Goal: Task Accomplishment & Management: Complete application form

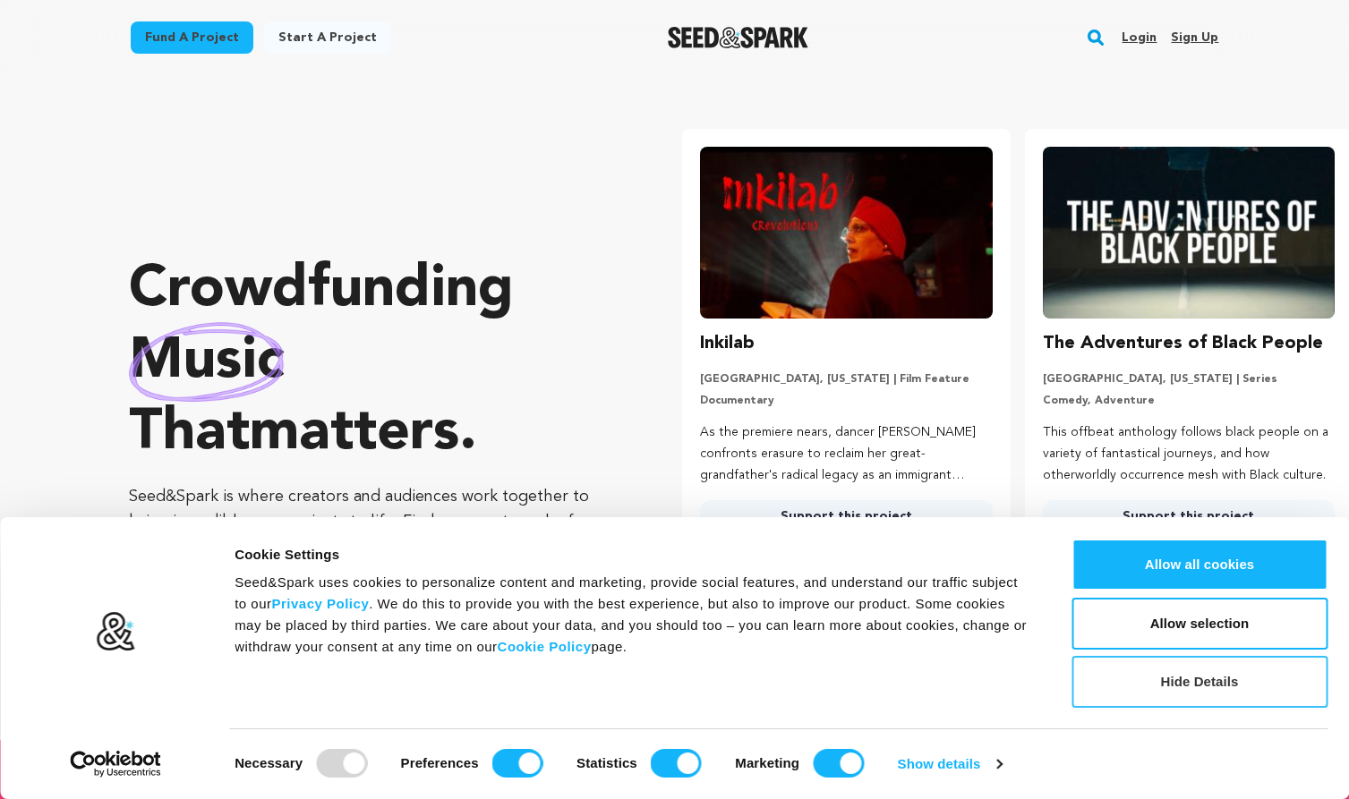
click at [1215, 683] on button "Hide Details" at bounding box center [1199, 682] width 256 height 52
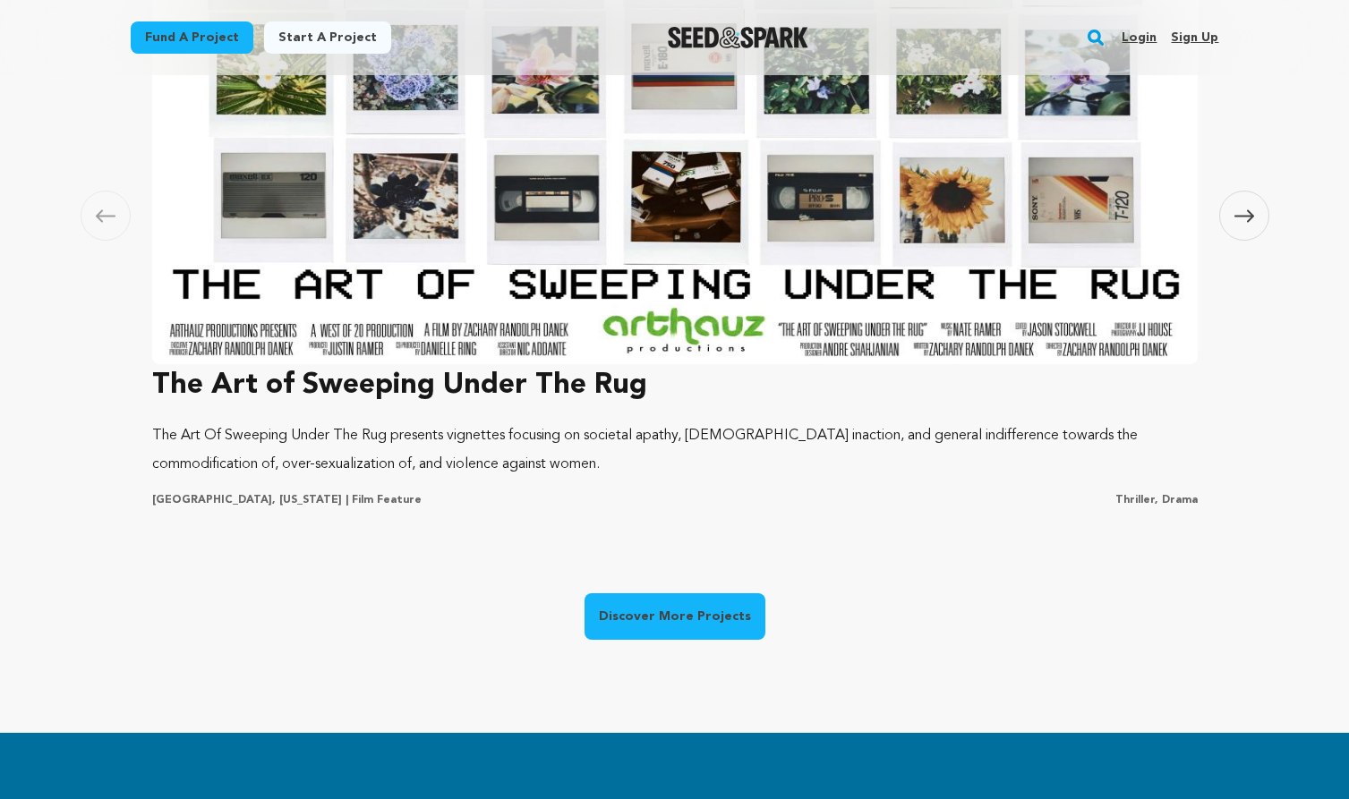
scroll to position [1437, 0]
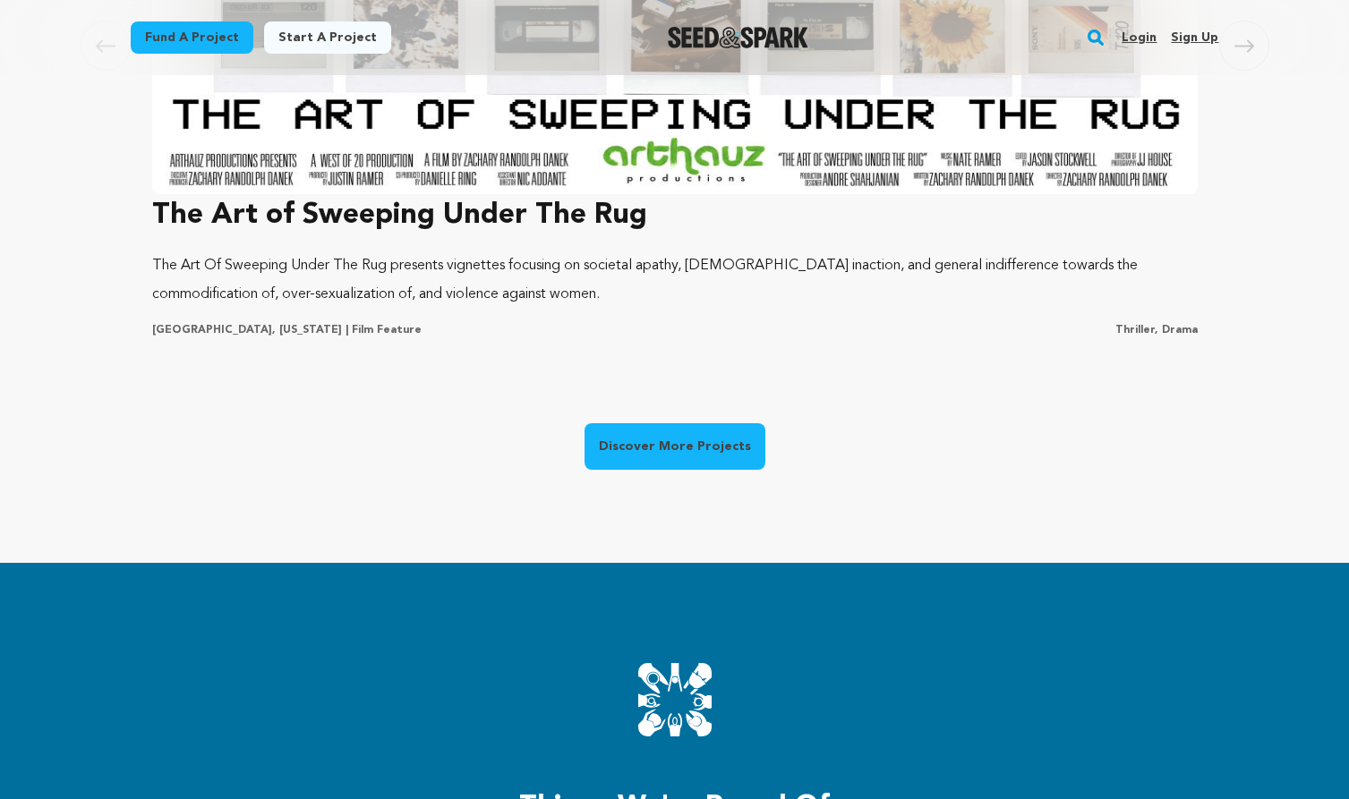
click at [677, 445] on link "Discover More Projects" at bounding box center [674, 446] width 181 height 47
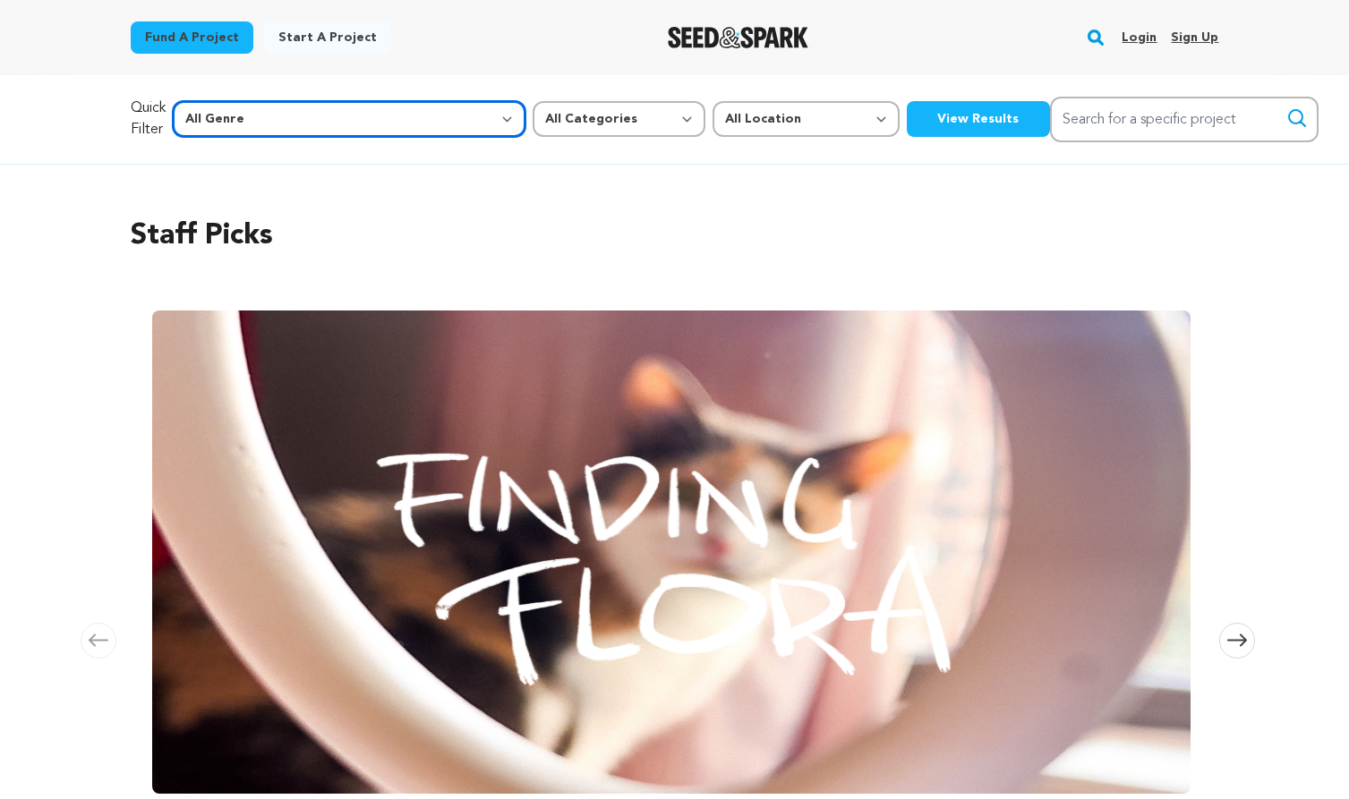
click at [354, 122] on select "All Genre Action Adventure Afrobeat Alternative Ambient Animation Bebop Big Ban…" at bounding box center [349, 119] width 353 height 36
select select "7"
click at [907, 124] on button "View Results" at bounding box center [978, 119] width 143 height 36
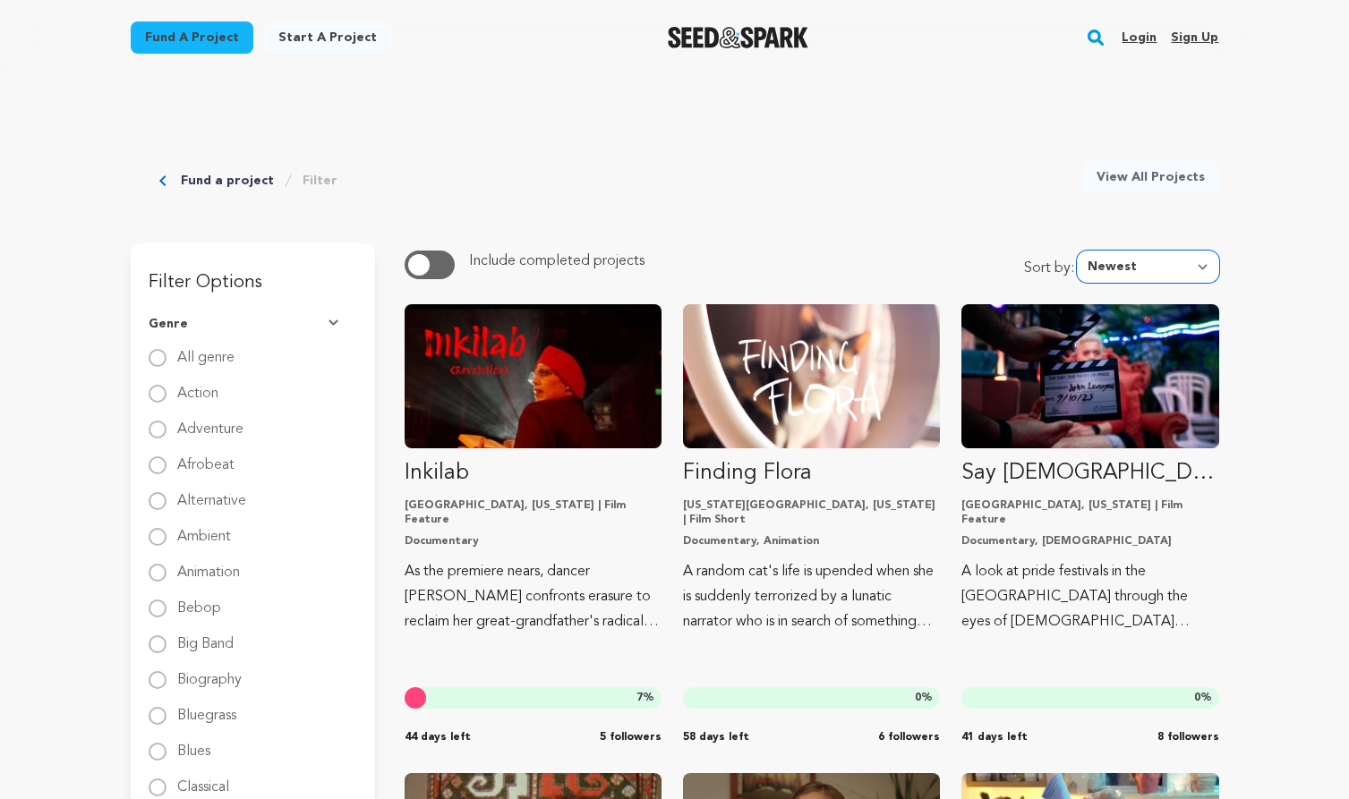
click at [1195, 269] on select "Newest Most Popular Most Funded Trending Now Ending Now Amount Raised" at bounding box center [1148, 267] width 142 height 32
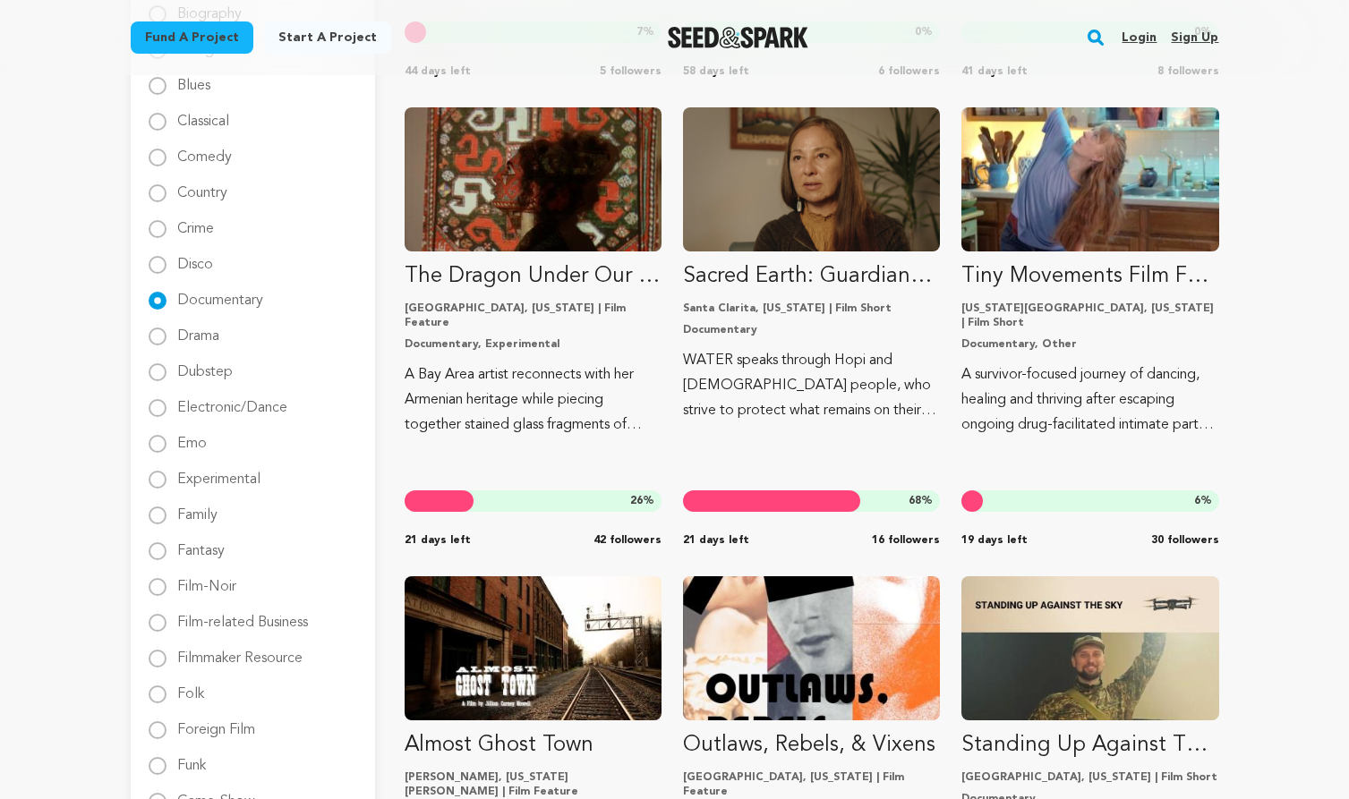
scroll to position [667, 0]
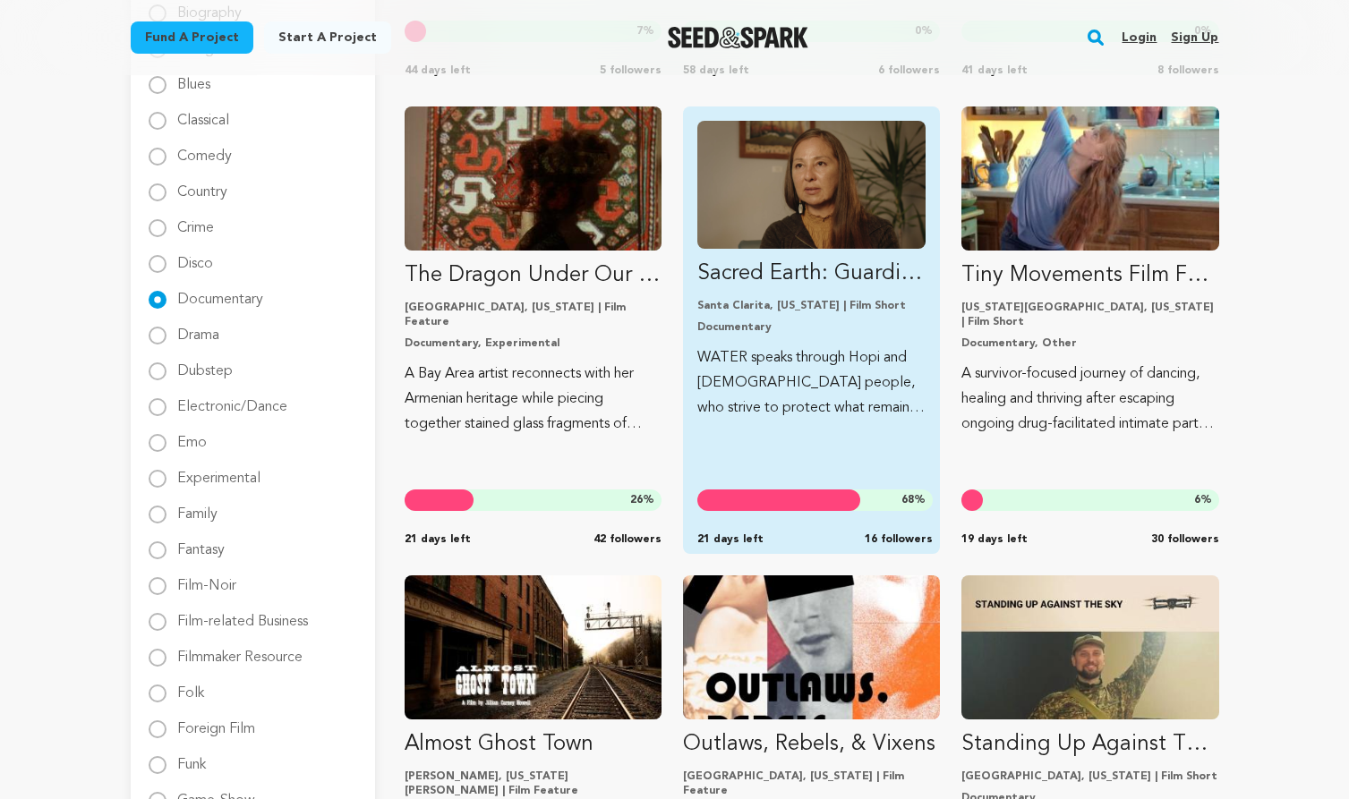
click at [793, 194] on img "Fund Sacred Earth: Guardians of Water" at bounding box center [811, 185] width 228 height 128
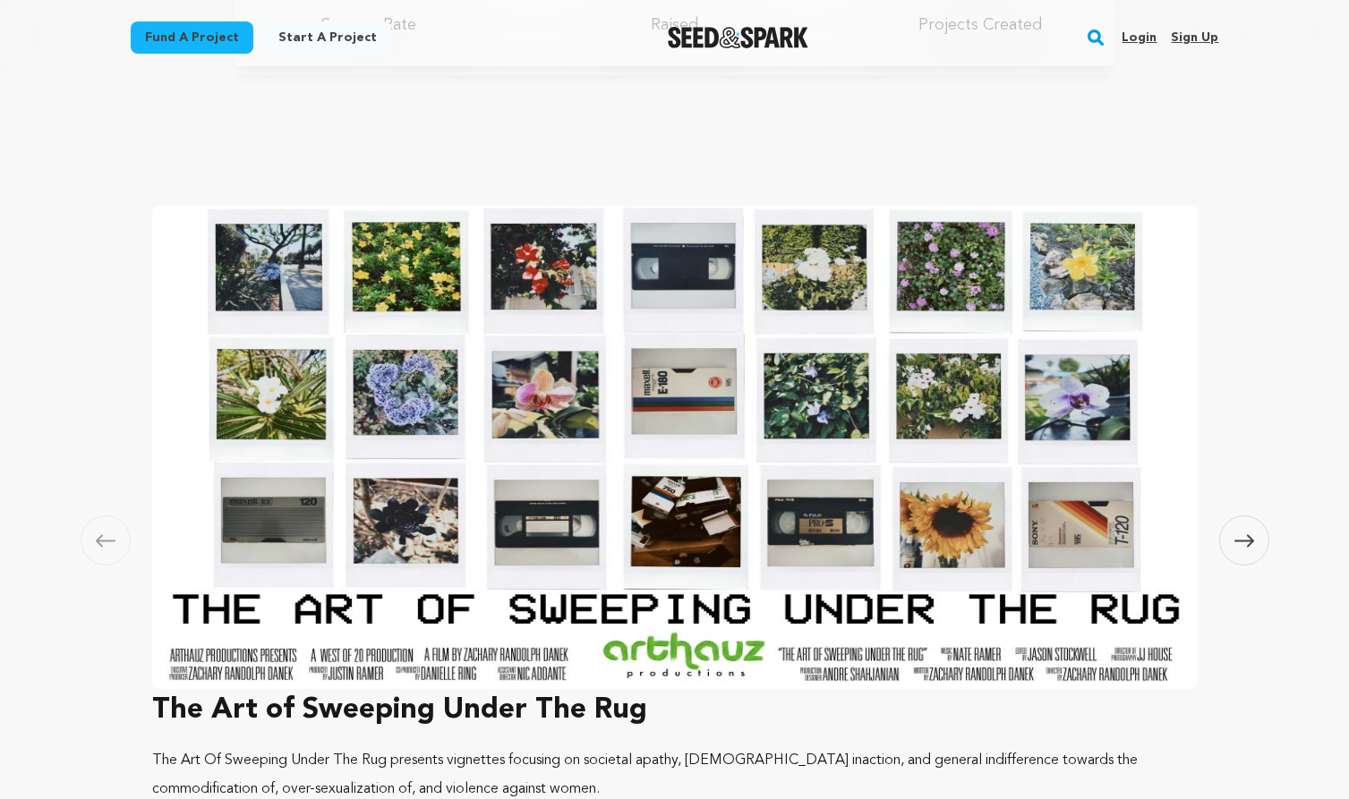
scroll to position [943, 0]
click at [679, 291] on img at bounding box center [674, 446] width 1045 height 483
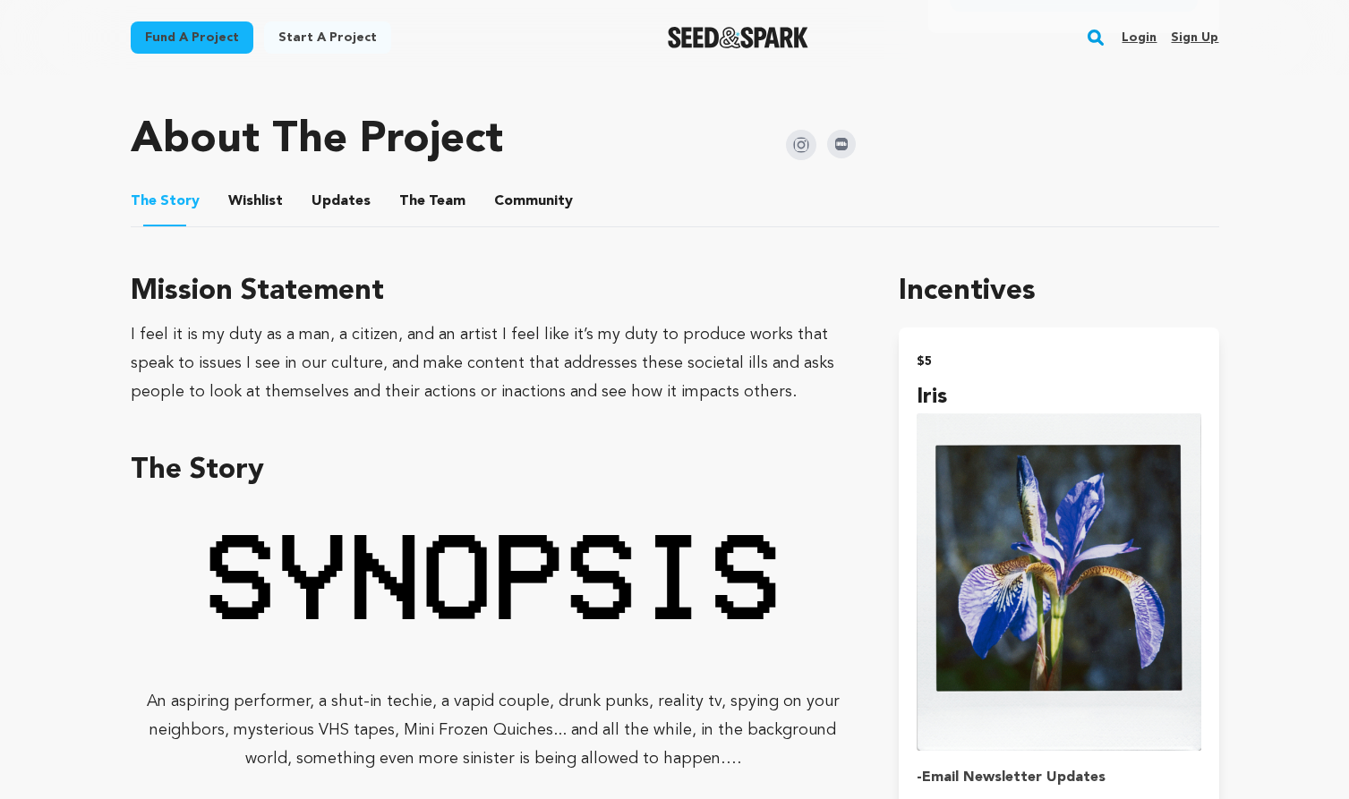
scroll to position [875, 0]
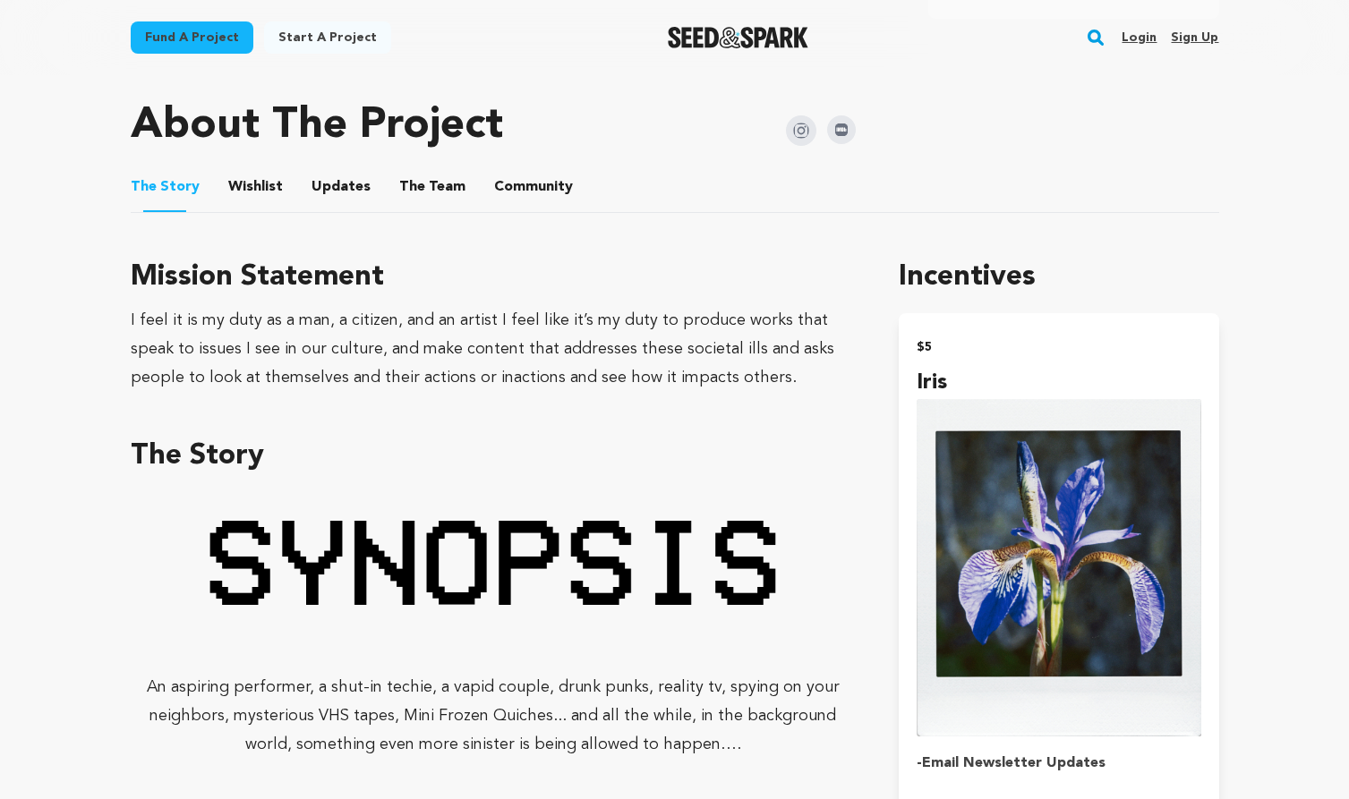
click at [401, 370] on div "I feel it is my duty as a man, a citizen, and an artist I feel like it’s my dut…" at bounding box center [494, 349] width 726 height 86
click at [456, 362] on div "I feel it is my duty as a man, a citizen, and an artist I feel like it’s my dut…" at bounding box center [494, 349] width 726 height 86
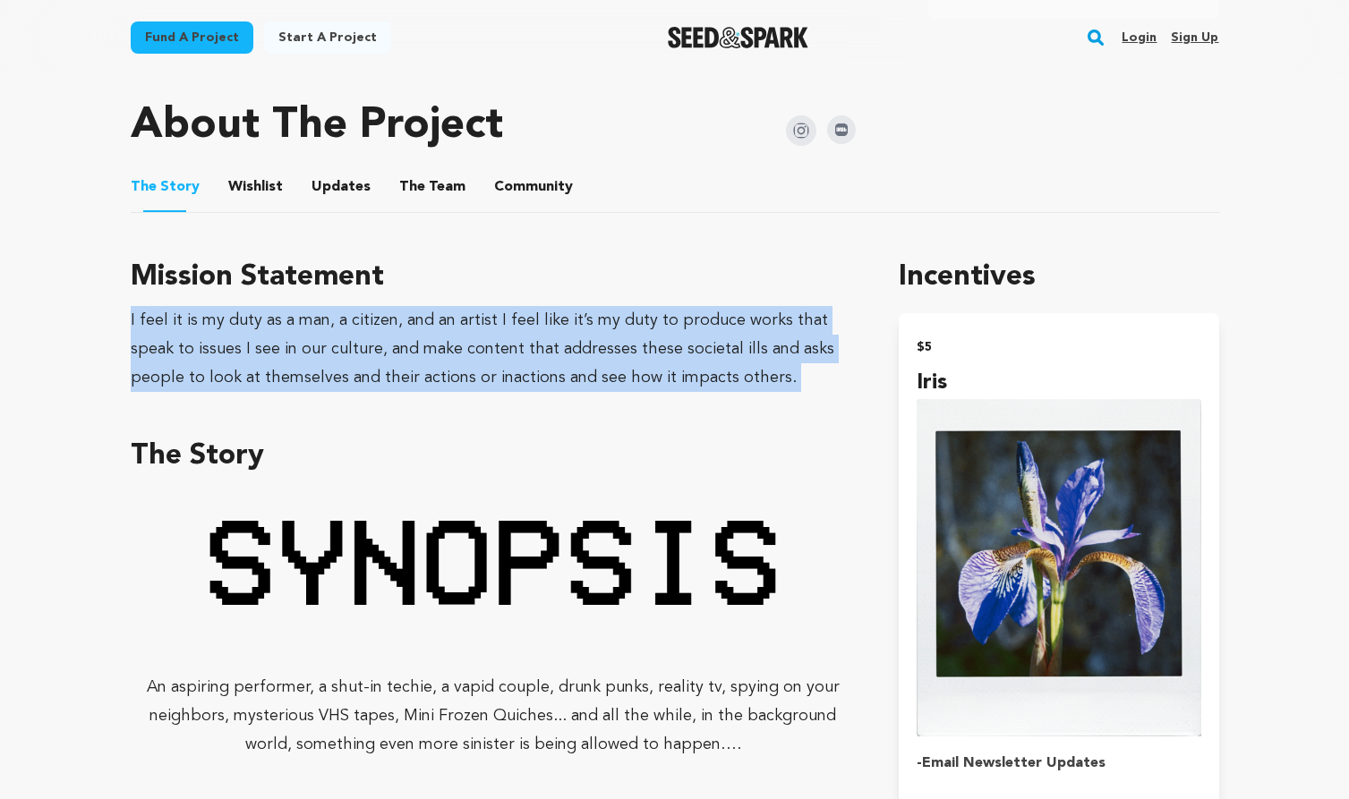
click at [493, 362] on div "I feel it is my duty as a man, a citizen, and an artist I feel like it’s my dut…" at bounding box center [494, 349] width 726 height 86
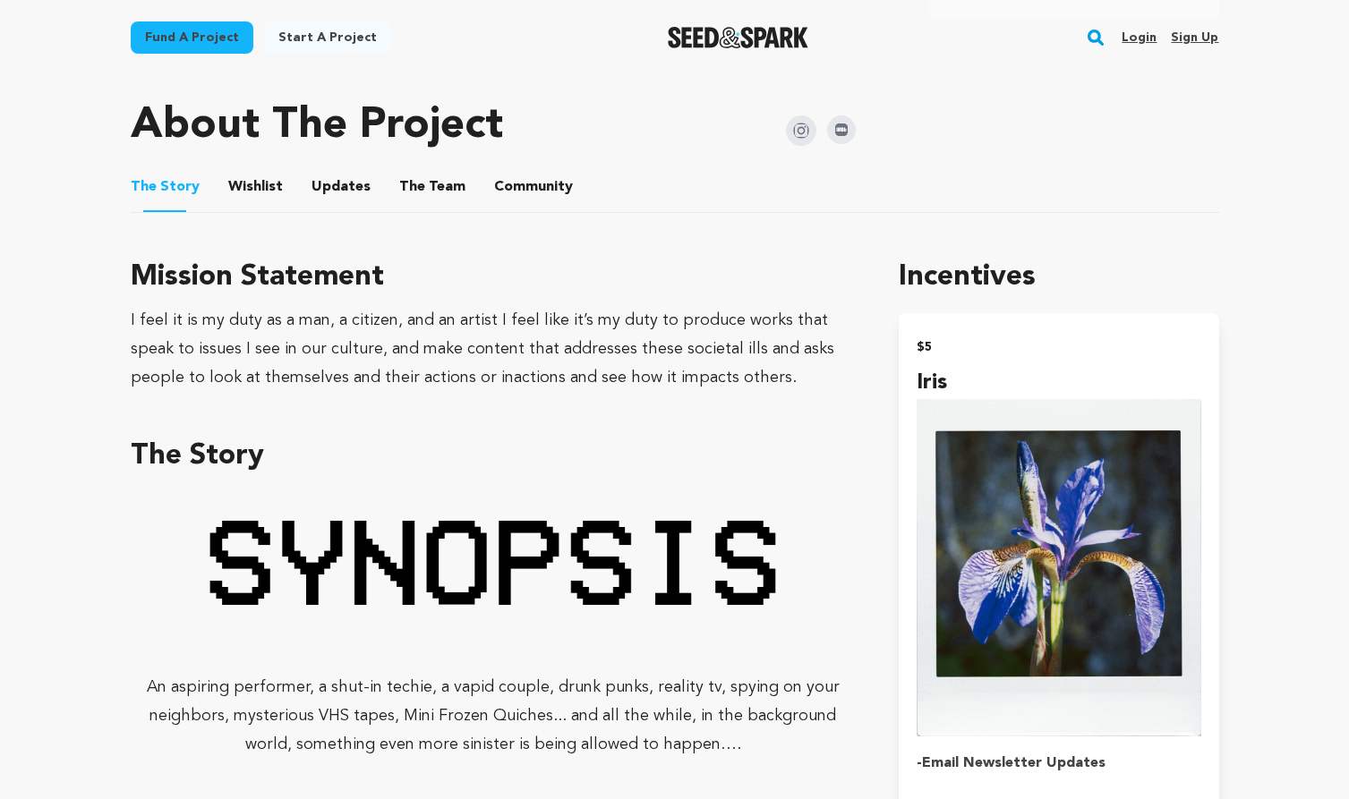
click at [493, 362] on div "I feel it is my duty as a man, a citizen, and an artist I feel like it’s my dut…" at bounding box center [494, 349] width 726 height 86
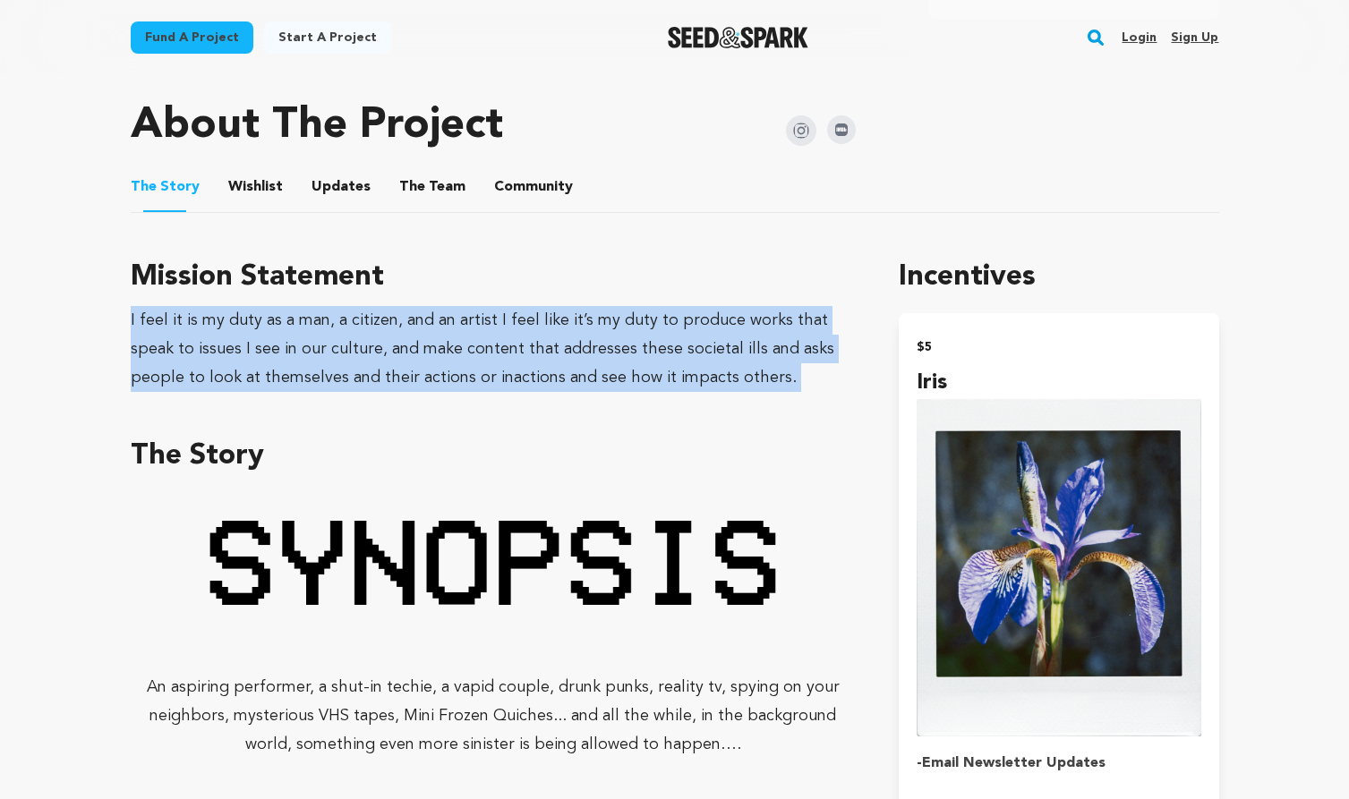
click at [541, 362] on div "I feel it is my duty as a man, a citizen, and an artist I feel like it’s my dut…" at bounding box center [494, 349] width 726 height 86
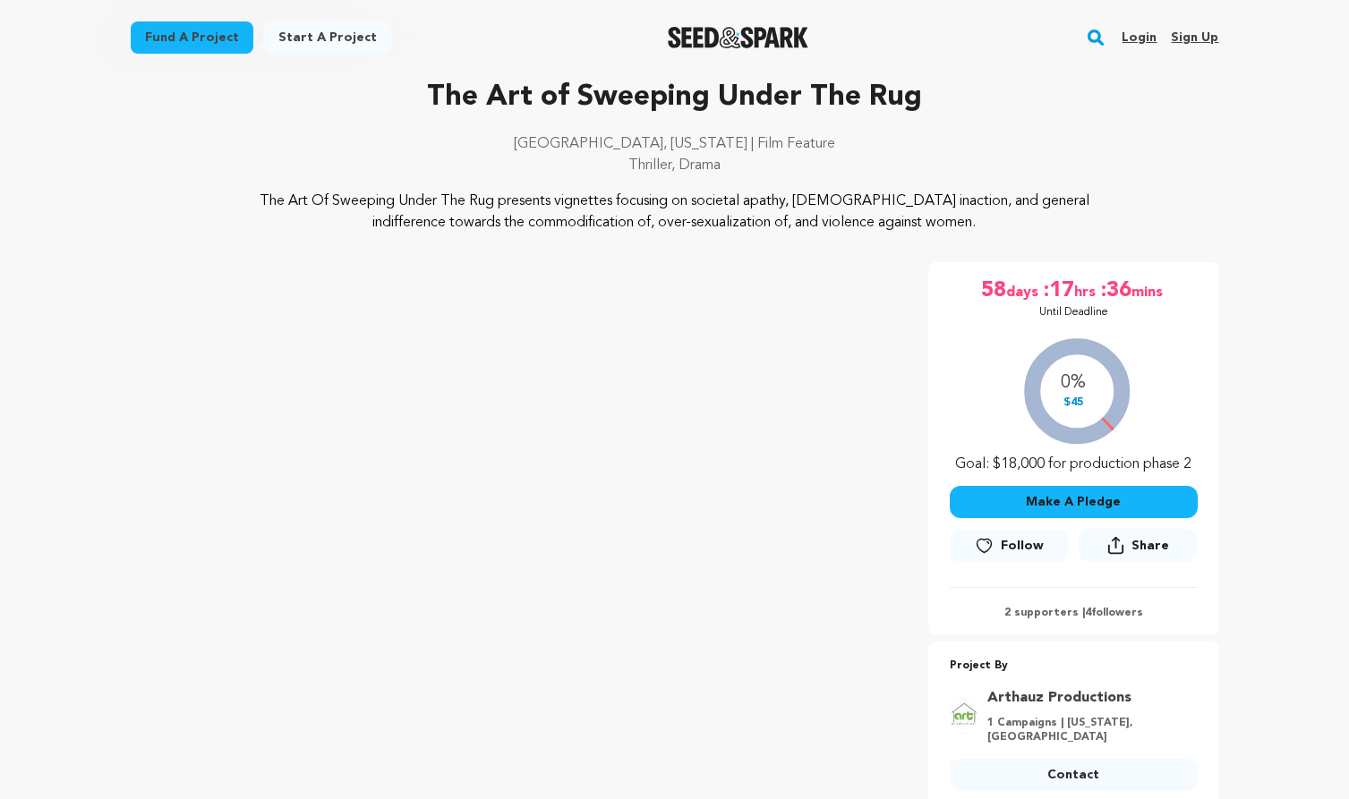
scroll to position [0, 0]
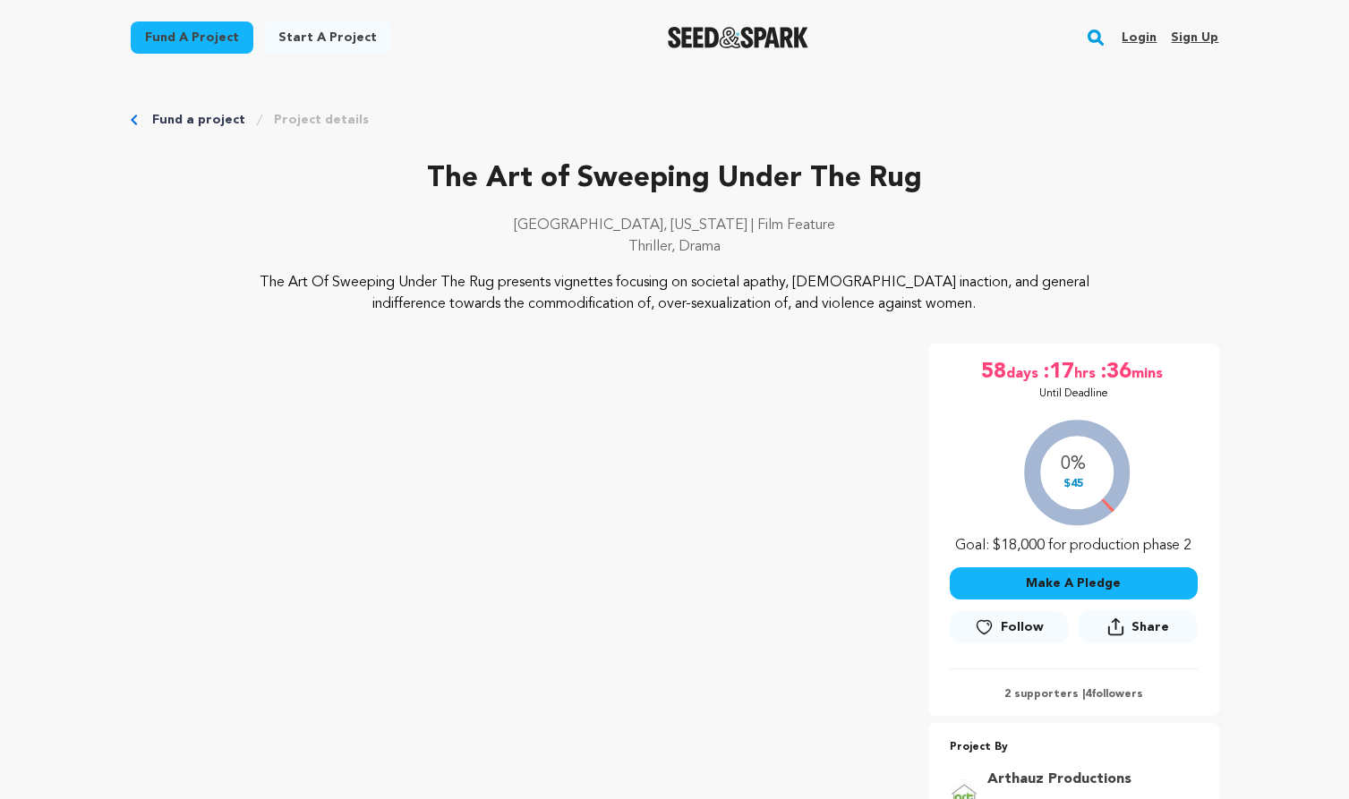
click at [731, 36] on img "Seed&Spark Homepage" at bounding box center [738, 37] width 141 height 21
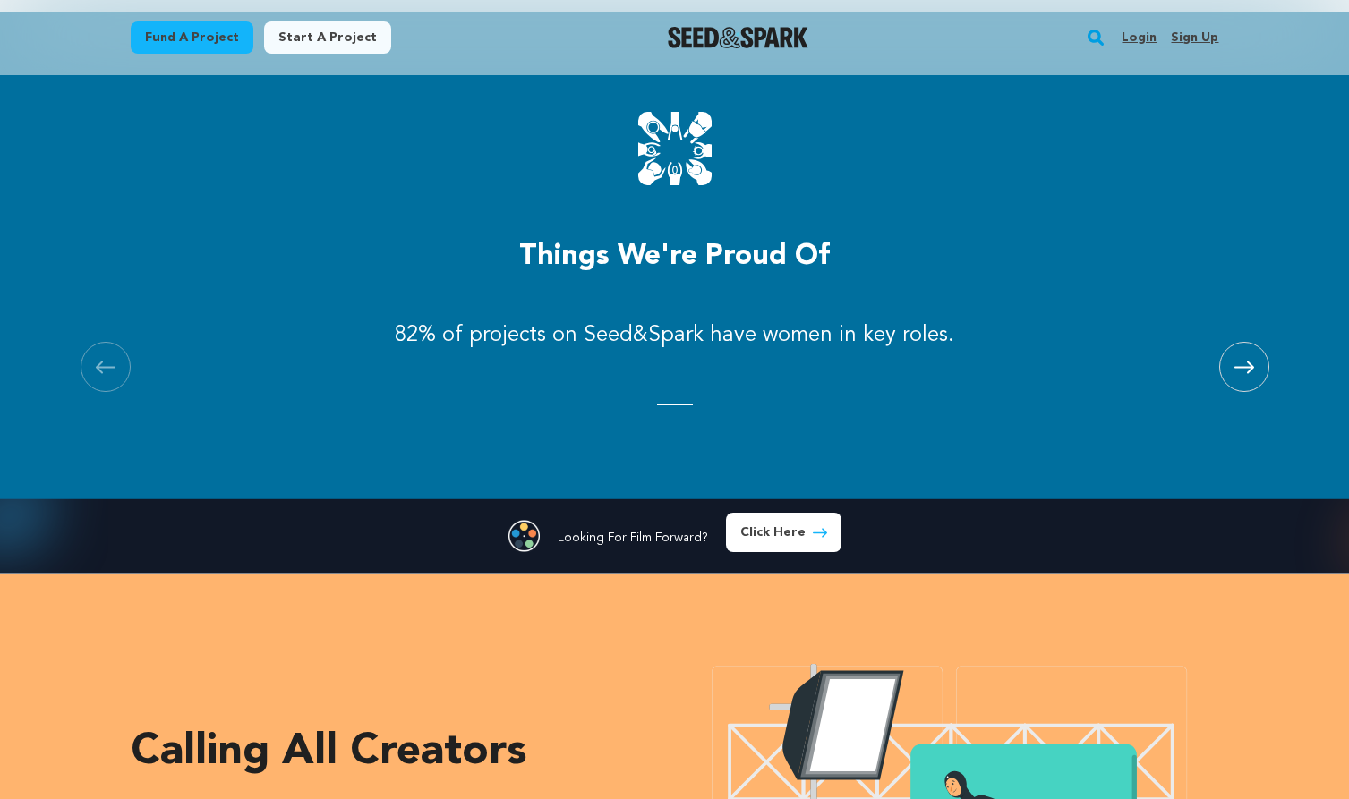
scroll to position [0, 356]
click at [1237, 361] on icon at bounding box center [1244, 367] width 20 height 13
click at [1241, 374] on span at bounding box center [1244, 367] width 50 height 50
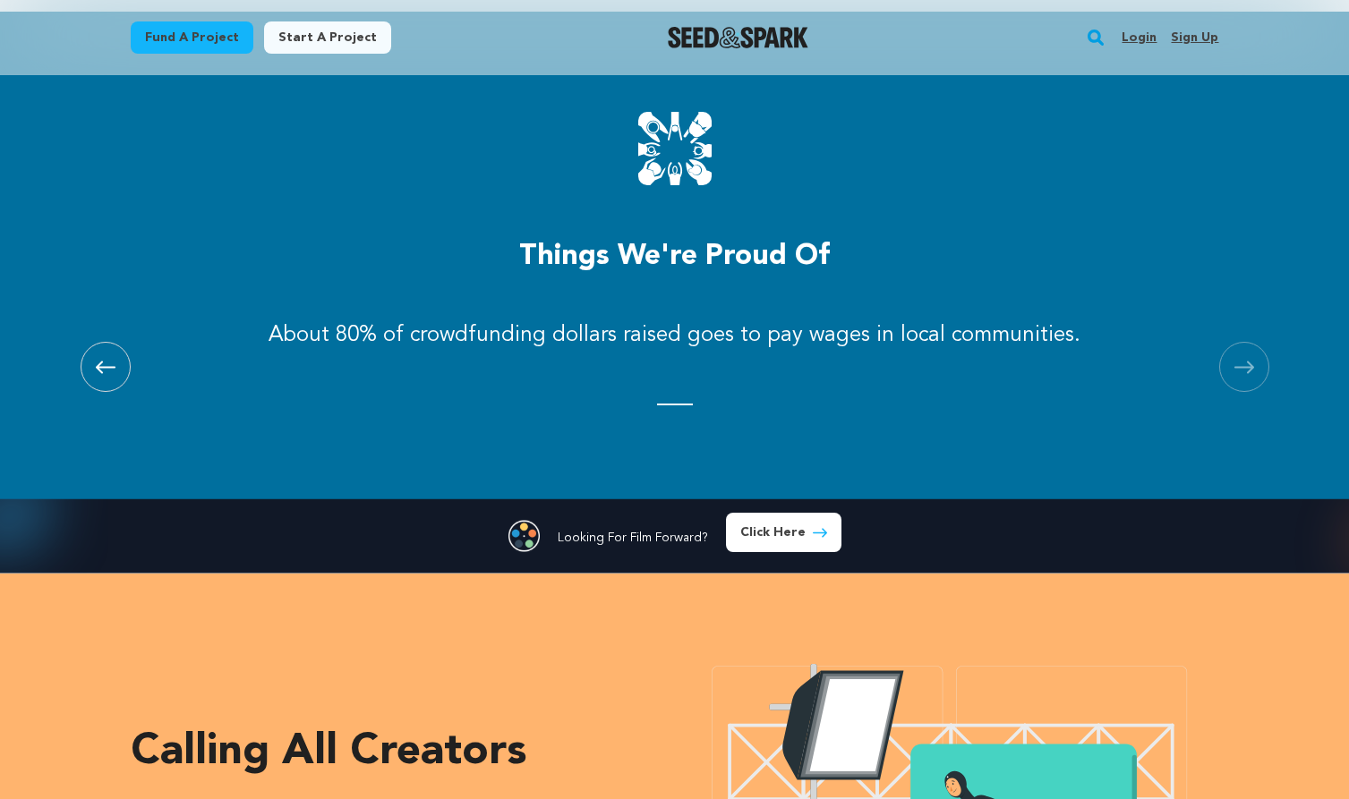
click at [1241, 374] on span at bounding box center [1244, 367] width 50 height 50
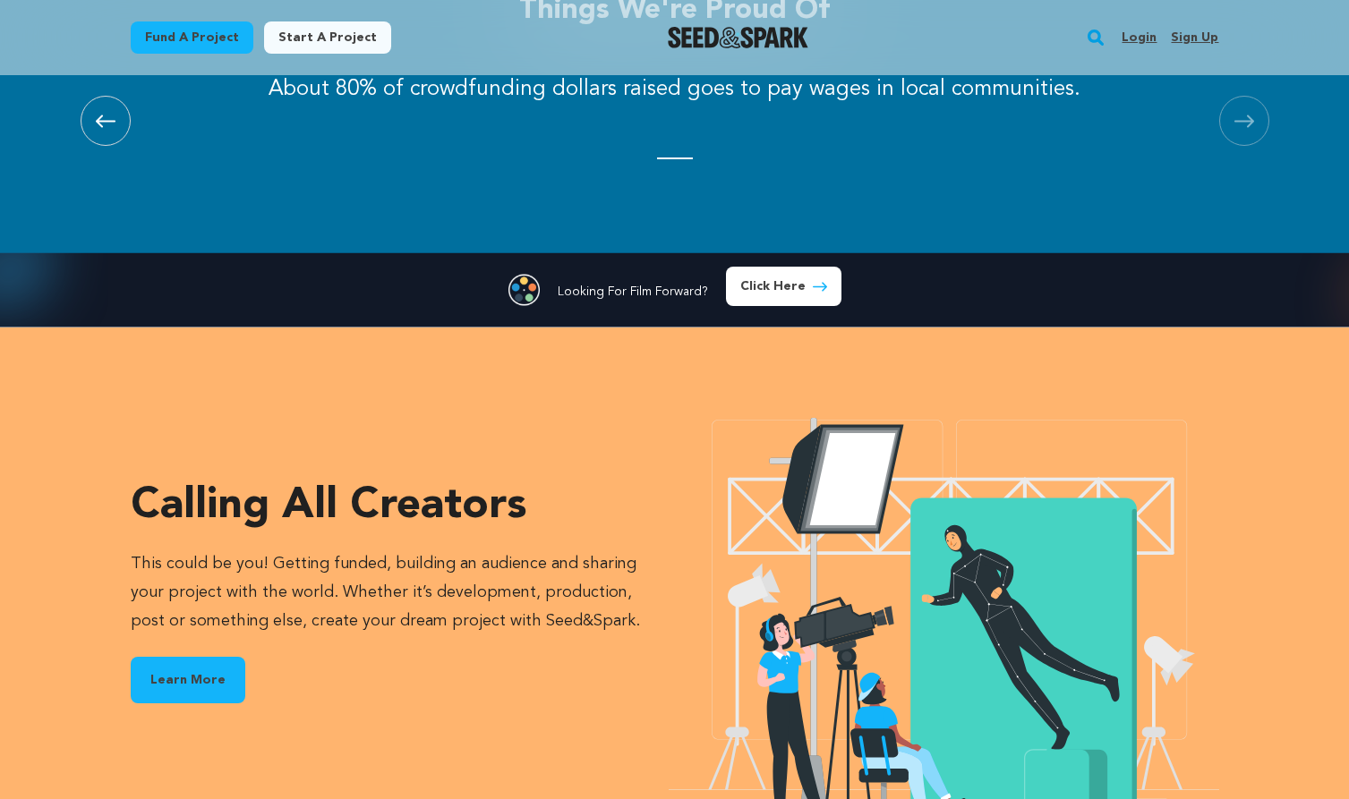
scroll to position [0, 0]
click at [766, 274] on link "Click Here" at bounding box center [783, 286] width 115 height 39
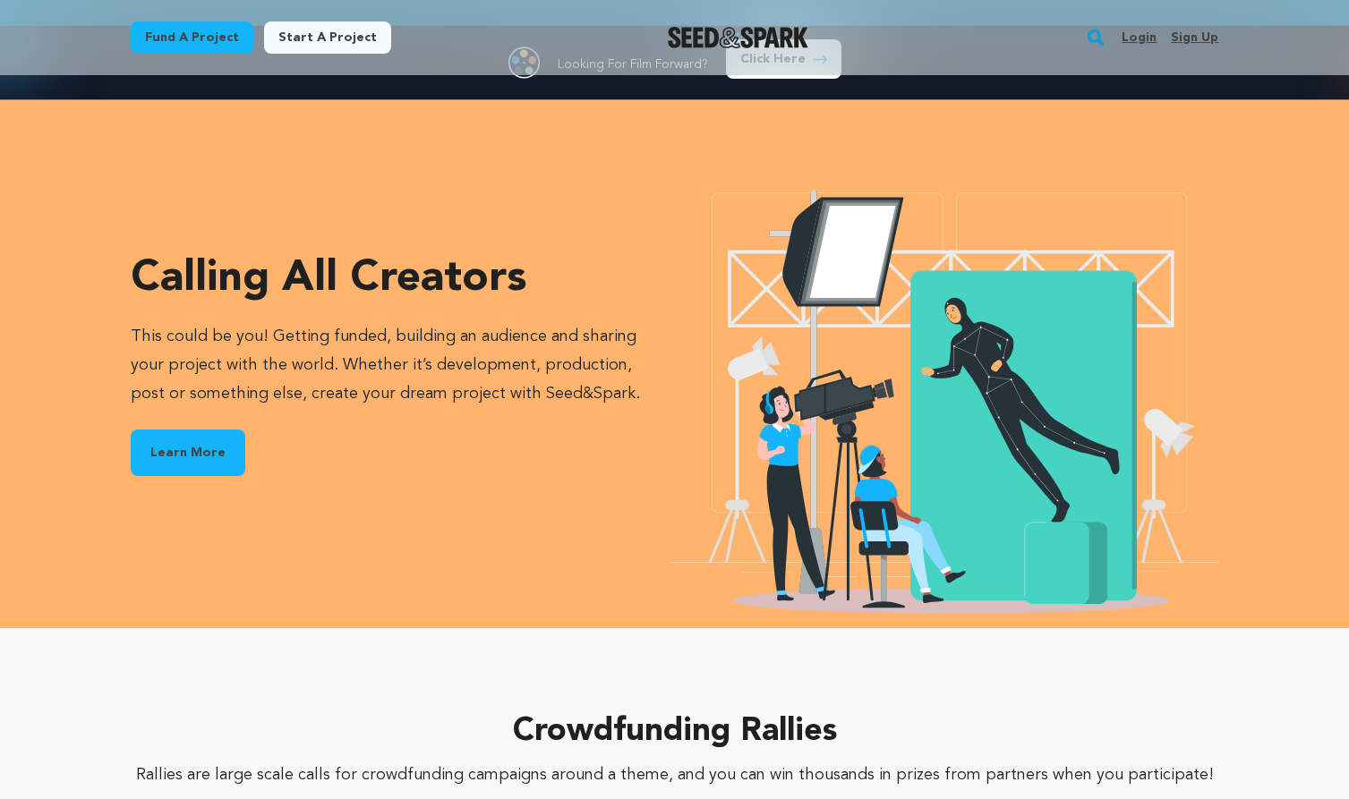
scroll to position [2476, 0]
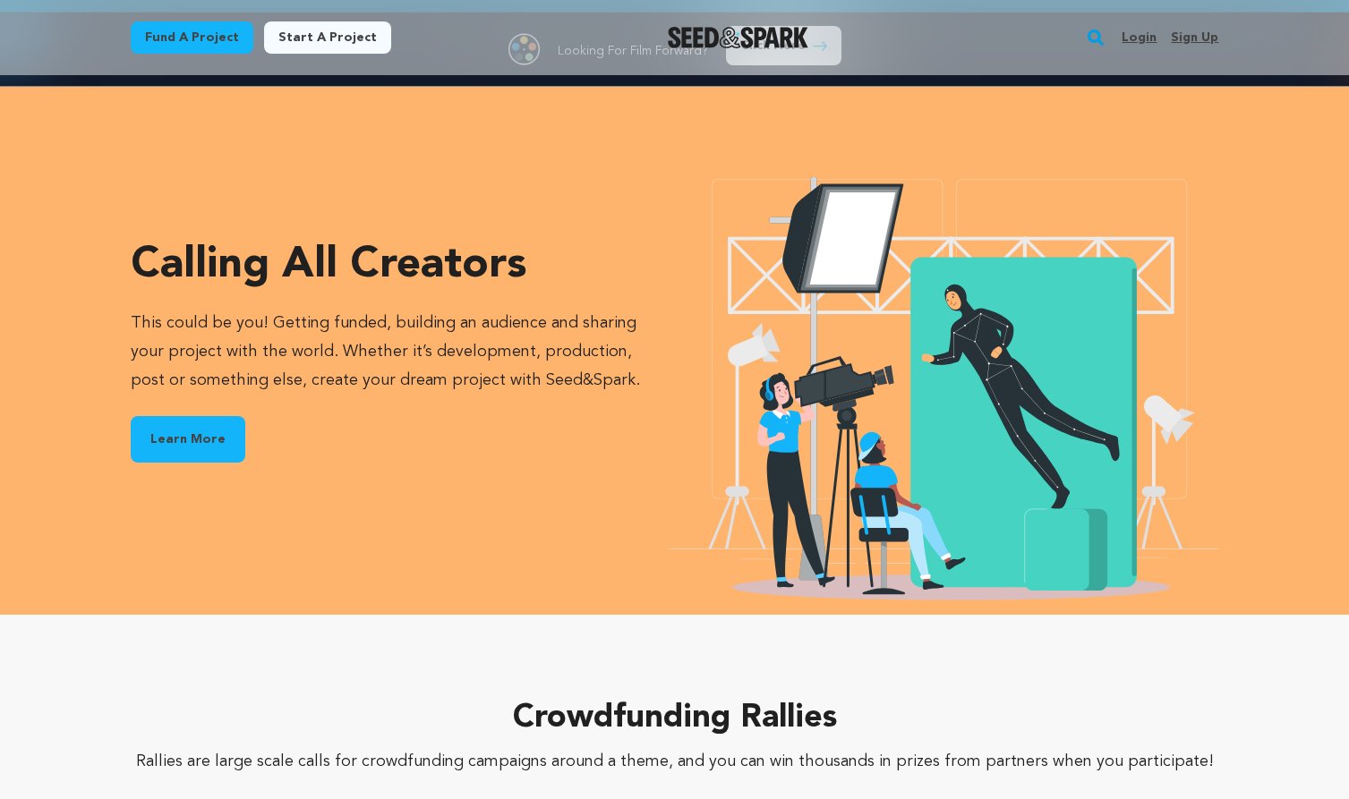
click at [405, 346] on p "This could be you! Getting funded, building an audience and sharing your projec…" at bounding box center [399, 352] width 537 height 86
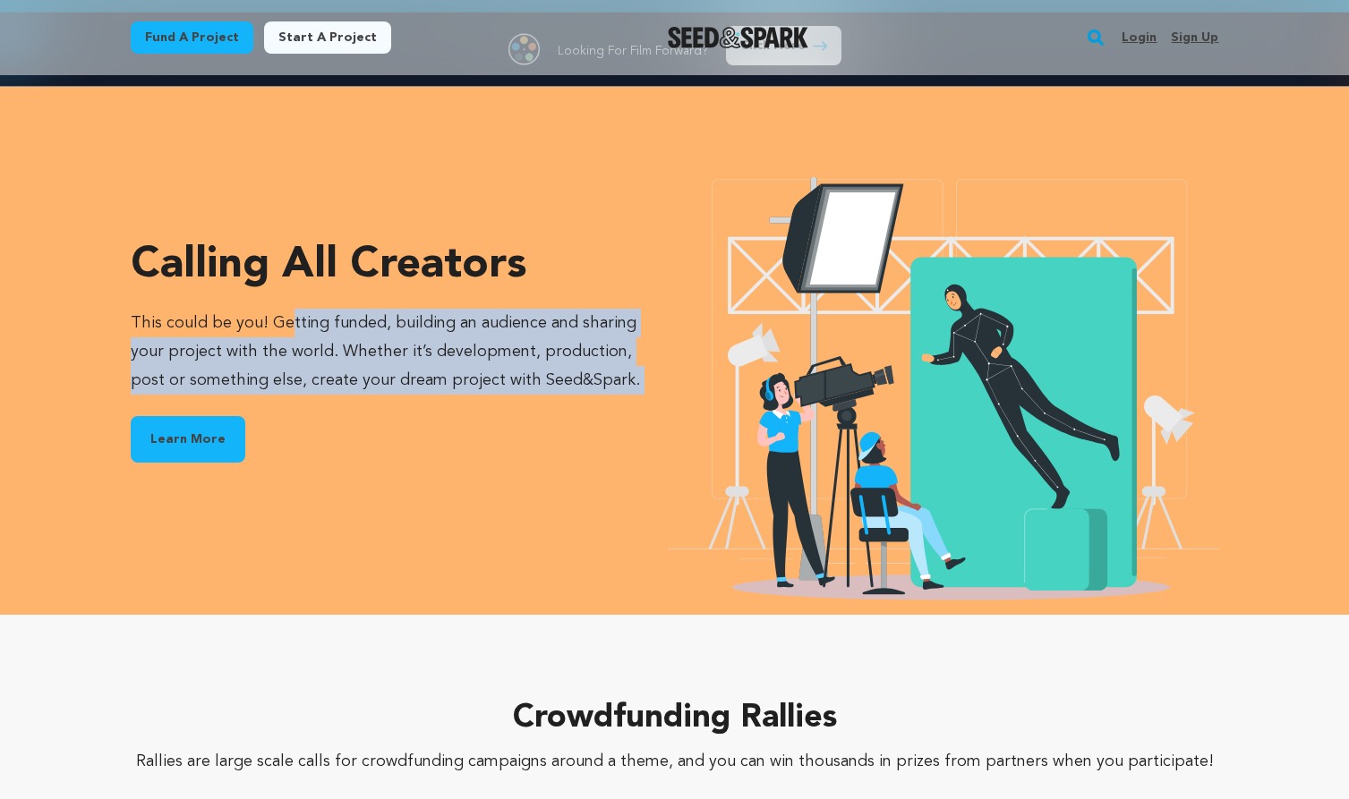
click at [468, 351] on p "This could be you! Getting funded, building an audience and sharing your projec…" at bounding box center [399, 352] width 537 height 86
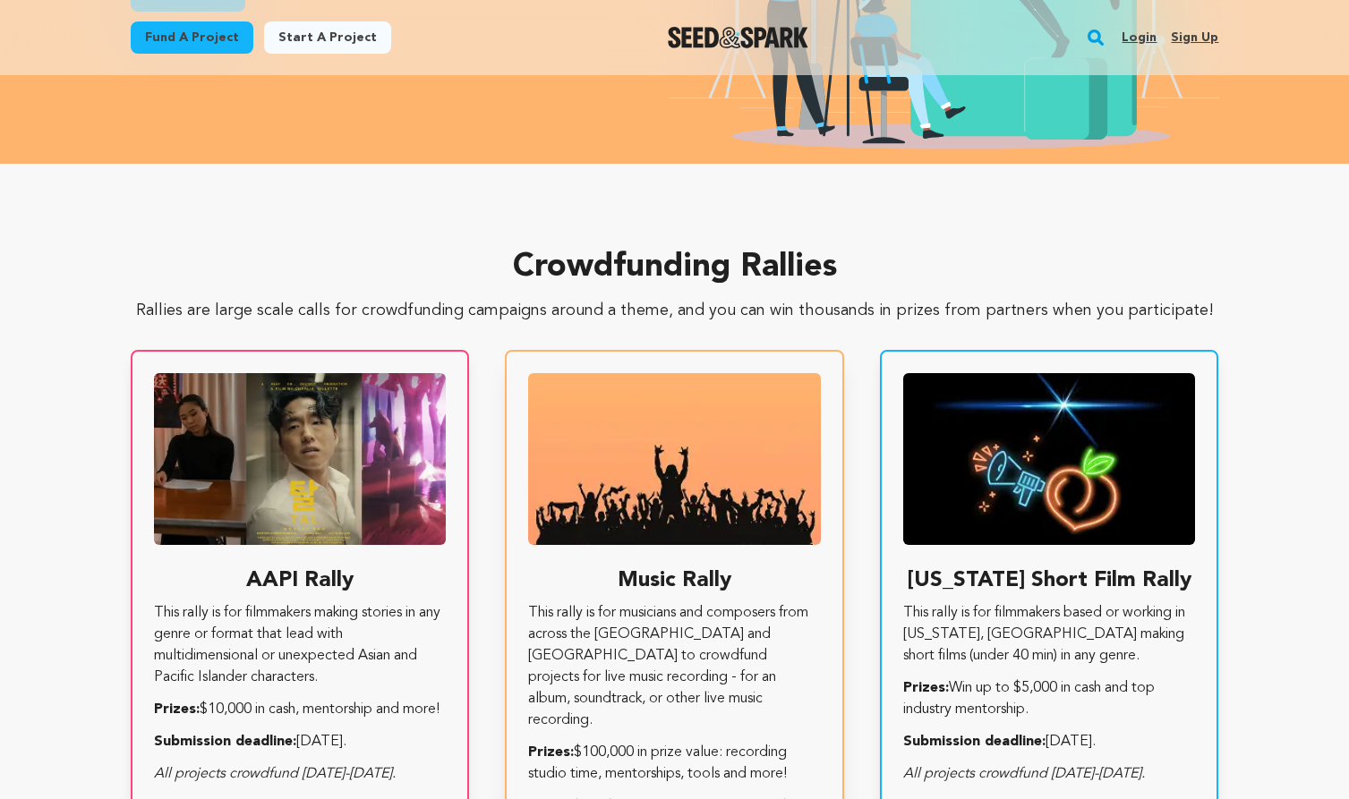
scroll to position [0, 0]
click at [644, 303] on p "Rallies are large scale calls for crowdfunding campaigns around a theme, and yo…" at bounding box center [675, 310] width 1088 height 21
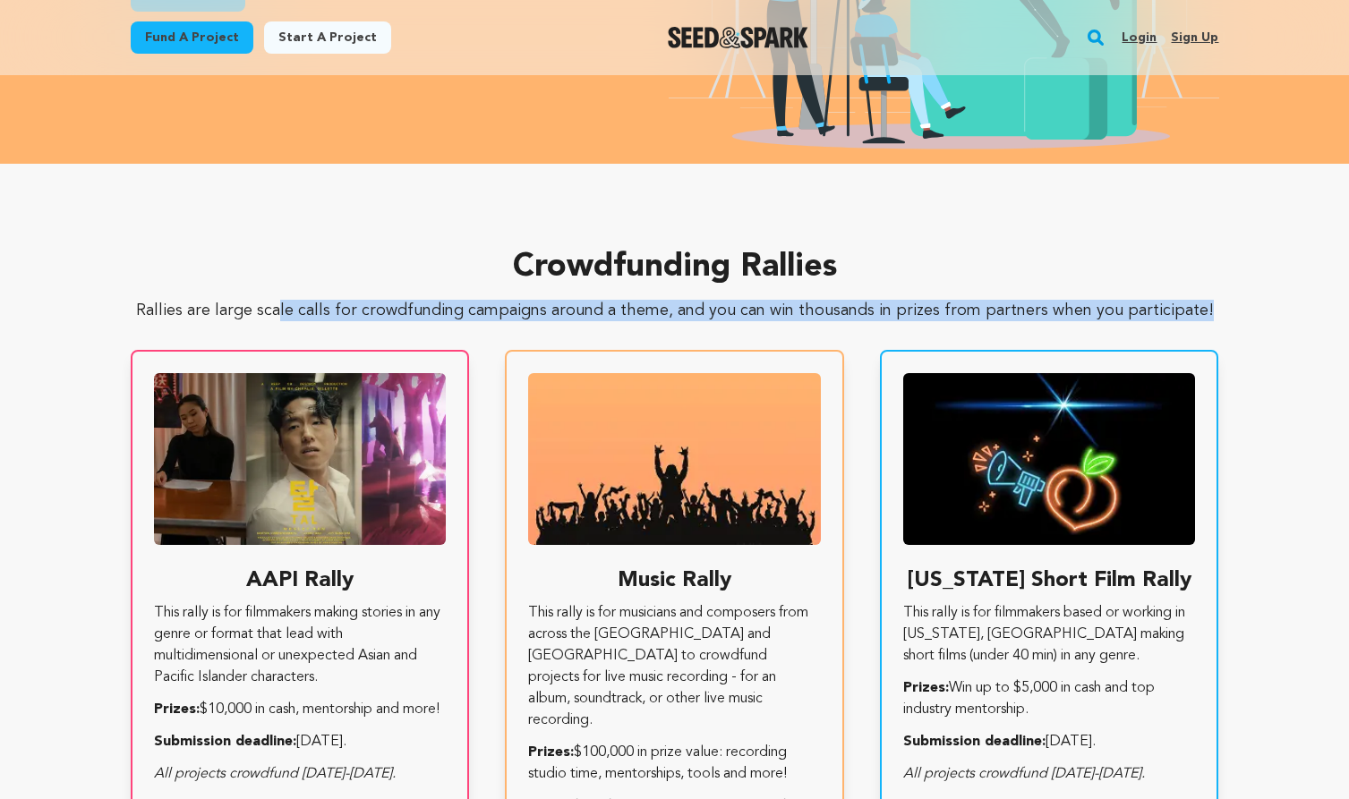
click at [685, 305] on p "Rallies are large scale calls for crowdfunding campaigns around a theme, and yo…" at bounding box center [675, 310] width 1088 height 21
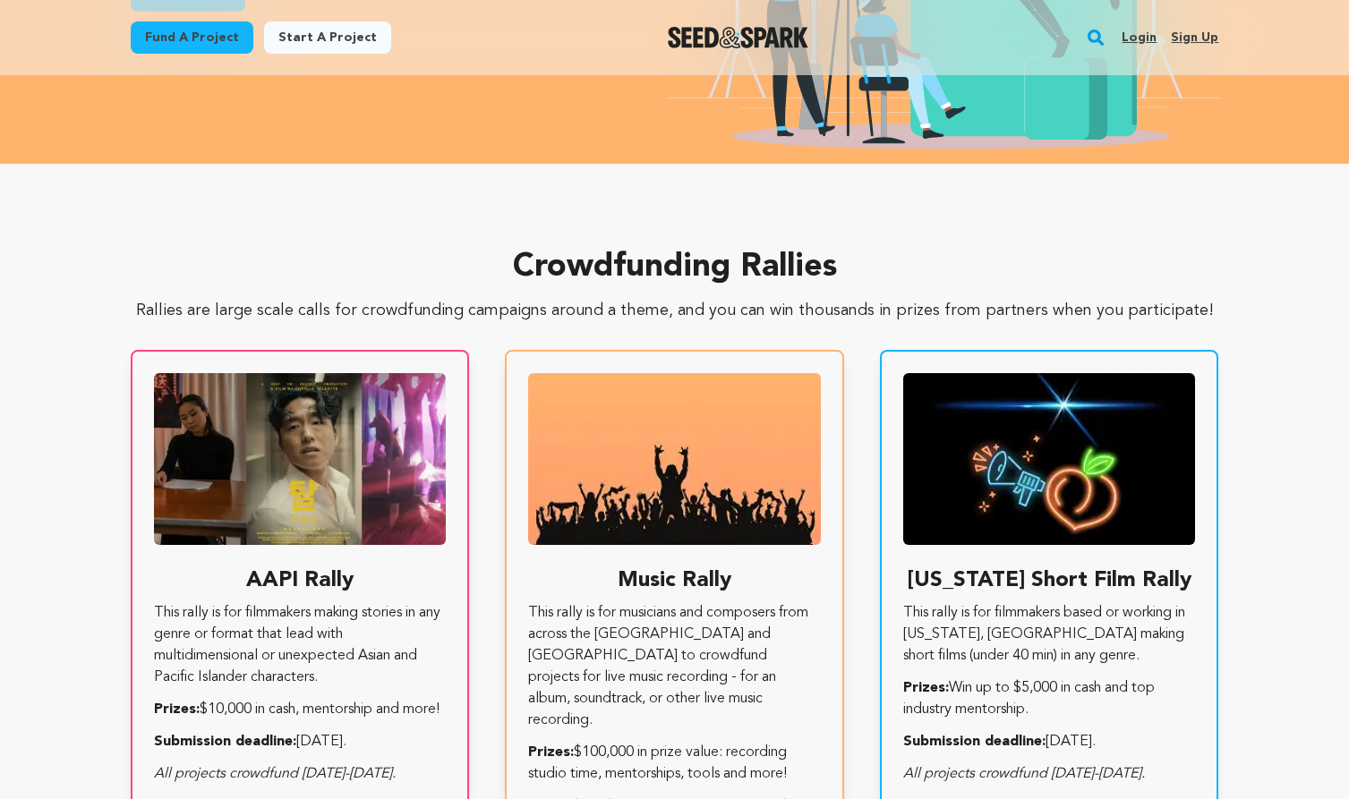
click at [685, 305] on p "Rallies are large scale calls for crowdfunding campaigns around a theme, and yo…" at bounding box center [675, 310] width 1088 height 21
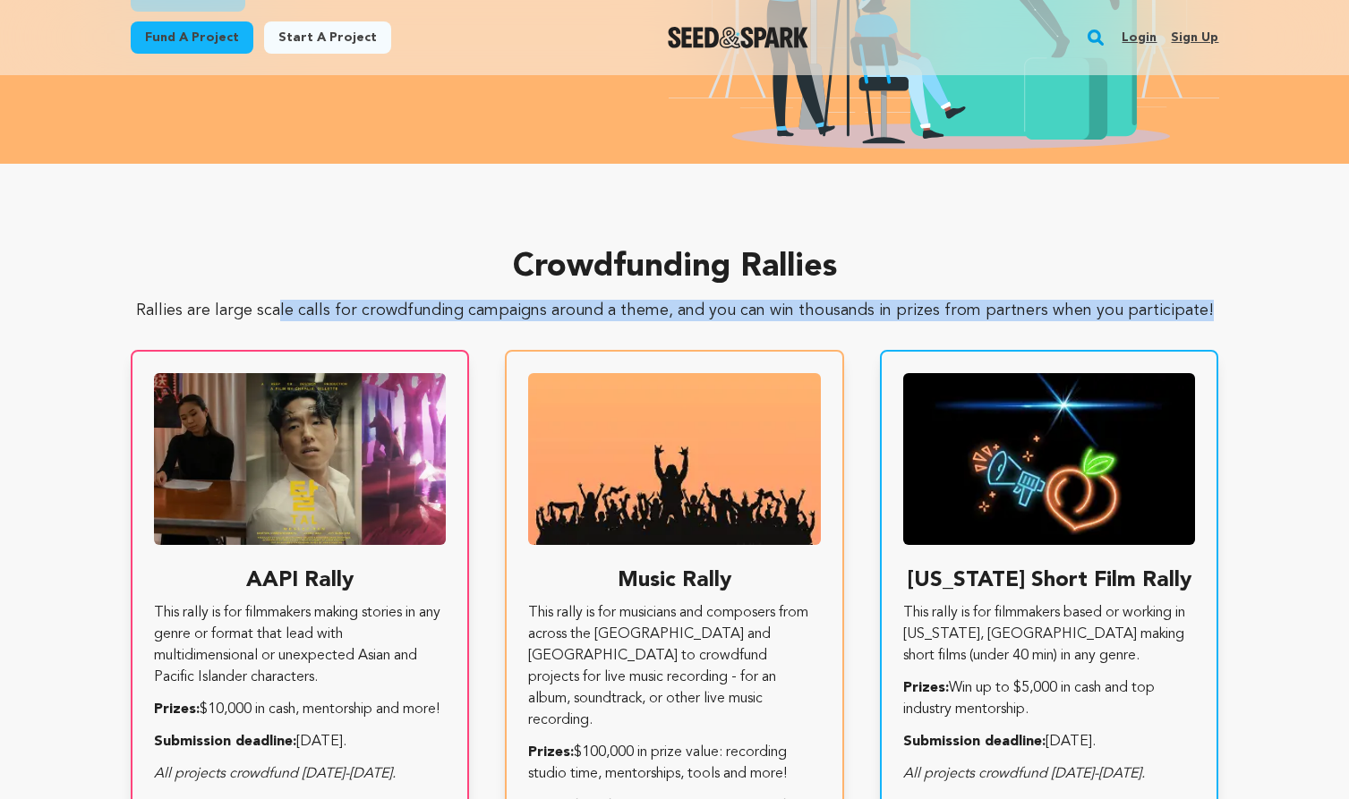
click at [730, 305] on p "Rallies are large scale calls for crowdfunding campaigns around a theme, and yo…" at bounding box center [675, 310] width 1088 height 21
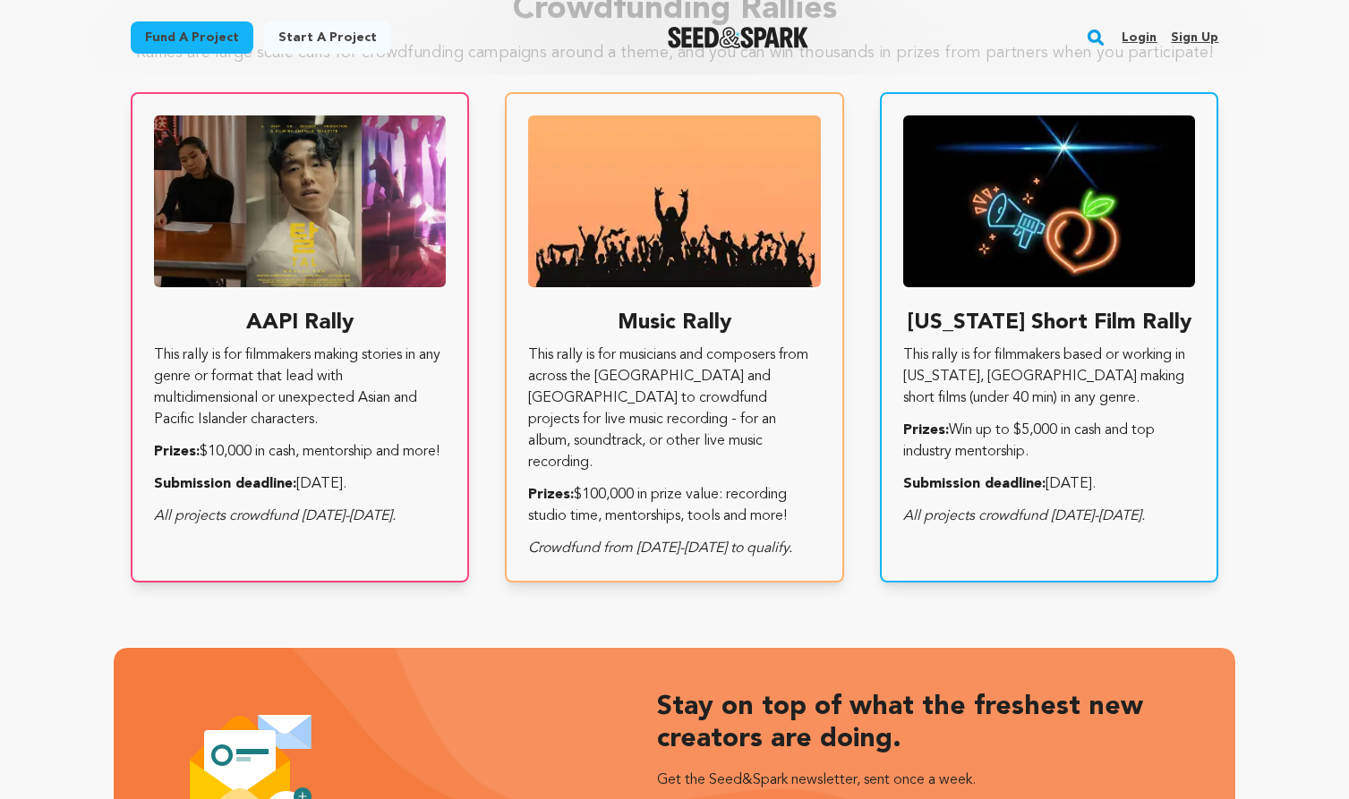
scroll to position [0, 0]
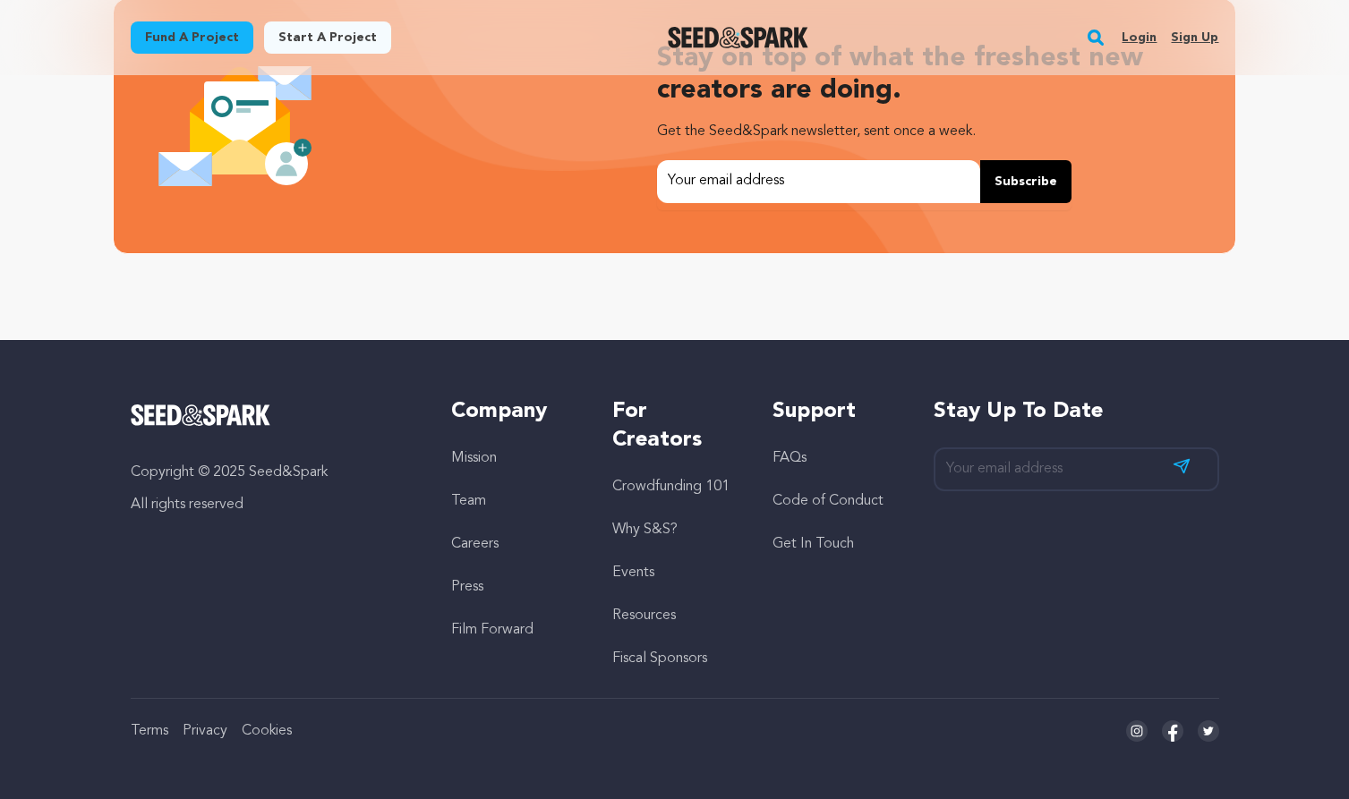
click at [667, 525] on link "Why S&S?" at bounding box center [644, 530] width 65 height 14
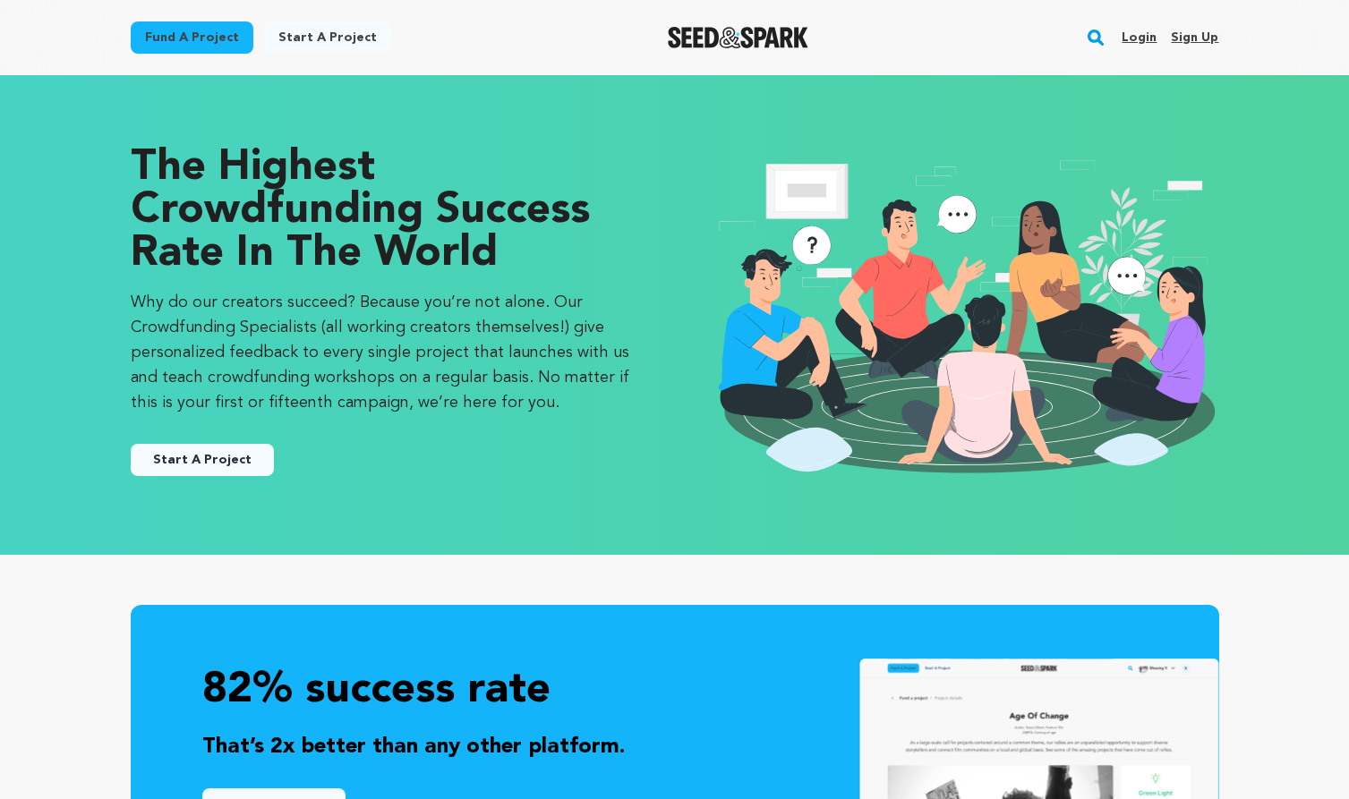
click at [443, 349] on p "Why do our creators succeed? Because you’re not alone. Our Crowdfunding Special…" at bounding box center [385, 352] width 508 height 125
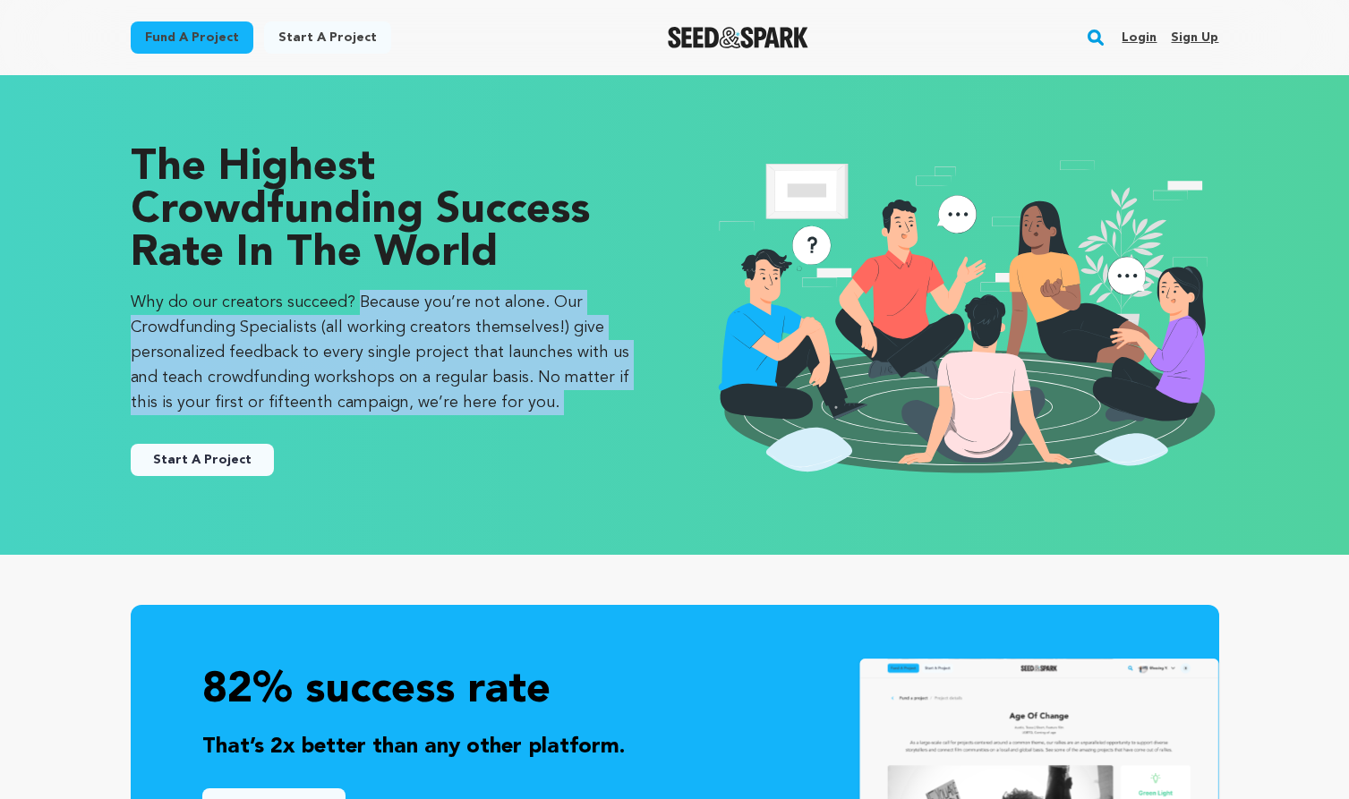
click at [466, 354] on p "Why do our creators succeed? Because you’re not alone. Our Crowdfunding Special…" at bounding box center [385, 352] width 508 height 125
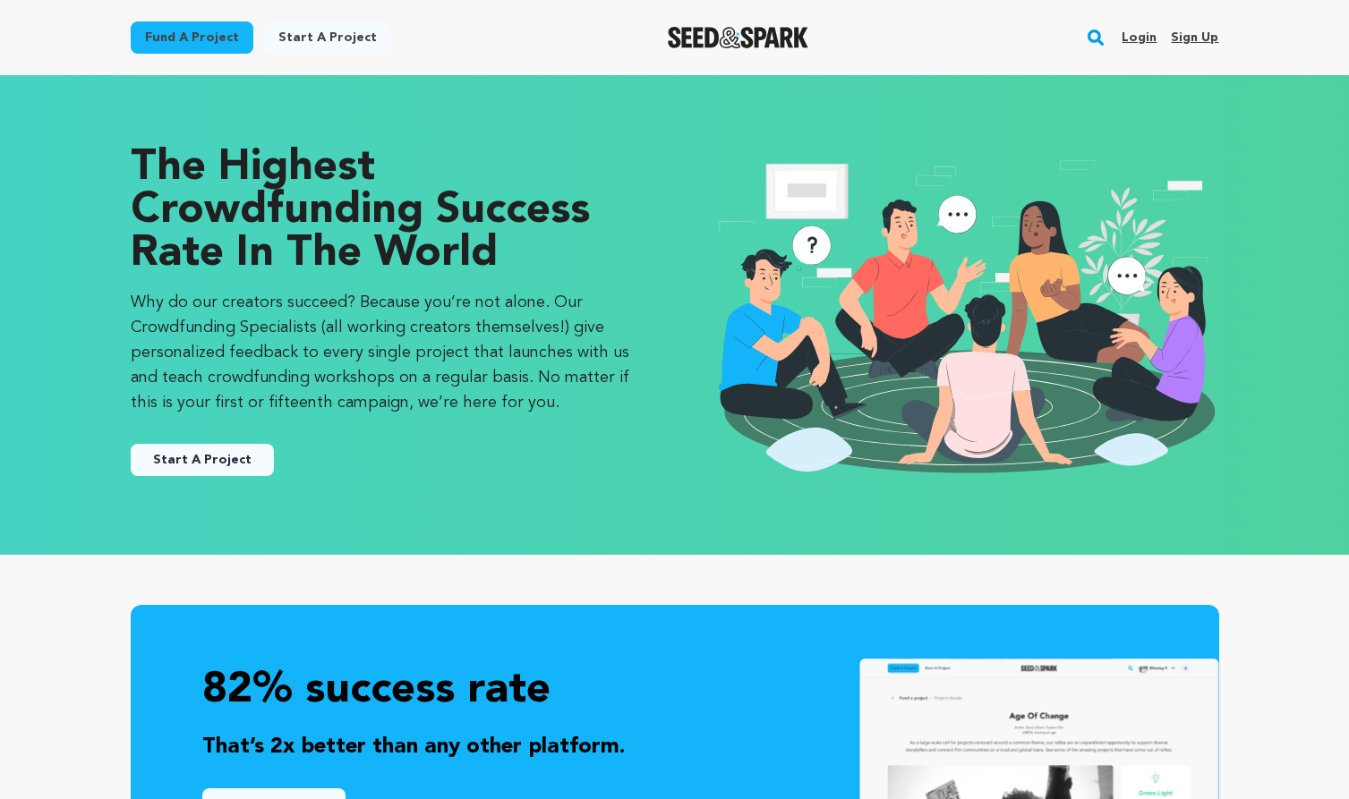
click at [466, 354] on p "Why do our creators succeed? Because you’re not alone. Our Crowdfunding Special…" at bounding box center [385, 352] width 508 height 125
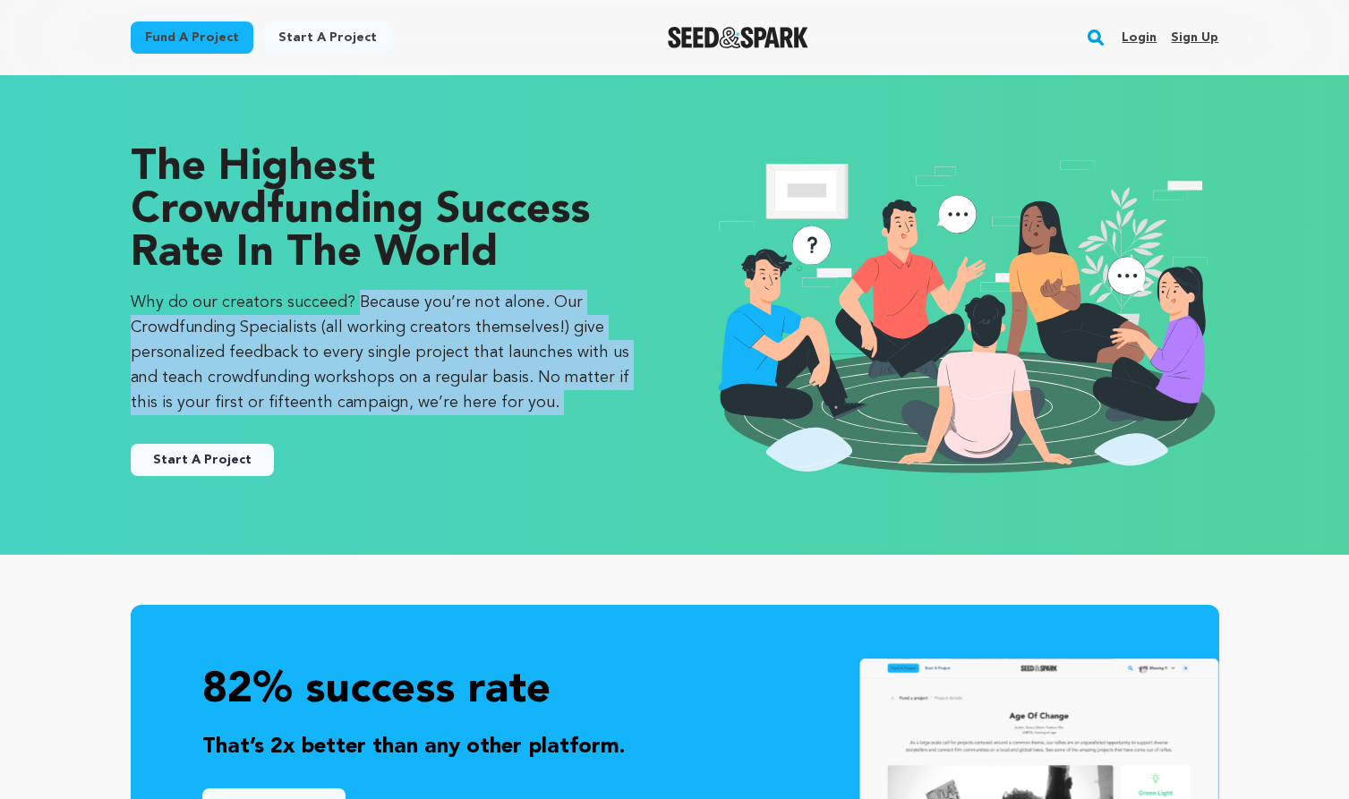
click at [488, 354] on p "Why do our creators succeed? Because you’re not alone. Our Crowdfunding Special…" at bounding box center [385, 352] width 508 height 125
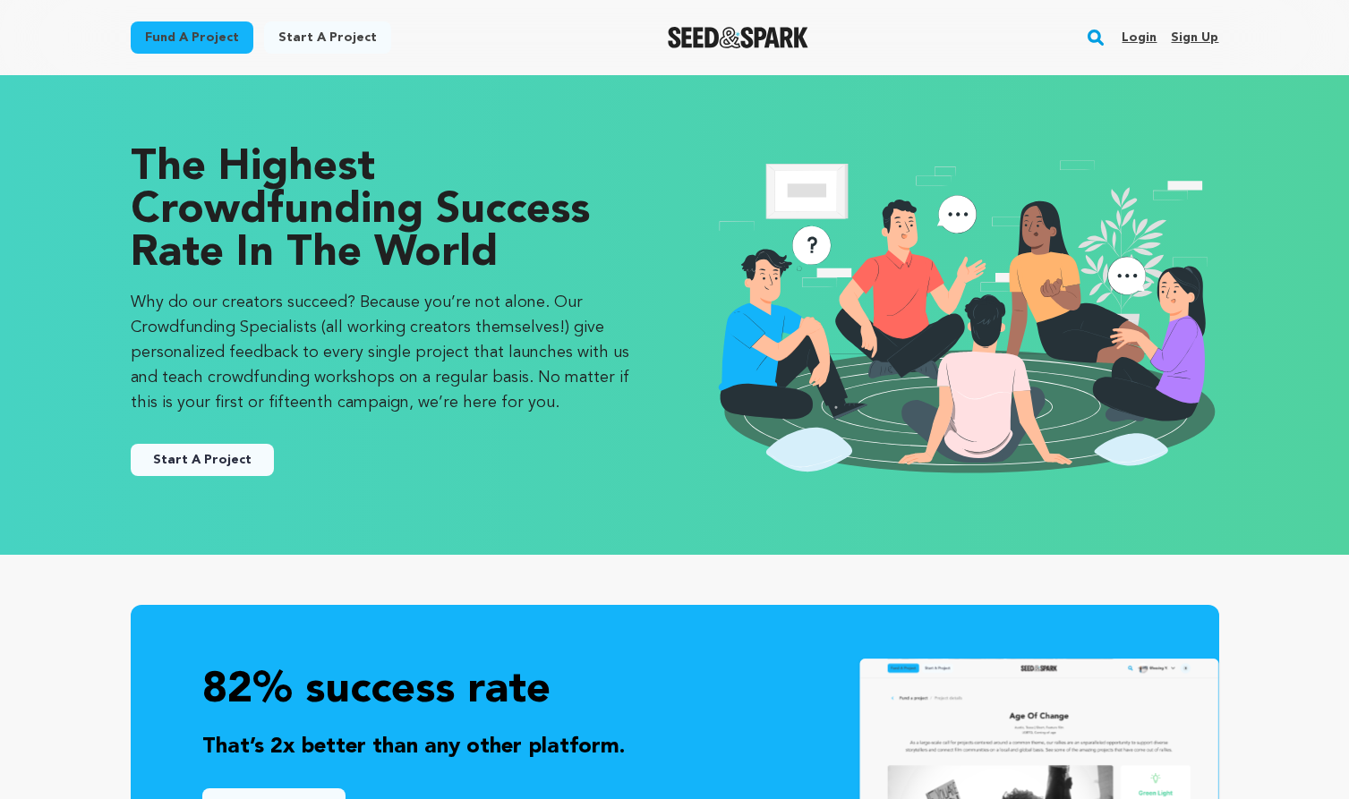
click at [488, 354] on p "Why do our creators succeed? Because you’re not alone. Our Crowdfunding Special…" at bounding box center [385, 352] width 508 height 125
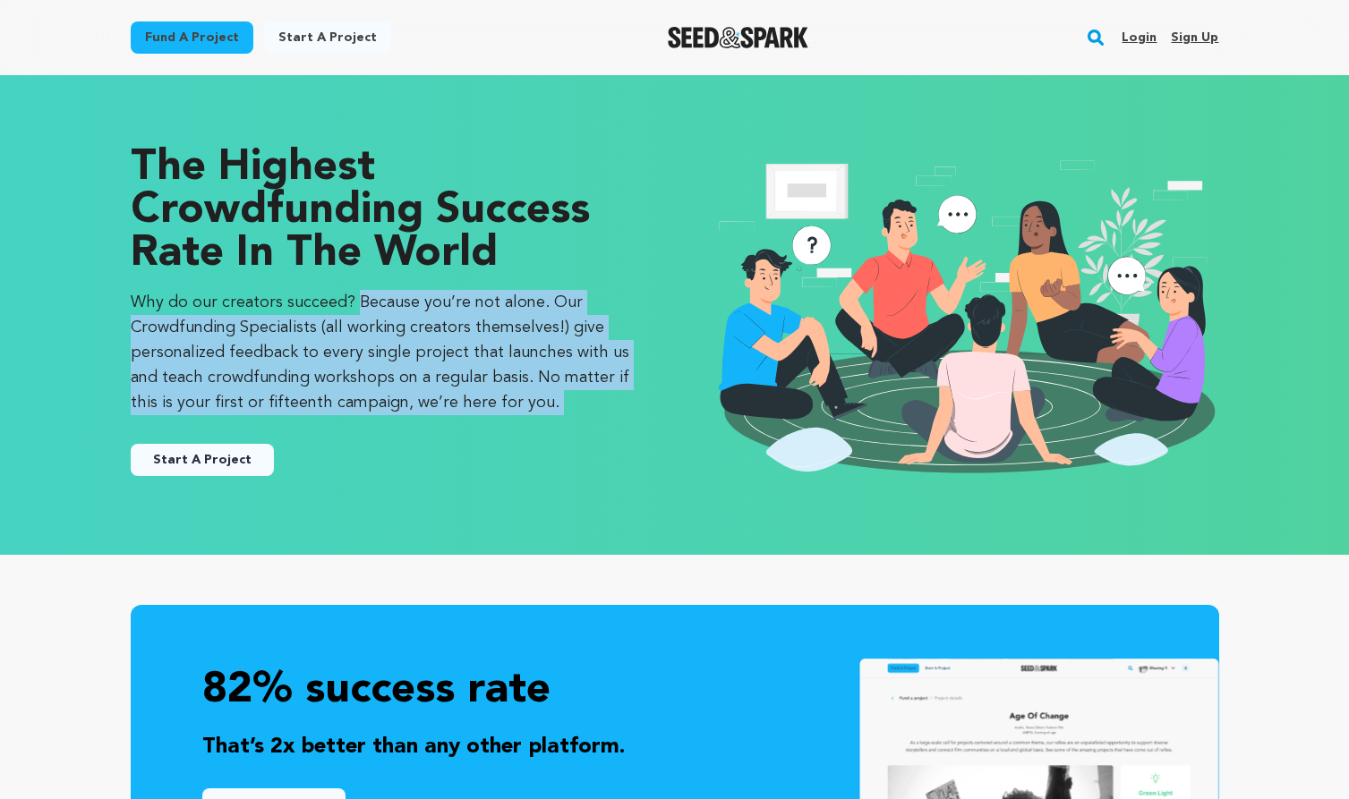
click at [503, 355] on p "Why do our creators succeed? Because you’re not alone. Our Crowdfunding Special…" at bounding box center [385, 352] width 508 height 125
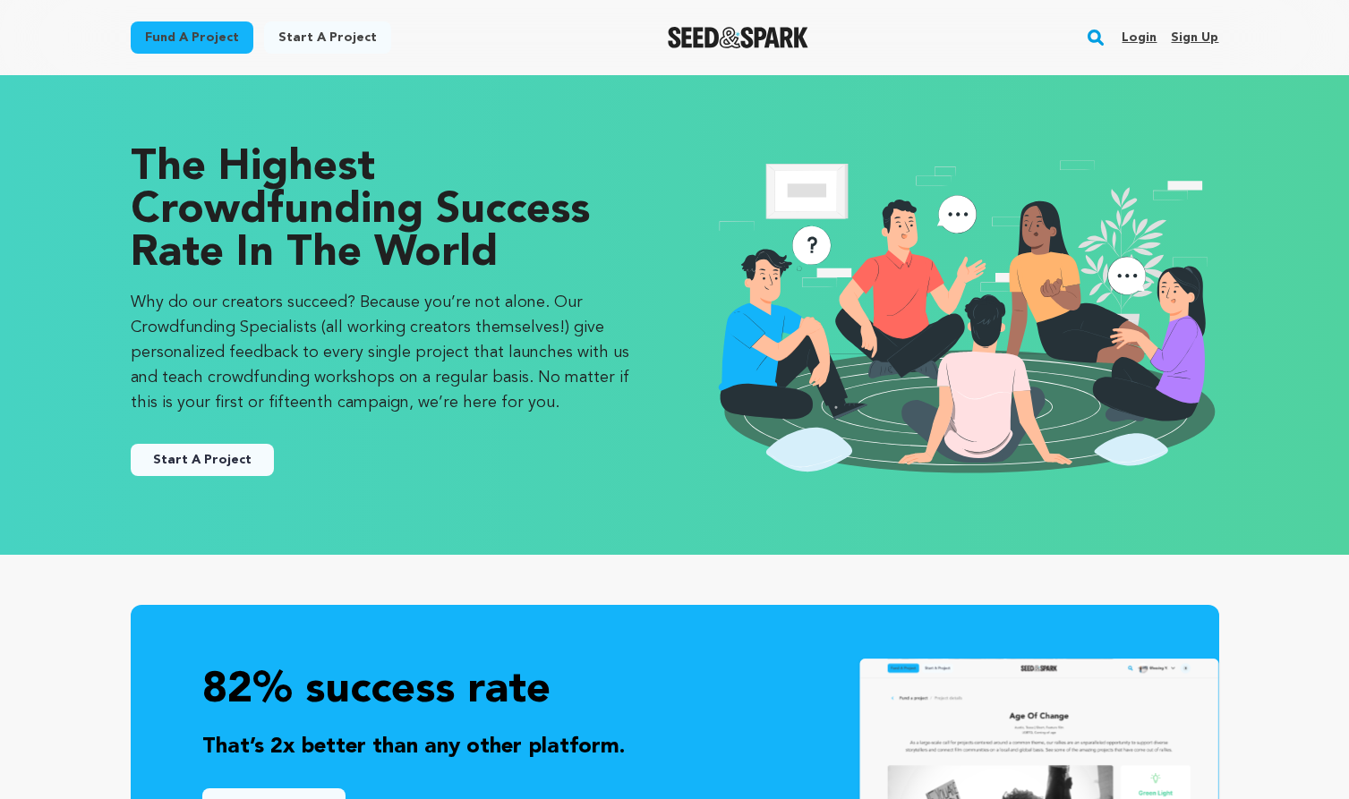
click at [503, 355] on p "Why do our creators succeed? Because you’re not alone. Our Crowdfunding Special…" at bounding box center [385, 352] width 508 height 125
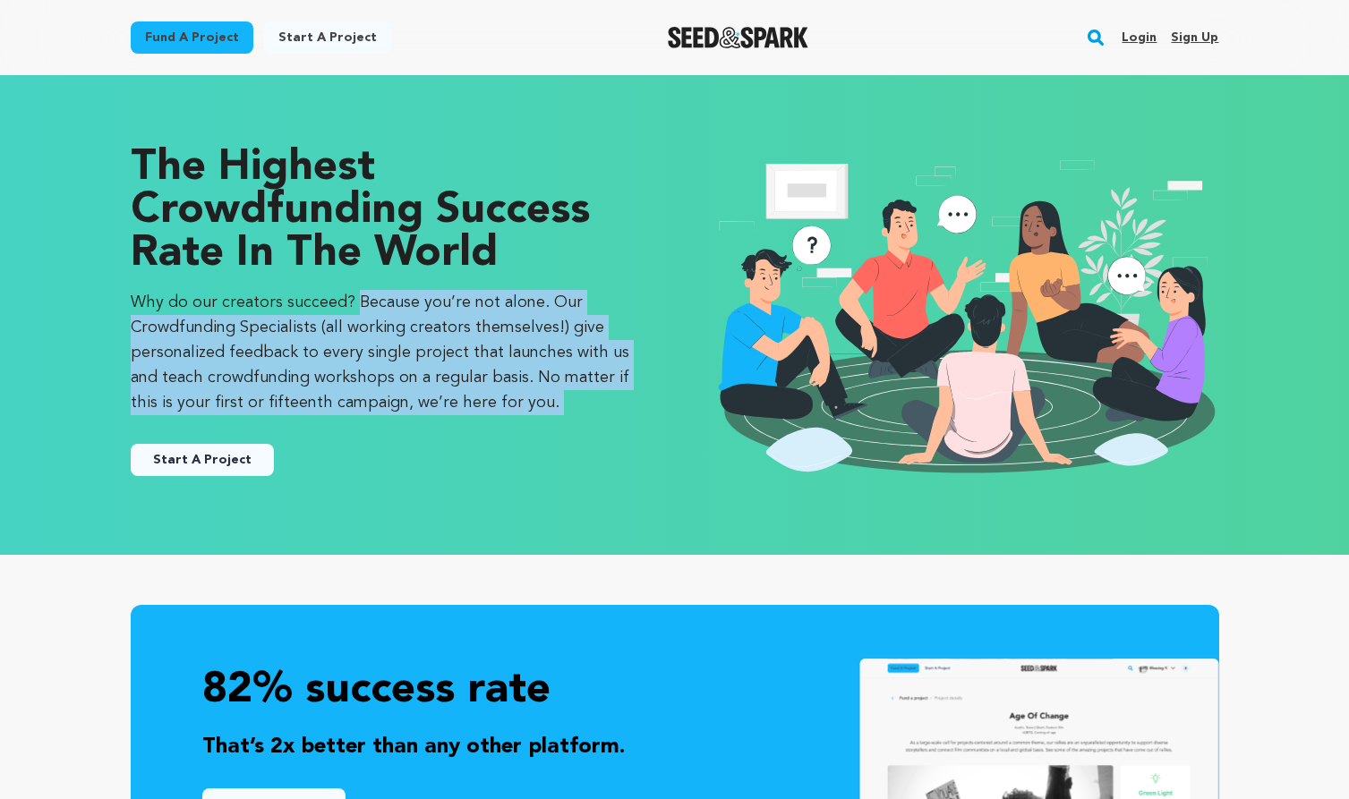
click at [529, 355] on p "Why do our creators succeed? Because you’re not alone. Our Crowdfunding Special…" at bounding box center [385, 352] width 508 height 125
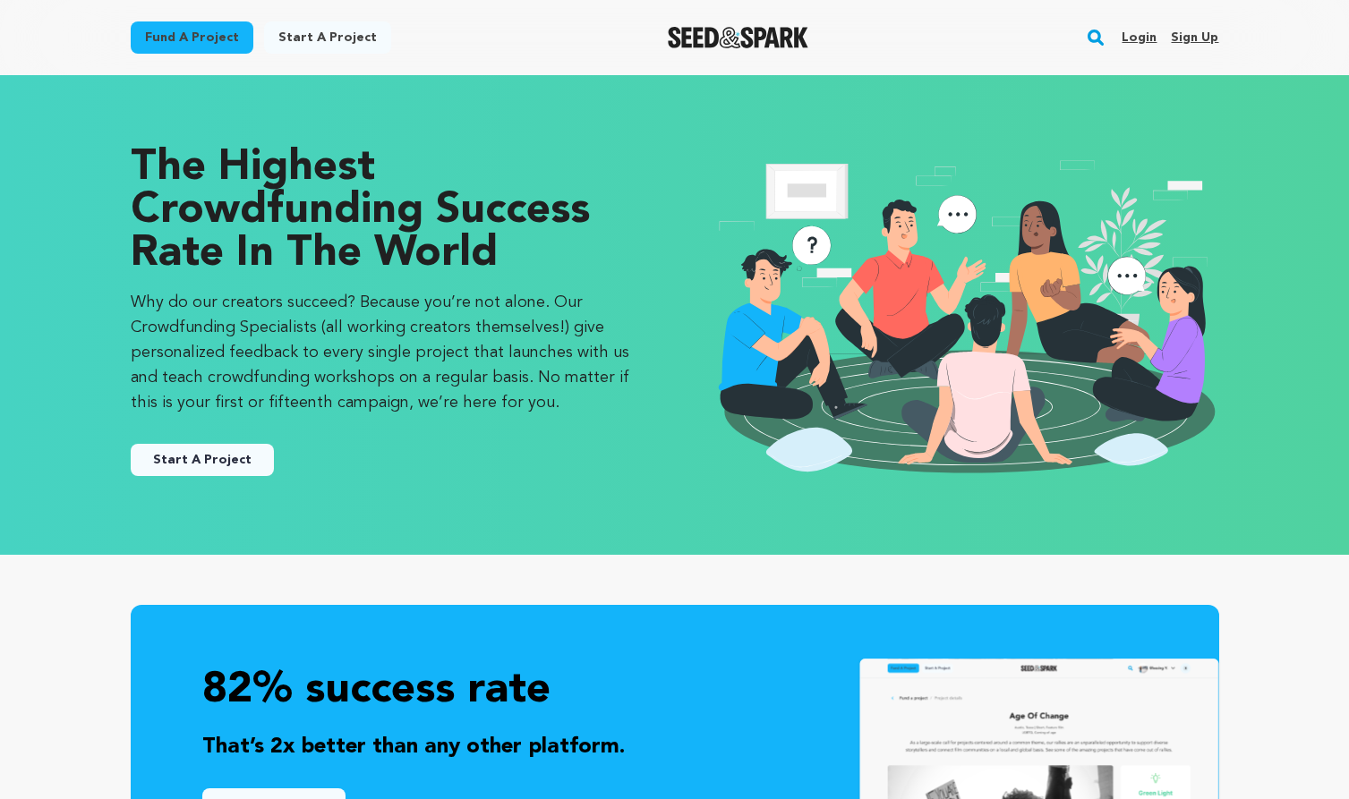
click at [529, 355] on p "Why do our creators succeed? Because you’re not alone. Our Crowdfunding Special…" at bounding box center [385, 352] width 508 height 125
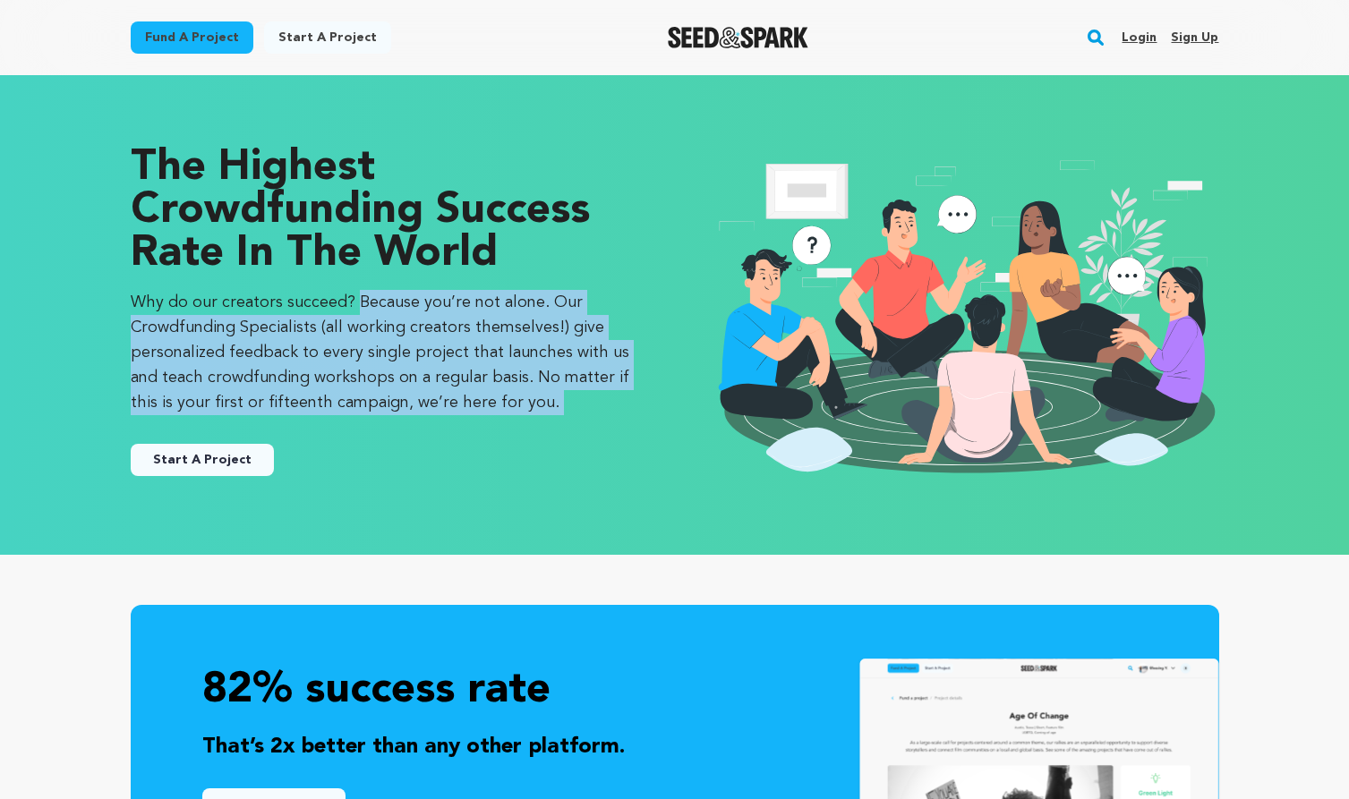
click at [507, 358] on p "Why do our creators succeed? Because you’re not alone. Our Crowdfunding Special…" at bounding box center [385, 352] width 508 height 125
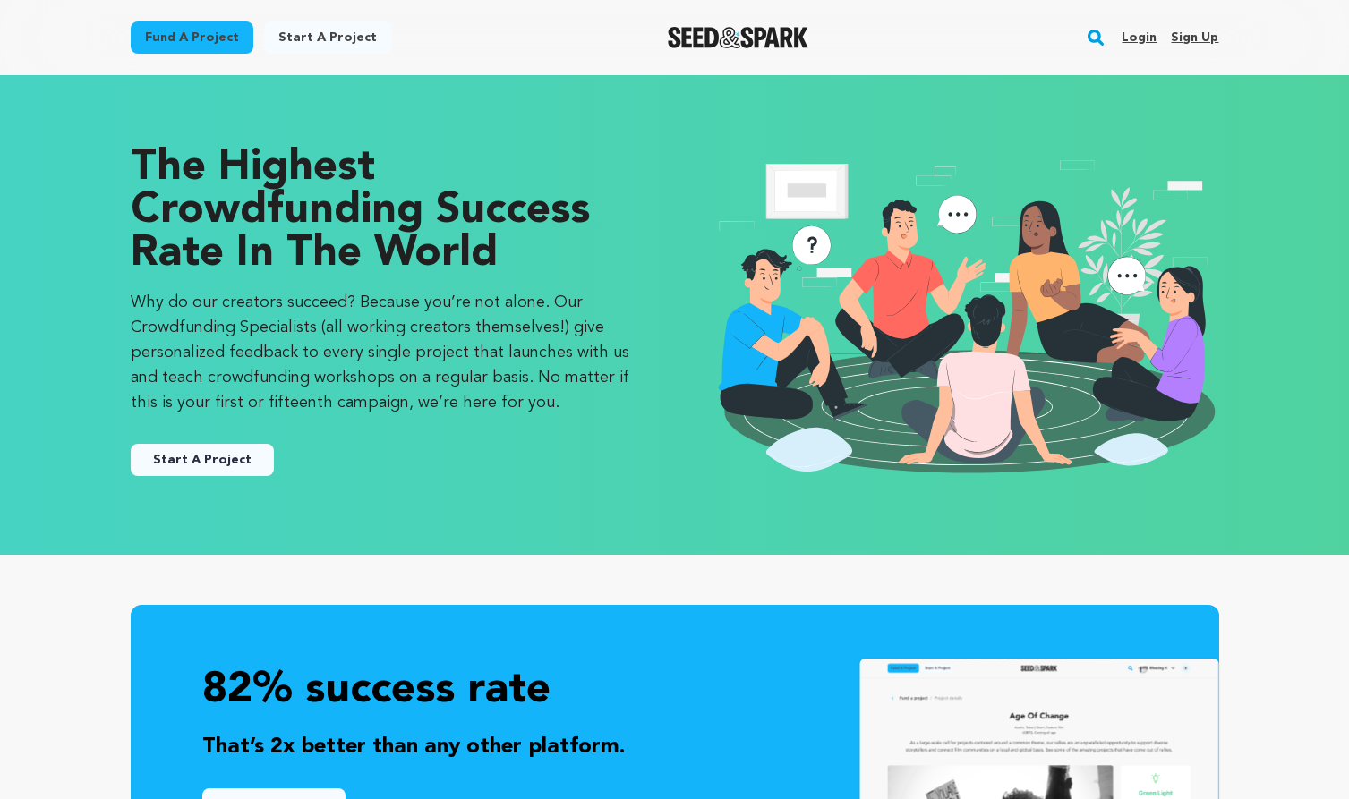
click at [507, 358] on p "Why do our creators succeed? Because you’re not alone. Our Crowdfunding Special…" at bounding box center [385, 352] width 508 height 125
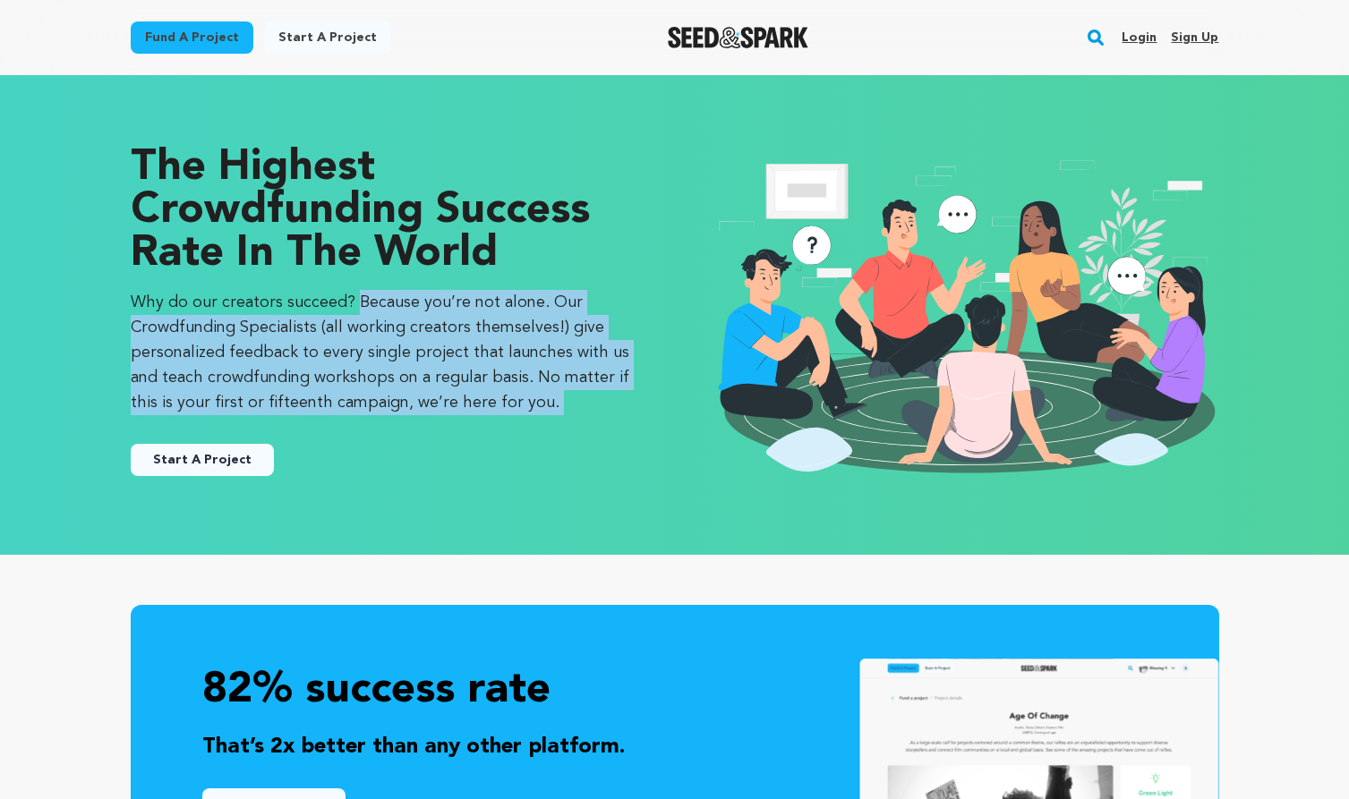
click at [531, 370] on p "Why do our creators succeed? Because you’re not alone. Our Crowdfunding Special…" at bounding box center [385, 352] width 508 height 125
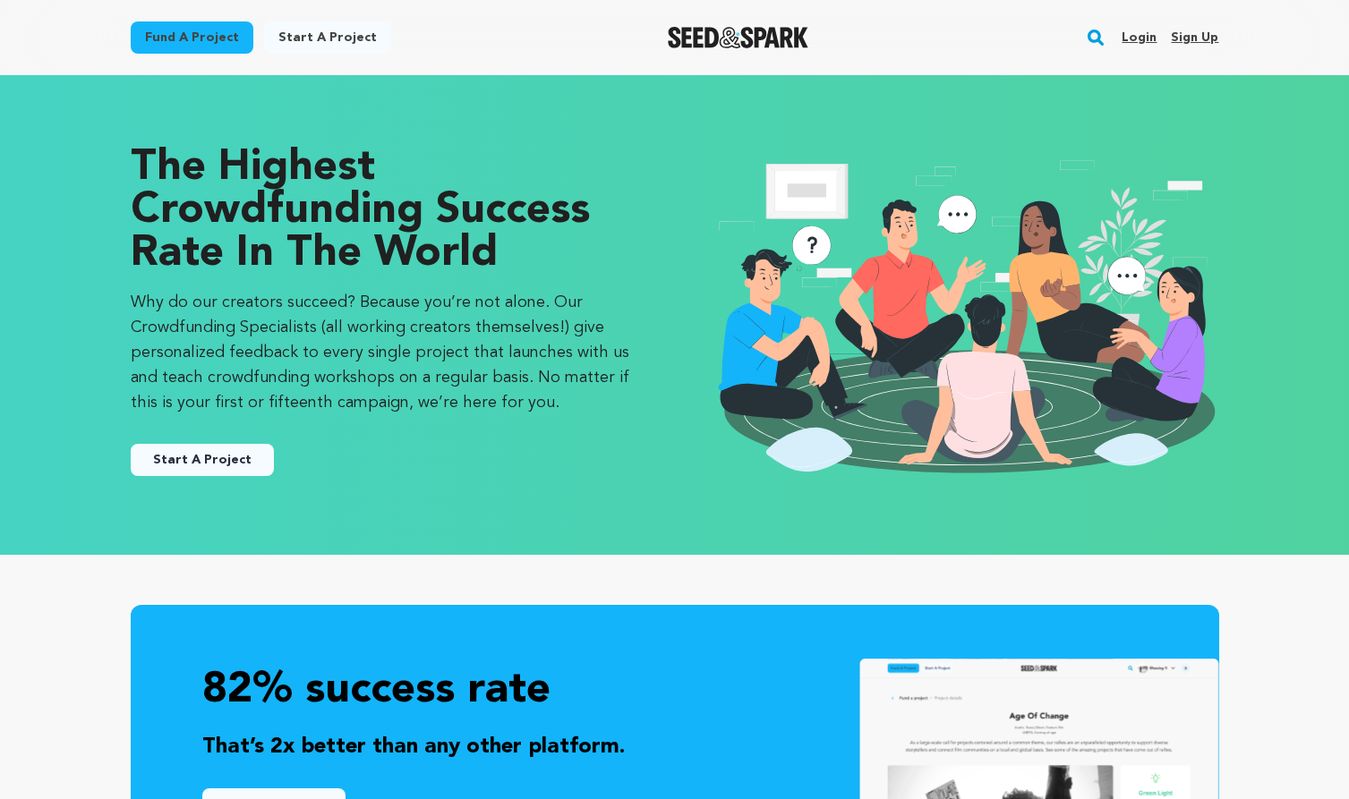
click at [531, 370] on p "Why do our creators succeed? Because you’re not alone. Our Crowdfunding Special…" at bounding box center [385, 352] width 508 height 125
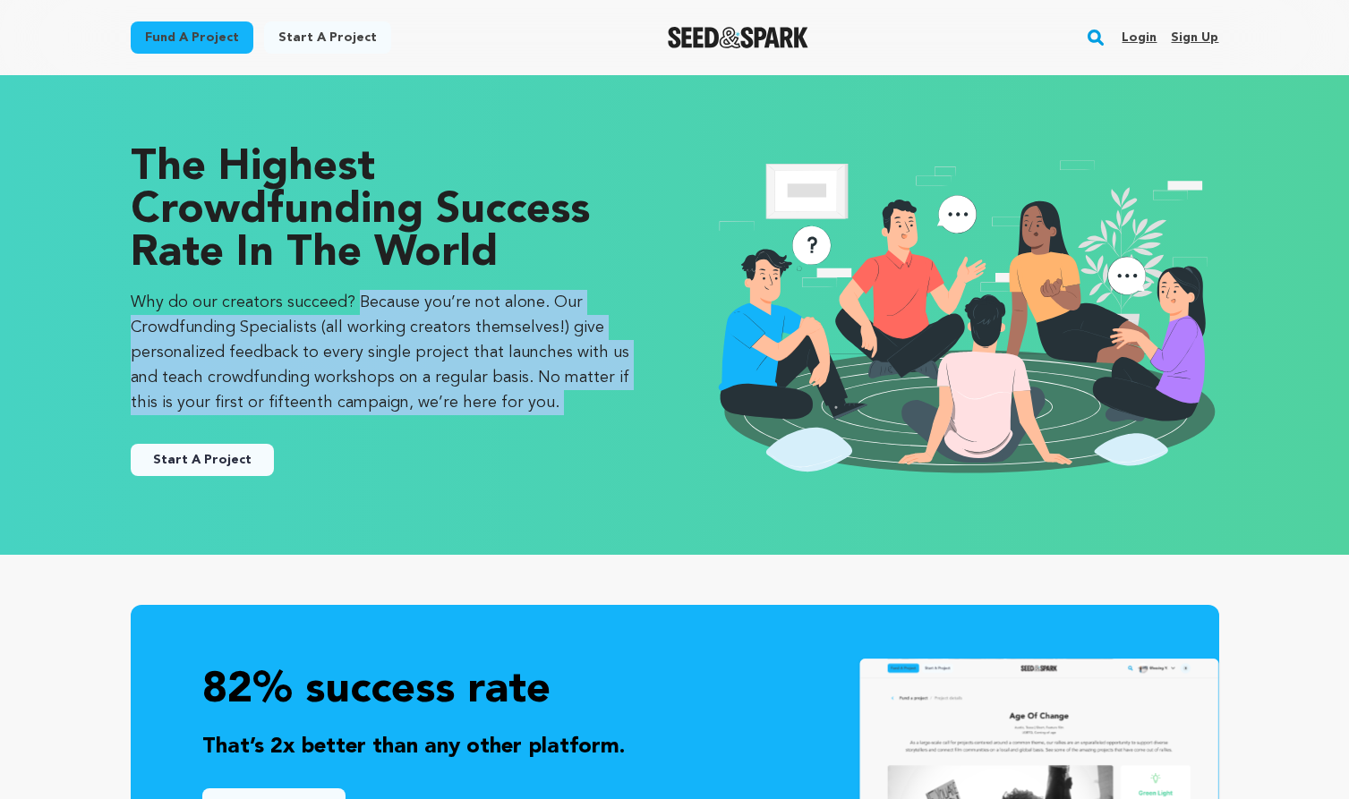
click at [513, 370] on p "Why do our creators succeed? Because you’re not alone. Our Crowdfunding Special…" at bounding box center [385, 352] width 508 height 125
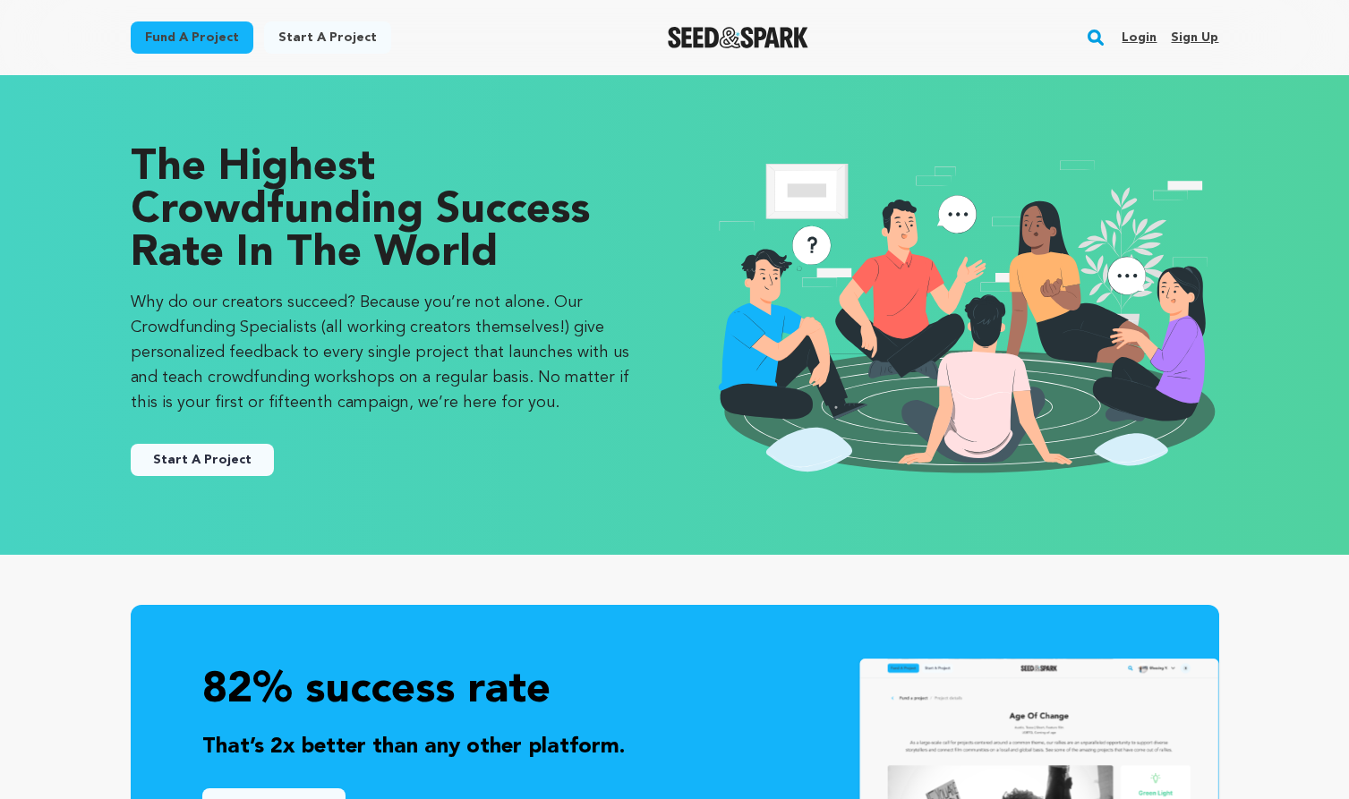
click at [513, 370] on p "Why do our creators succeed? Because you’re not alone. Our Crowdfunding Special…" at bounding box center [385, 352] width 508 height 125
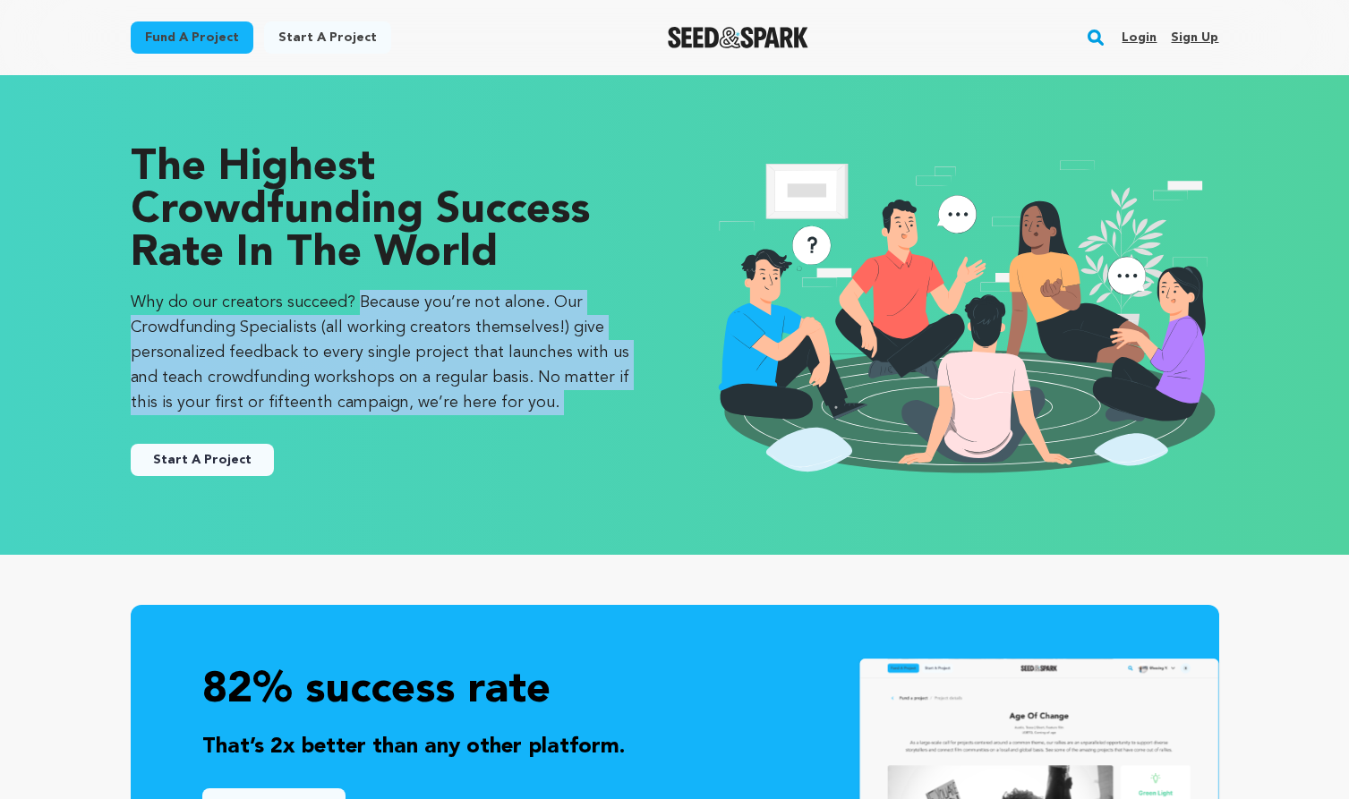
click at [541, 345] on p "Why do our creators succeed? Because you’re not alone. Our Crowdfunding Special…" at bounding box center [385, 352] width 508 height 125
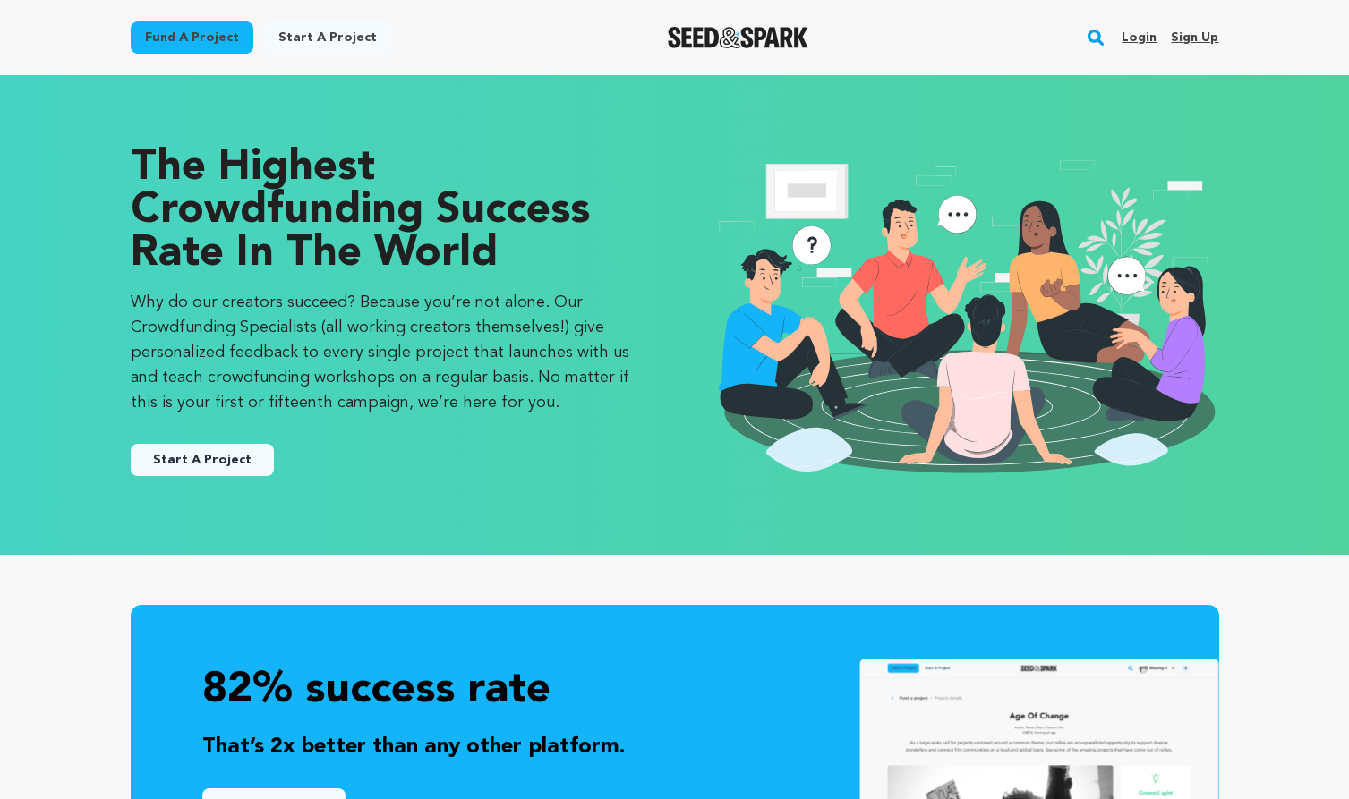
click at [541, 345] on p "Why do our creators succeed? Because you’re not alone. Our Crowdfunding Special…" at bounding box center [385, 352] width 508 height 125
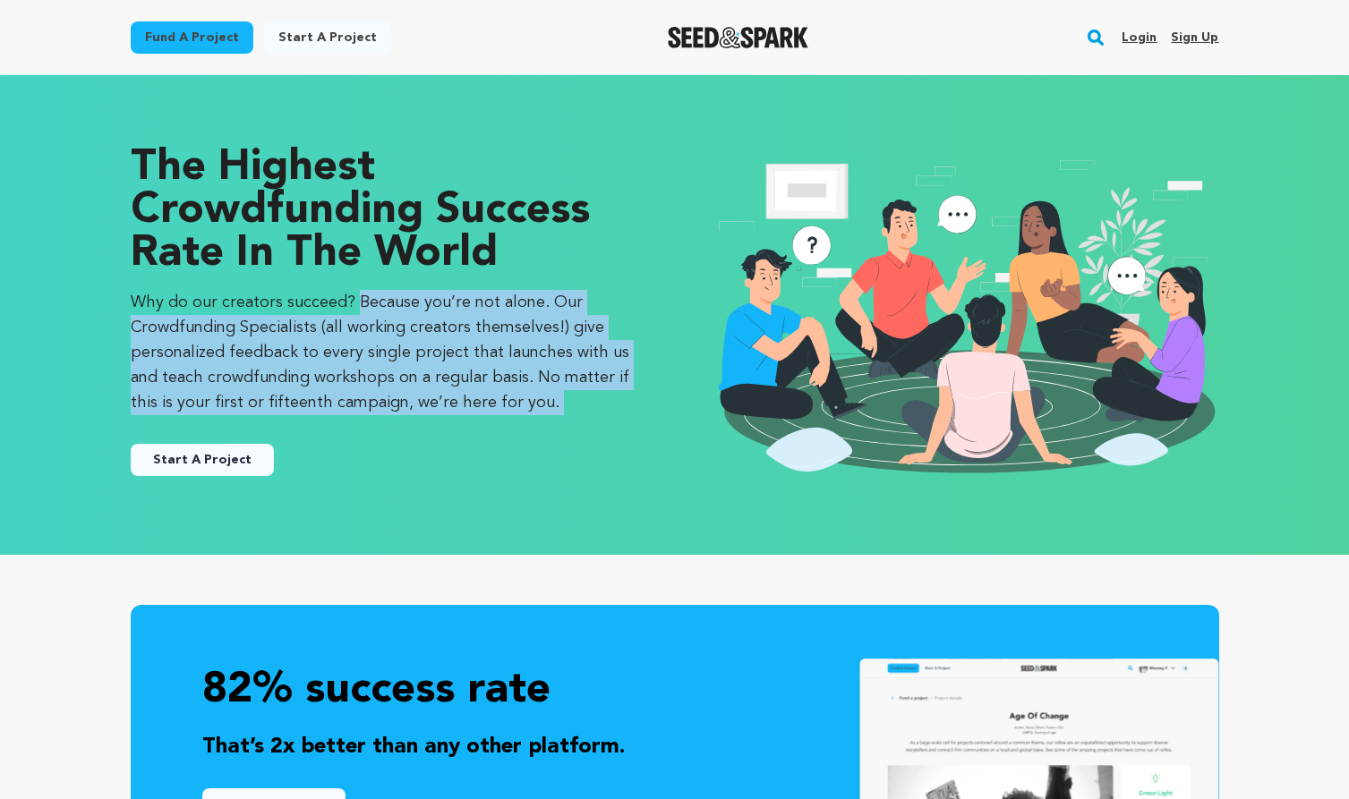
click at [481, 345] on p "Why do our creators succeed? Because you’re not alone. Our Crowdfunding Special…" at bounding box center [385, 352] width 508 height 125
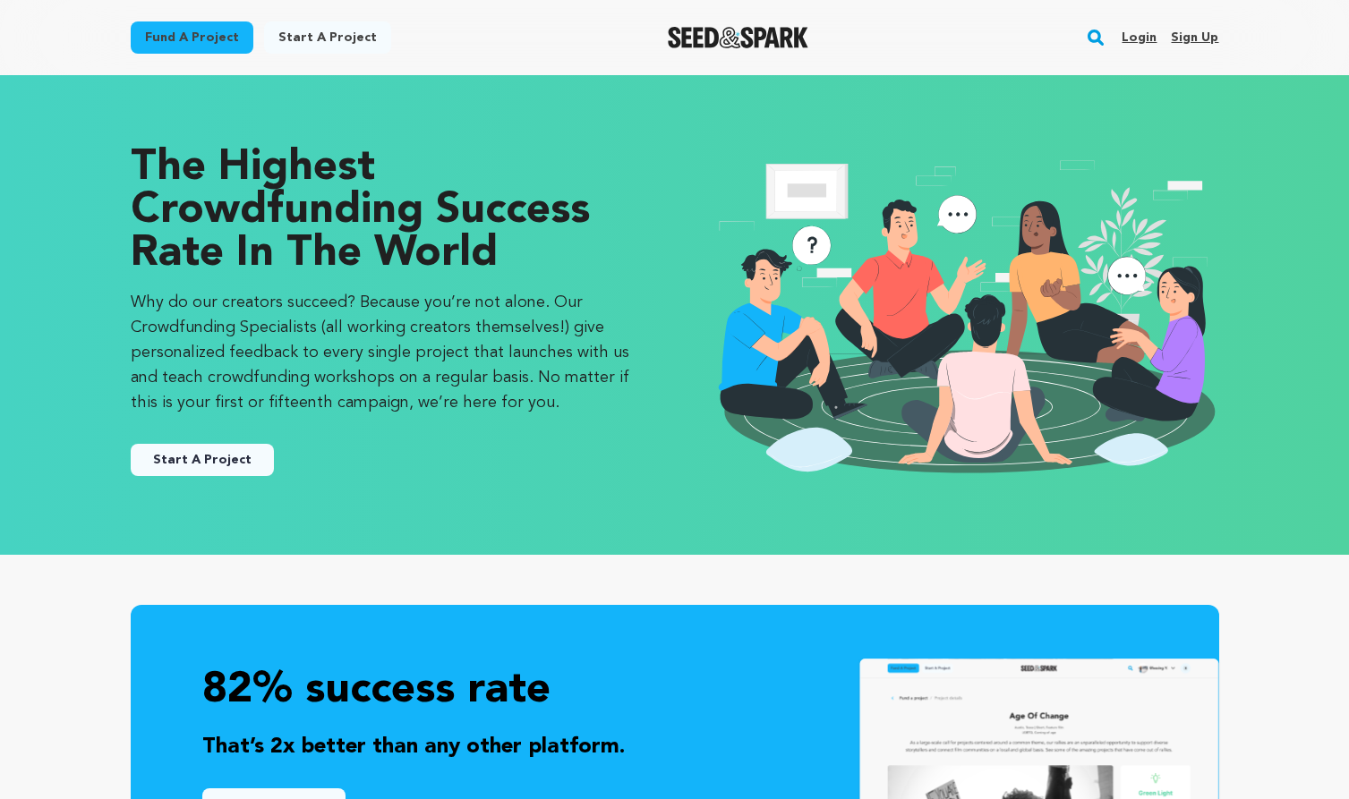
click at [328, 43] on link "Start a project" at bounding box center [327, 37] width 127 height 32
click at [320, 38] on link "Start a project" at bounding box center [327, 37] width 127 height 32
click at [183, 456] on link "Start A Project" at bounding box center [202, 460] width 143 height 32
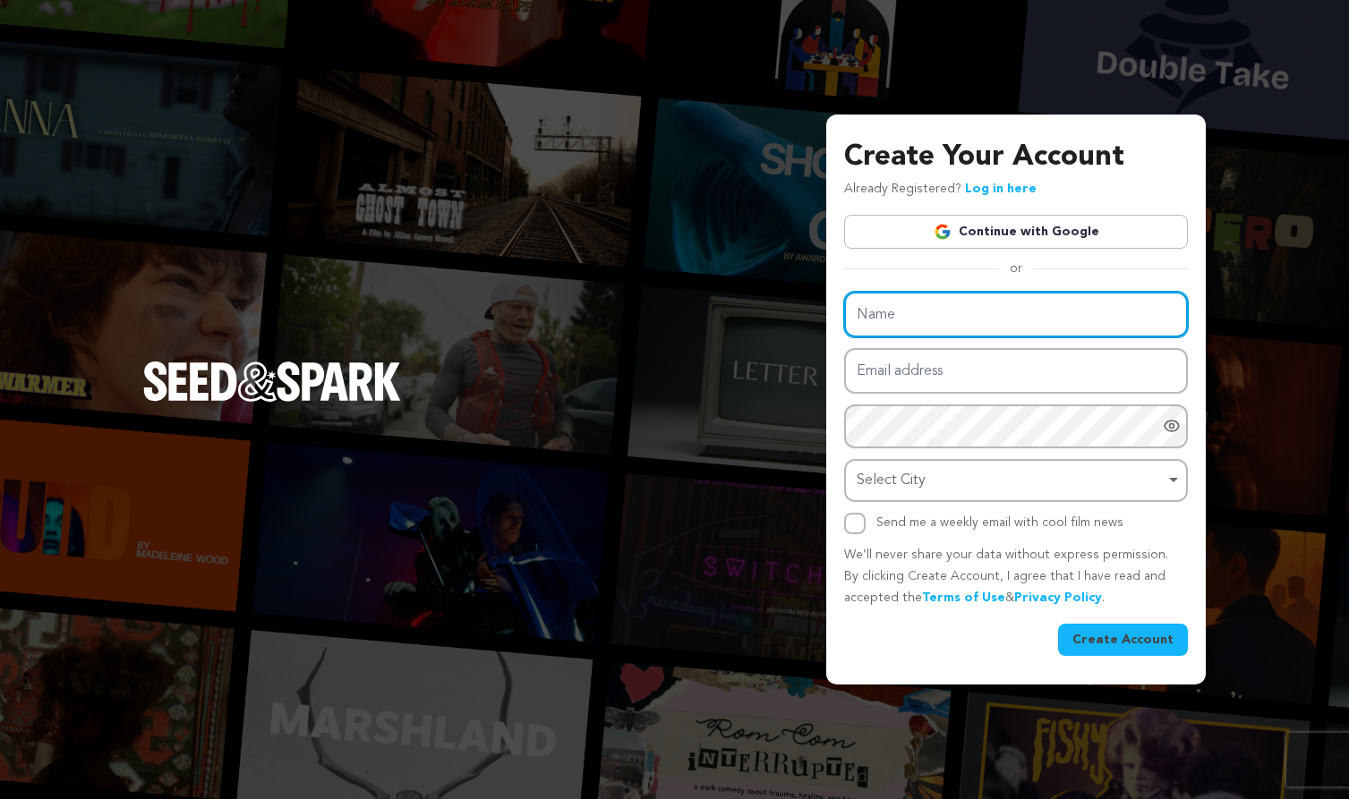
click at [921, 327] on input "Name" at bounding box center [1016, 315] width 344 height 46
type input "James Parker"
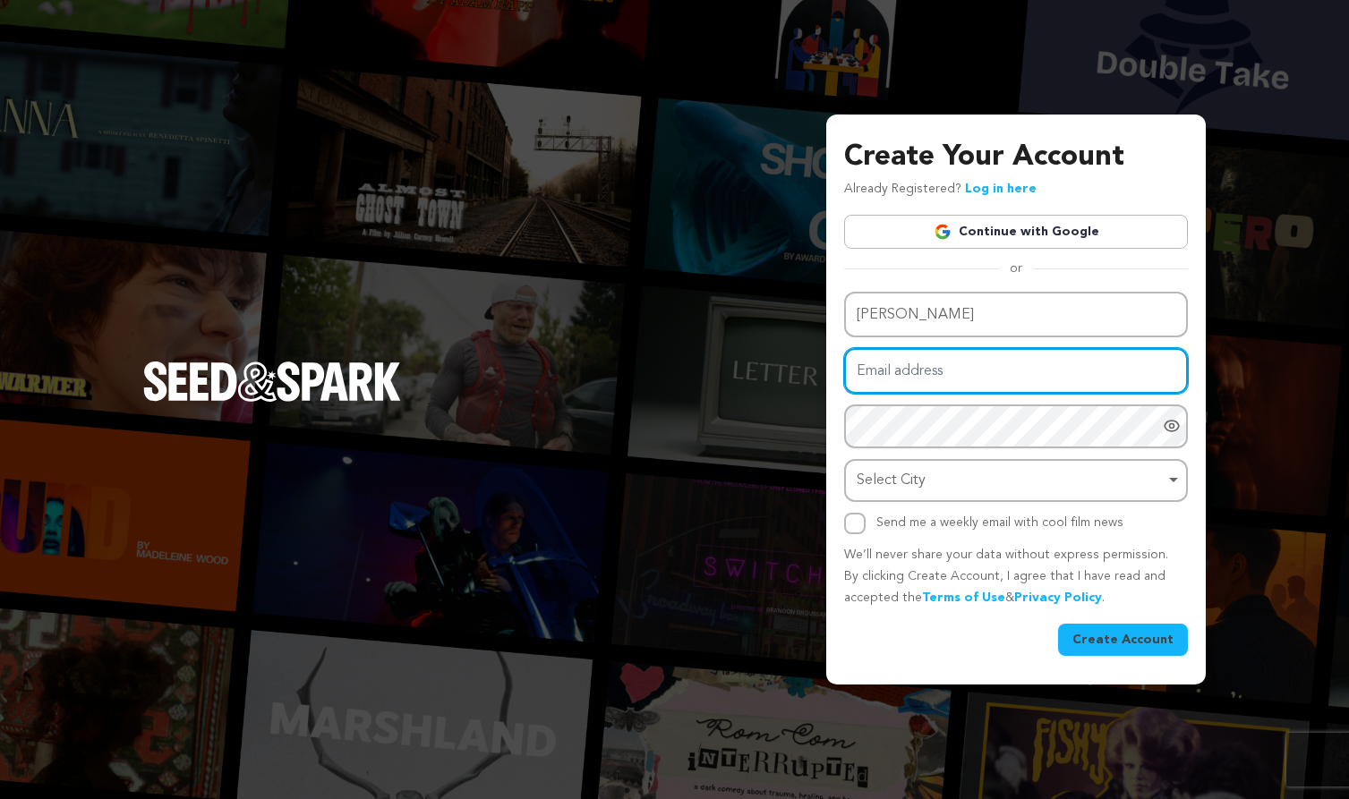
click at [935, 375] on input "Email address" at bounding box center [1016, 371] width 344 height 46
type input "james@synchronous.tv"
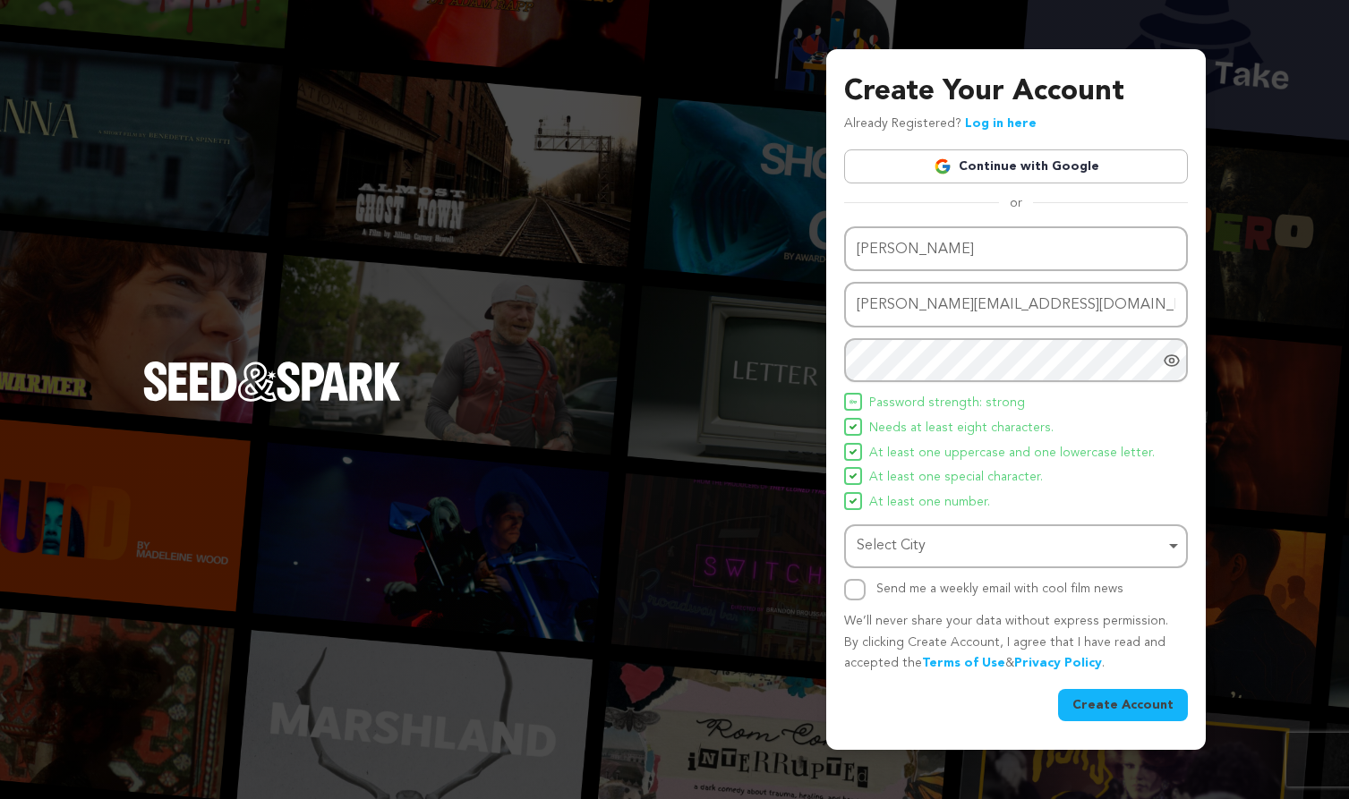
click at [834, 355] on div "Create Your Account Already Registered? Log in here Continue with Google or eyJ…" at bounding box center [1015, 399] width 379 height 701
click at [906, 545] on div "Select City Remove item" at bounding box center [1011, 546] width 308 height 26
type input "San diego"
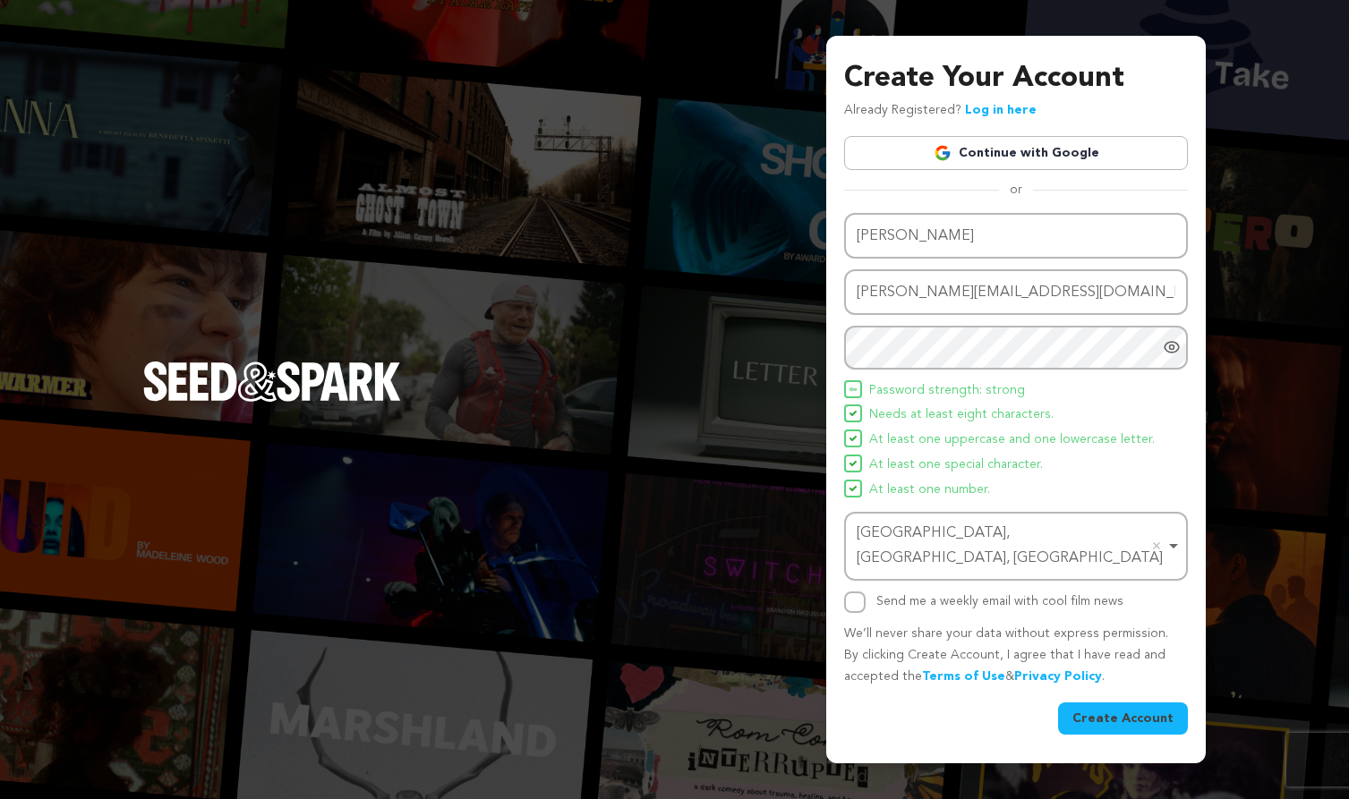
click at [1115, 703] on button "Create Account" at bounding box center [1123, 719] width 130 height 32
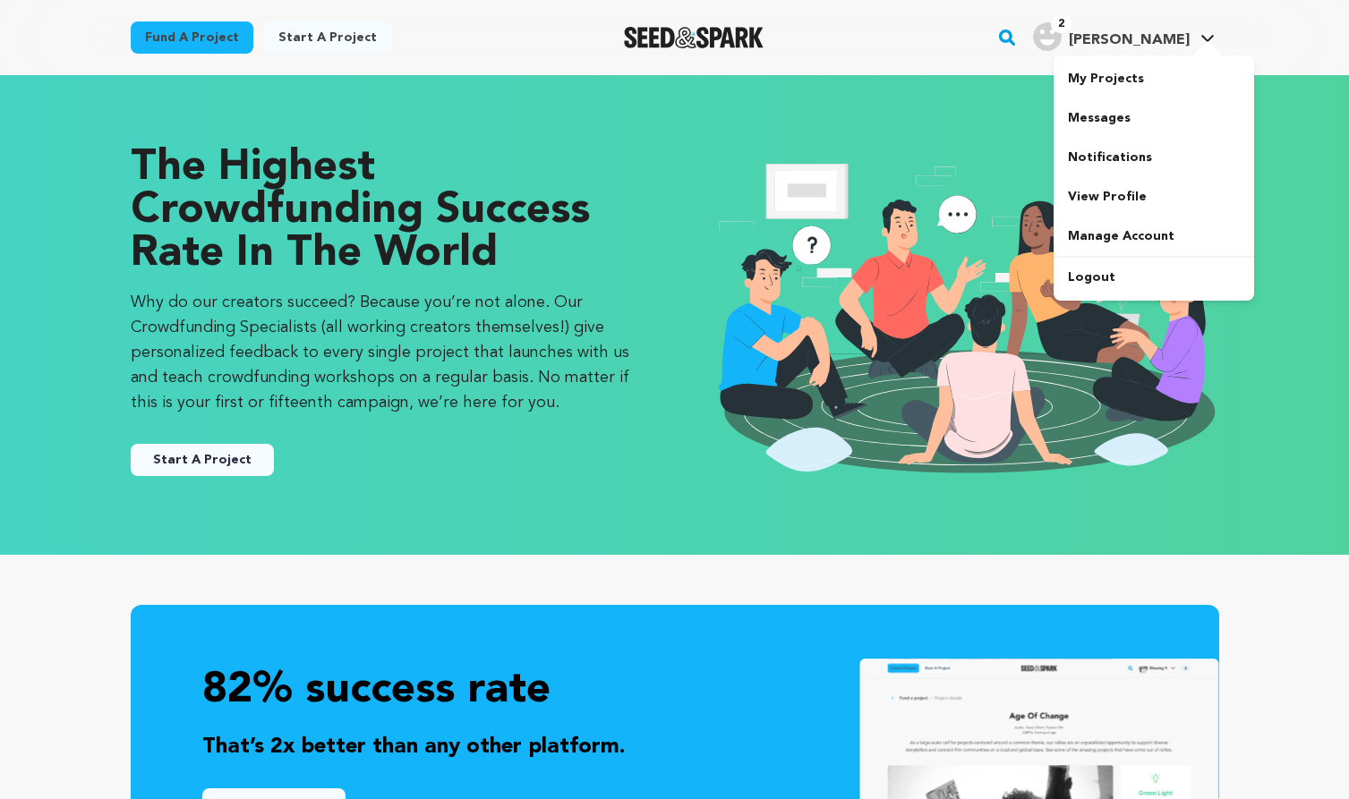
click at [1061, 38] on img "James P.'s Profile" at bounding box center [1047, 36] width 29 height 29
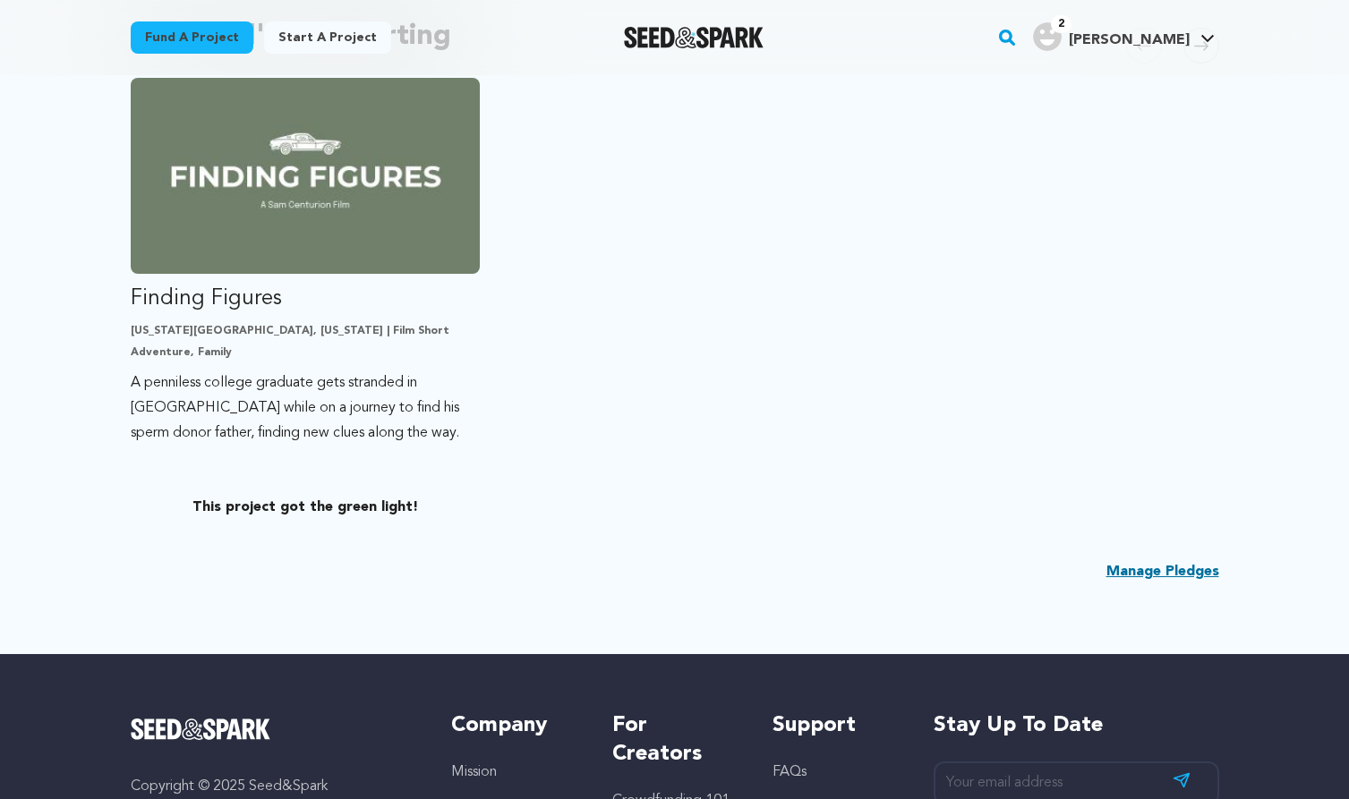
scroll to position [421, 0]
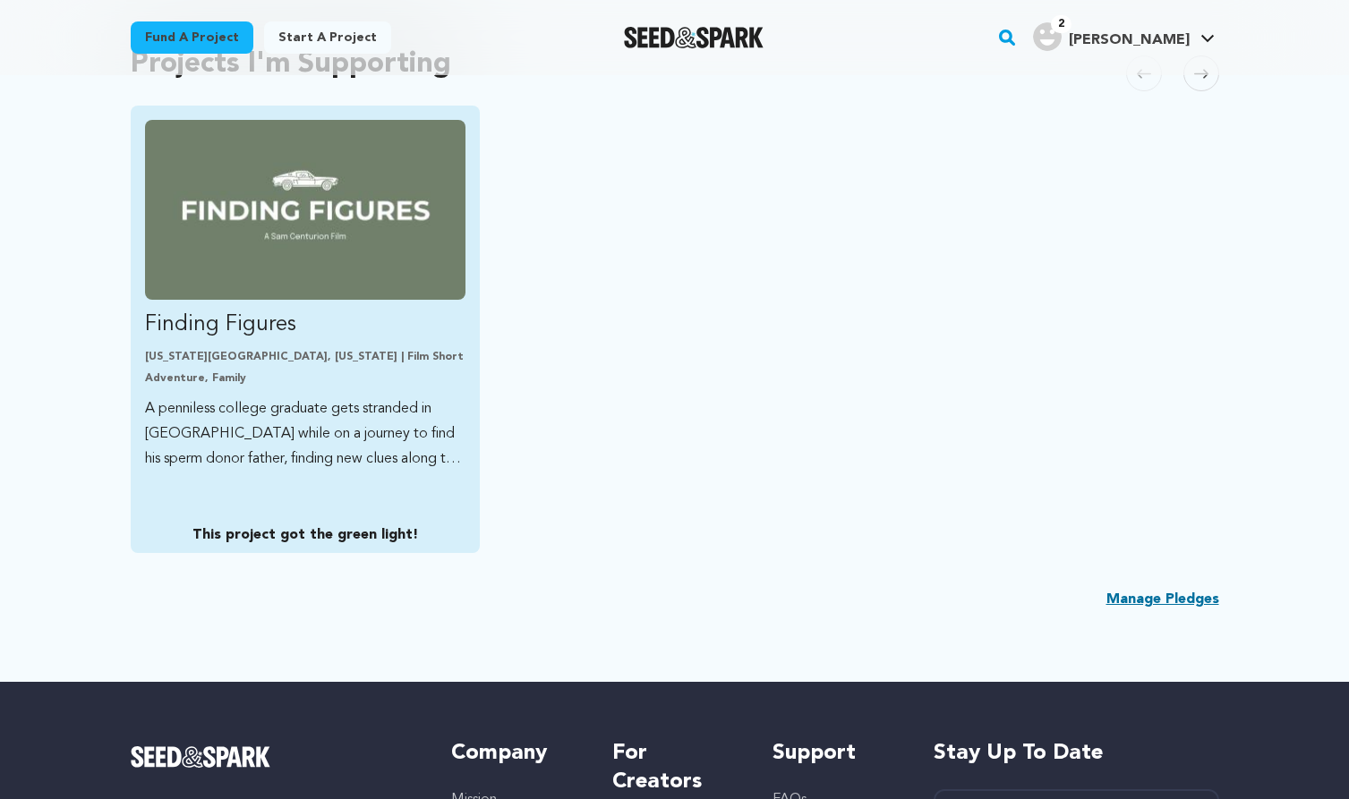
click at [286, 235] on img "Fund Finding Figures" at bounding box center [305, 210] width 321 height 180
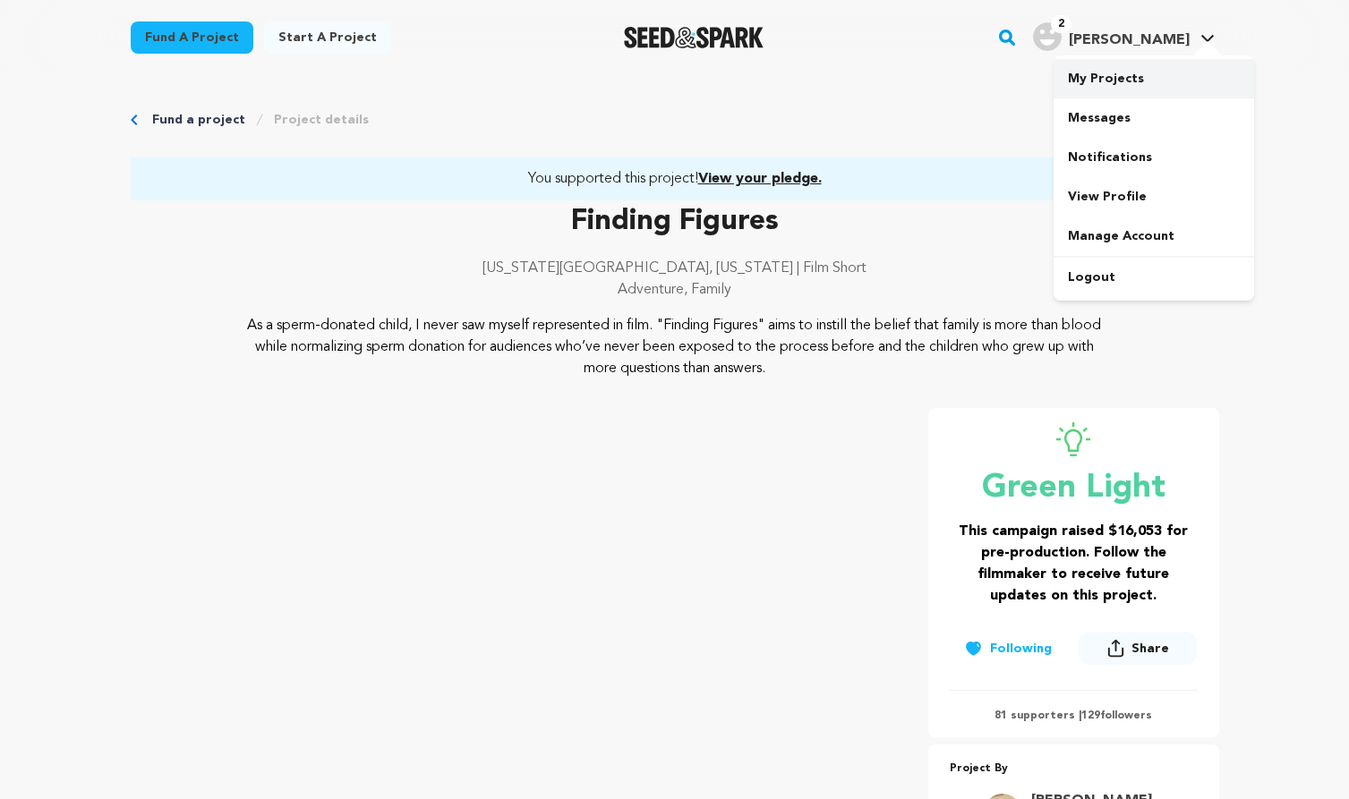
click at [1121, 72] on link "My Projects" at bounding box center [1153, 78] width 200 height 39
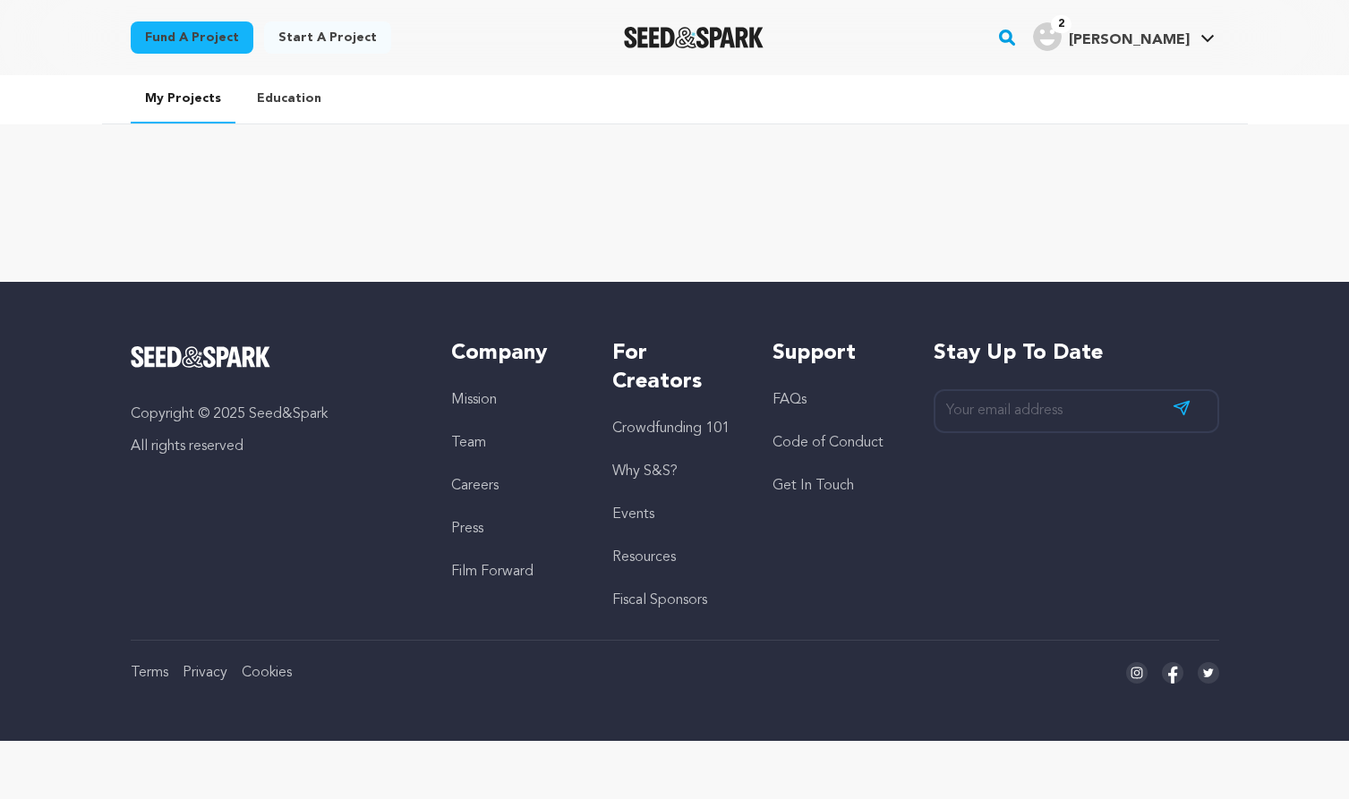
click at [309, 32] on link "Start a project" at bounding box center [327, 37] width 127 height 32
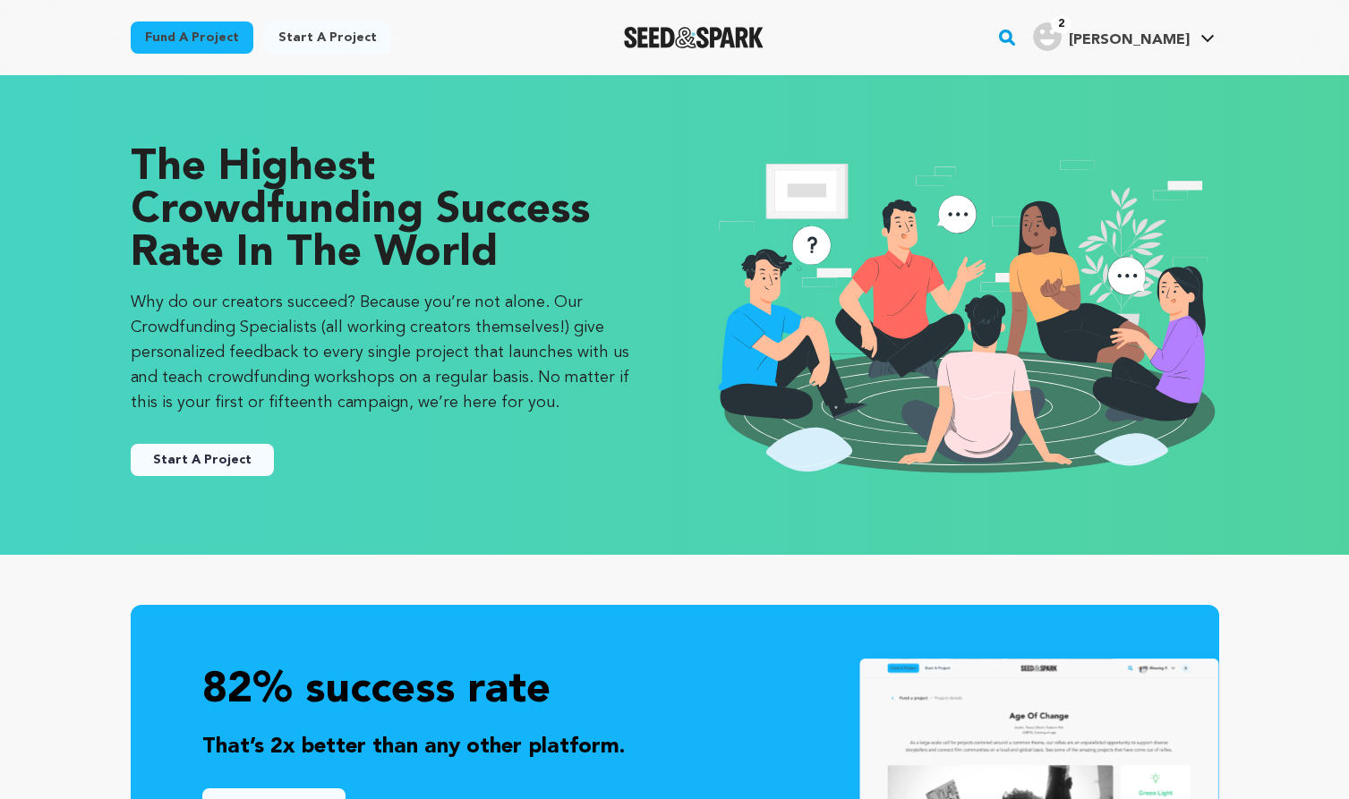
click at [205, 456] on button "Start A Project" at bounding box center [202, 460] width 143 height 32
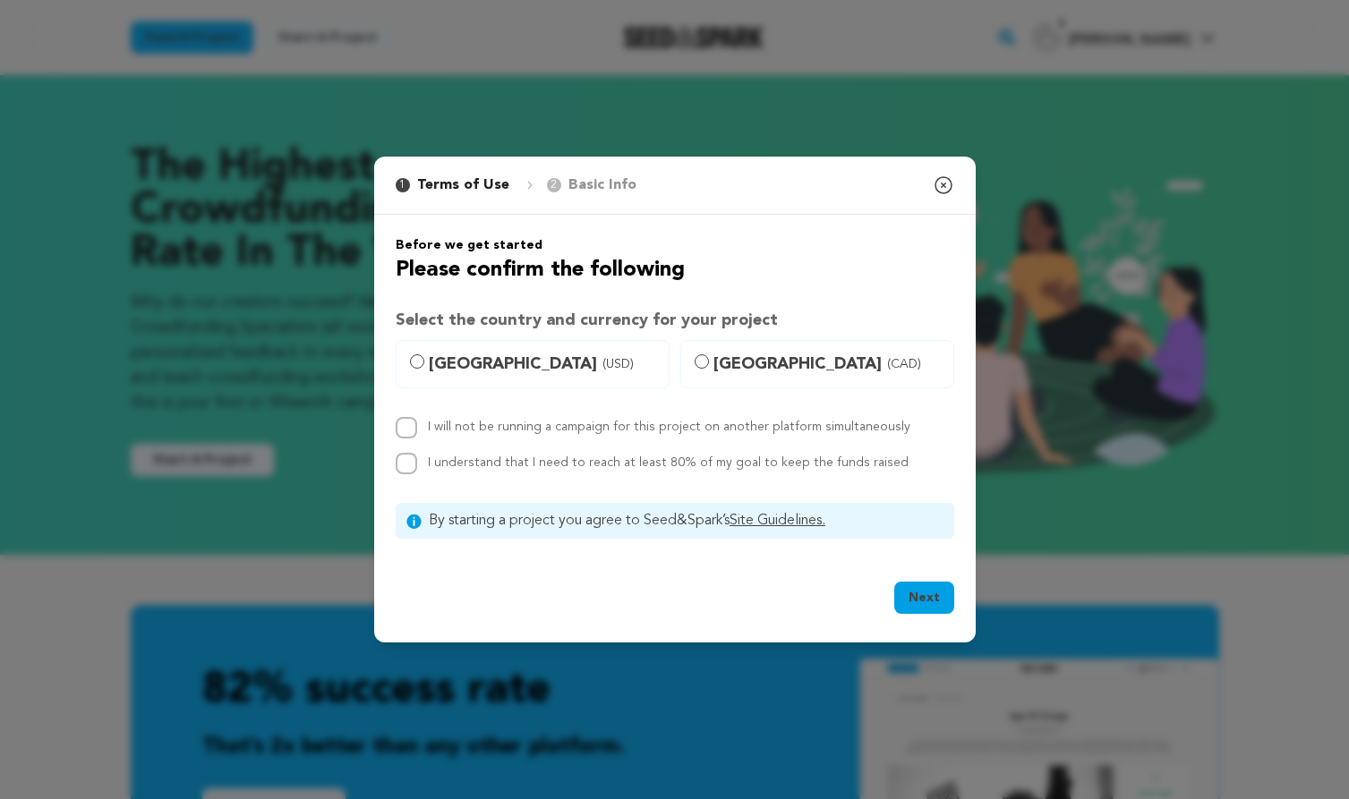
click at [439, 349] on label "United States (USD)" at bounding box center [533, 364] width 274 height 48
click at [424, 354] on input "United States (USD)" at bounding box center [417, 361] width 14 height 14
radio input "true"
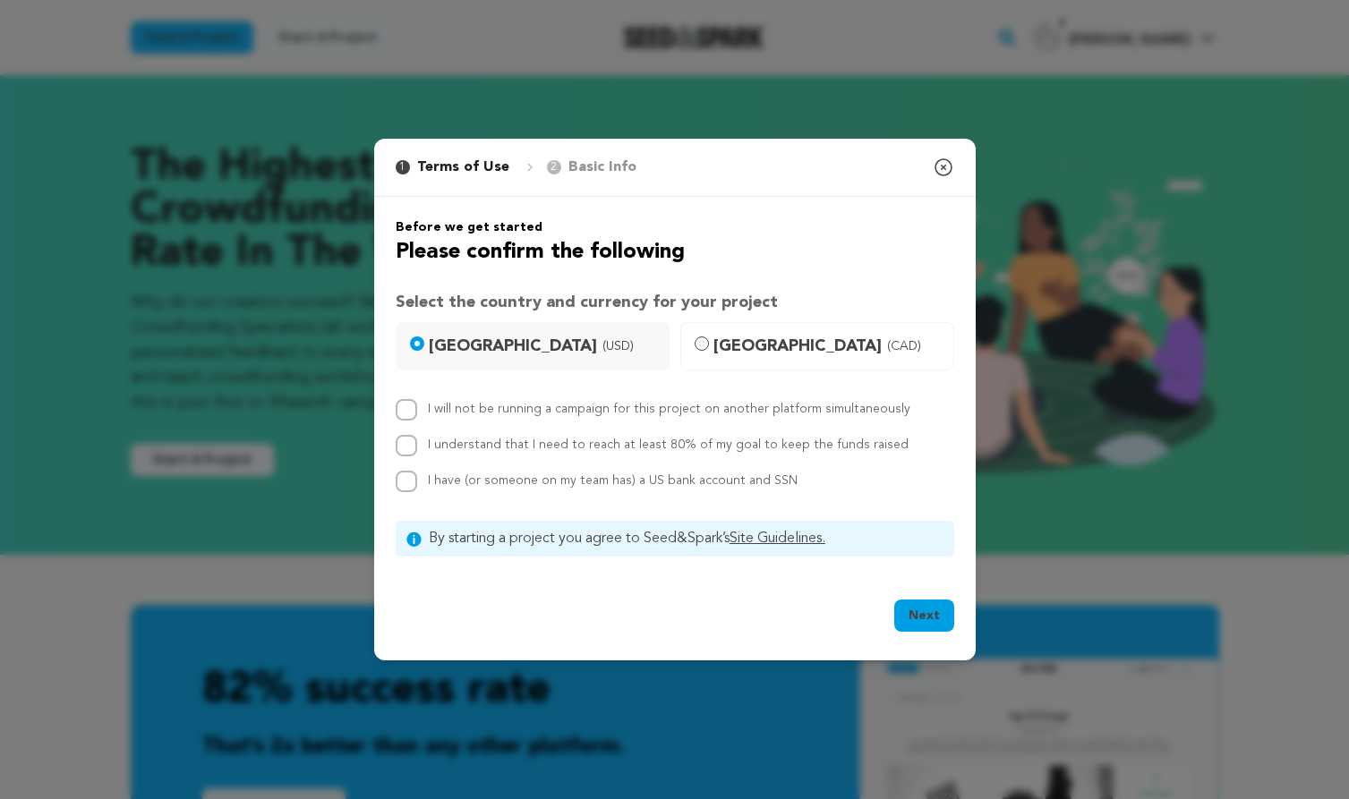
click at [415, 421] on div "I will not be running a campaign for this project on another platform simultane…" at bounding box center [675, 445] width 558 height 93
click at [411, 420] on div "I will not be running a campaign for this project on another platform simultane…" at bounding box center [675, 445] width 558 height 93
click at [405, 415] on input "I will not be running a campaign for this project on another platform simultane…" at bounding box center [406, 409] width 21 height 21
checkbox input "true"
click at [399, 444] on input "I understand that I need to reach at least 80% of my goal to keep the funds rai…" at bounding box center [406, 445] width 21 height 21
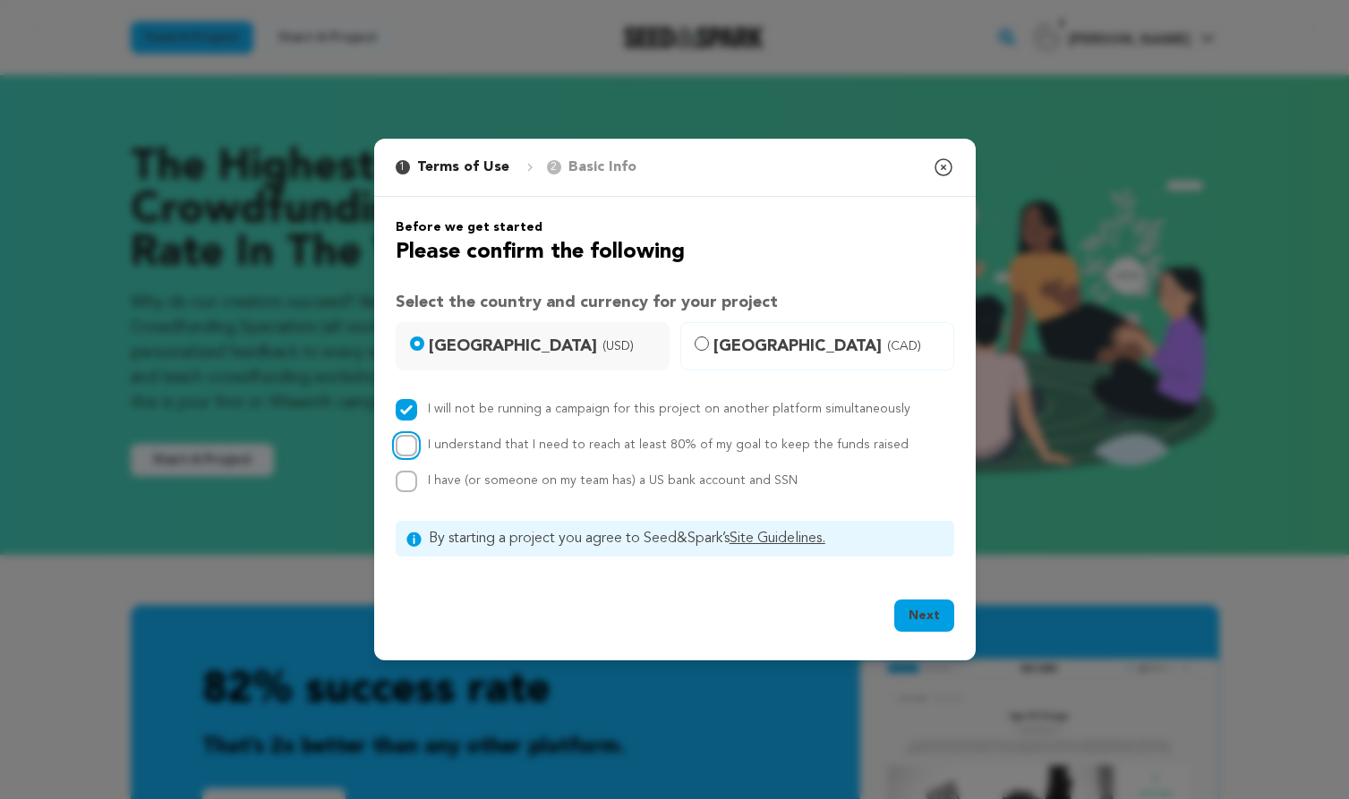
checkbox input "true"
click at [403, 482] on input "I have (or someone on my team has) a US bank account and SSN" at bounding box center [406, 481] width 21 height 21
checkbox input "true"
click at [934, 616] on button "Next" at bounding box center [924, 616] width 60 height 32
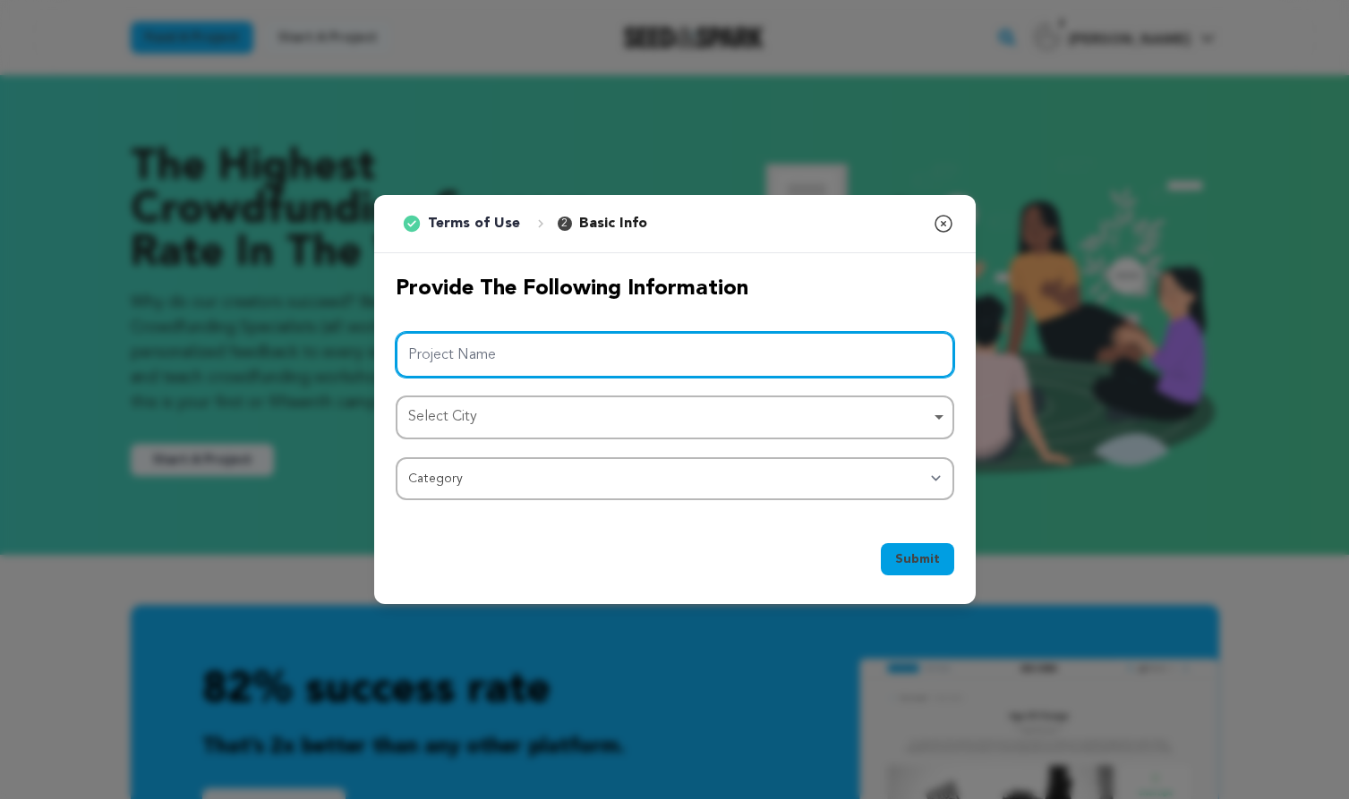
click at [465, 359] on input "Project Name" at bounding box center [675, 355] width 558 height 46
click at [519, 424] on div "Select City Remove item" at bounding box center [669, 418] width 523 height 26
type input "In Our Nature"
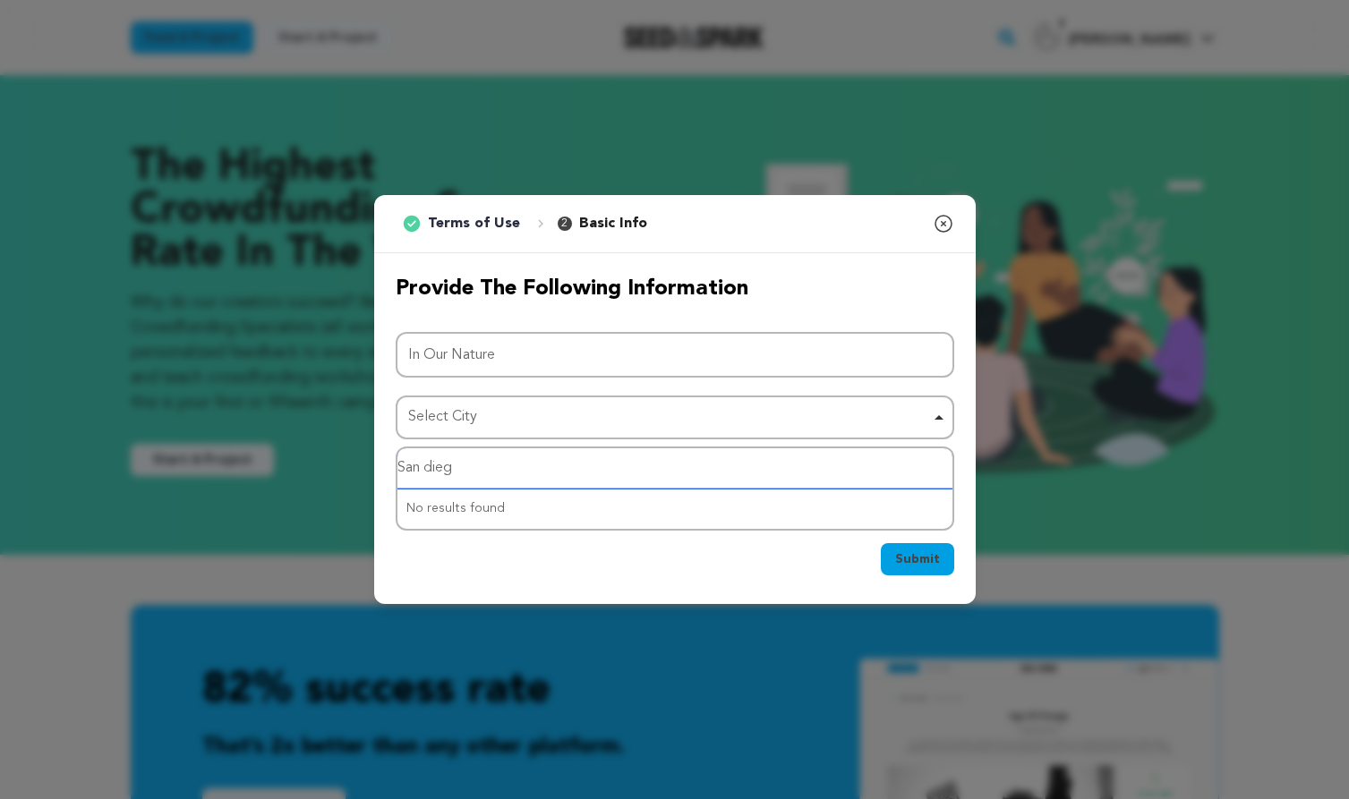
type input "San diego"
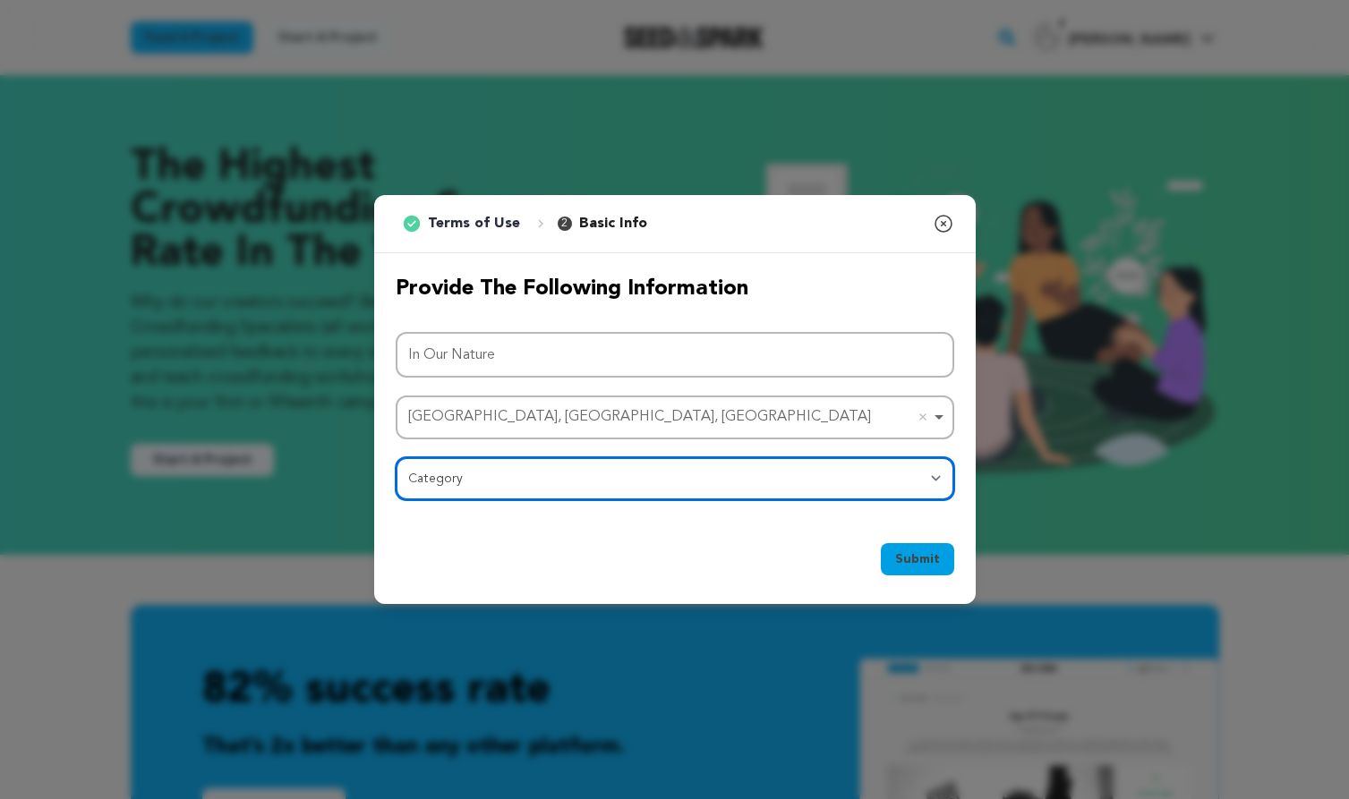
click at [494, 486] on select "Category Film Feature Film Short Series Film Festival Company Music Video VR Ex…" at bounding box center [675, 478] width 558 height 43
select select "382"
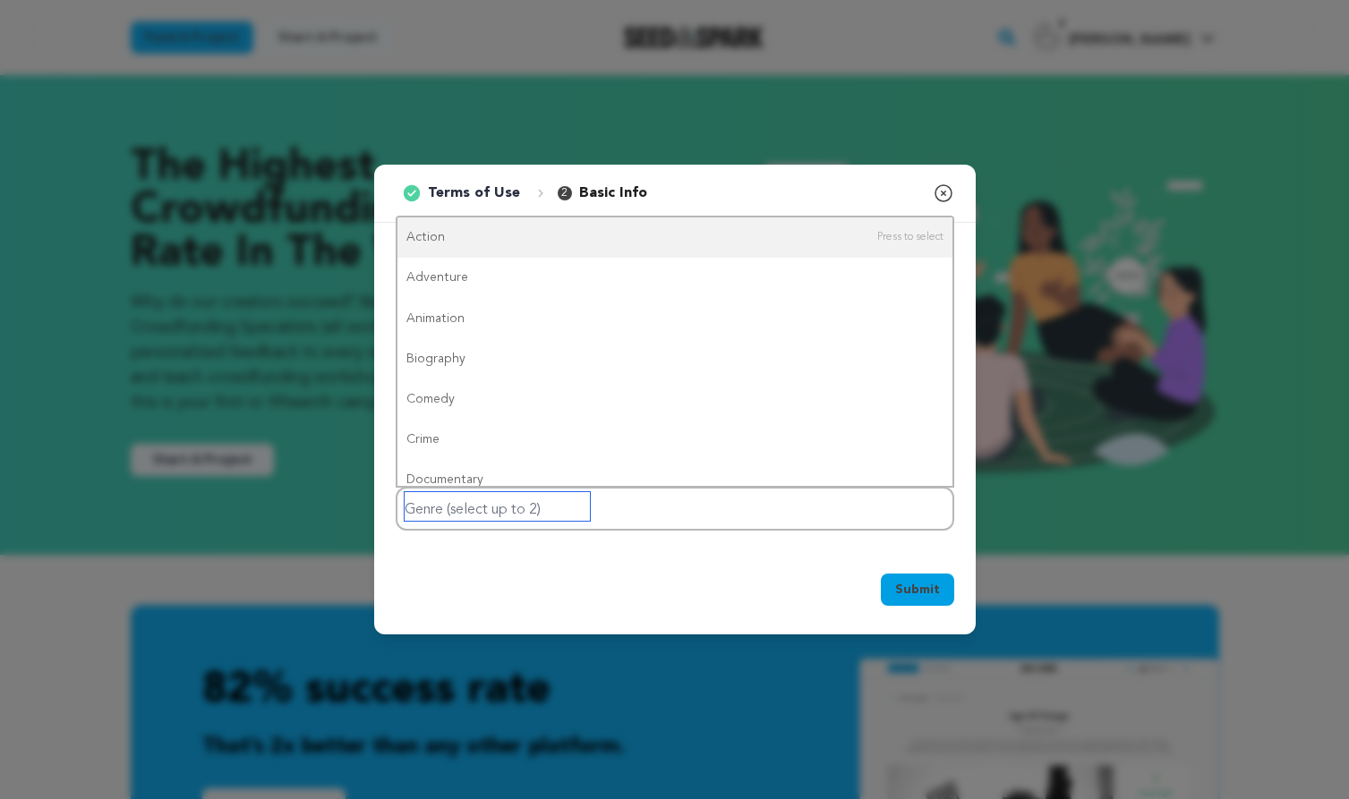
click at [550, 507] on input "Genre (select up to 2)" at bounding box center [497, 506] width 185 height 29
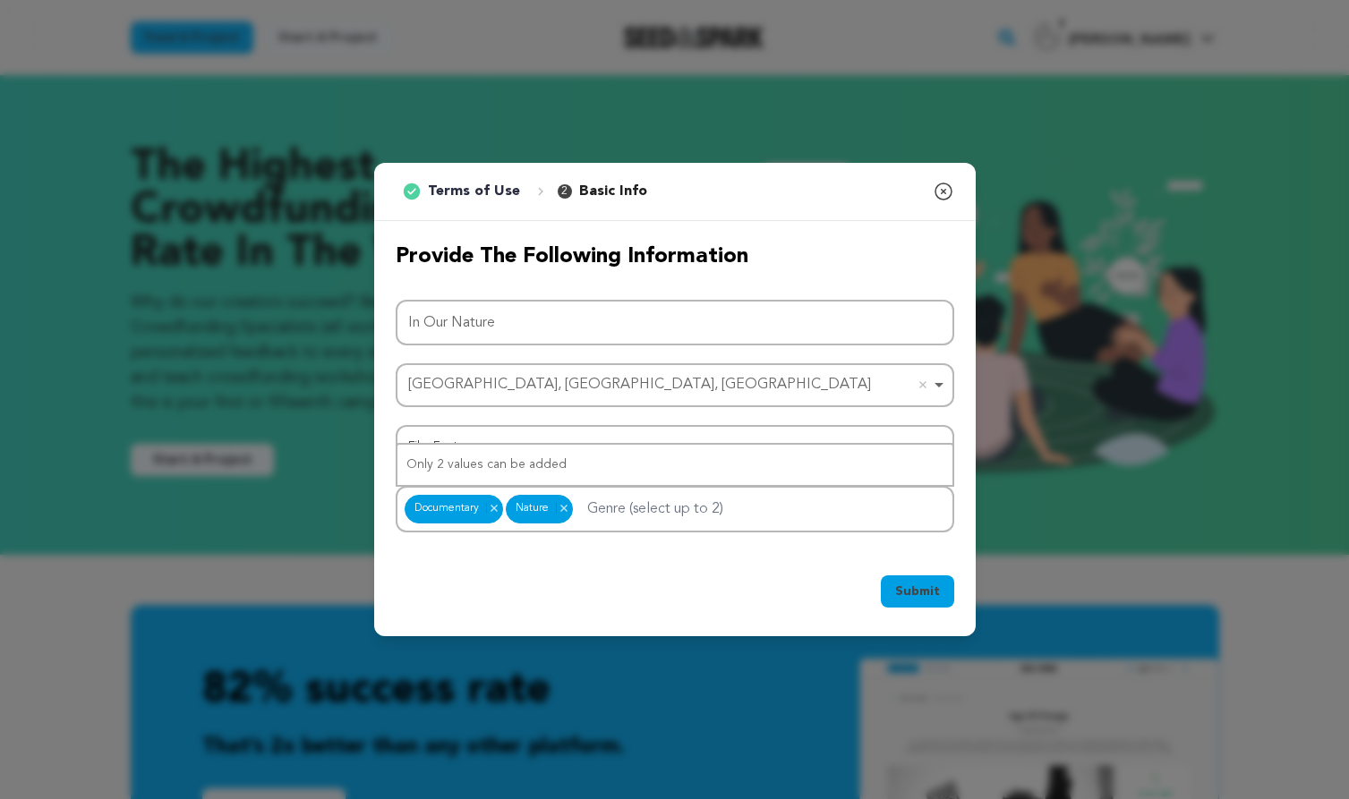
click at [792, 554] on div "Submit Ok, Got it" at bounding box center [674, 595] width 601 height 82
click at [926, 601] on button "Submit" at bounding box center [917, 592] width 73 height 32
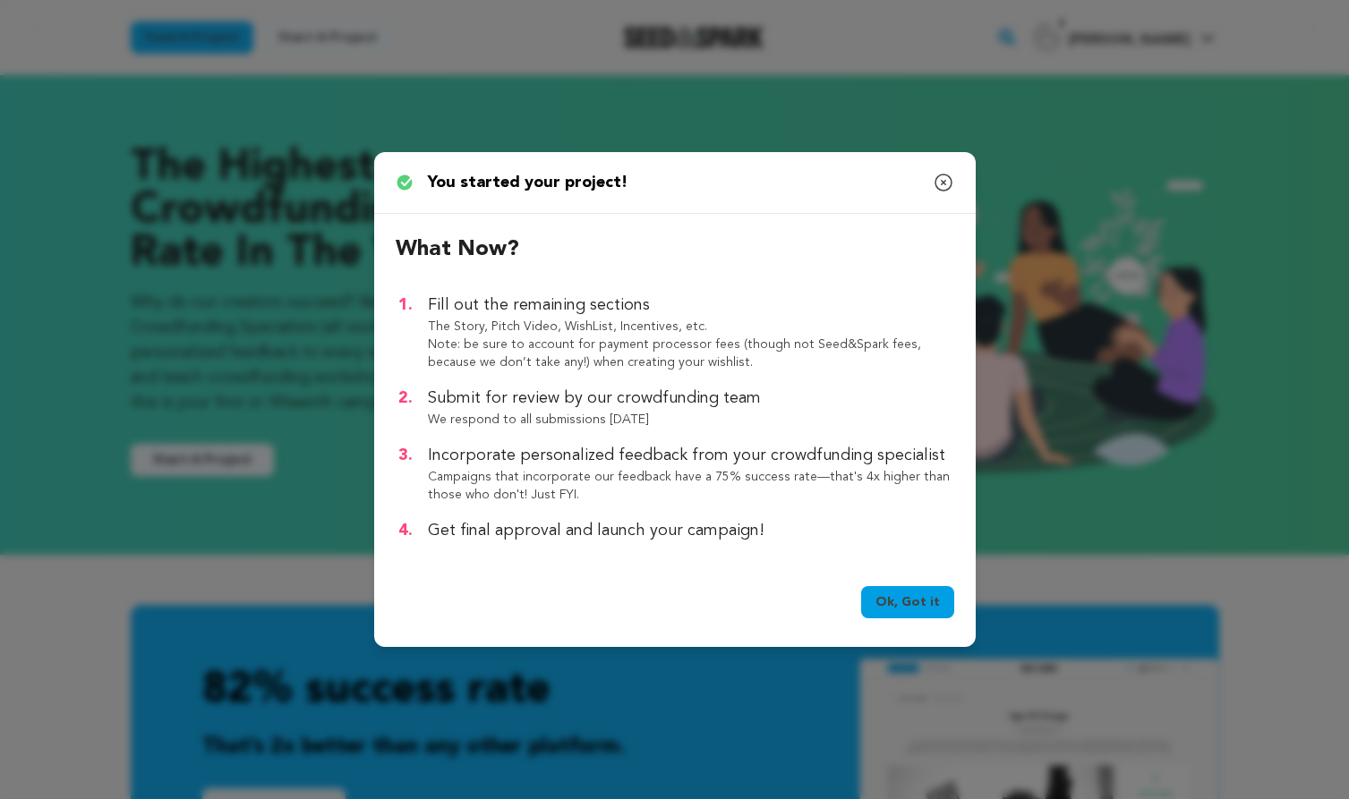
click at [591, 354] on p "Note: be sure to account for payment processor fees (though not Seed&Spark fees…" at bounding box center [691, 354] width 526 height 36
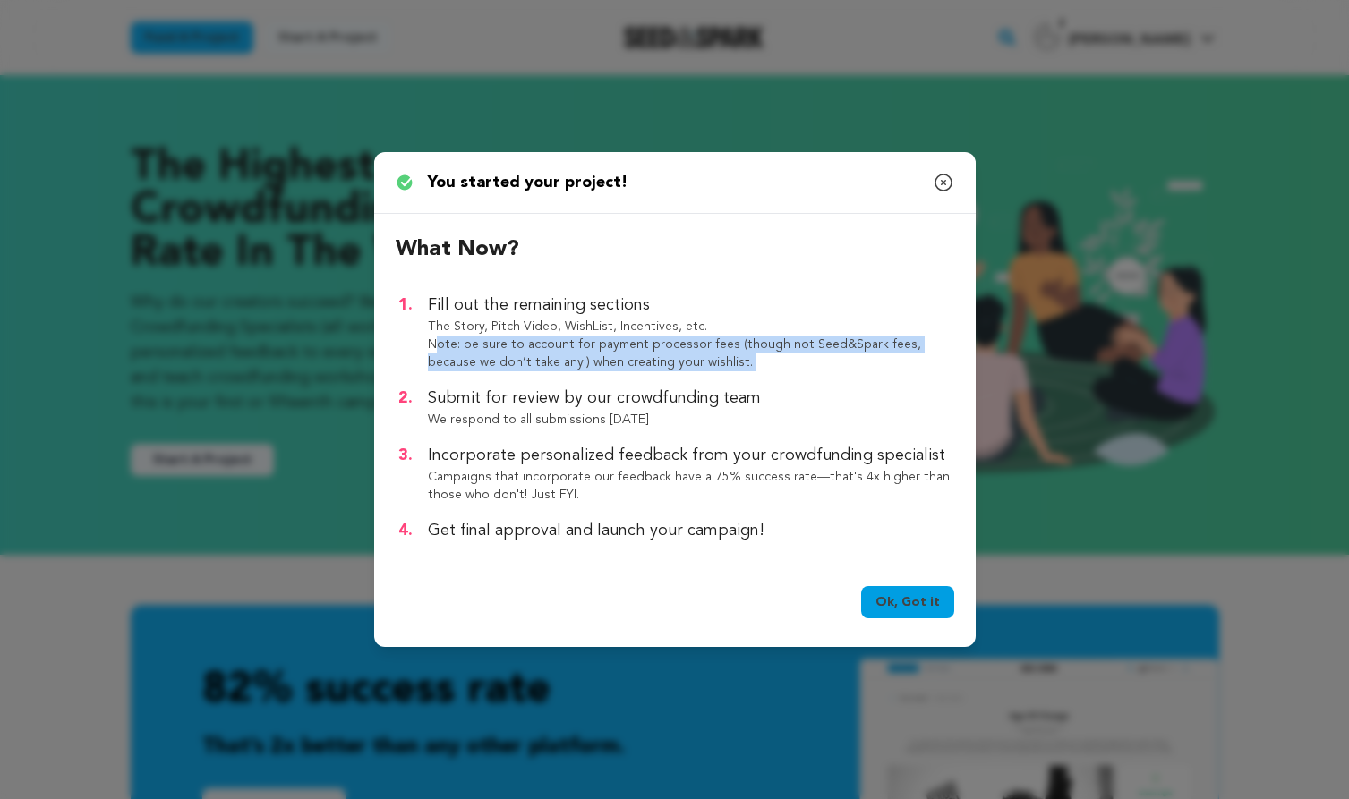
click at [622, 357] on p "Note: be sure to account for payment processor fees (though not Seed&Spark fees…" at bounding box center [691, 354] width 526 height 36
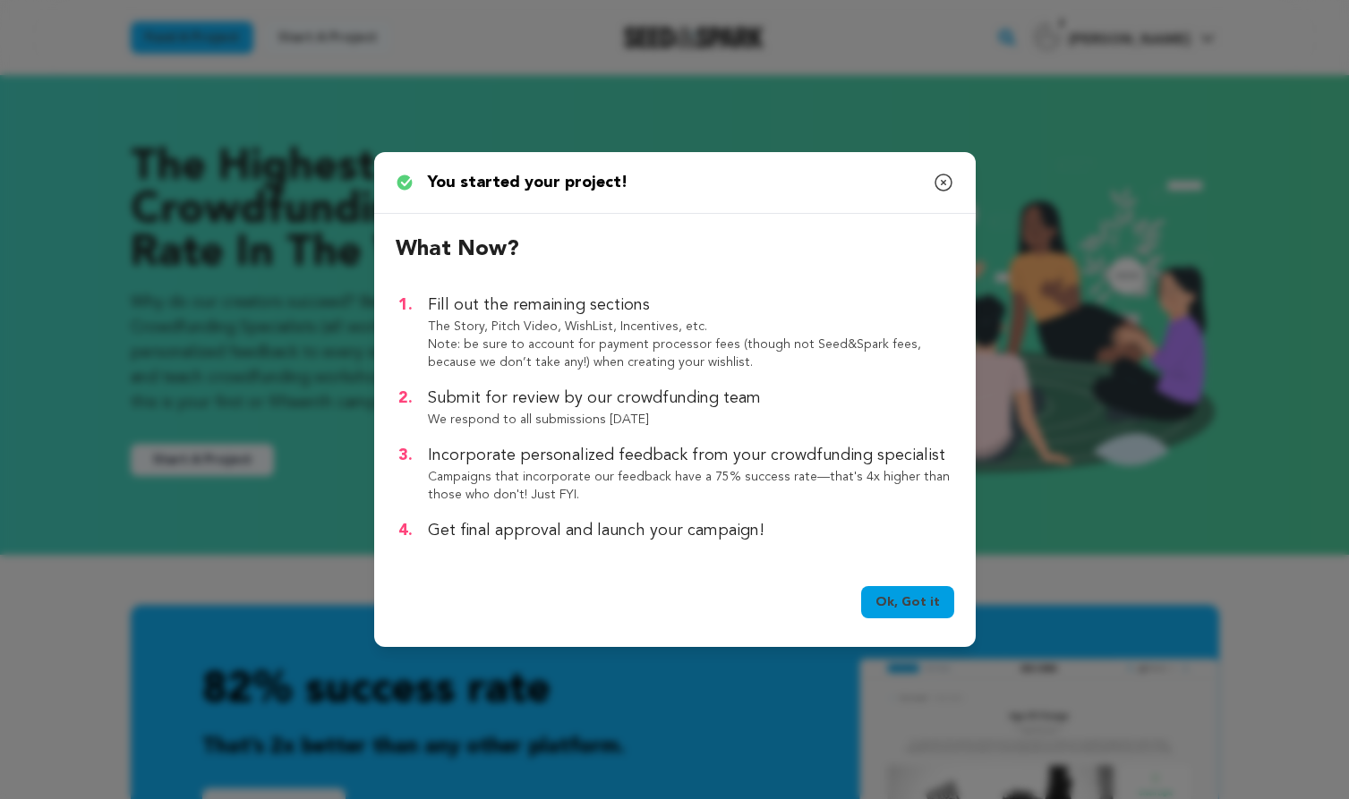
click at [622, 357] on p "Note: be sure to account for payment processor fees (though not Seed&Spark fees…" at bounding box center [691, 354] width 526 height 36
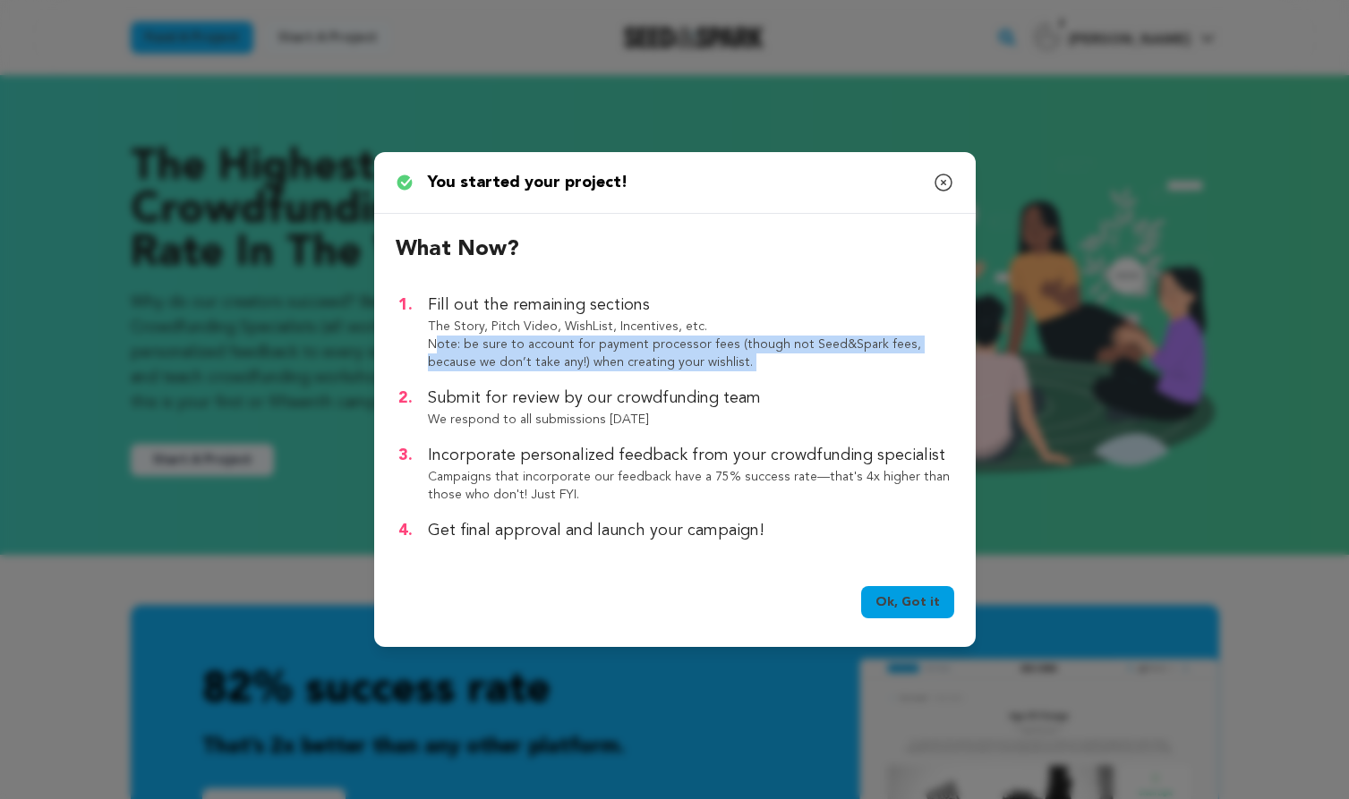
click at [660, 354] on p "Note: be sure to account for payment processor fees (though not Seed&Spark fees…" at bounding box center [691, 354] width 526 height 36
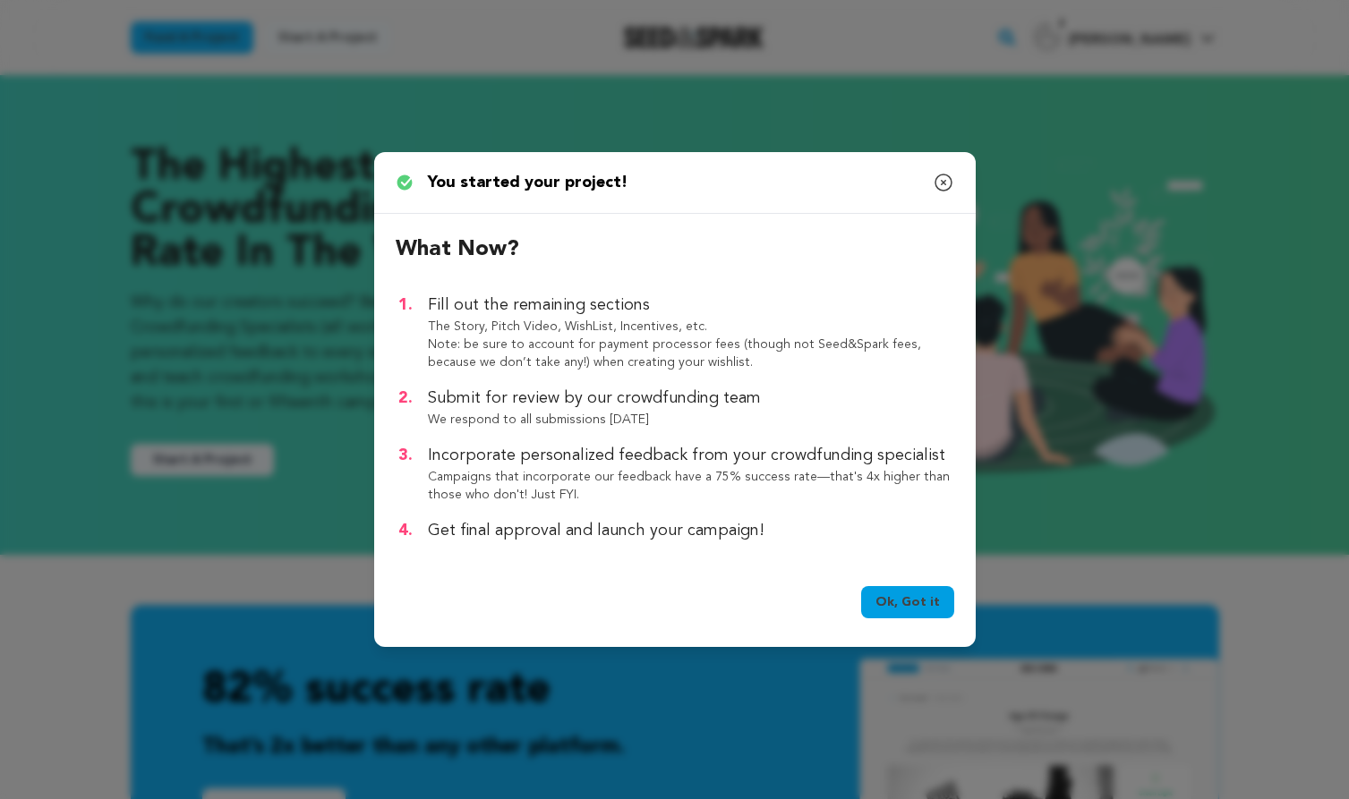
click at [660, 354] on p "Note: be sure to account for payment processor fees (though not Seed&Spark fees…" at bounding box center [691, 354] width 526 height 36
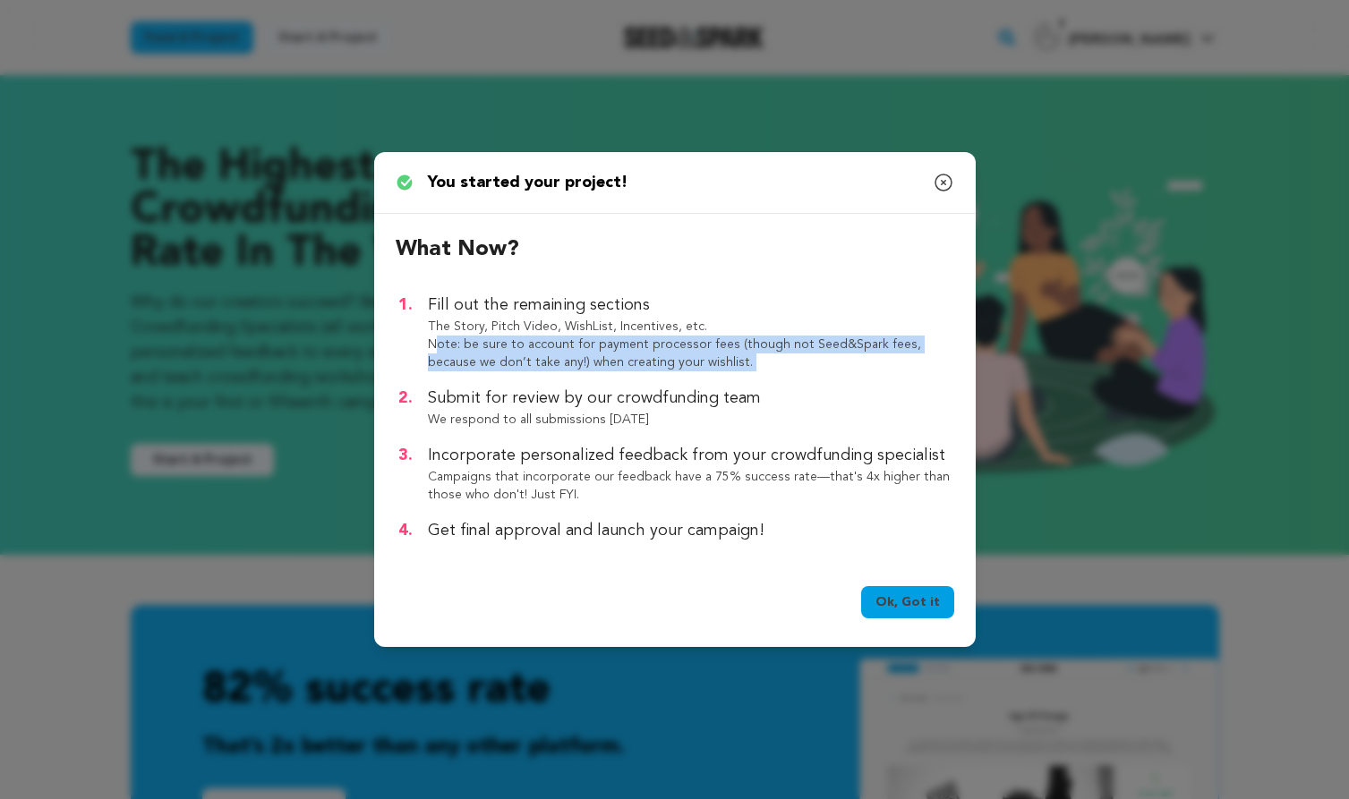
click at [696, 351] on p "Note: be sure to account for payment processor fees (though not Seed&Spark fees…" at bounding box center [691, 354] width 526 height 36
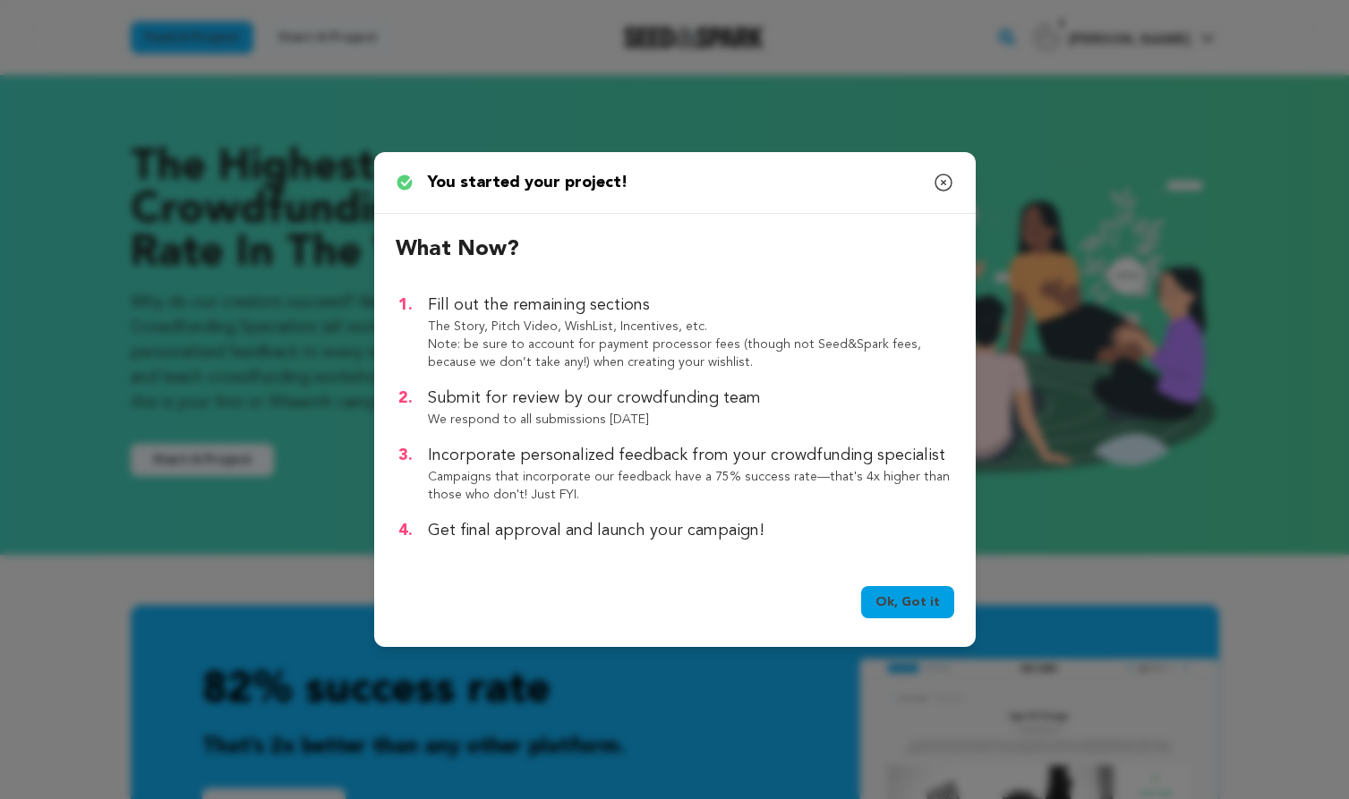
click at [696, 351] on p "Note: be sure to account for payment processor fees (though not Seed&Spark fees…" at bounding box center [691, 354] width 526 height 36
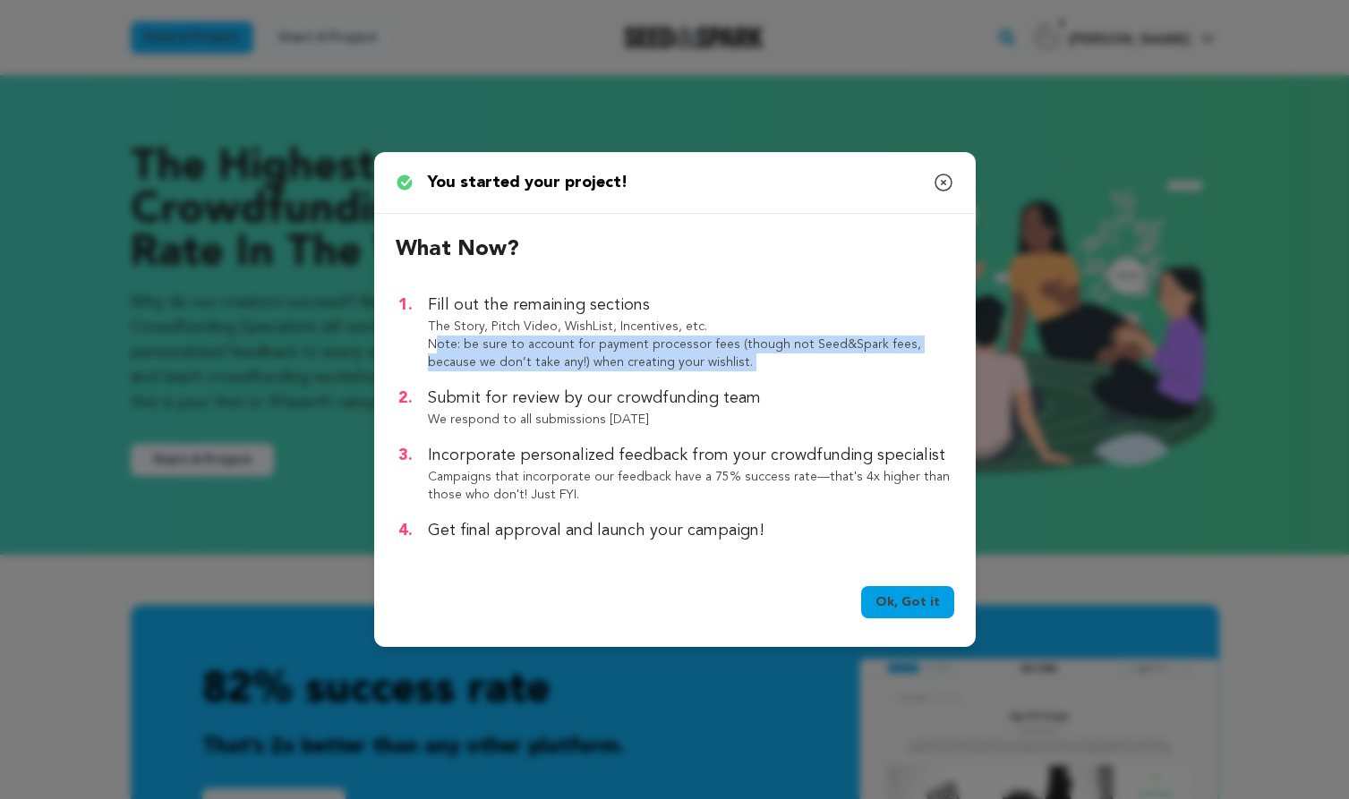
click at [642, 337] on p "Note: be sure to account for payment processor fees (though not Seed&Spark fees…" at bounding box center [691, 354] width 526 height 36
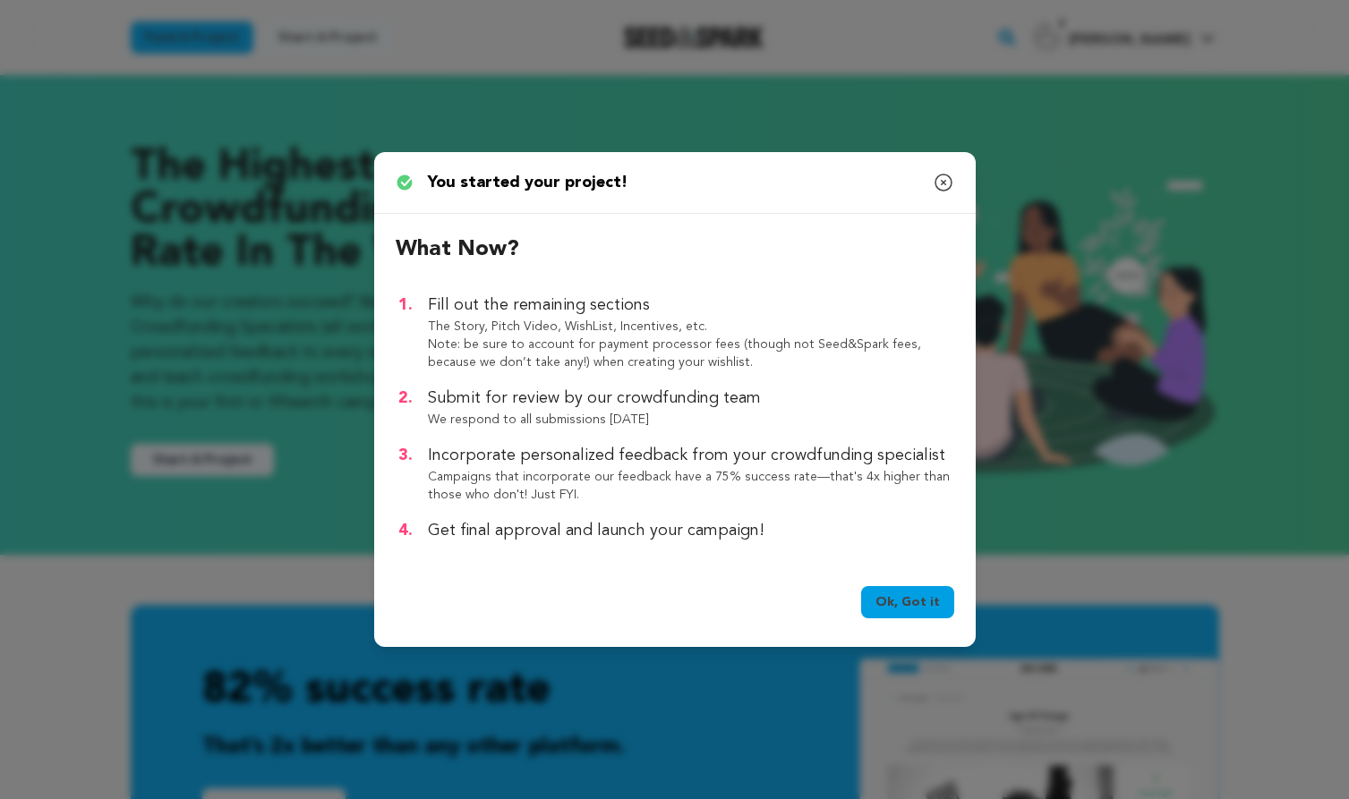
click at [642, 337] on p "Note: be sure to account for payment processor fees (though not Seed&Spark fees…" at bounding box center [691, 354] width 526 height 36
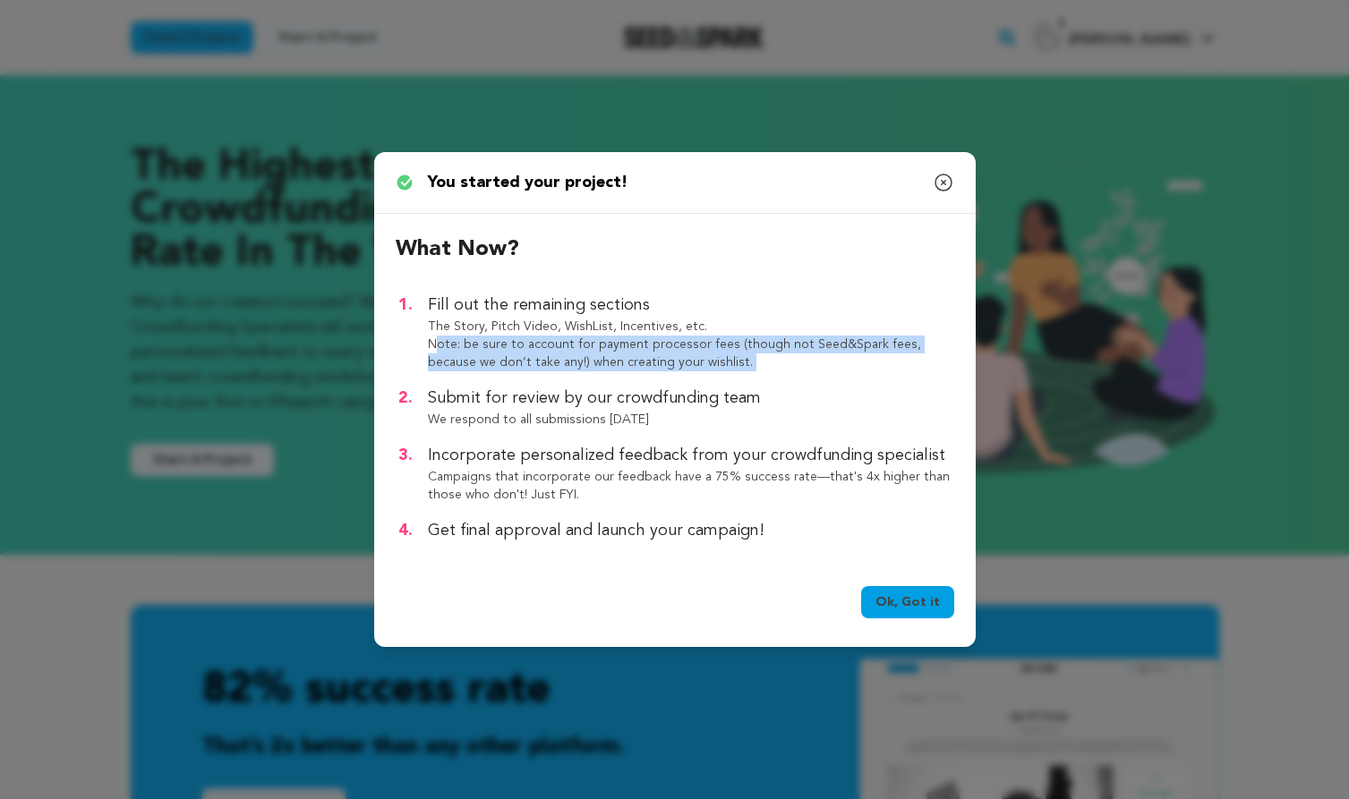
click at [688, 340] on p "Note: be sure to account for payment processor fees (though not Seed&Spark fees…" at bounding box center [691, 354] width 526 height 36
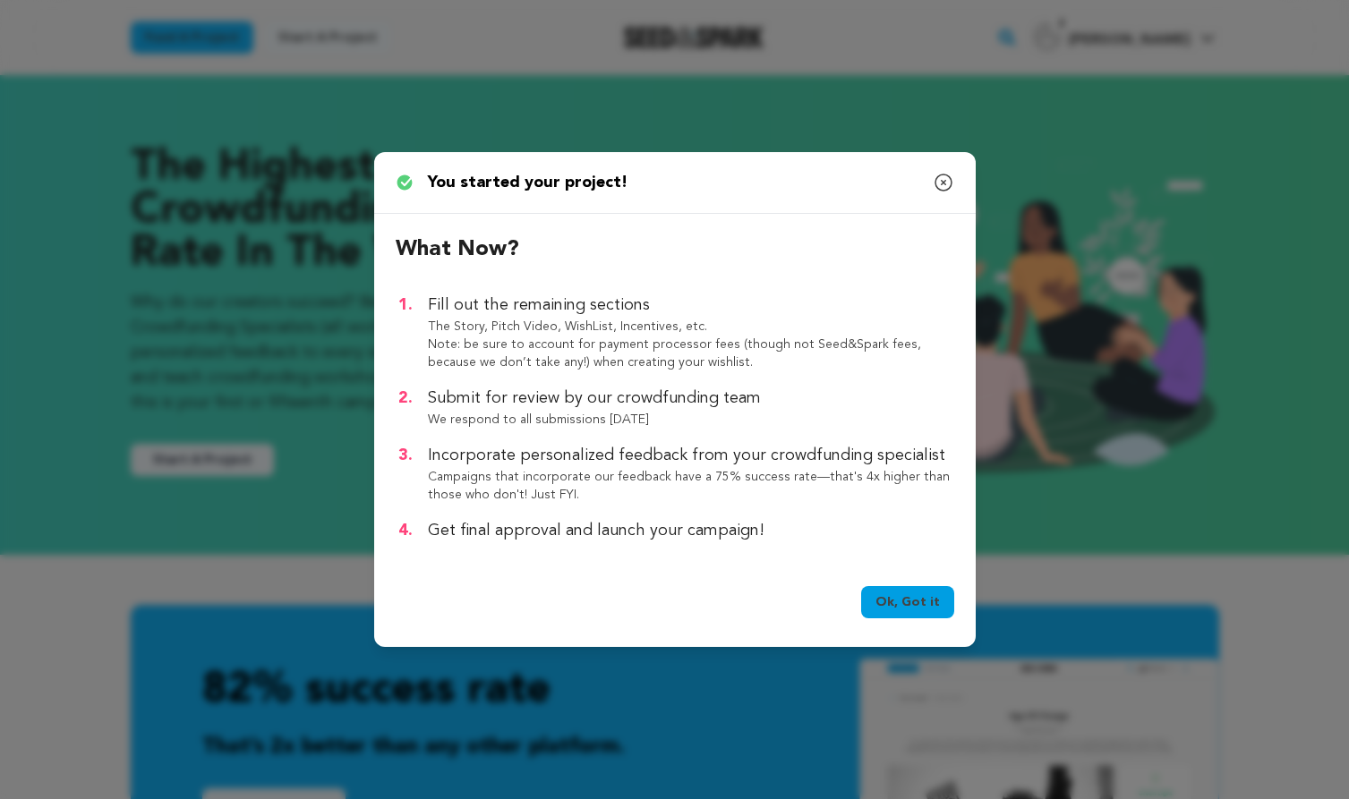
click at [688, 340] on p "Note: be sure to account for payment processor fees (though not Seed&Spark fees…" at bounding box center [691, 354] width 526 height 36
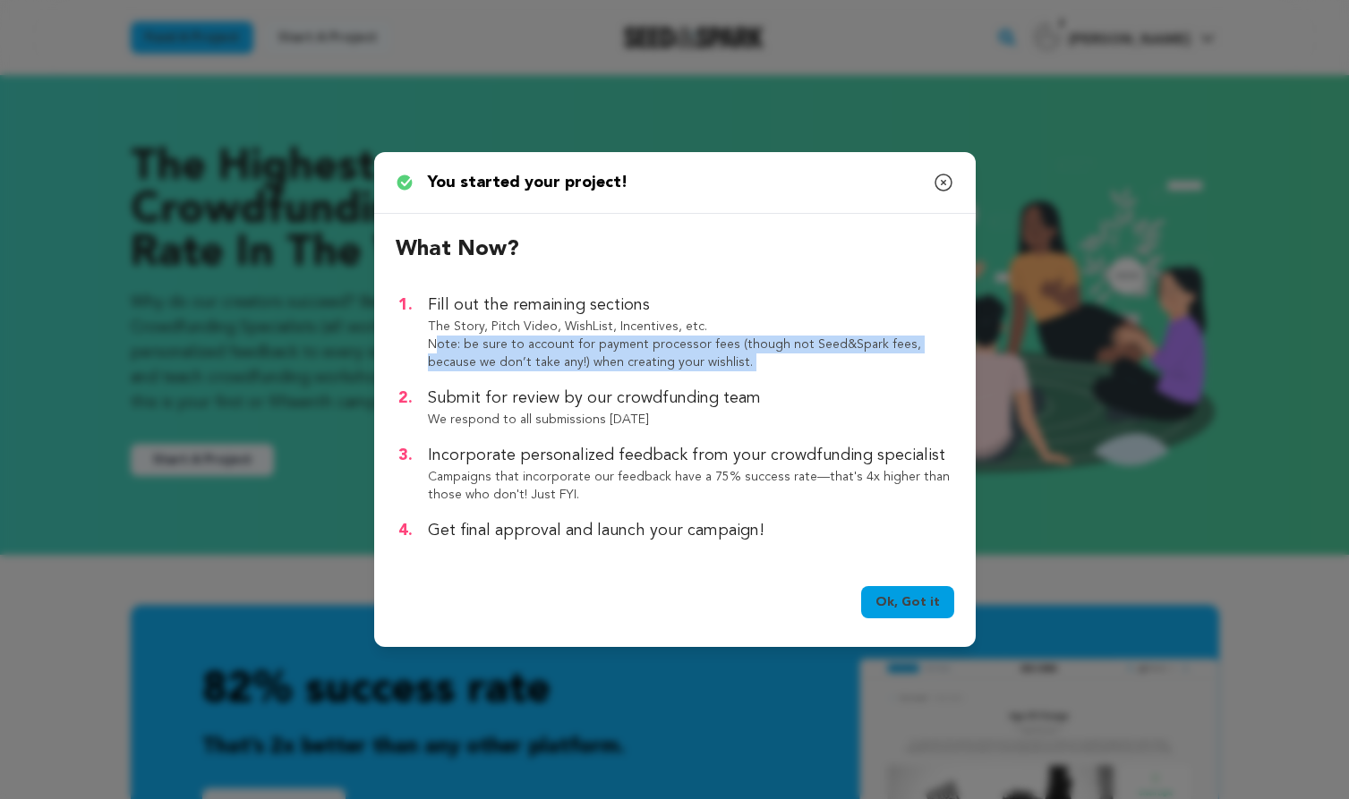
click at [688, 340] on p "Note: be sure to account for payment processor fees (though not Seed&Spark fees…" at bounding box center [691, 354] width 526 height 36
click at [646, 339] on p "Note: be sure to account for payment processor fees (though not Seed&Spark fees…" at bounding box center [691, 354] width 526 height 36
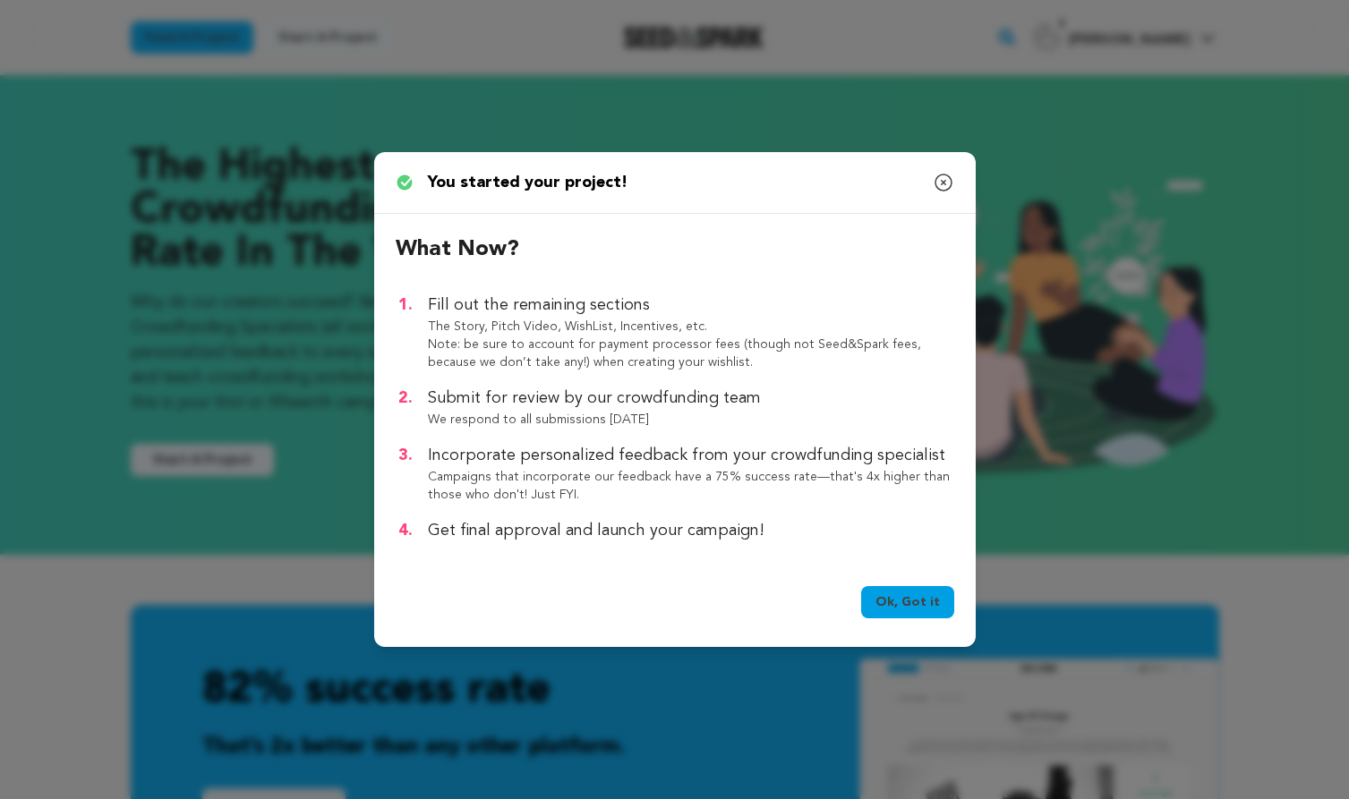
click at [649, 362] on p "Note: be sure to account for payment processor fees (though not Seed&Spark fees…" at bounding box center [691, 354] width 526 height 36
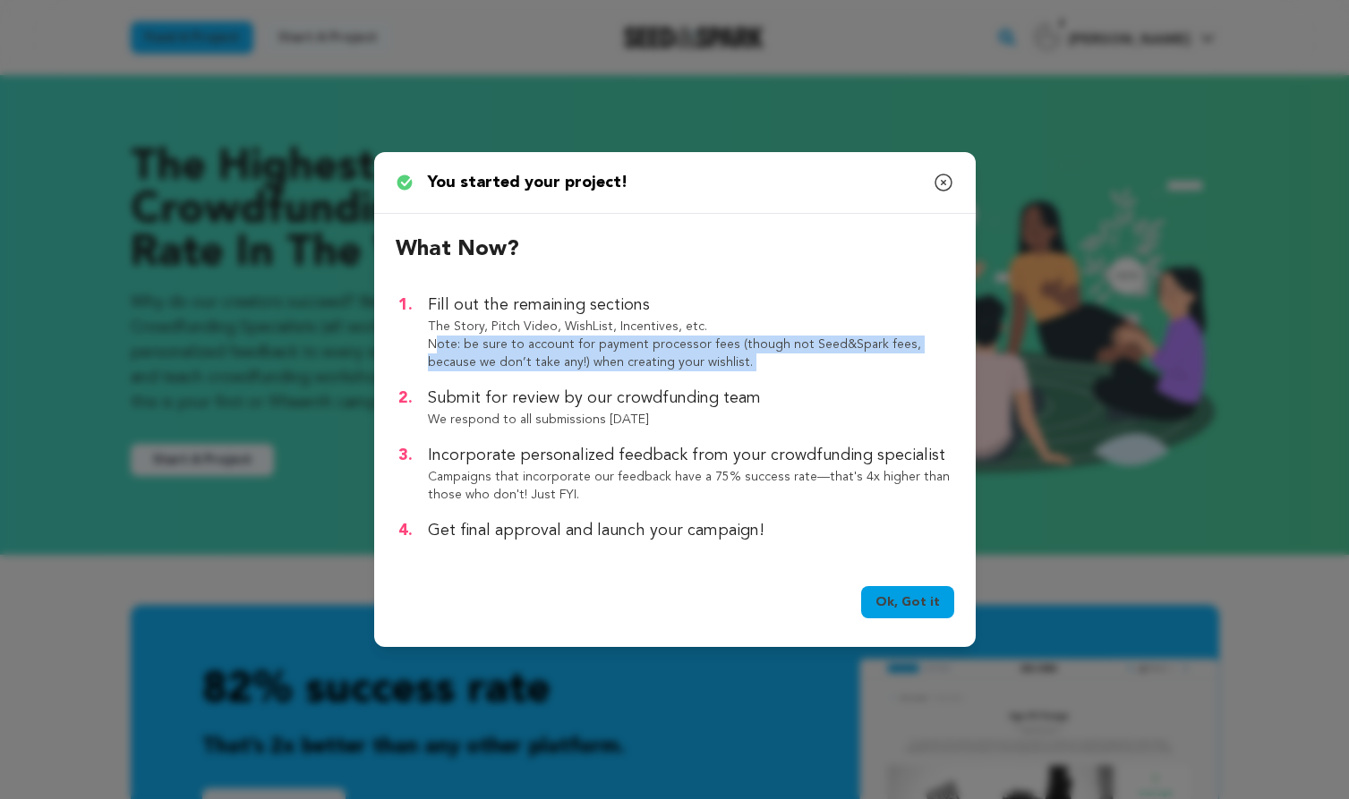
click at [670, 358] on p "Note: be sure to account for payment processor fees (though not Seed&Spark fees…" at bounding box center [691, 354] width 526 height 36
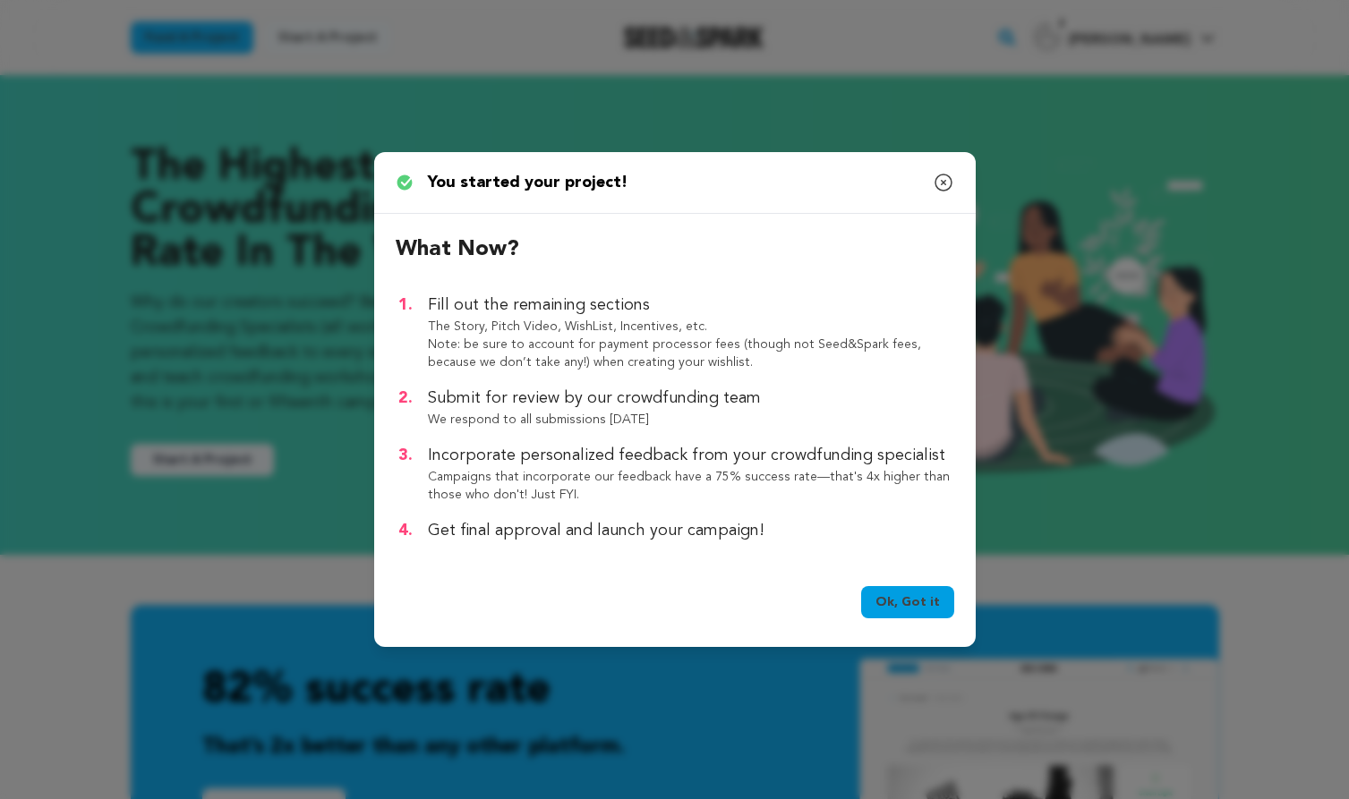
click at [657, 472] on p "Campaigns that incorporate our feedback have a 75% success rate—that's 4x highe…" at bounding box center [691, 486] width 526 height 36
click at [712, 472] on p "Campaigns that incorporate our feedback have a 75% success rate—that's 4x highe…" at bounding box center [691, 486] width 526 height 36
click at [920, 601] on link "Ok, Got it" at bounding box center [907, 602] width 93 height 32
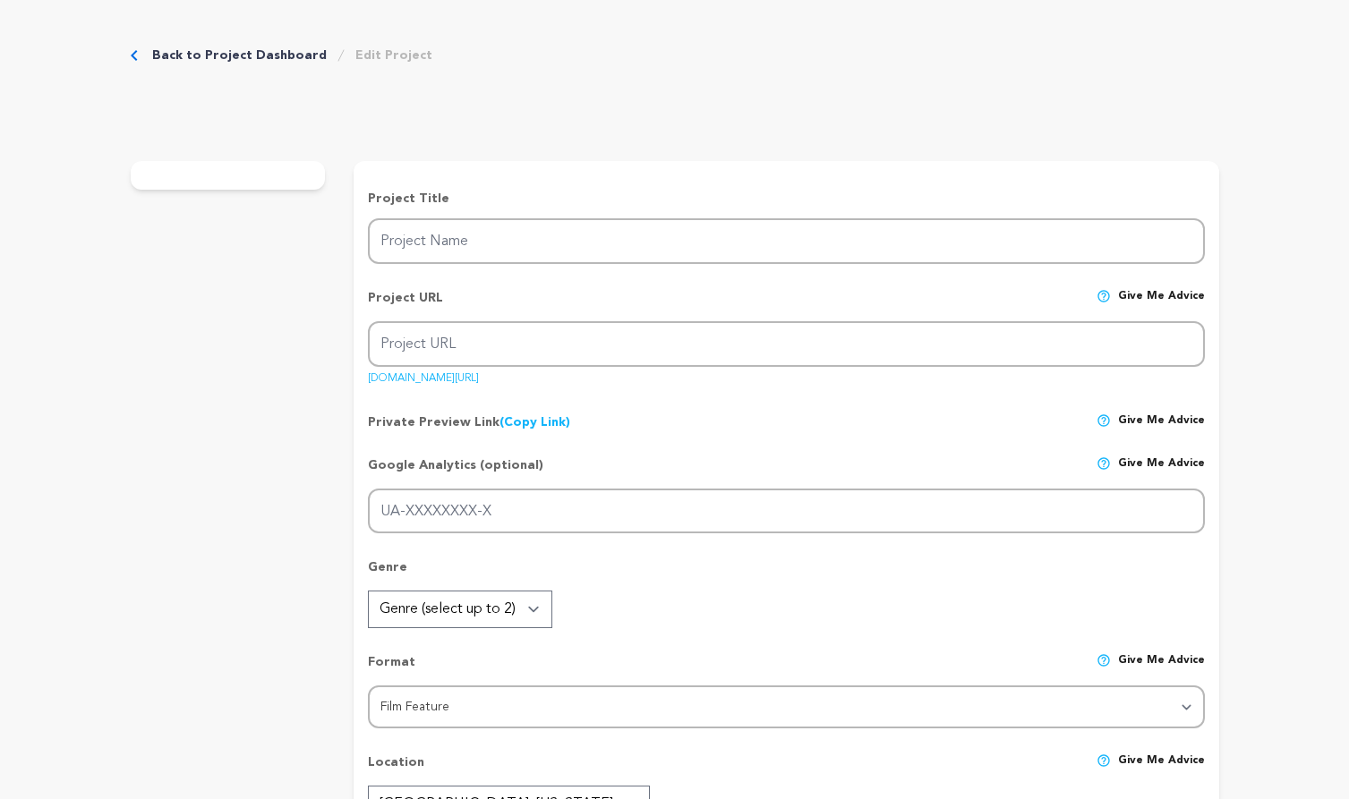
type input "In Our Nature"
type input "in-our-nature"
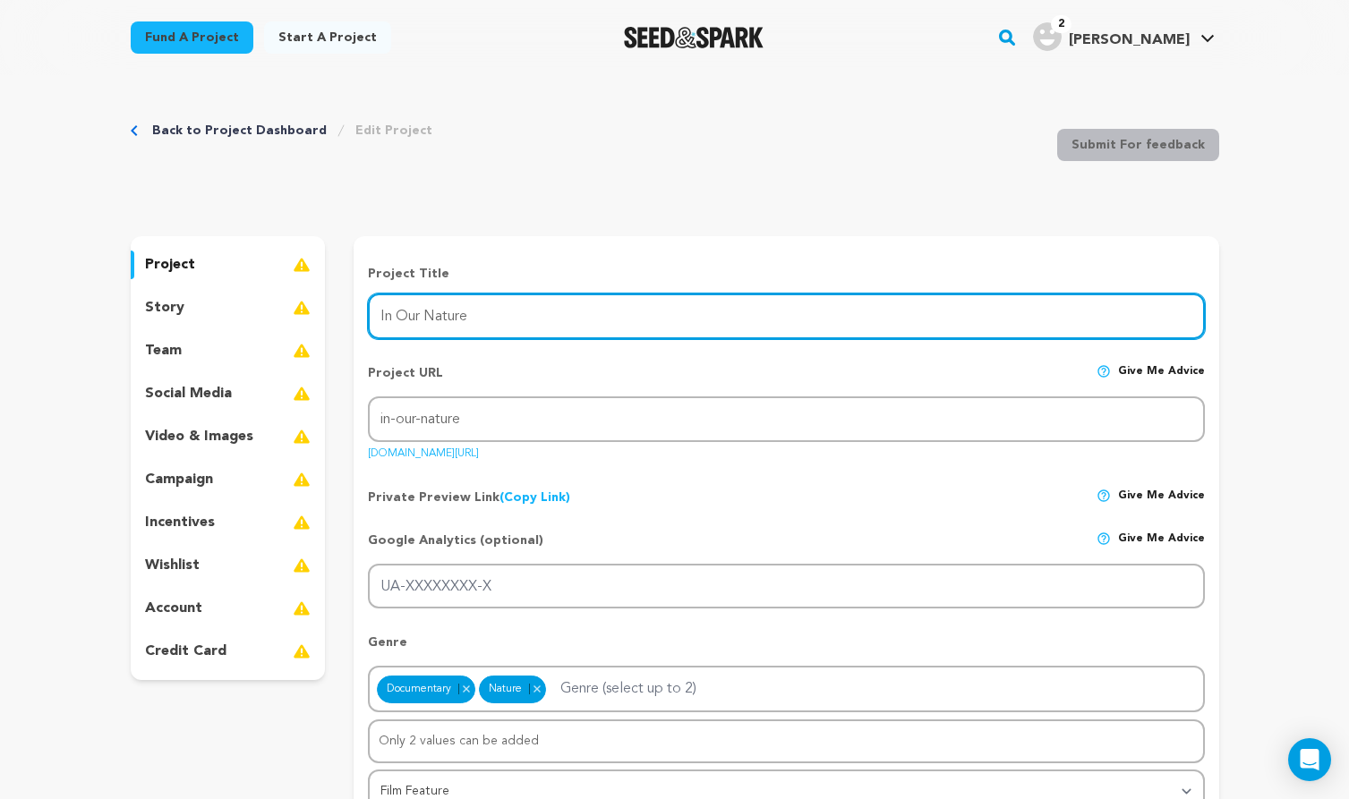
click at [488, 311] on input "In Our Nature" at bounding box center [786, 317] width 836 height 46
drag, startPoint x: 482, startPoint y: 316, endPoint x: 641, endPoint y: 332, distance: 159.2
click at [641, 332] on input "In Our Nature | A doc about" at bounding box center [786, 317] width 836 height 46
paste input "film about the power of nature to heal, educate, and connect."
type input "In Our Nature | A film about the power of nature to heal, educate, and connect."
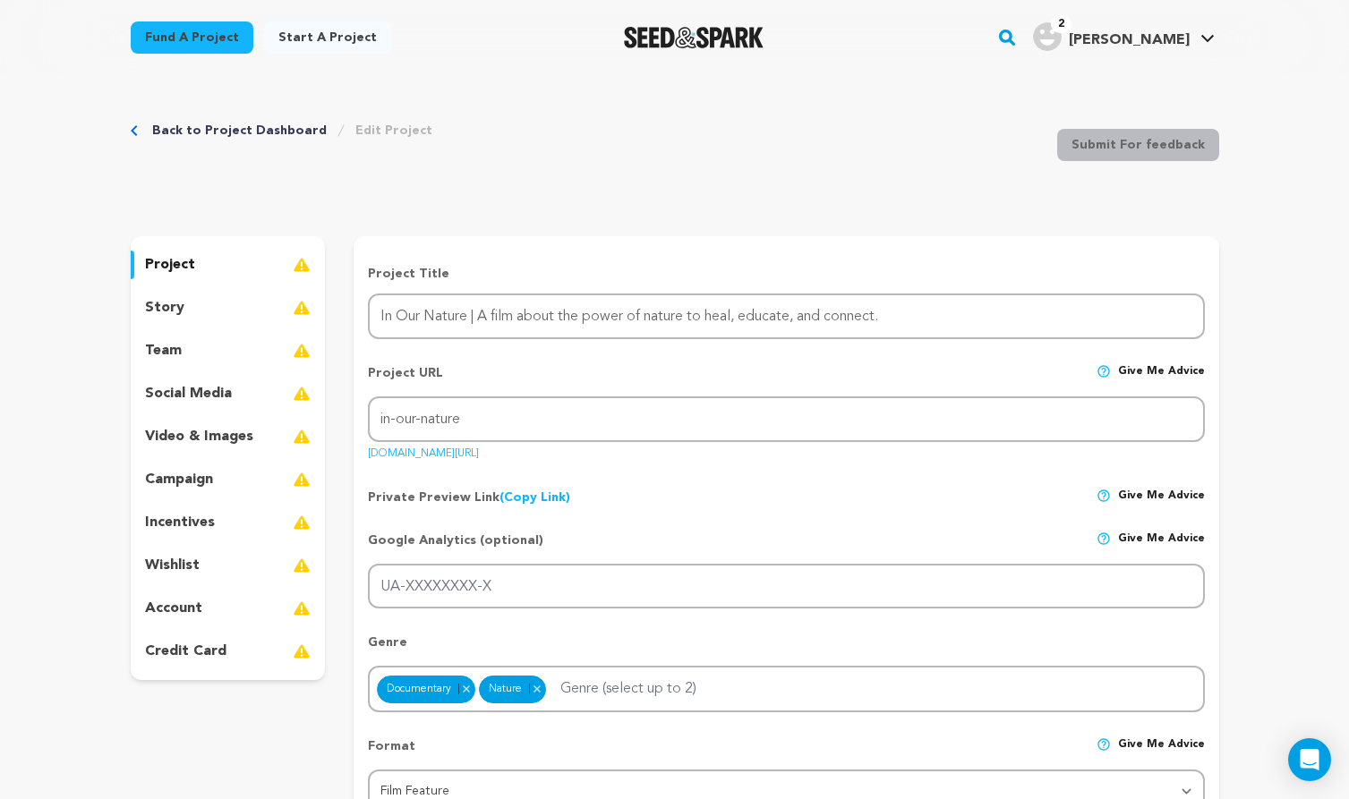
click at [686, 366] on div "Project URL Give me advice" at bounding box center [786, 380] width 836 height 32
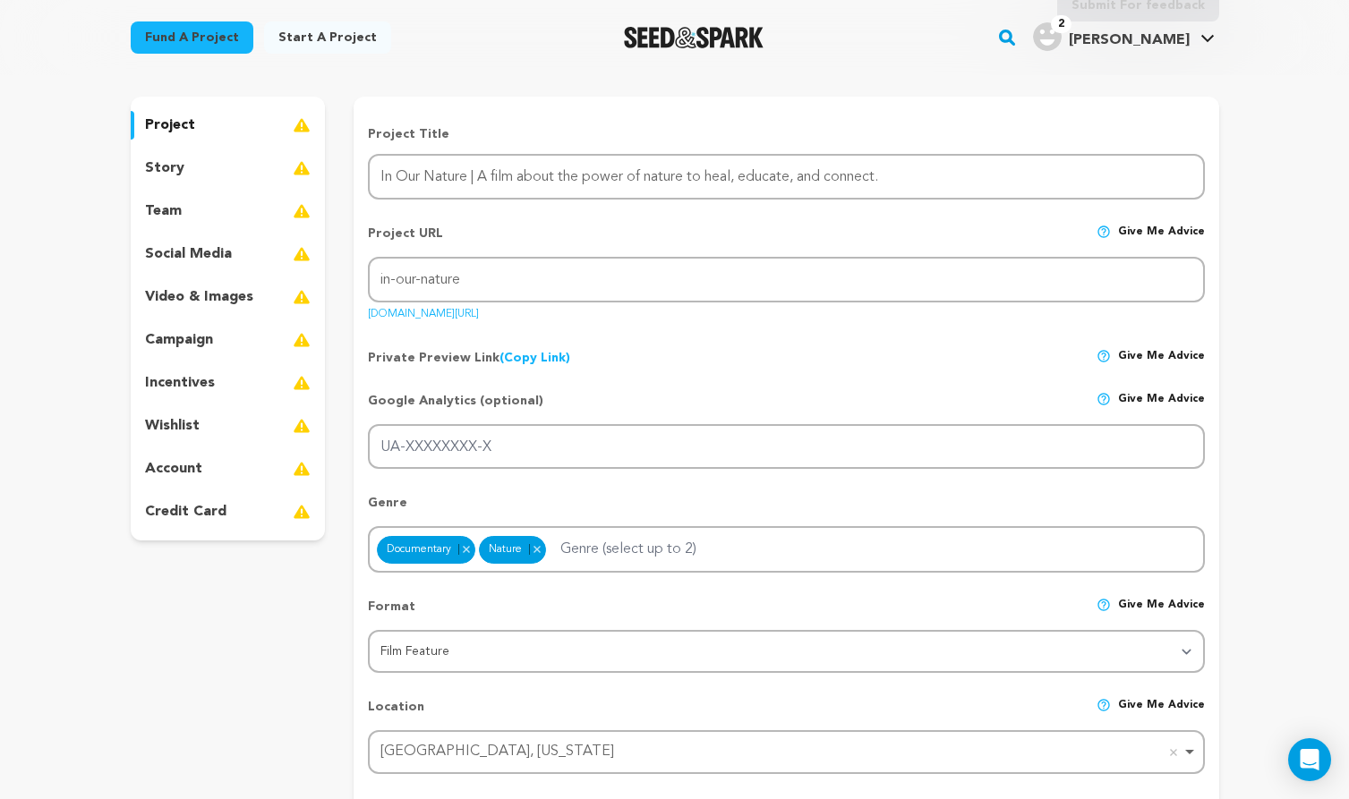
scroll to position [122, 0]
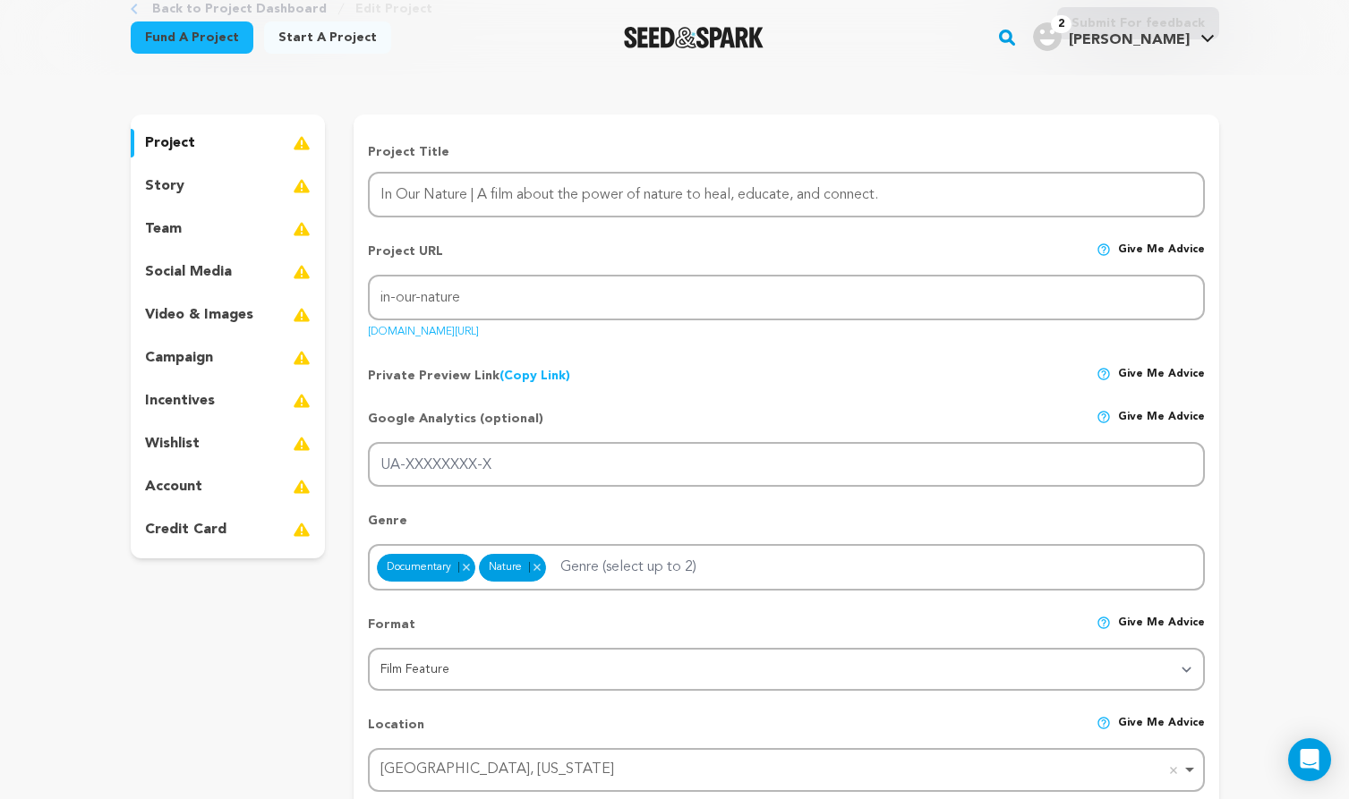
drag, startPoint x: 567, startPoint y: 333, endPoint x: 369, endPoint y: 335, distance: 198.7
click at [369, 335] on div "Project URL Give me advice Project URL in-our-nature seedandspark.com/fund/in-o…" at bounding box center [786, 285] width 836 height 114
copy link "[DOMAIN_NAME][URL]"
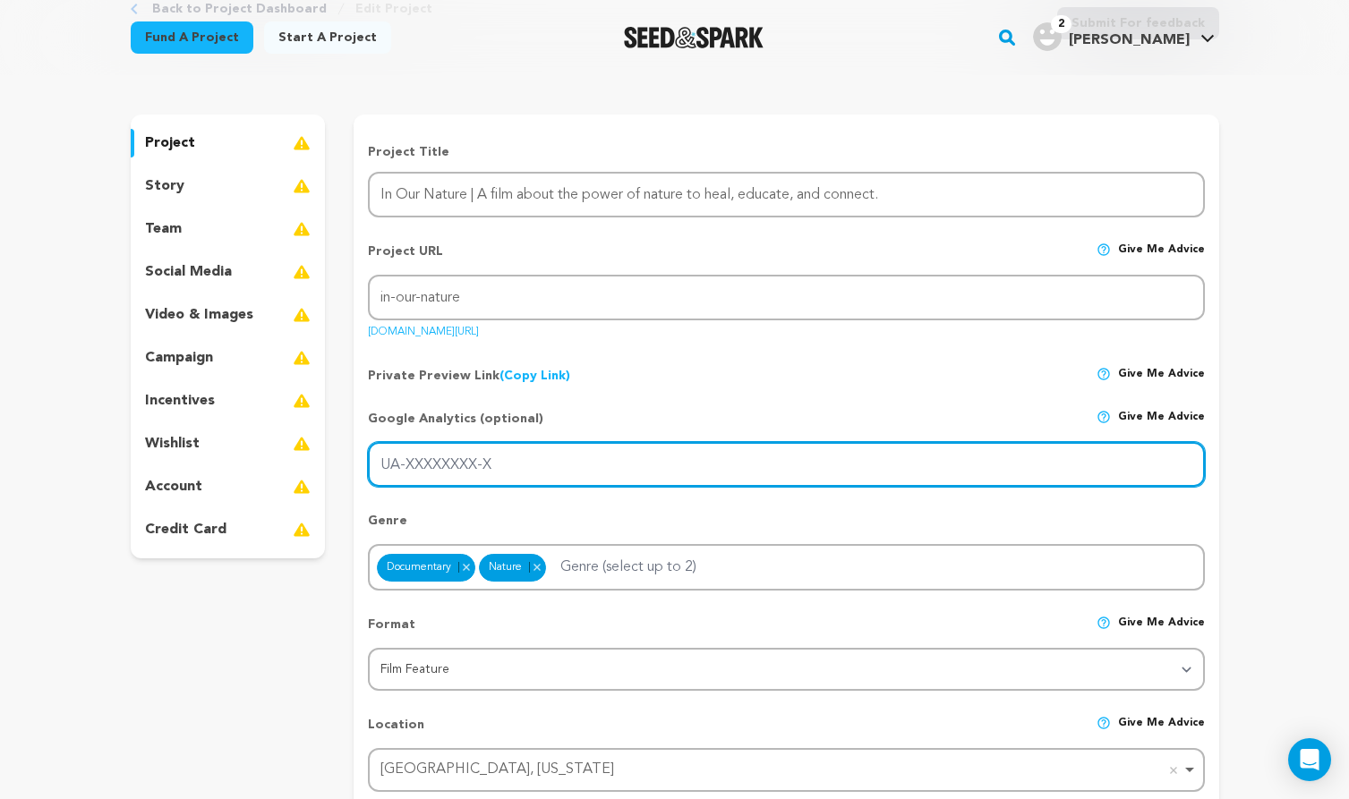
click at [501, 455] on input "UA-XXXXXXXX-X" at bounding box center [786, 465] width 836 height 46
paste input "G-21QJMZBE7N"
type input "G-21QJMZBE7N"
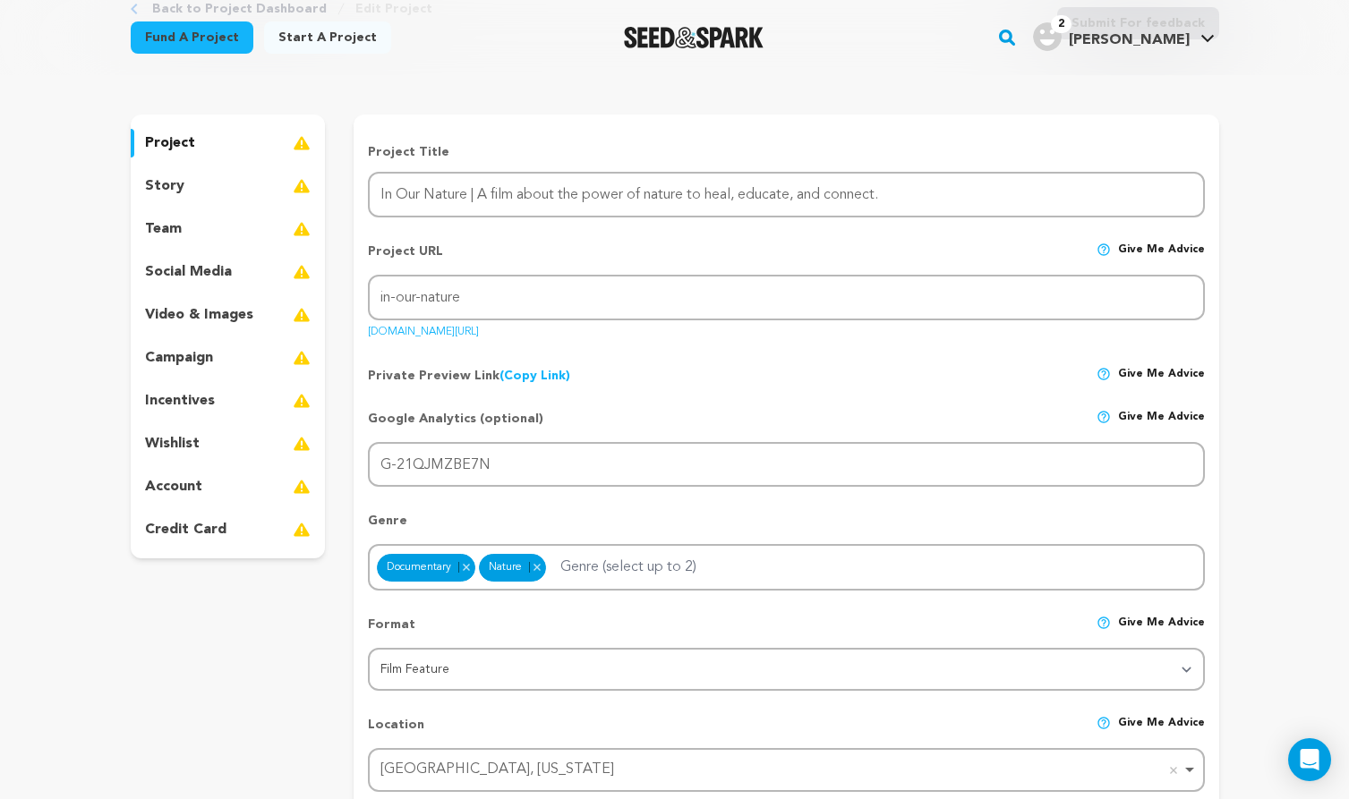
click at [731, 412] on div "Google Analytics (optional) Give me advice" at bounding box center [786, 426] width 836 height 32
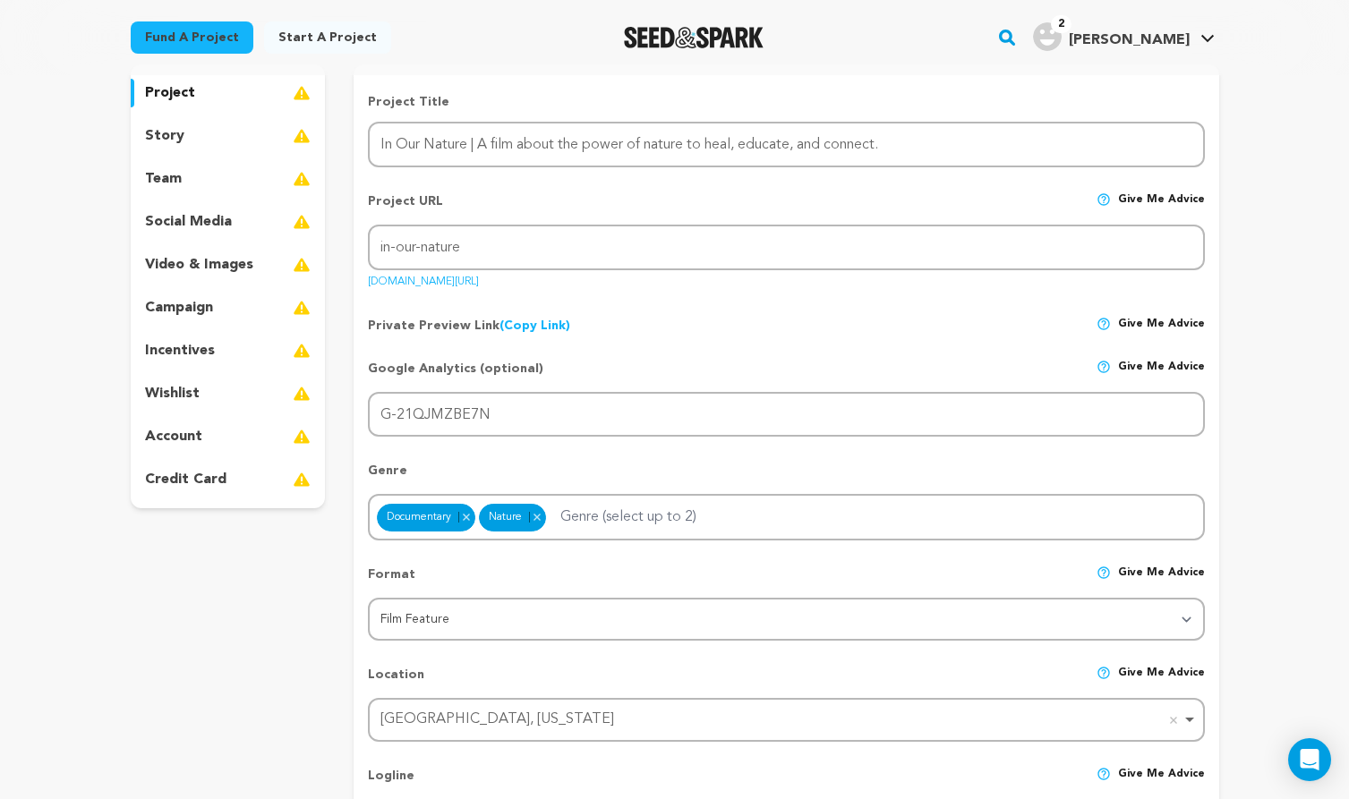
scroll to position [183, 0]
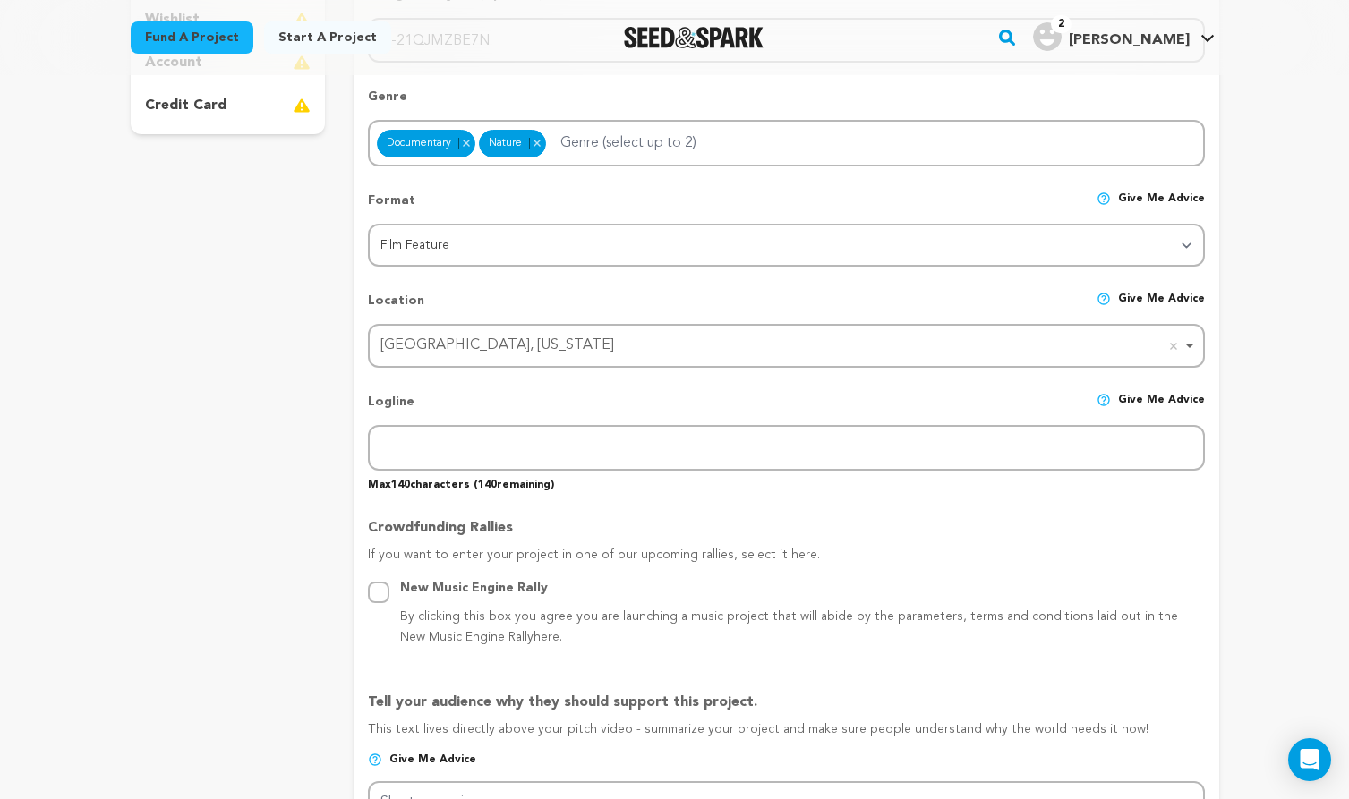
scroll to position [564, 0]
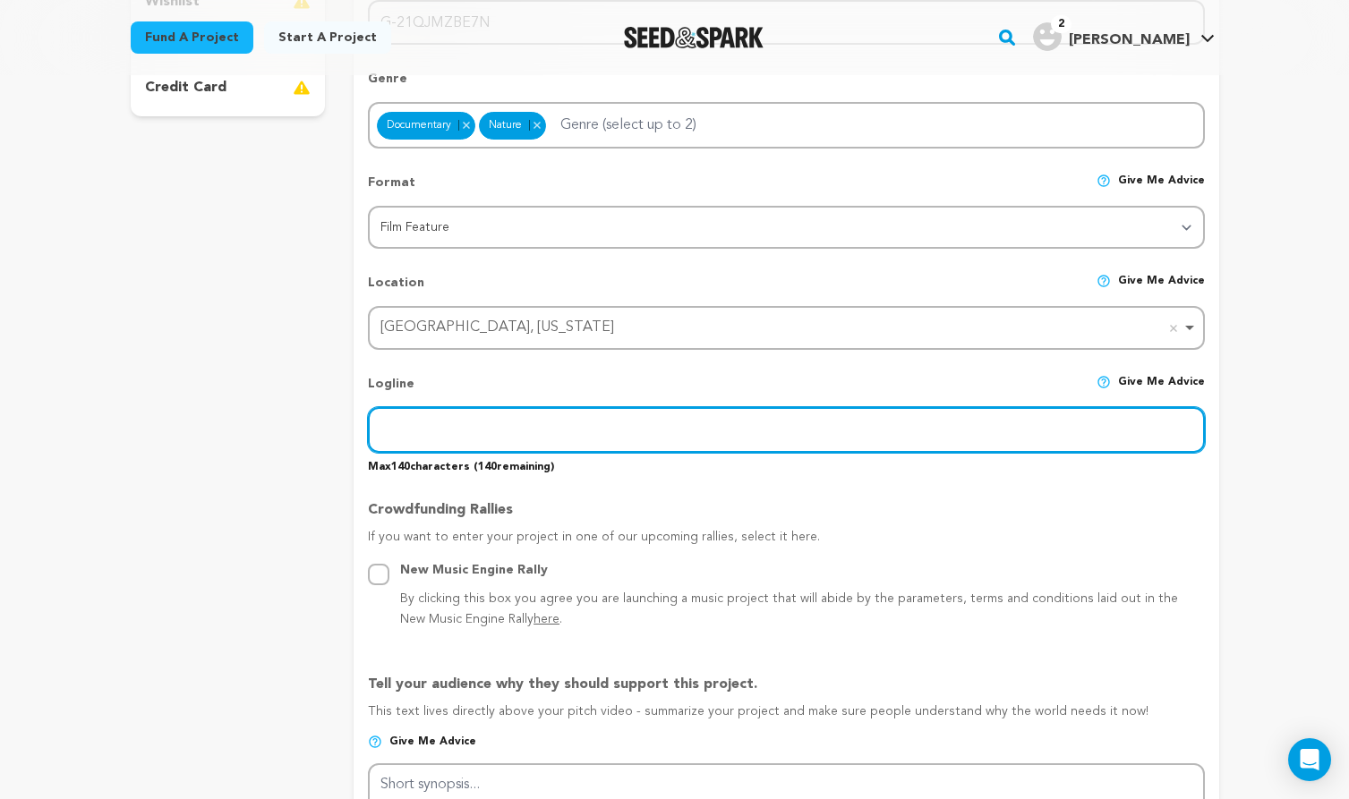
click at [440, 440] on input "text" at bounding box center [786, 430] width 836 height 46
paste input "In a time of rising loneliness, disconnection, and division, this is the story …"
drag, startPoint x: 515, startPoint y: 434, endPoint x: 335, endPoint y: 434, distance: 179.9
click at [335, 434] on div "project story team social media video & images campaign incentives wishlist" at bounding box center [675, 707] width 1088 height 2071
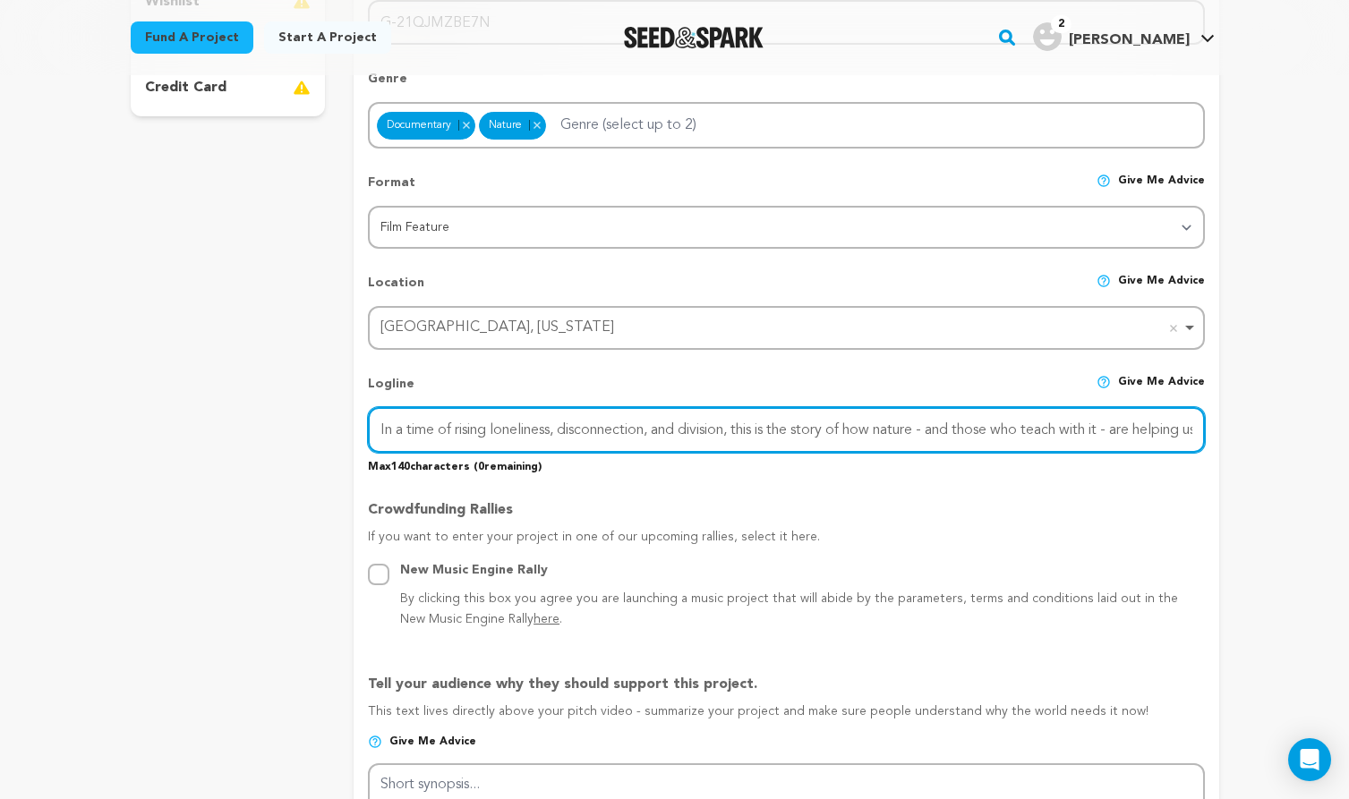
click at [618, 431] on input "In a time of rising loneliness, disconnection, and division, this is the story …" at bounding box center [786, 430] width 836 height 46
drag, startPoint x: 756, startPoint y: 425, endPoint x: 1258, endPoint y: 420, distance: 502.1
click at [1182, 427] on input "In a time of rising loneliness, disconnection, and division, this is the story …" at bounding box center [786, 430] width 836 height 46
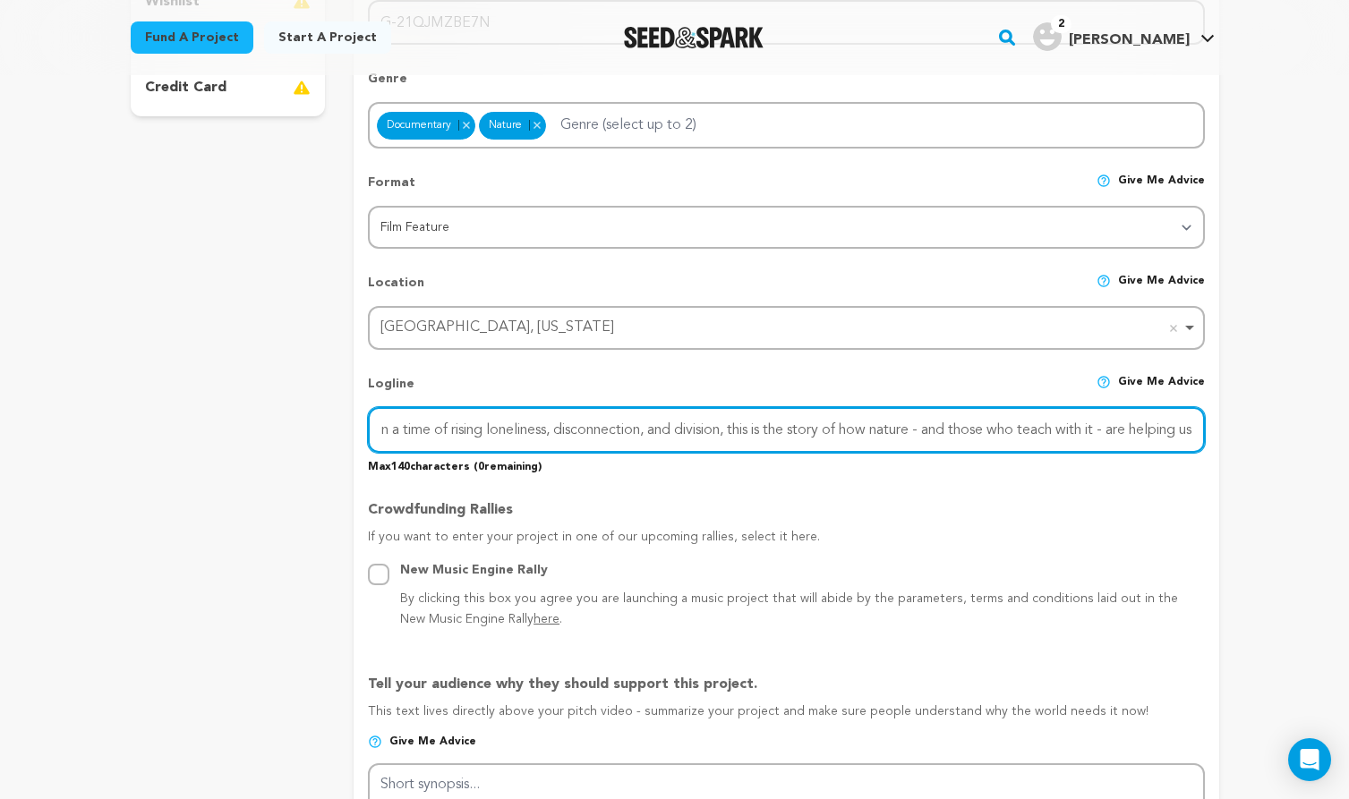
click at [1147, 427] on input "In a time of rising loneliness, disconnection, and division, this is the story …" at bounding box center [786, 430] width 836 height 46
click at [519, 431] on input "In a time of rising loneliness, disconnection, and division, this is the story …" at bounding box center [786, 430] width 836 height 46
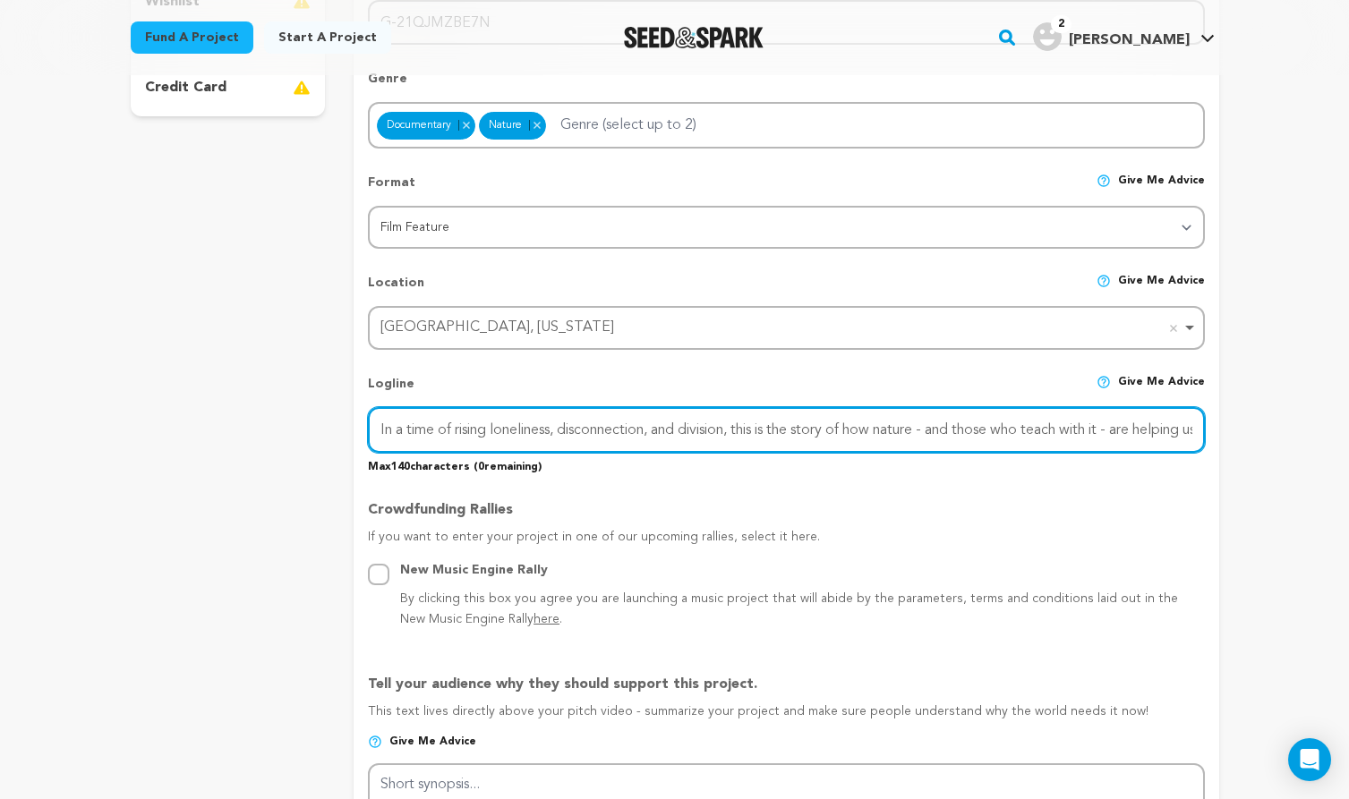
click at [519, 431] on input "In a time of rising loneliness, disconnection, and division, this is the story …" at bounding box center [786, 430] width 836 height 46
paste input "and division, In Our Nature shows us how nature - and its teachers - help us fi…"
type input "In a time of rising loneliness and division, In Our Nature shows us how nature …"
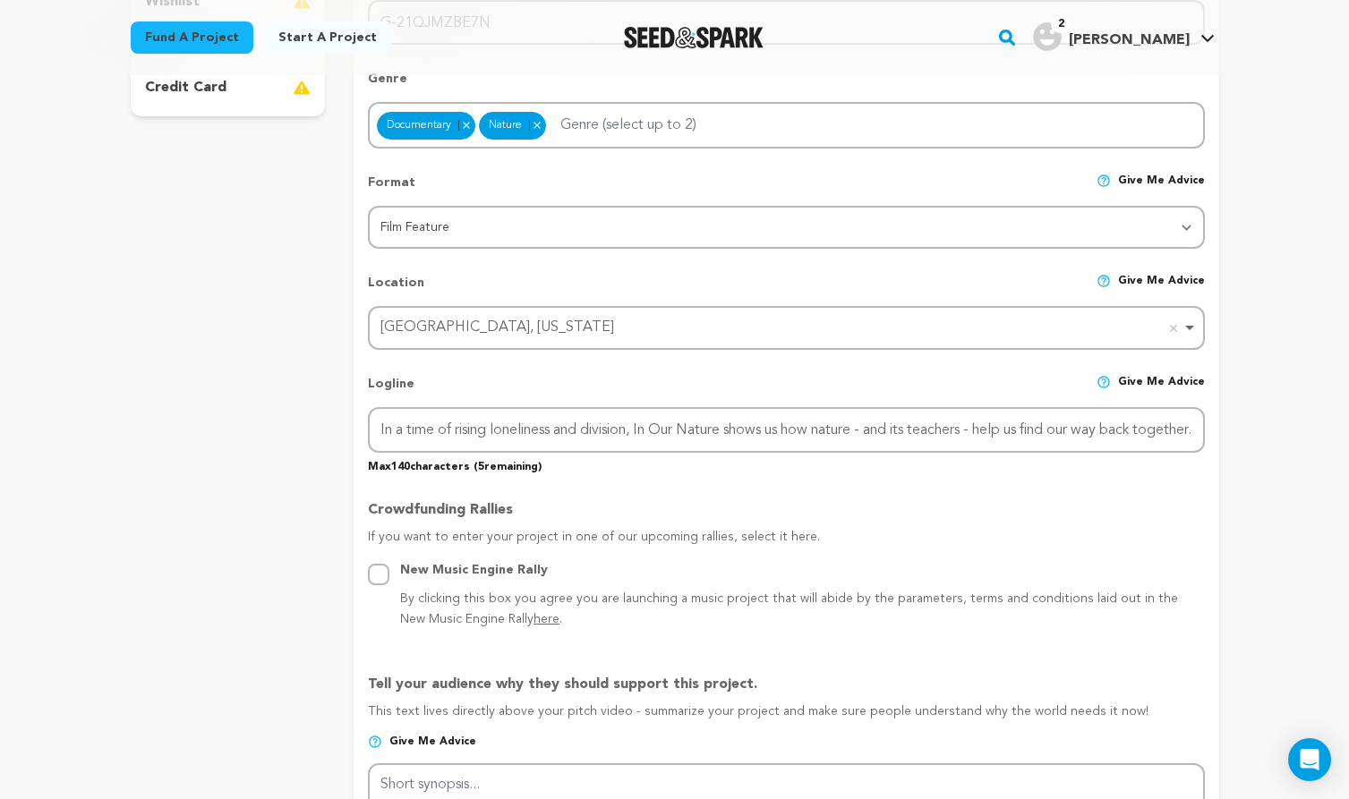
scroll to position [0, 0]
click at [609, 469] on p "Max 140 characters ( 5 remaining)" at bounding box center [786, 463] width 836 height 21
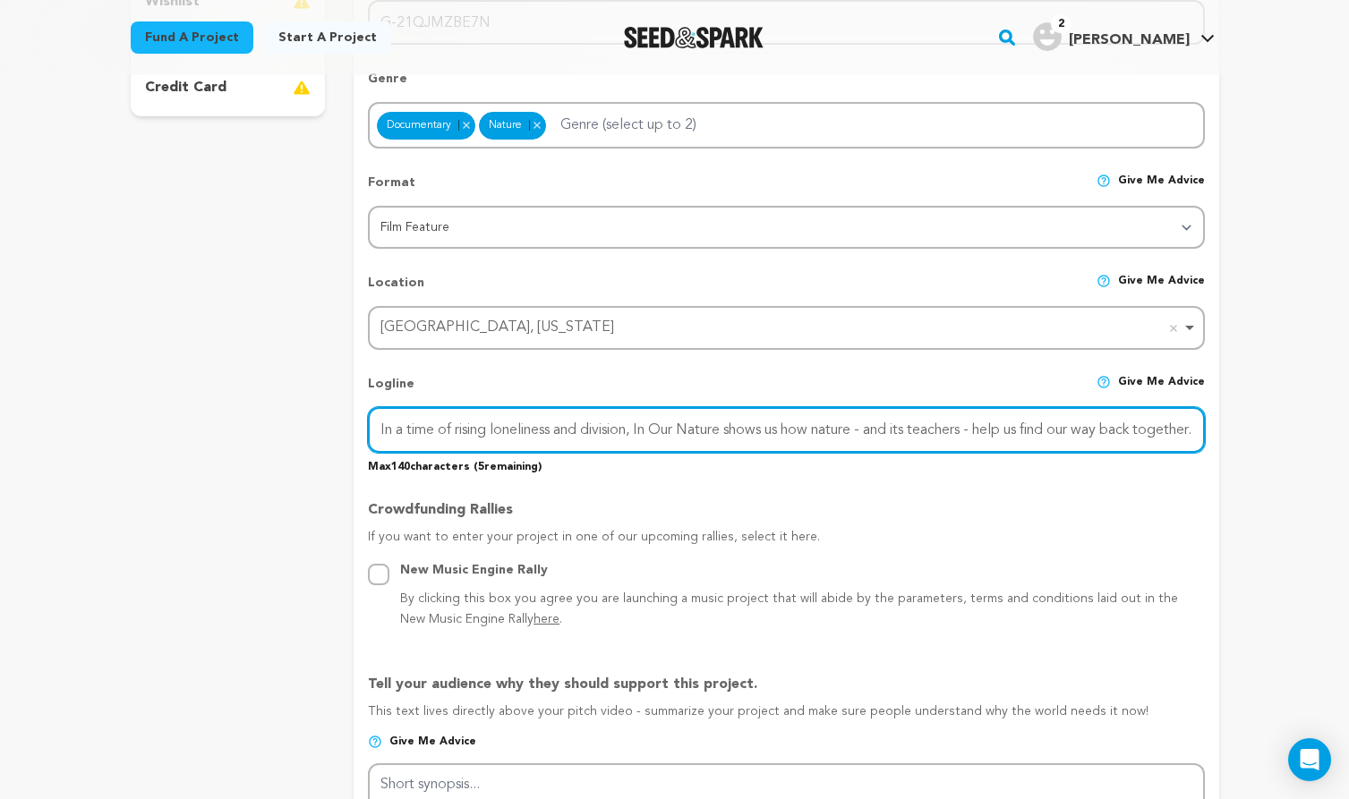
scroll to position [0, 29]
drag, startPoint x: 943, startPoint y: 419, endPoint x: 1225, endPoint y: 432, distance: 282.3
click at [1225, 432] on div "Back to Project Dashboard Edit Project Submit For feedback Submit For feedback …" at bounding box center [675, 742] width 1146 height 2462
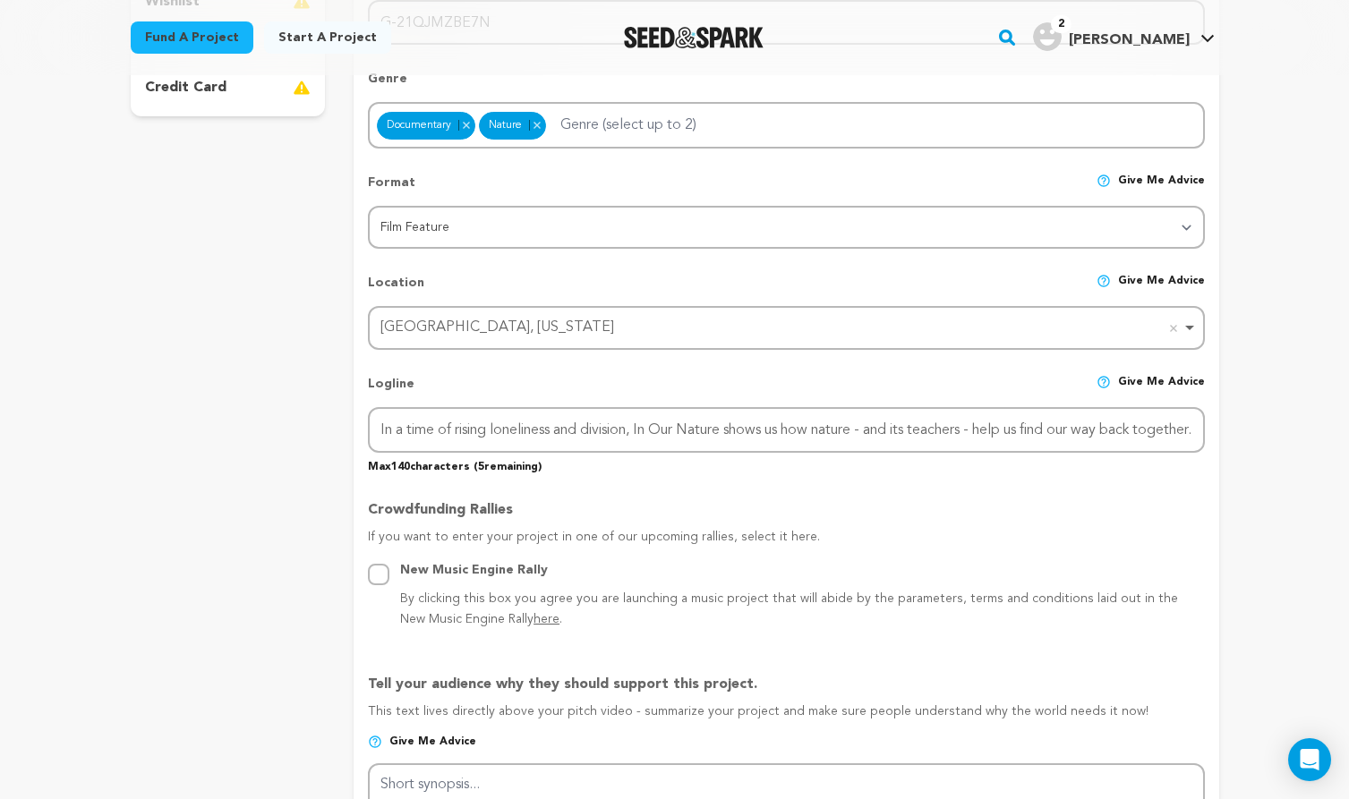
scroll to position [0, 0]
click at [1232, 436] on div "Back to Project Dashboard Edit Project Submit For feedback Submit For feedback …" at bounding box center [675, 742] width 1146 height 2462
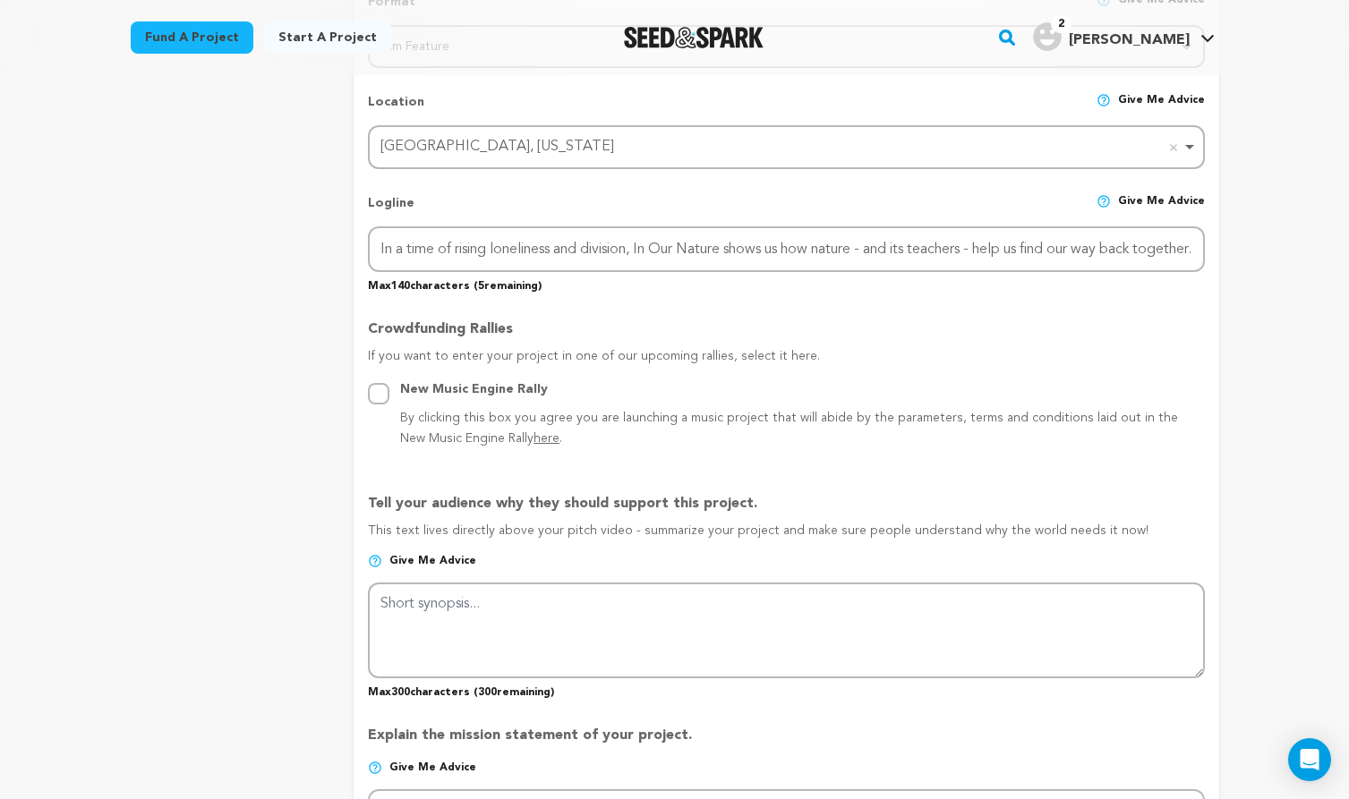
scroll to position [746, 0]
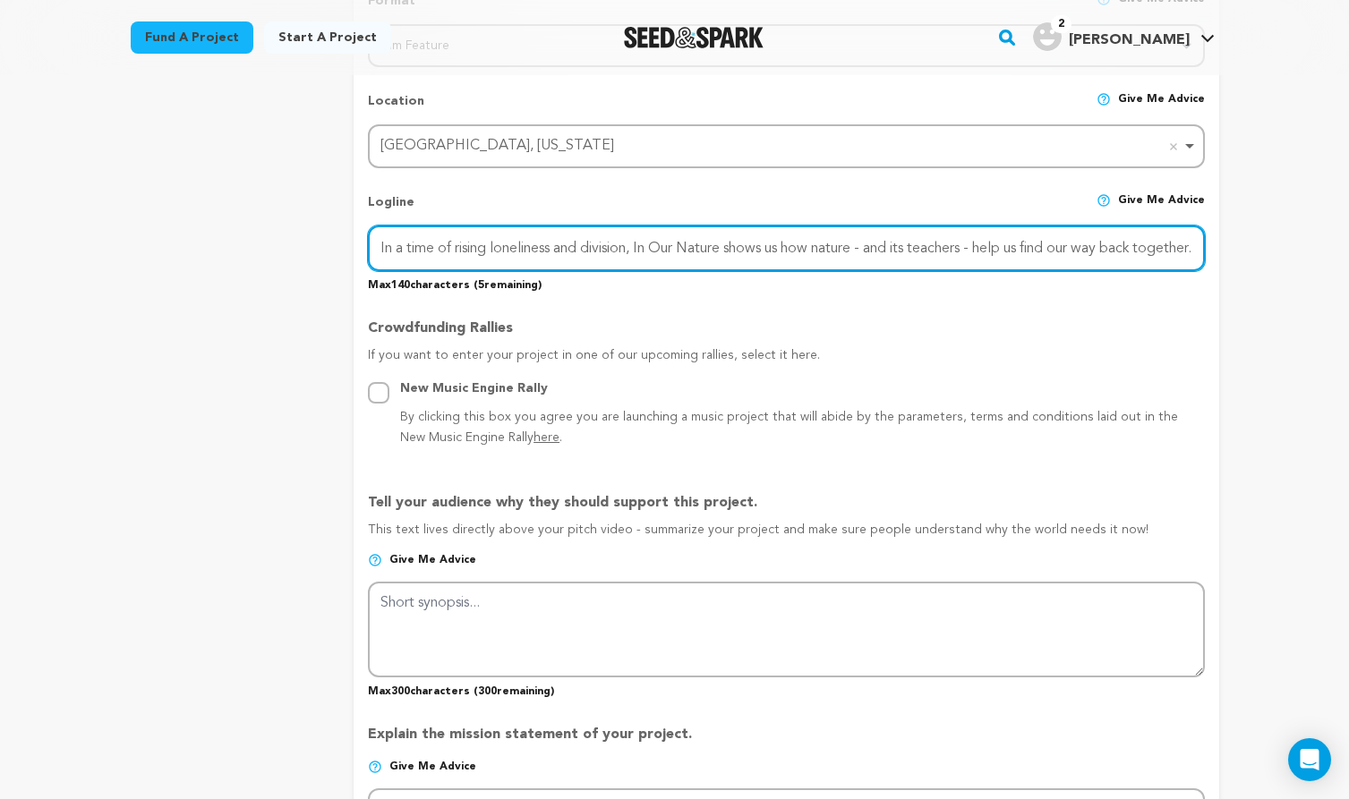
click at [805, 258] on input "In a time of rising loneliness and division, In Our Nature shows us how nature …" at bounding box center [786, 249] width 836 height 46
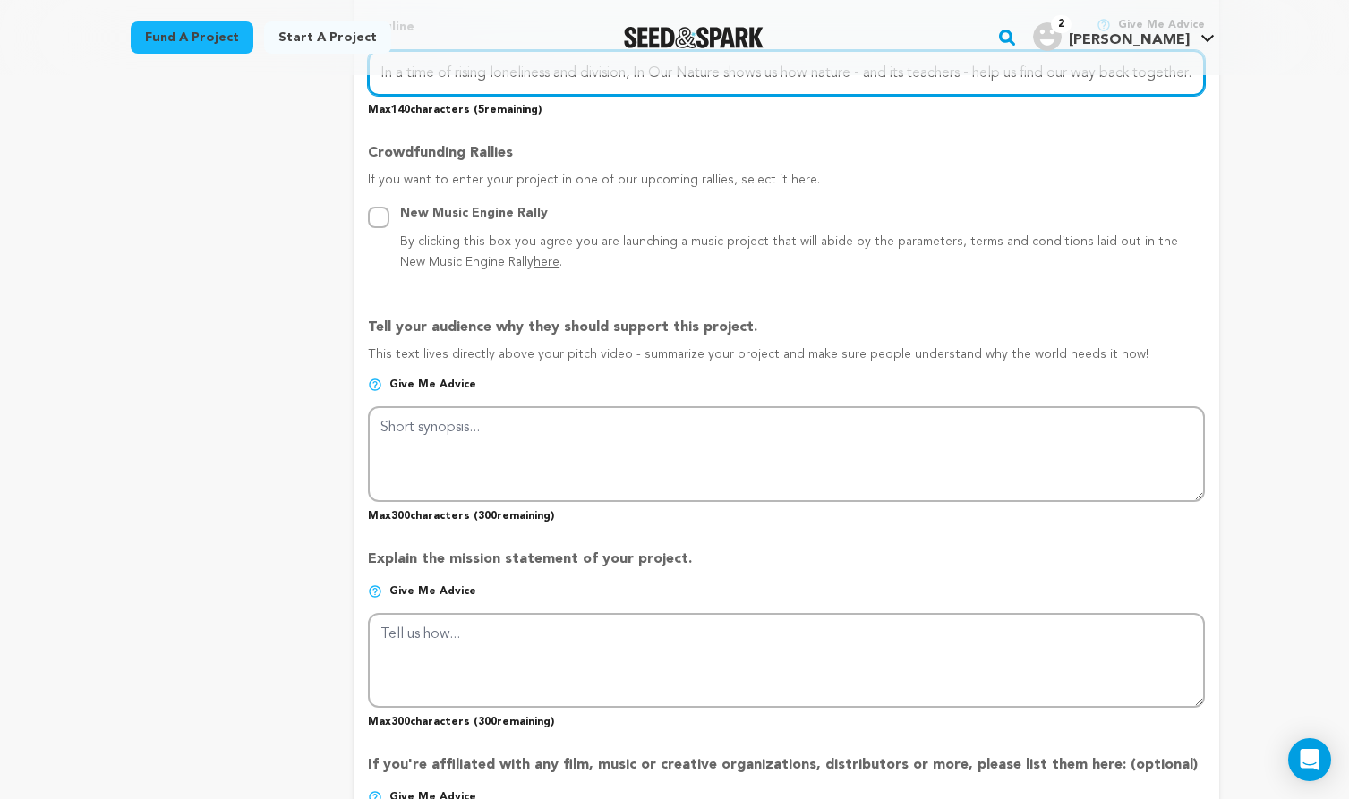
scroll to position [926, 0]
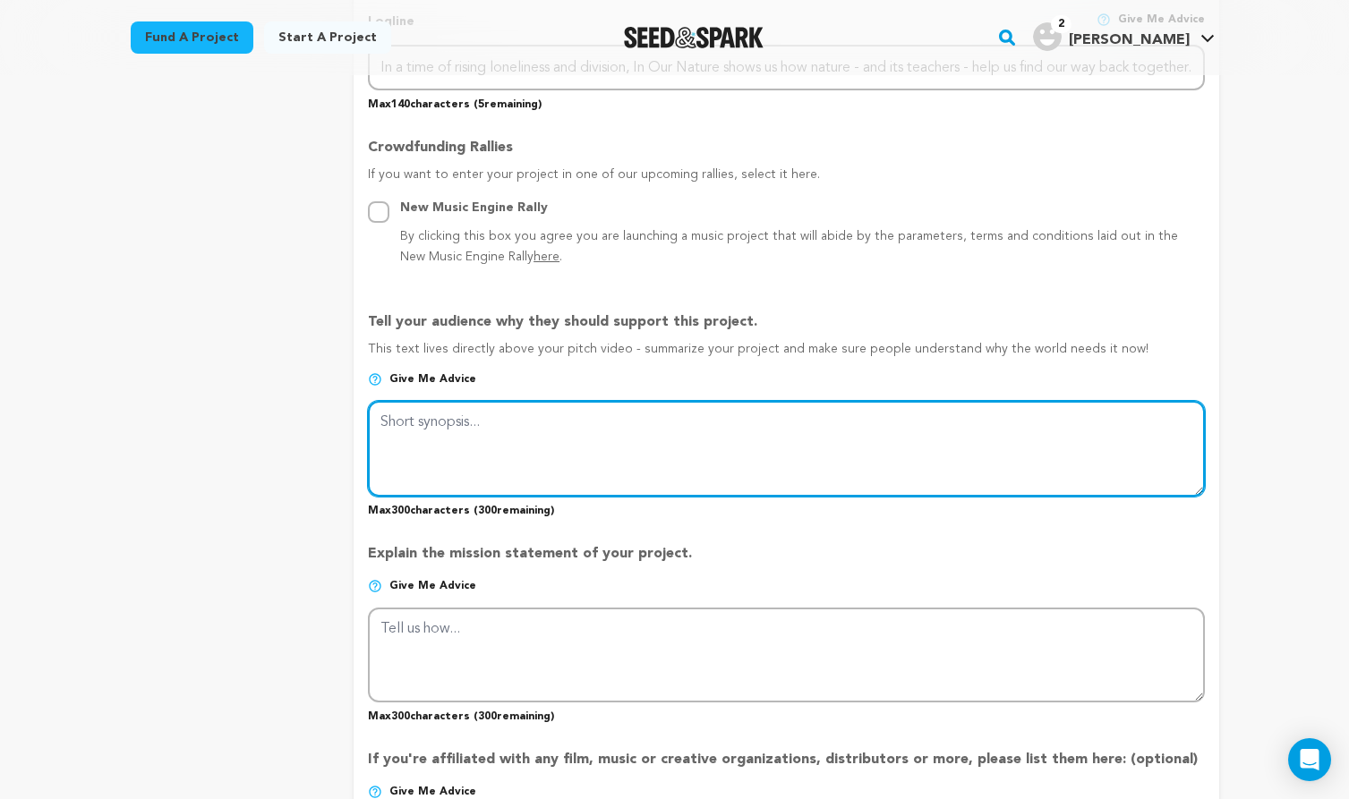
click at [452, 425] on textarea at bounding box center [786, 448] width 836 height 95
paste textarea "Kids are spending more time on screens than ever. Partisan interests are blocki…"
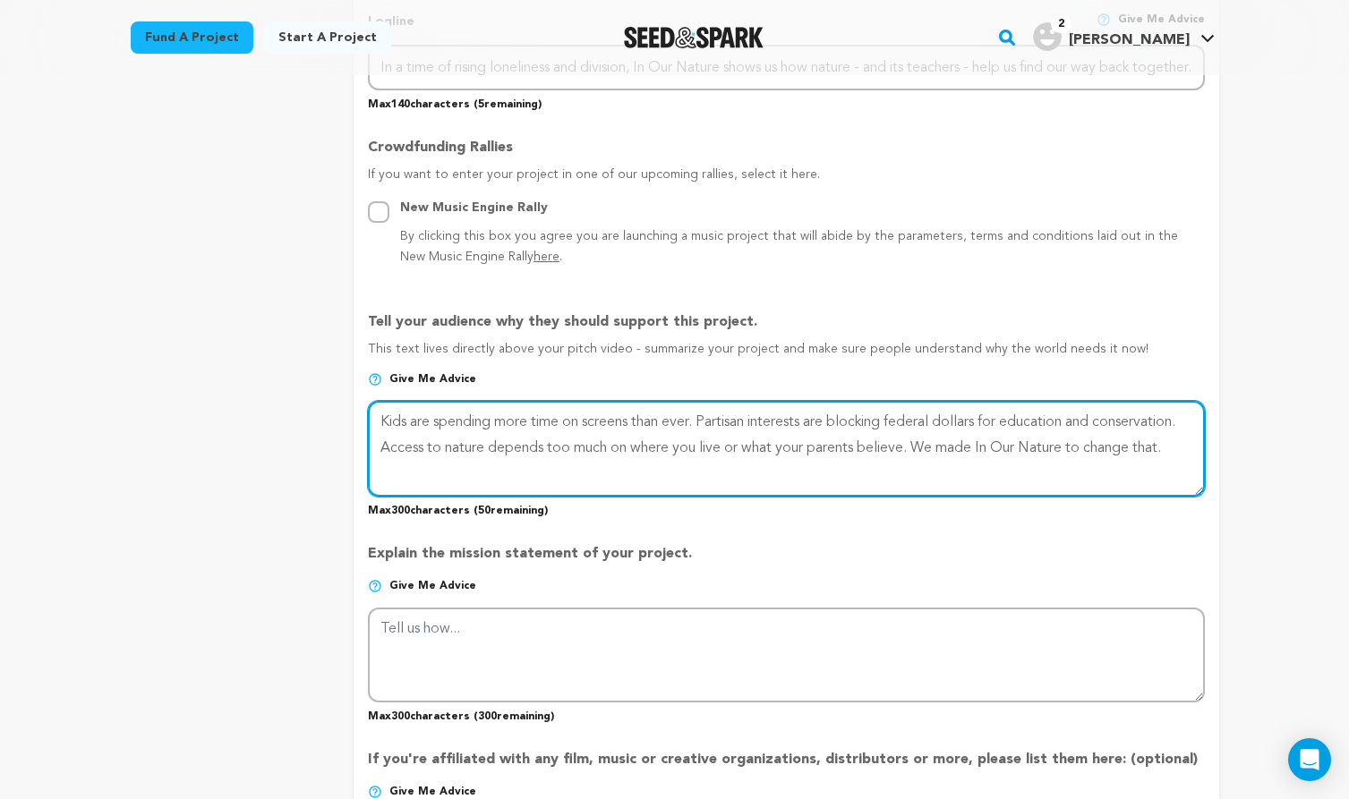
scroll to position [0, 0]
click at [1075, 448] on textarea at bounding box center [786, 448] width 836 height 95
click at [1169, 445] on textarea at bounding box center [786, 448] width 836 height 95
type textarea "Kids are spending more time on screens than ever. Partisan interests are blocki…"
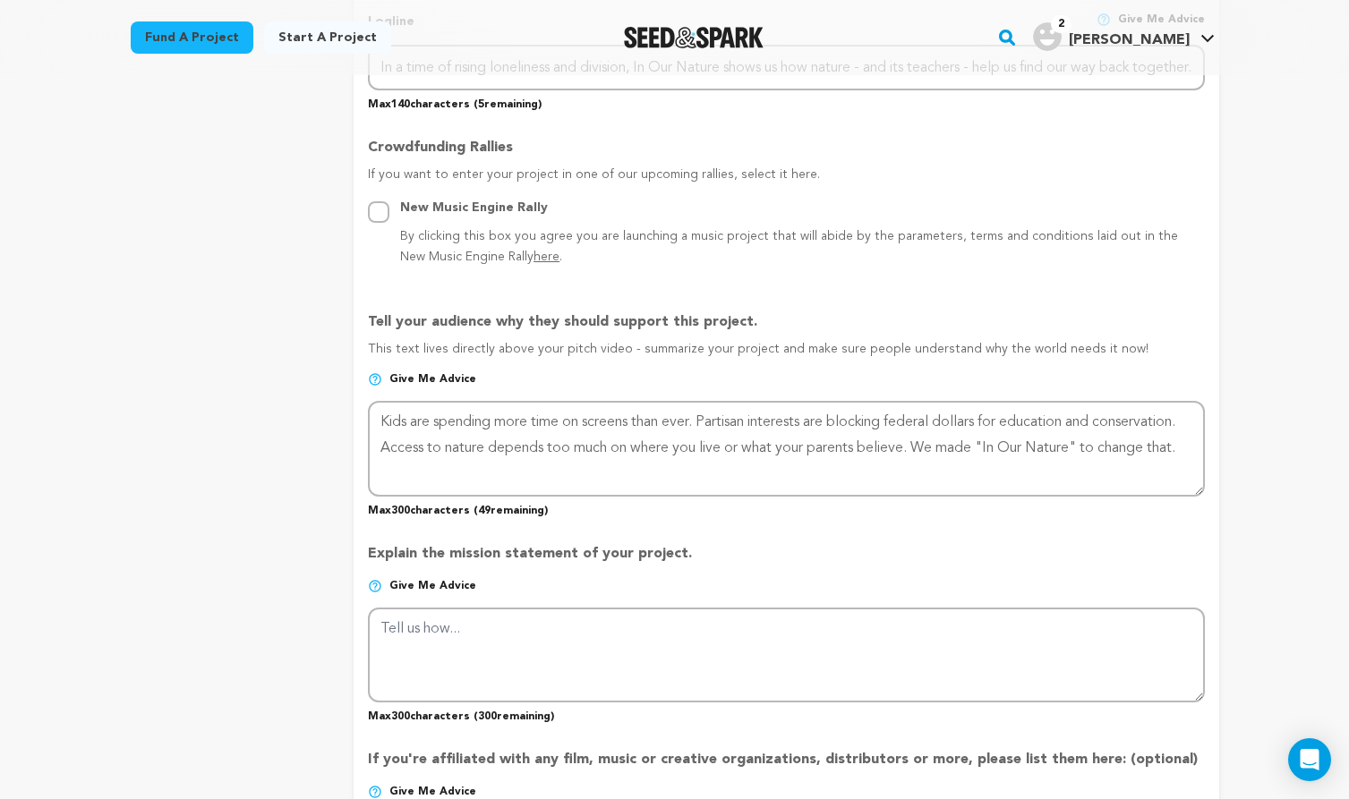
click at [582, 530] on div "Explain the mission statement of your project. Give me advice Max 300 character…" at bounding box center [786, 626] width 836 height 195
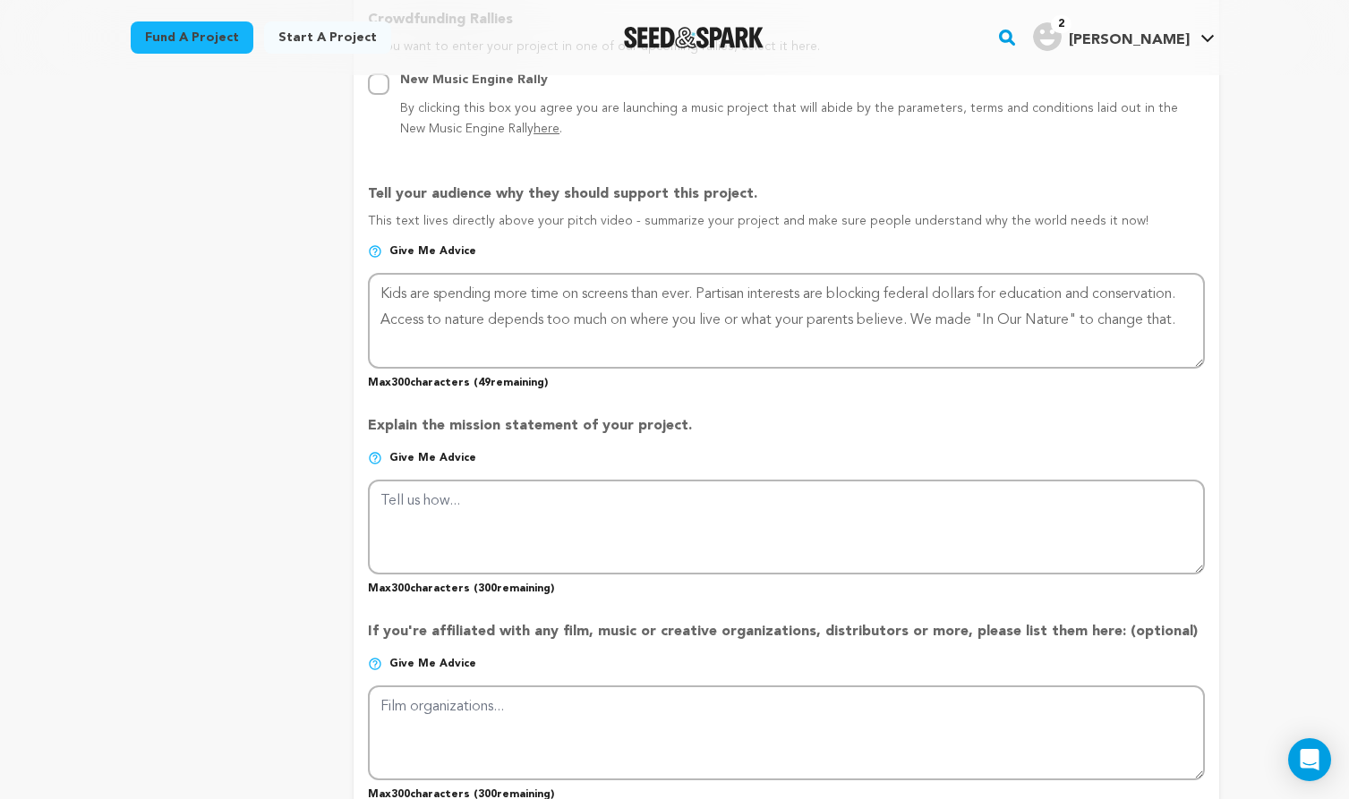
scroll to position [1083, 0]
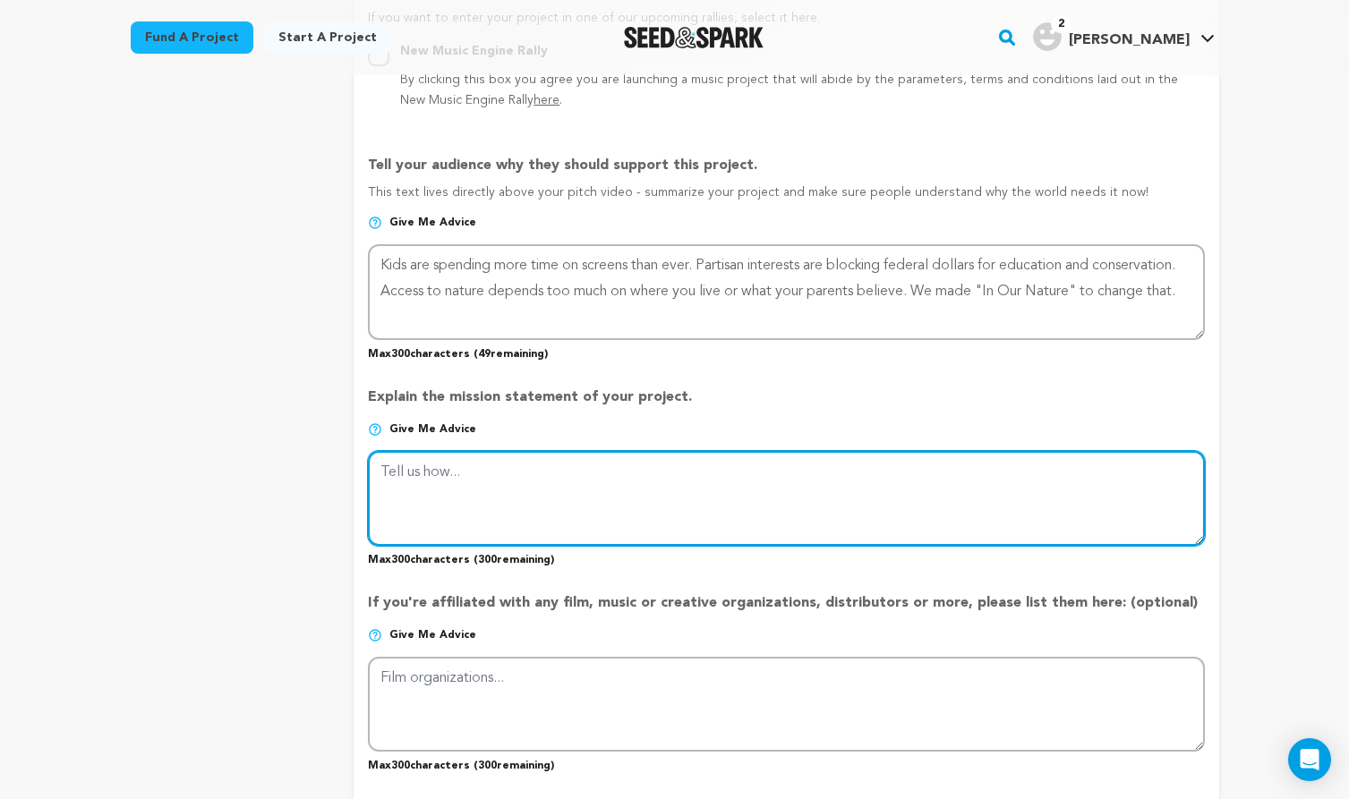
click at [639, 482] on textarea at bounding box center [786, 498] width 836 height 95
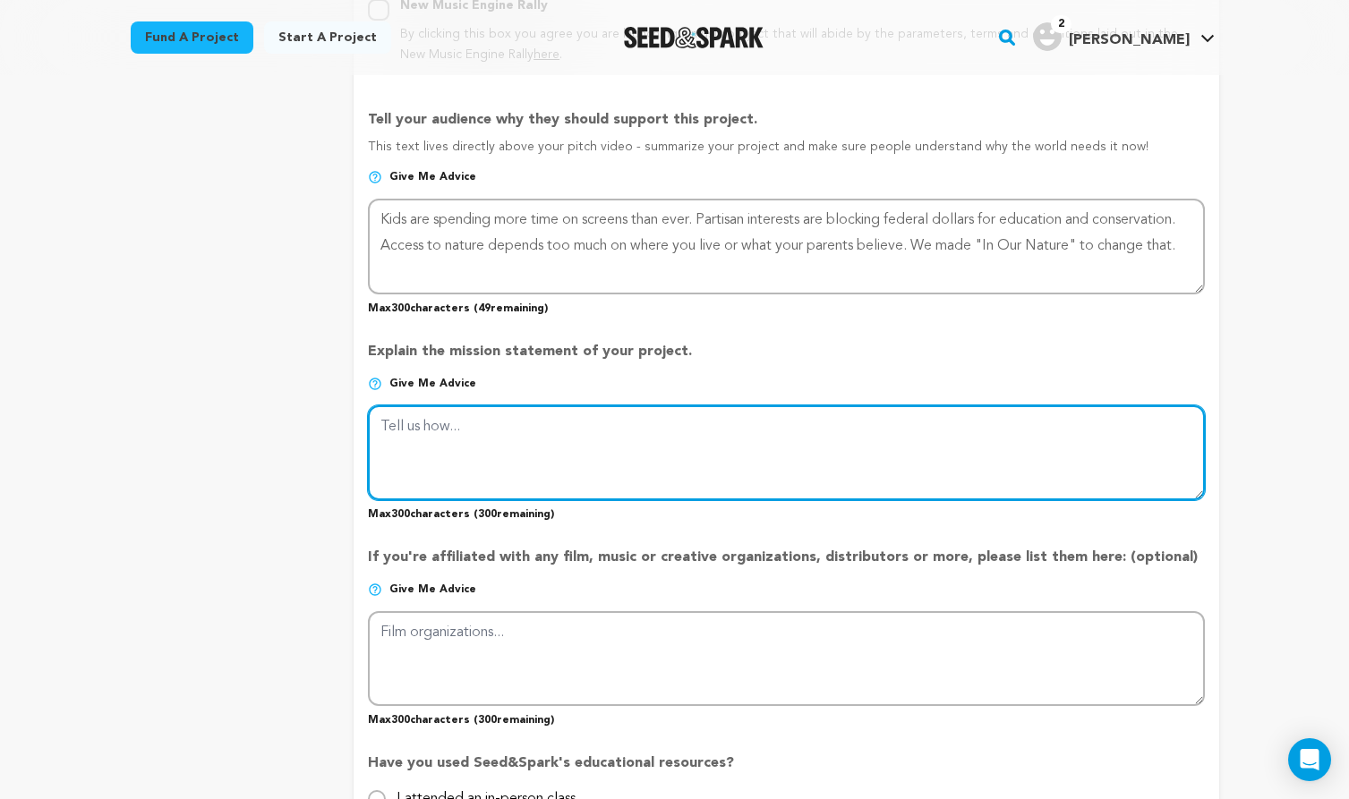
scroll to position [1133, 0]
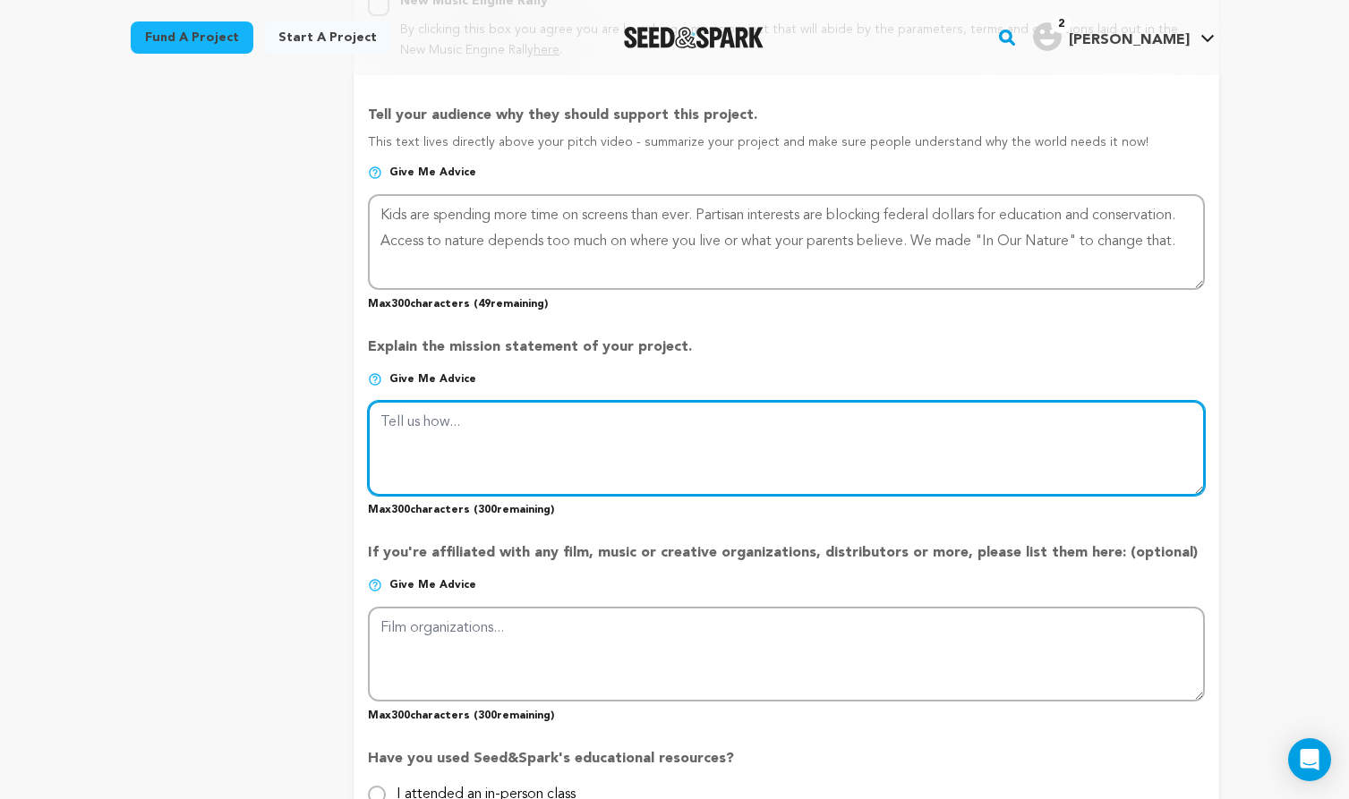
click at [452, 427] on textarea at bounding box center [786, 448] width 836 height 95
paste textarea "In Our Nature is a documentary exploring how nature—and those who teach with it…"
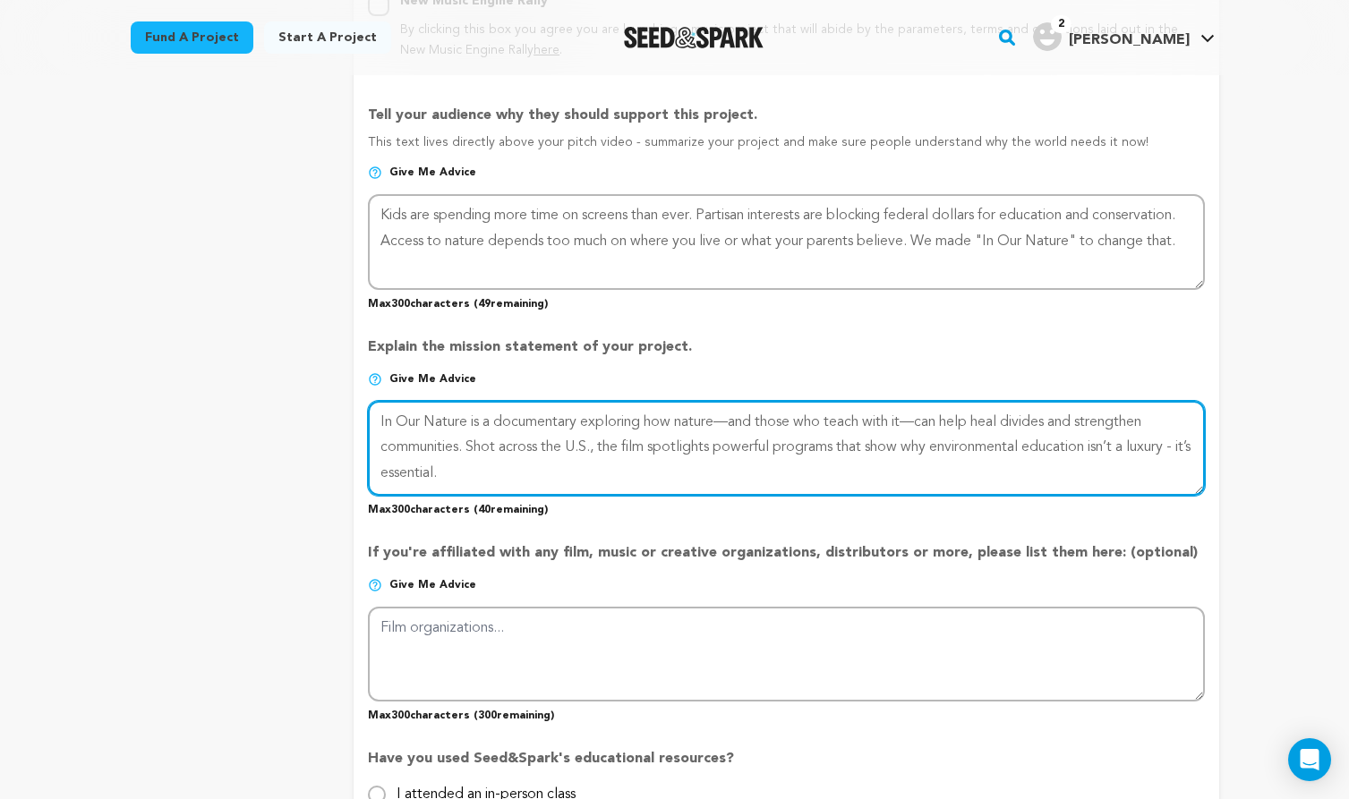
click at [466, 439] on textarea at bounding box center [786, 448] width 836 height 95
click at [507, 438] on textarea at bounding box center [786, 448] width 836 height 95
click at [601, 448] on textarea at bounding box center [786, 448] width 836 height 95
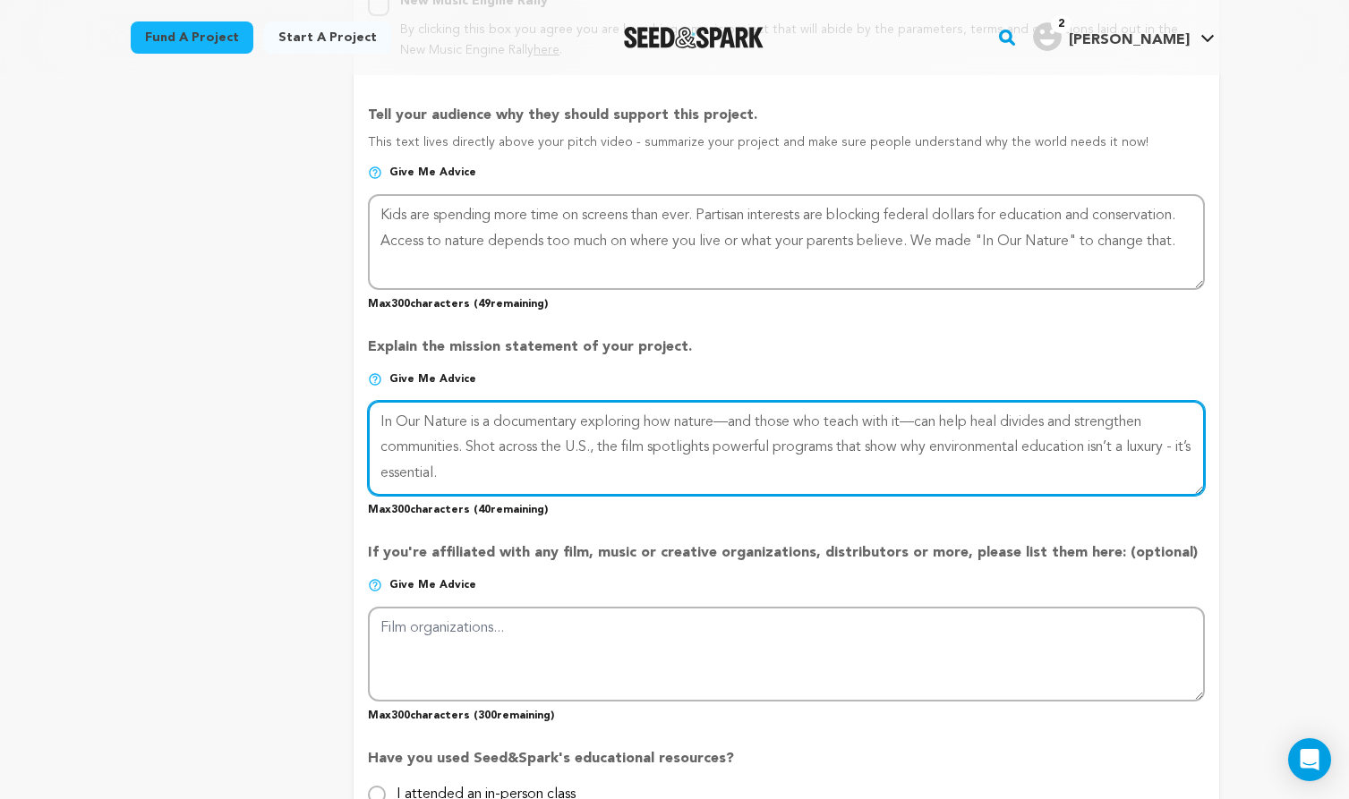
click at [601, 448] on textarea at bounding box center [786, 448] width 836 height 95
click at [655, 439] on textarea at bounding box center [786, 448] width 836 height 95
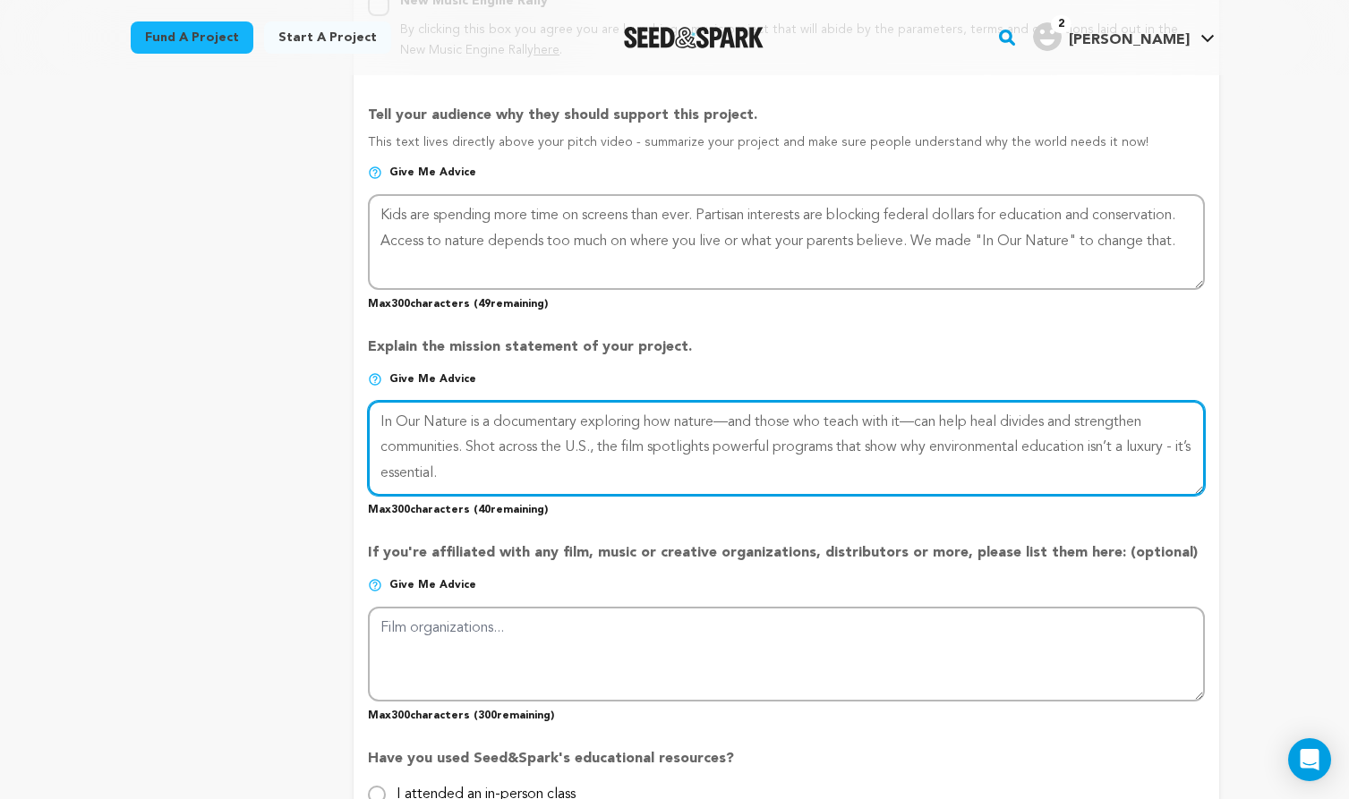
click at [713, 439] on textarea at bounding box center [786, 448] width 836 height 95
click at [771, 439] on textarea at bounding box center [786, 448] width 836 height 95
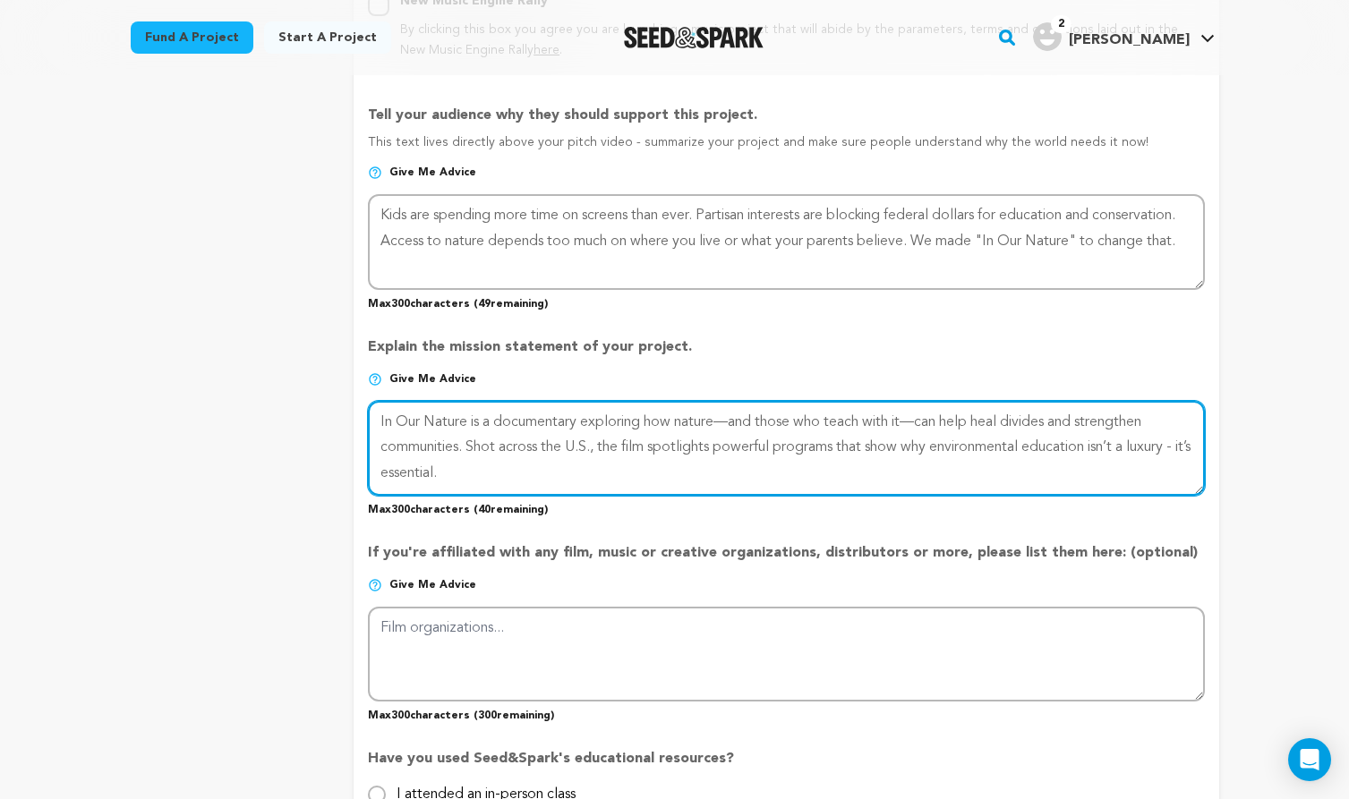
click at [771, 439] on textarea at bounding box center [786, 448] width 836 height 95
click at [828, 442] on textarea at bounding box center [786, 448] width 836 height 95
click at [467, 422] on textarea at bounding box center [786, 448] width 836 height 95
click at [385, 416] on textarea at bounding box center [786, 448] width 836 height 95
drag, startPoint x: 482, startPoint y: 473, endPoint x: 374, endPoint y: 414, distance: 123.8
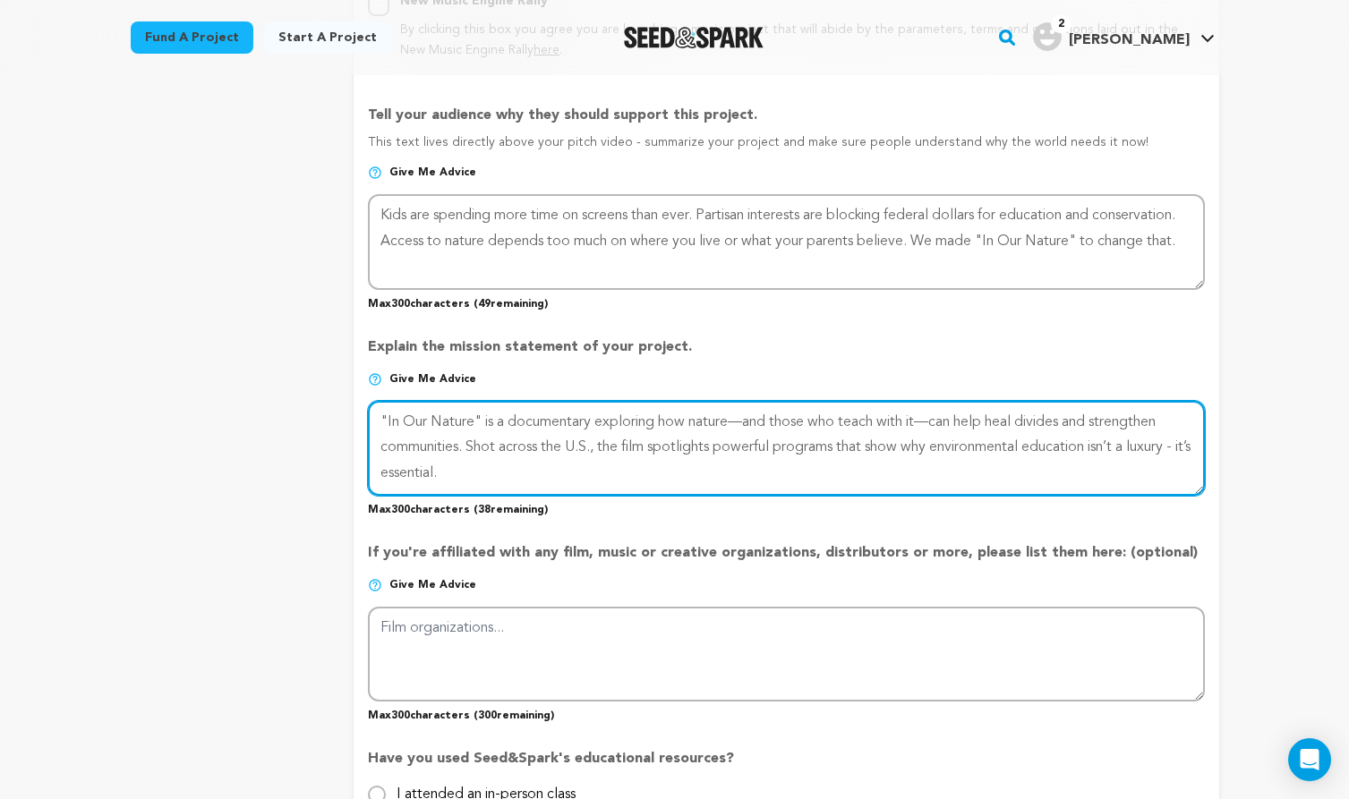
click at [374, 414] on textarea at bounding box center [786, 448] width 836 height 95
paste textarea "In Our Nature spotlights programs across the U.S. proving that environmental ed…"
click at [585, 430] on textarea at bounding box center [786, 448] width 836 height 95
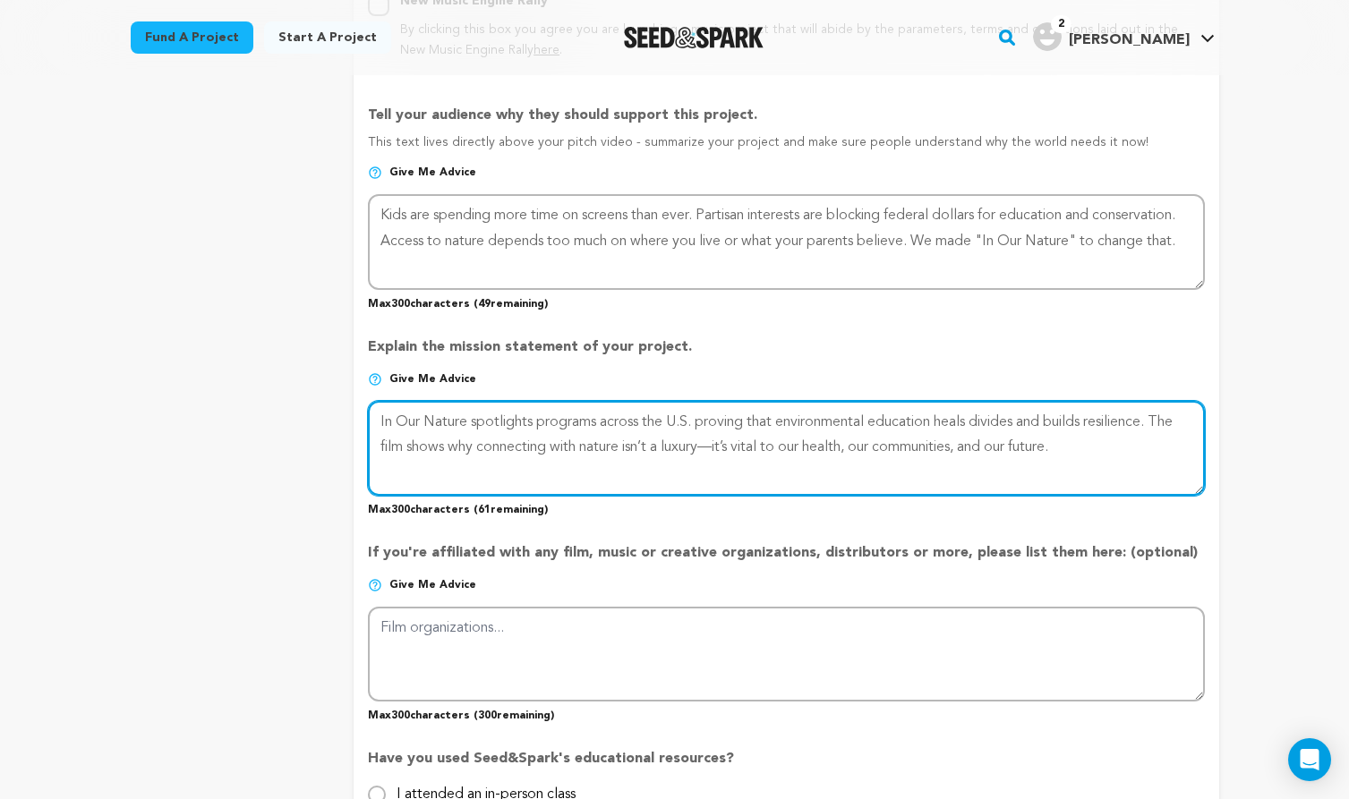
click at [681, 450] on textarea at bounding box center [786, 448] width 836 height 95
click at [741, 446] on textarea at bounding box center [786, 448] width 836 height 95
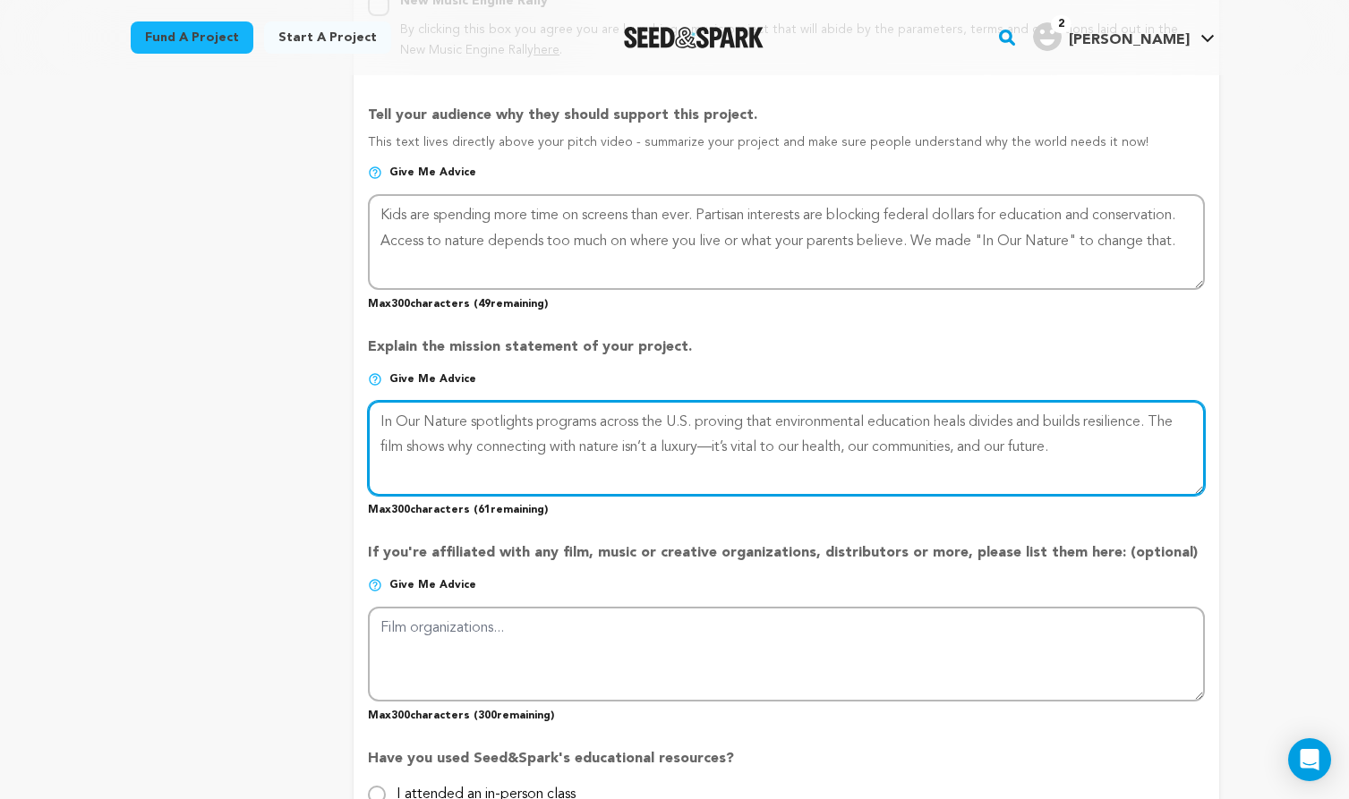
click at [741, 446] on textarea at bounding box center [786, 448] width 836 height 95
click at [789, 446] on textarea at bounding box center [786, 448] width 836 height 95
click at [694, 461] on textarea at bounding box center [786, 448] width 836 height 95
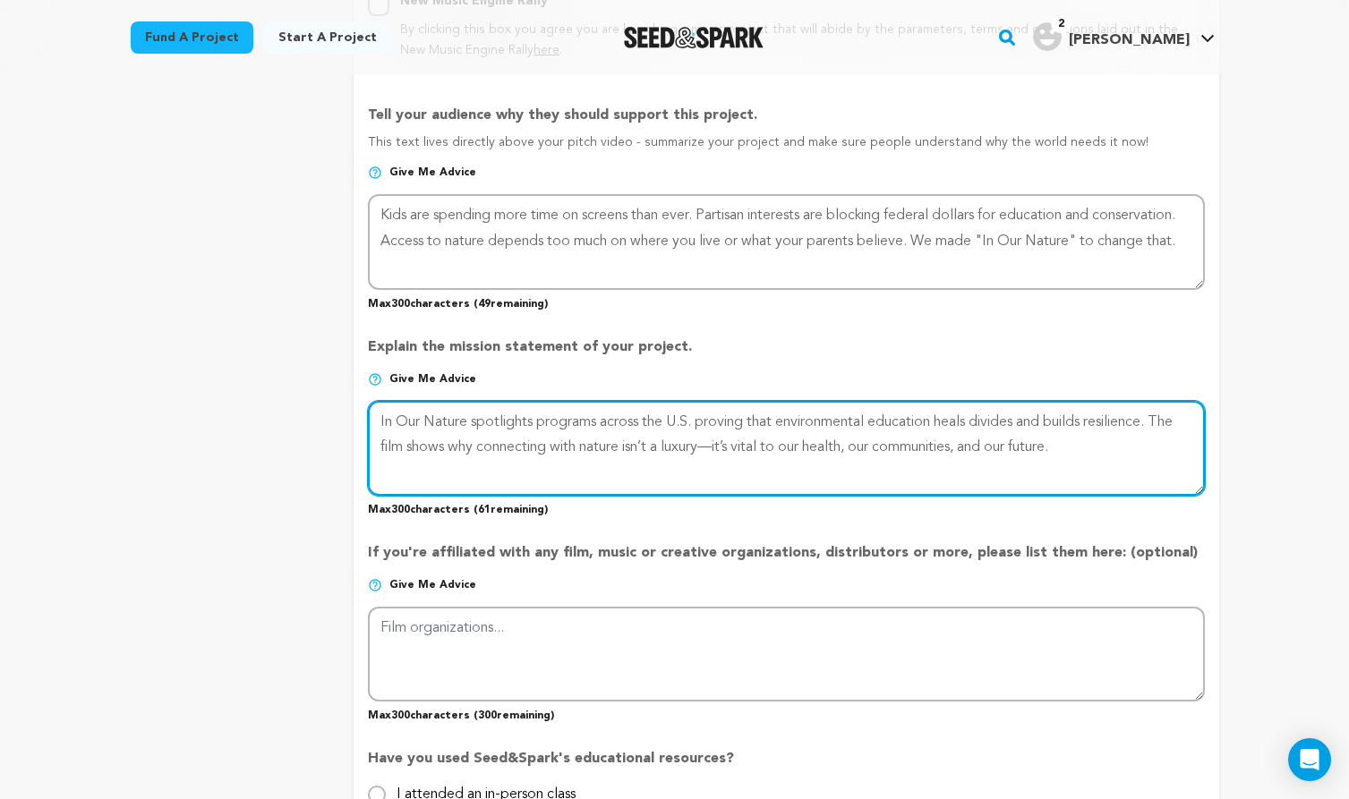
click at [694, 461] on textarea at bounding box center [786, 448] width 836 height 95
click at [729, 448] on textarea at bounding box center [786, 448] width 836 height 95
click at [749, 445] on textarea at bounding box center [786, 448] width 836 height 95
click at [848, 445] on textarea at bounding box center [786, 448] width 836 height 95
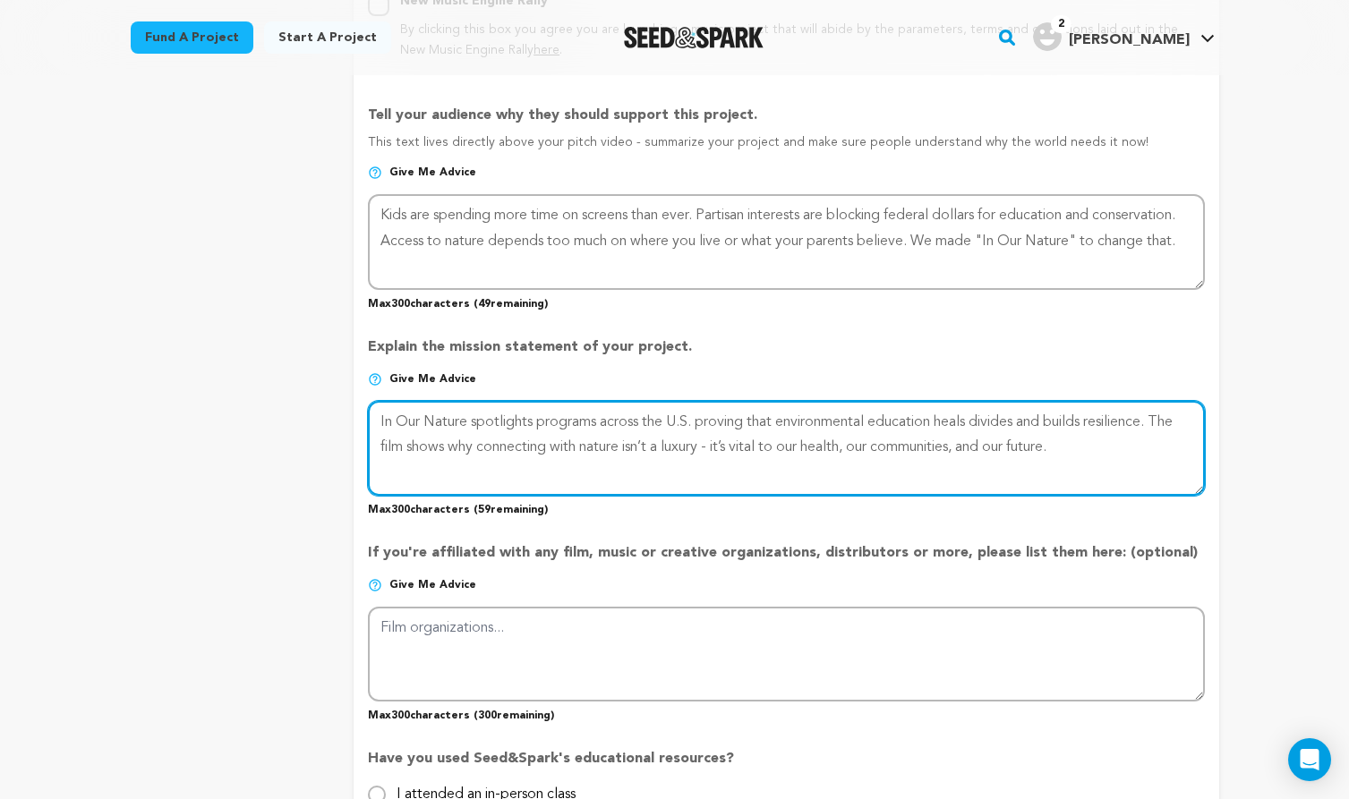
click at [848, 445] on textarea at bounding box center [786, 448] width 836 height 95
click at [928, 439] on textarea at bounding box center [786, 448] width 836 height 95
click at [650, 470] on textarea at bounding box center [786, 448] width 836 height 95
click at [599, 461] on textarea at bounding box center [786, 448] width 836 height 95
click at [432, 473] on textarea at bounding box center [786, 448] width 836 height 95
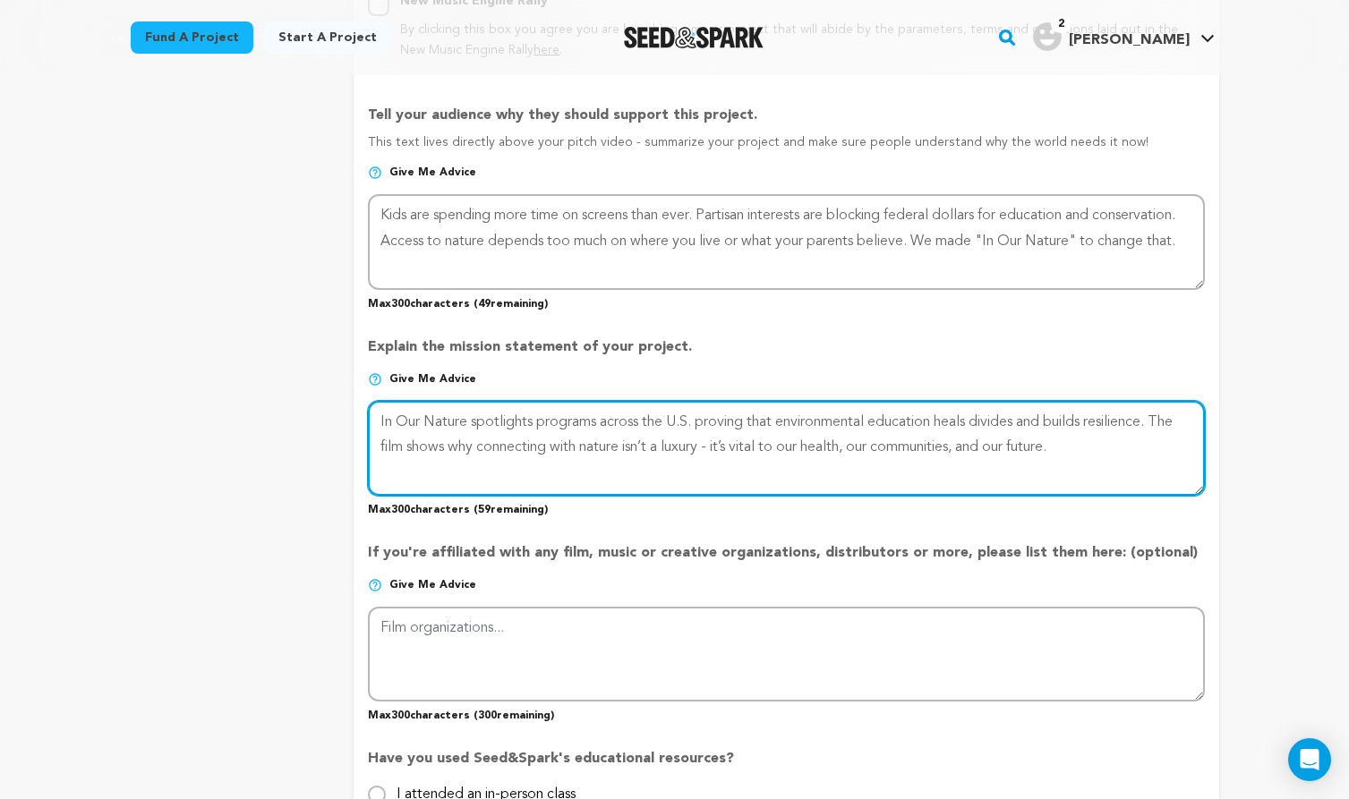
click at [1126, 447] on textarea at bounding box center [786, 448] width 836 height 95
click at [379, 418] on textarea at bounding box center [786, 448] width 836 height 95
click at [476, 422] on textarea at bounding box center [786, 448] width 836 height 95
type textarea ""In Our Nature" spotlights programs across the U.S. proving that environmental …"
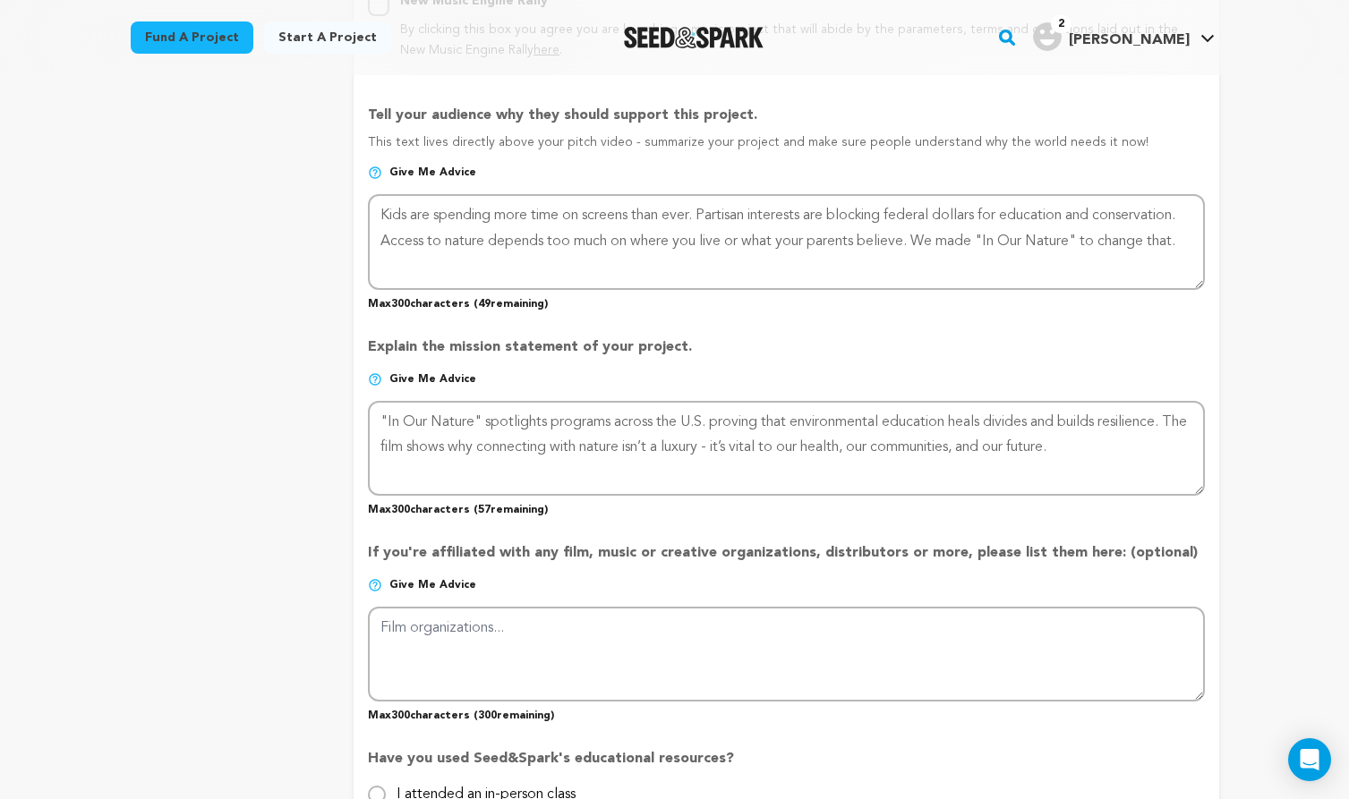
click at [500, 562] on p "If you're affiliated with any film, music or creative organizations, distributo…" at bounding box center [786, 560] width 836 height 36
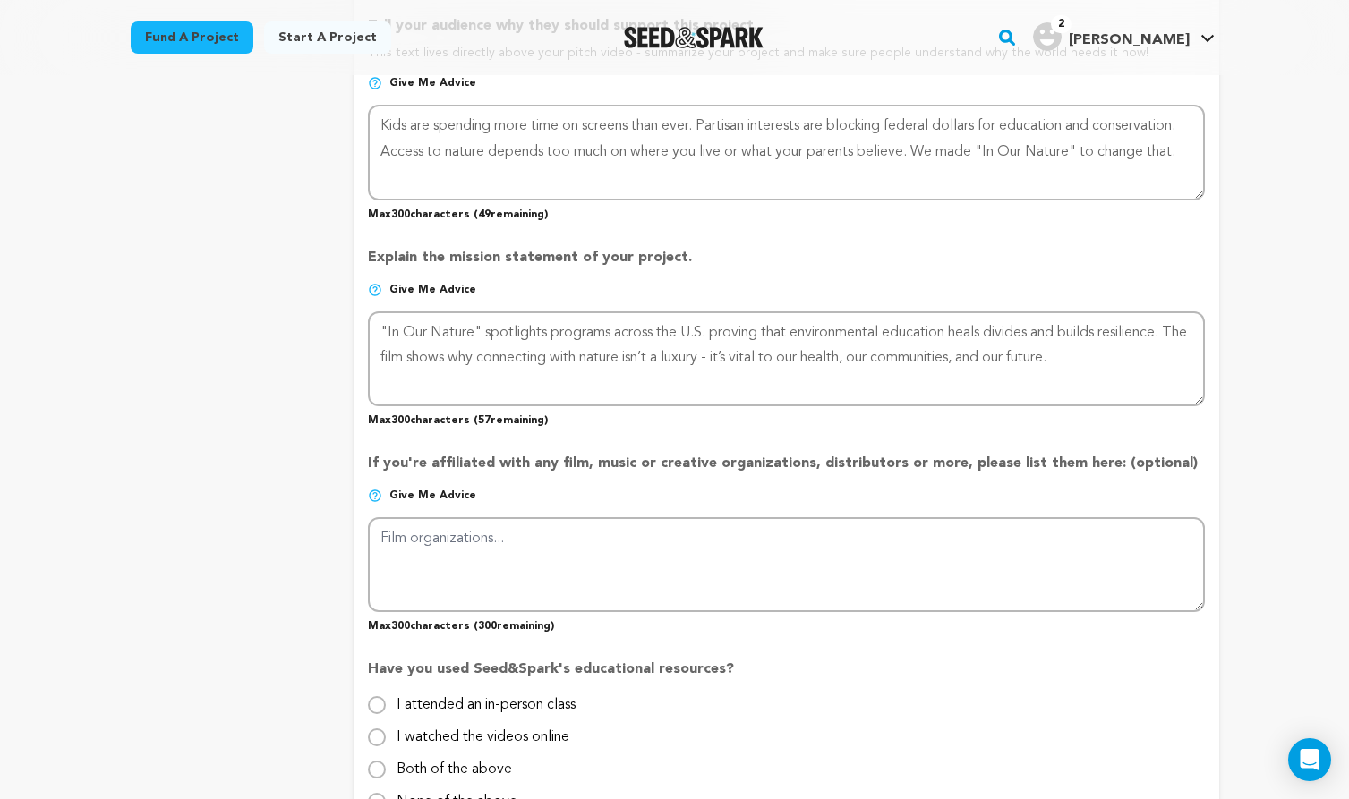
scroll to position [1251, 0]
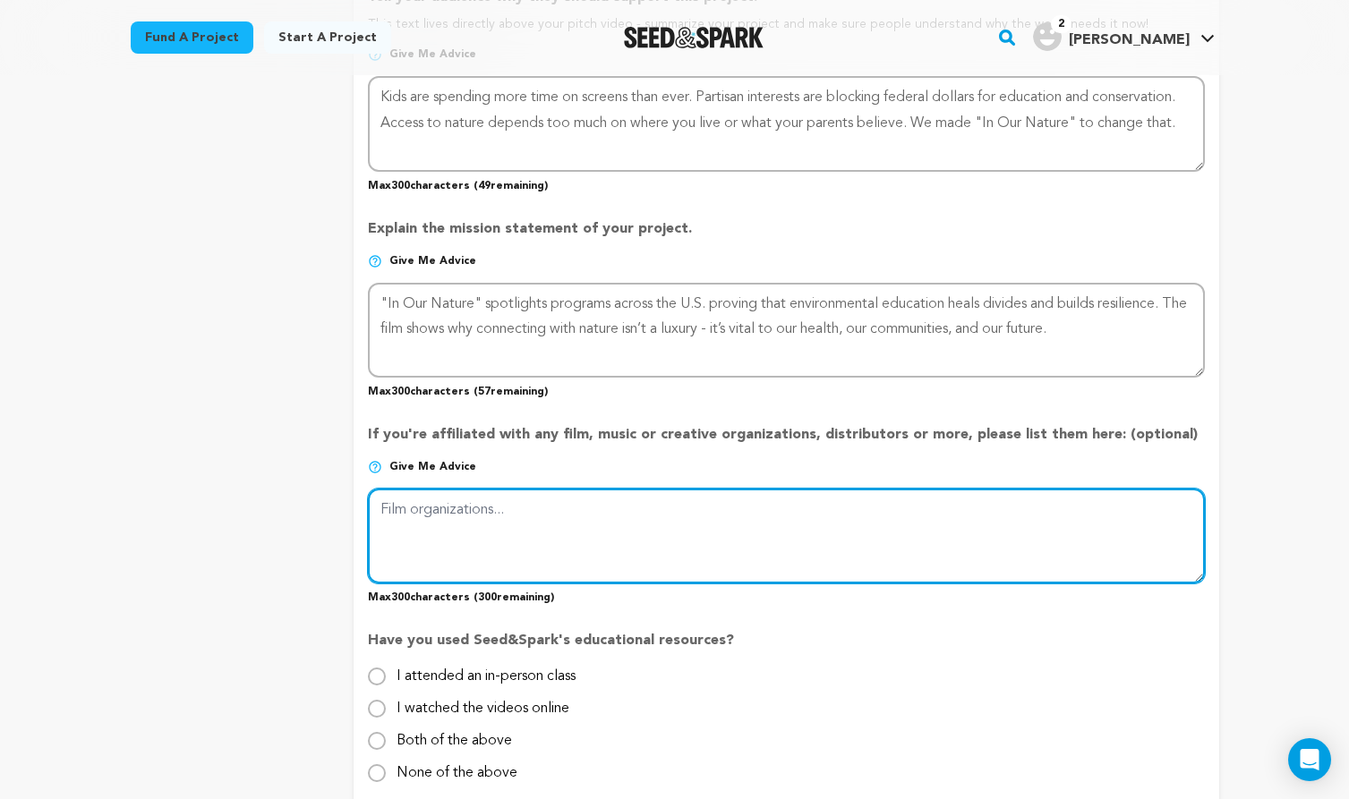
click at [482, 523] on textarea at bounding box center [786, 536] width 836 height 95
click at [993, 503] on textarea at bounding box center [786, 536] width 836 height 95
type textarea "Synchronous Pictures, North American Association for Environmental Education, E…"
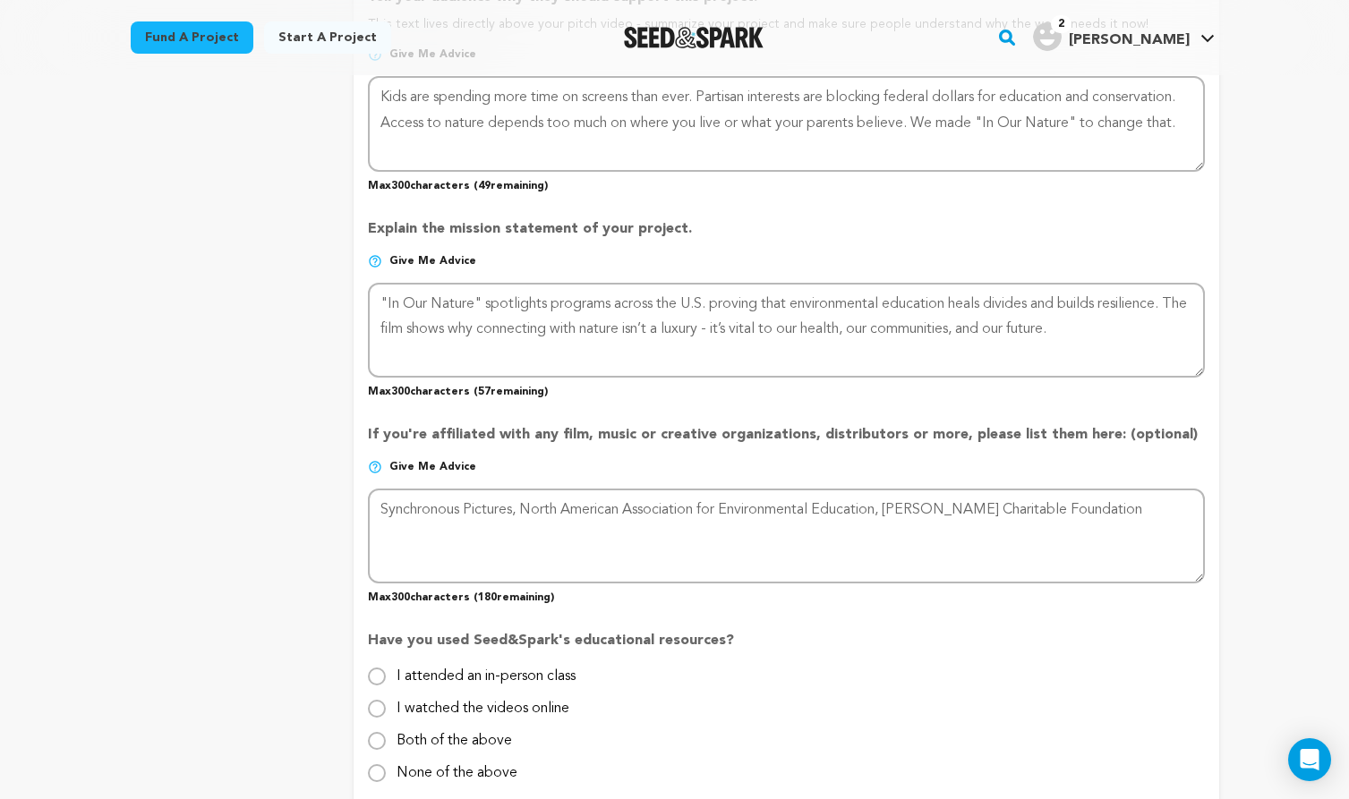
click at [891, 609] on div "Project Title Project Name In Our Nature | A film about the power of nature to …" at bounding box center [786, 22] width 836 height 2017
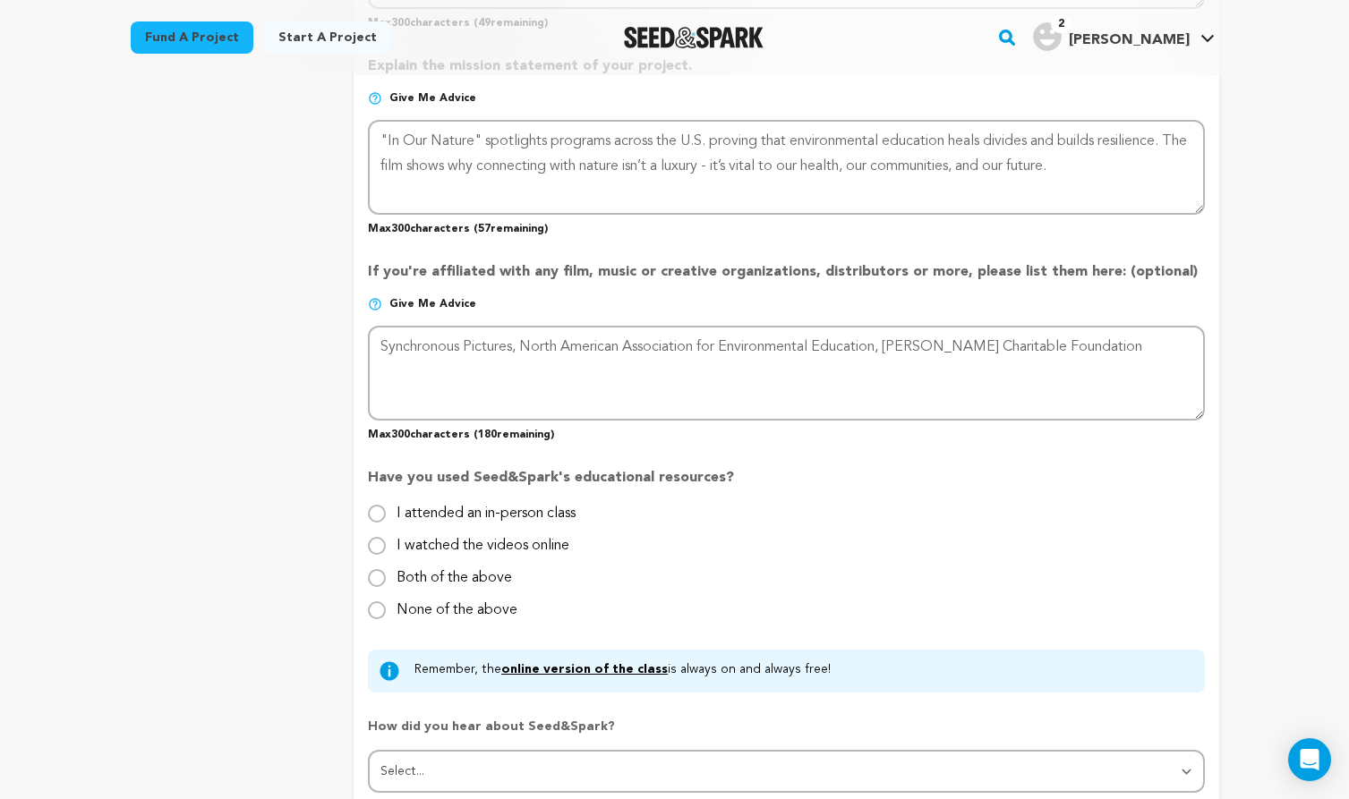
scroll to position [1472, 0]
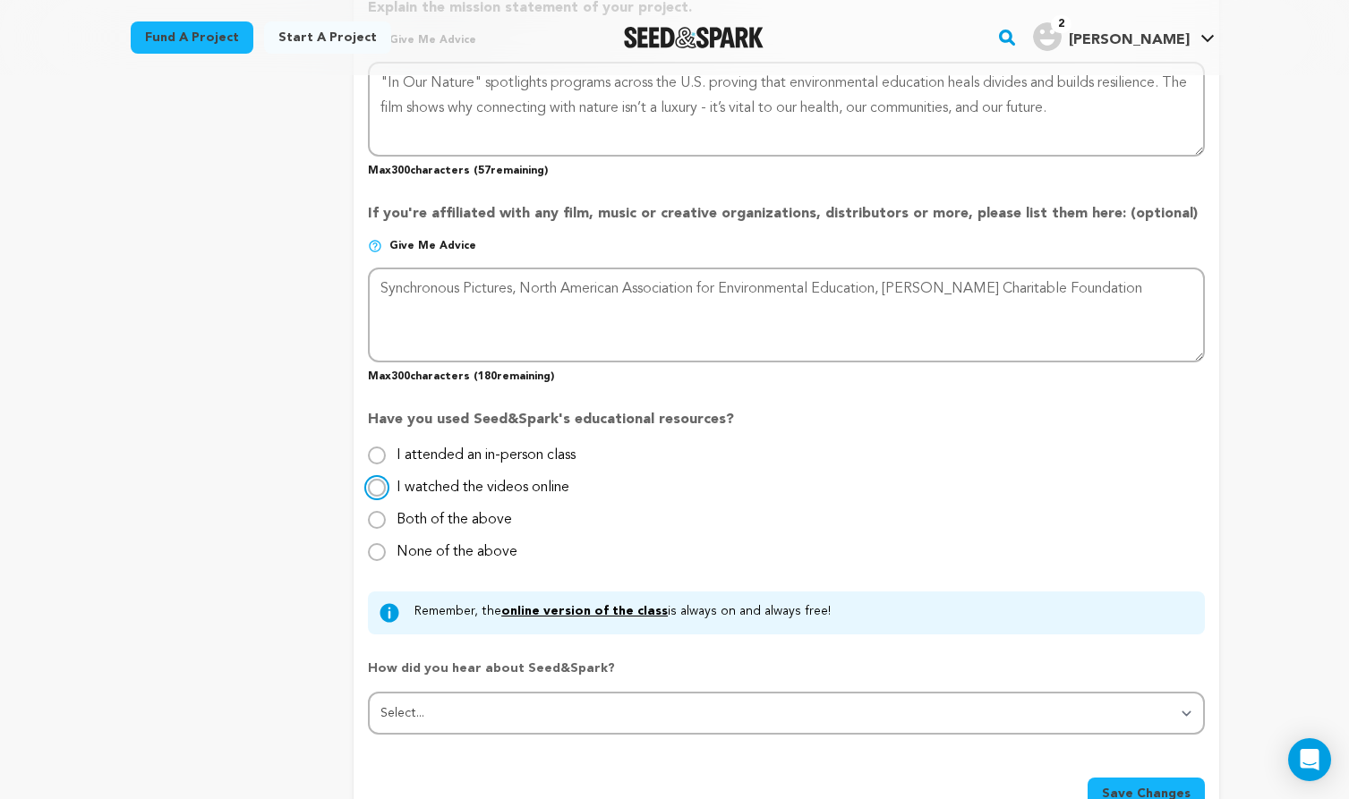
click at [379, 488] on input "I watched the videos online" at bounding box center [377, 488] width 18 height 18
radio input "true"
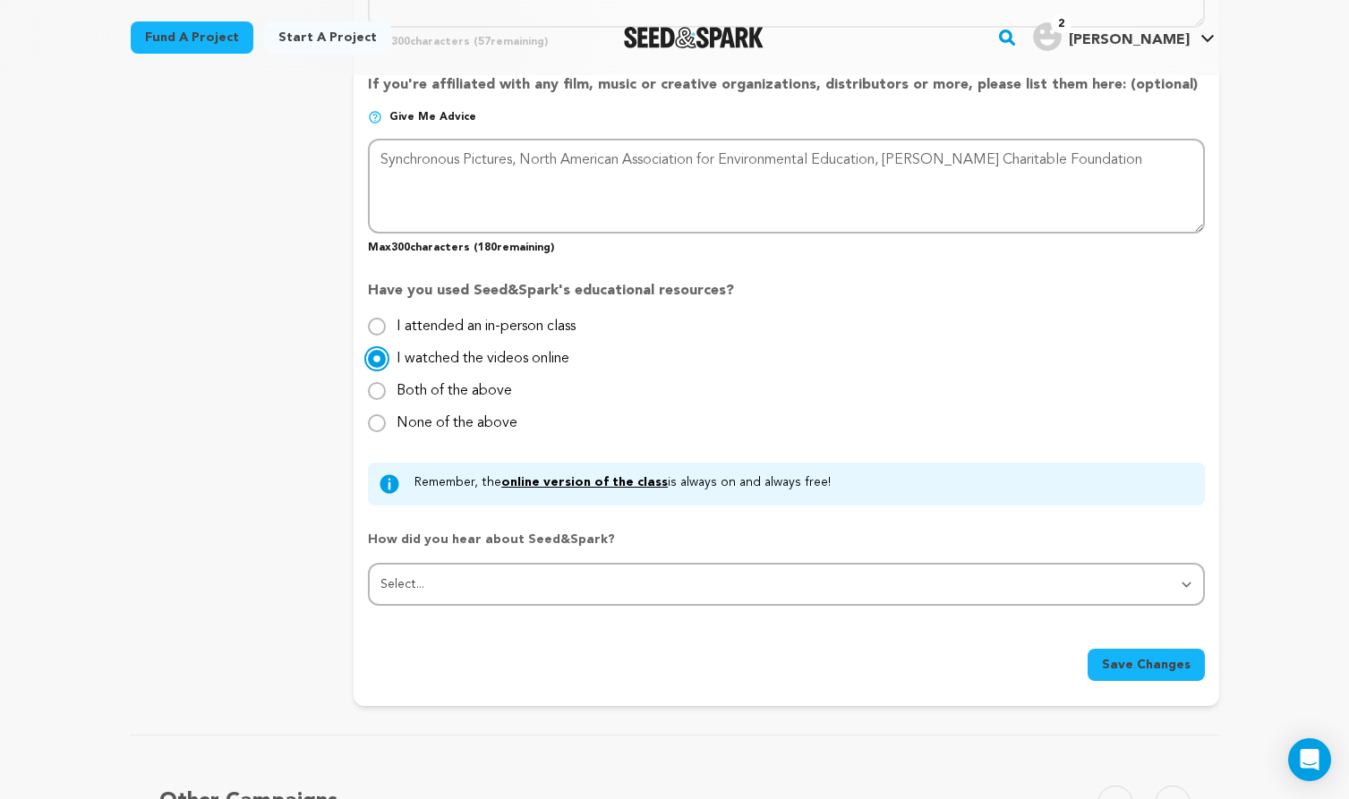
scroll to position [1623, 0]
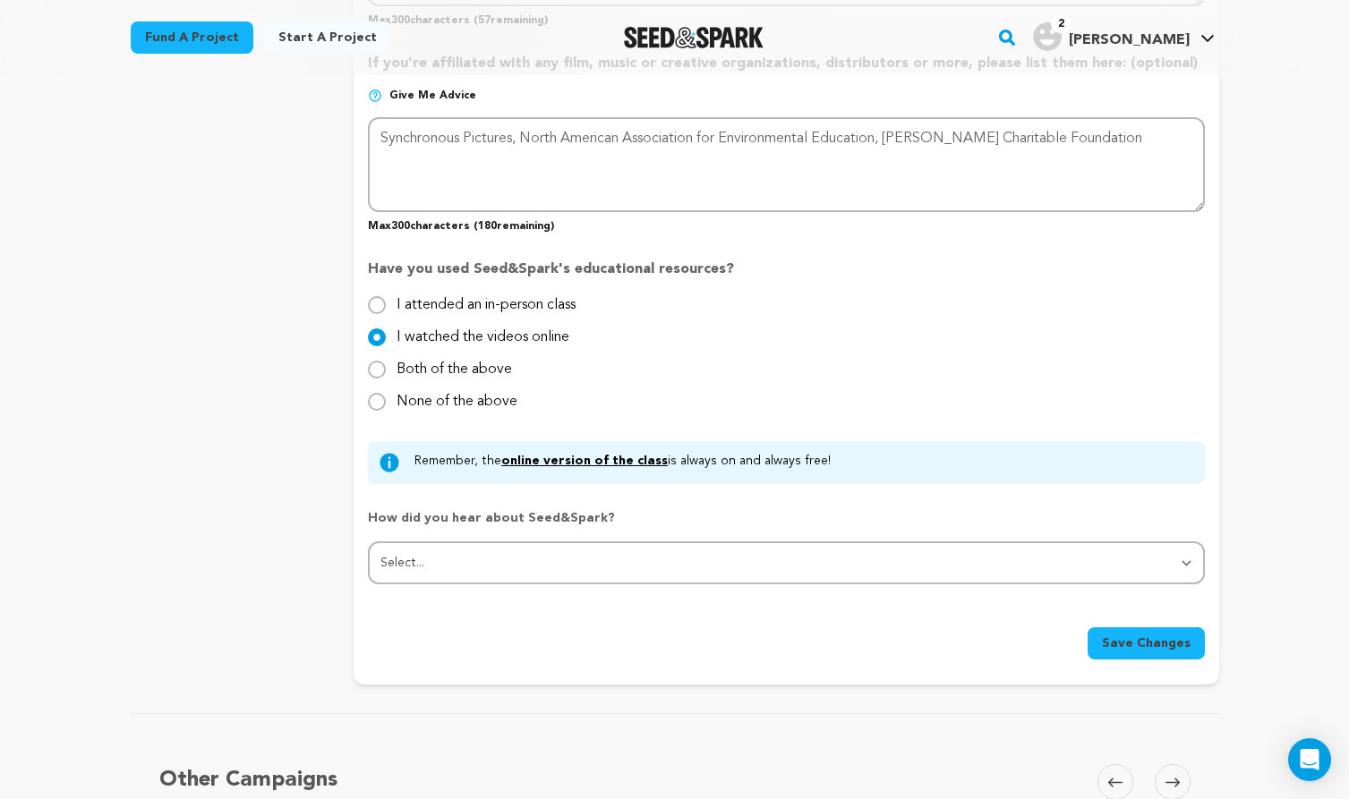
click at [594, 455] on link "online version of the class" at bounding box center [584, 461] width 166 height 13
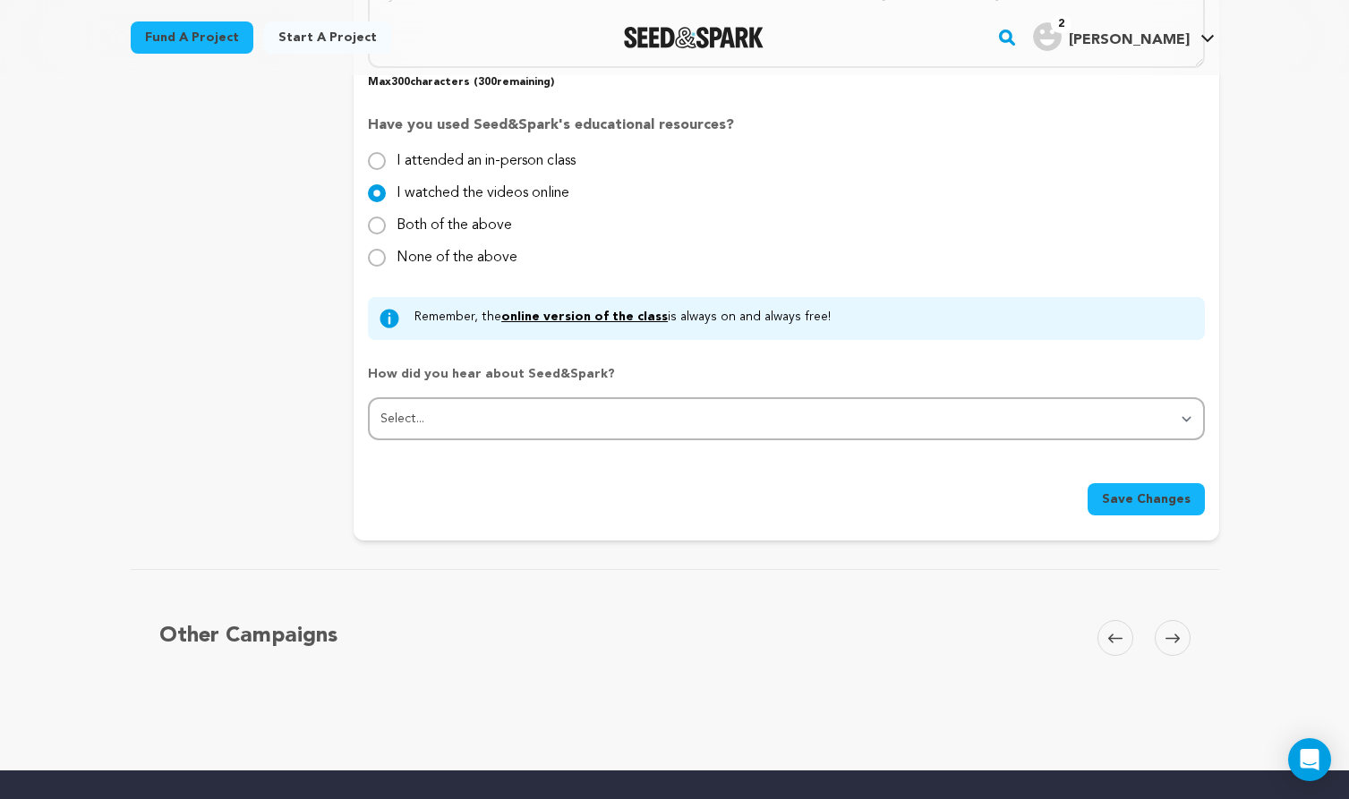
scroll to position [1729, 0]
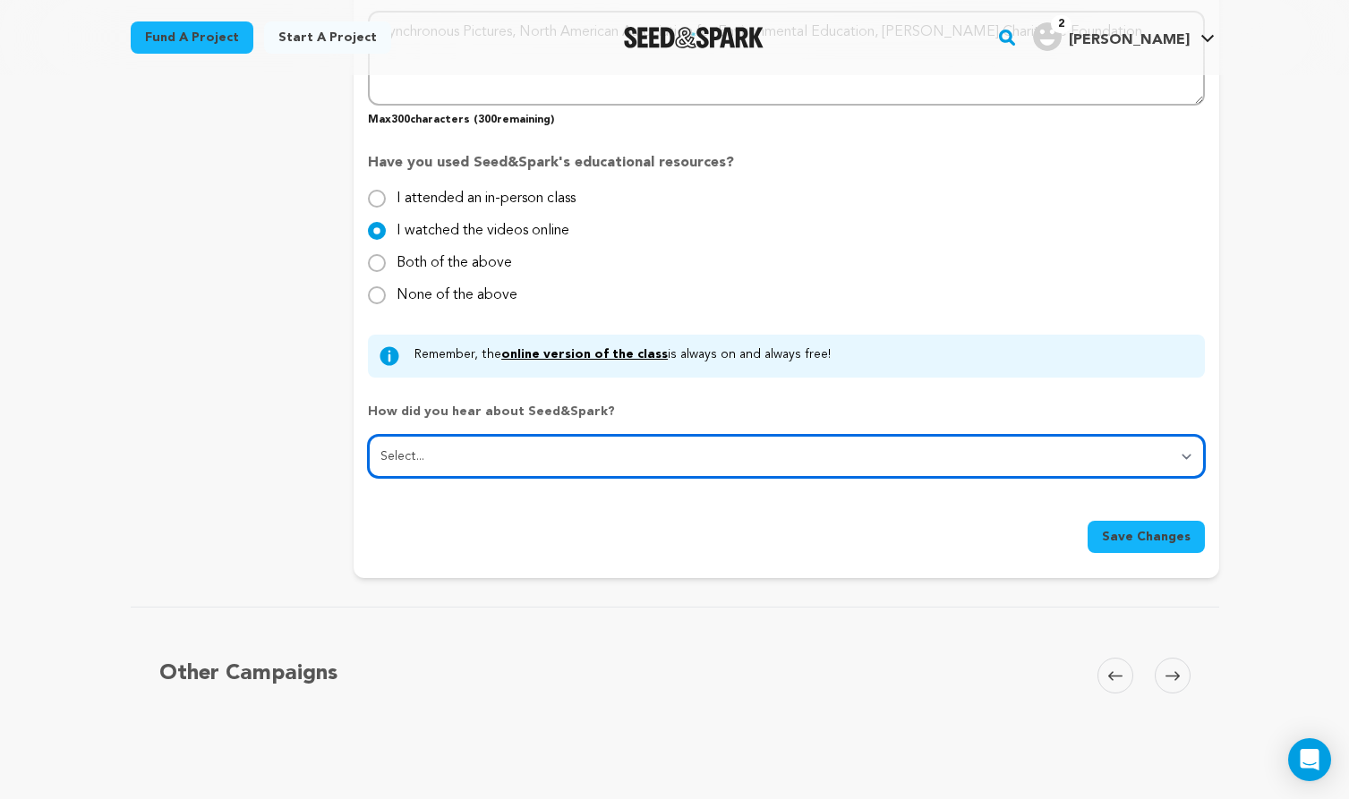
click at [640, 453] on select "Select... From a friend Social media Film festival or film organization Took an…" at bounding box center [786, 456] width 836 height 43
select select "5"
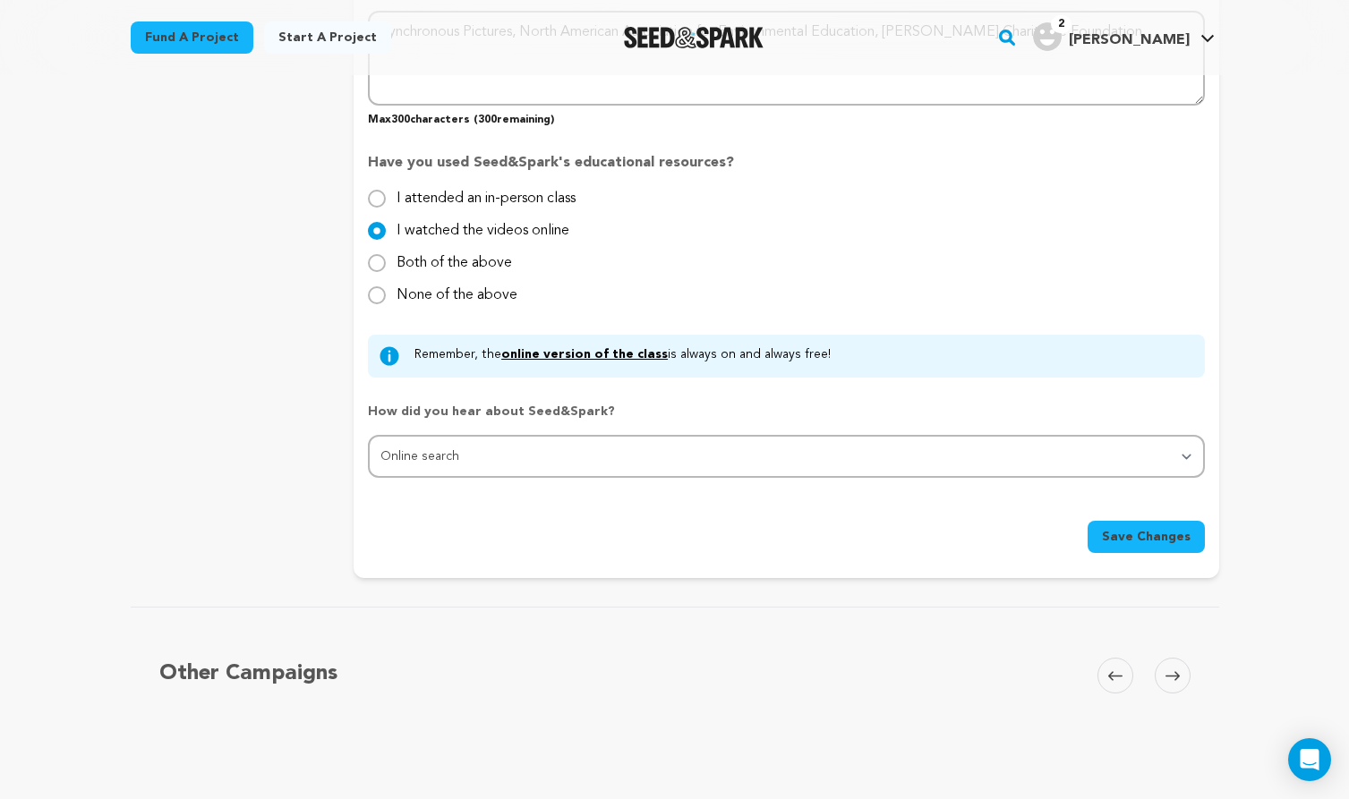
click at [1125, 521] on button "Save Changes" at bounding box center [1145, 537] width 117 height 32
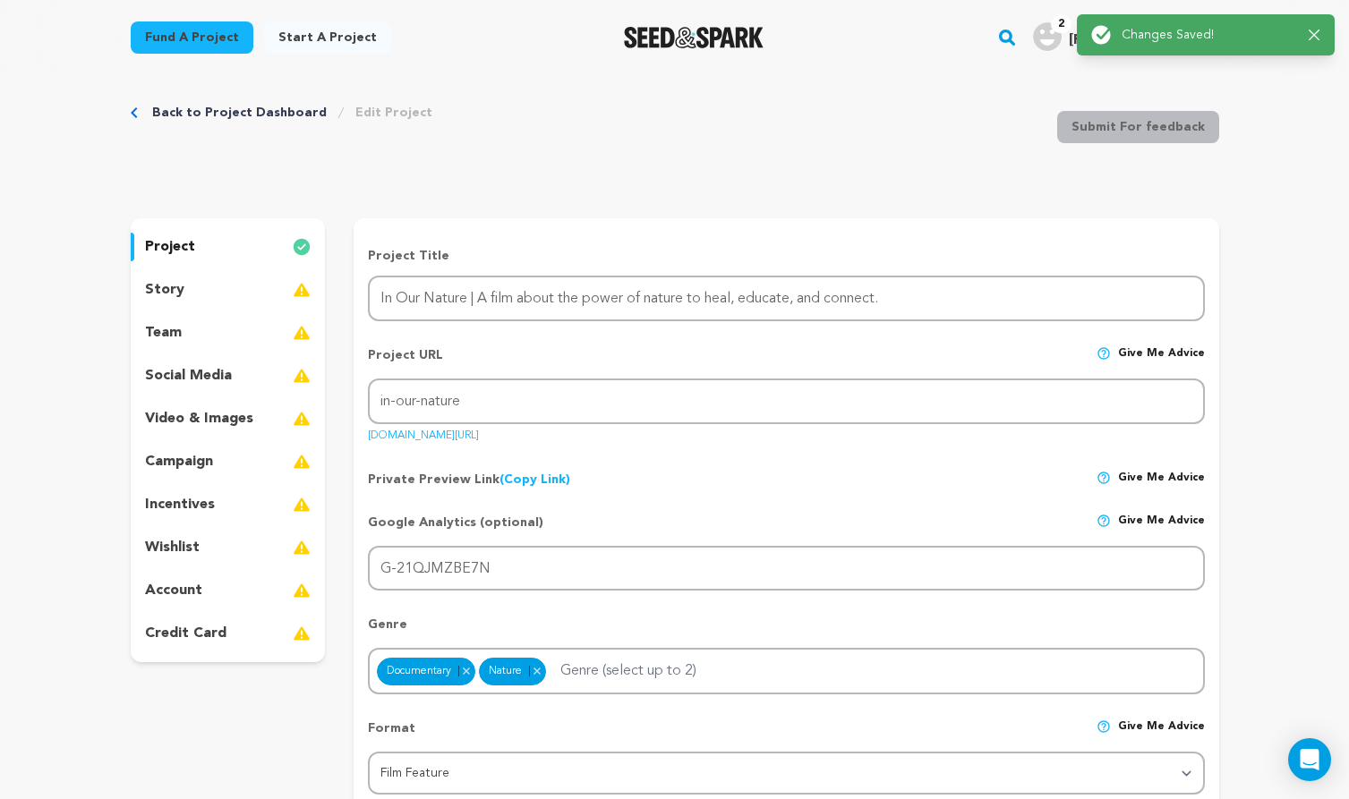
scroll to position [0, 0]
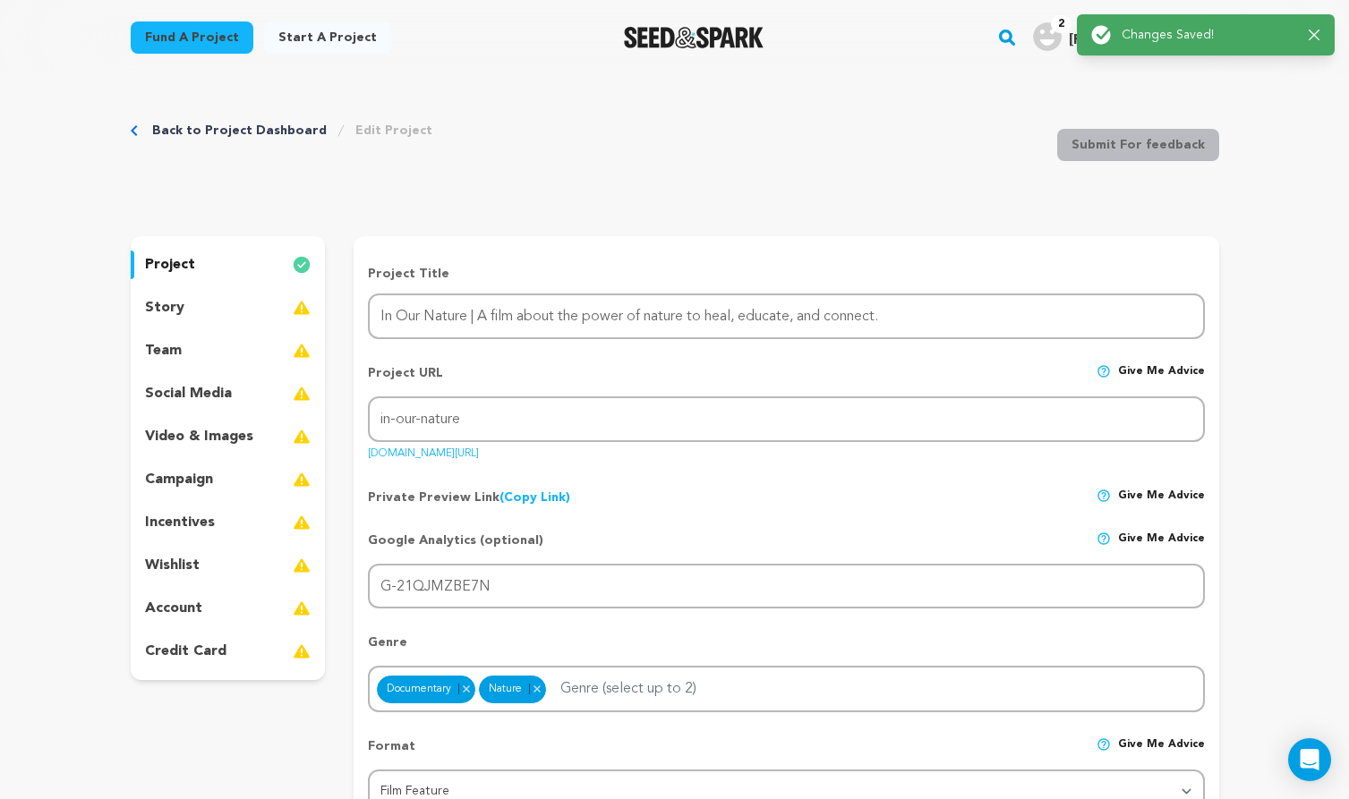
click at [240, 308] on div "story" at bounding box center [228, 308] width 195 height 29
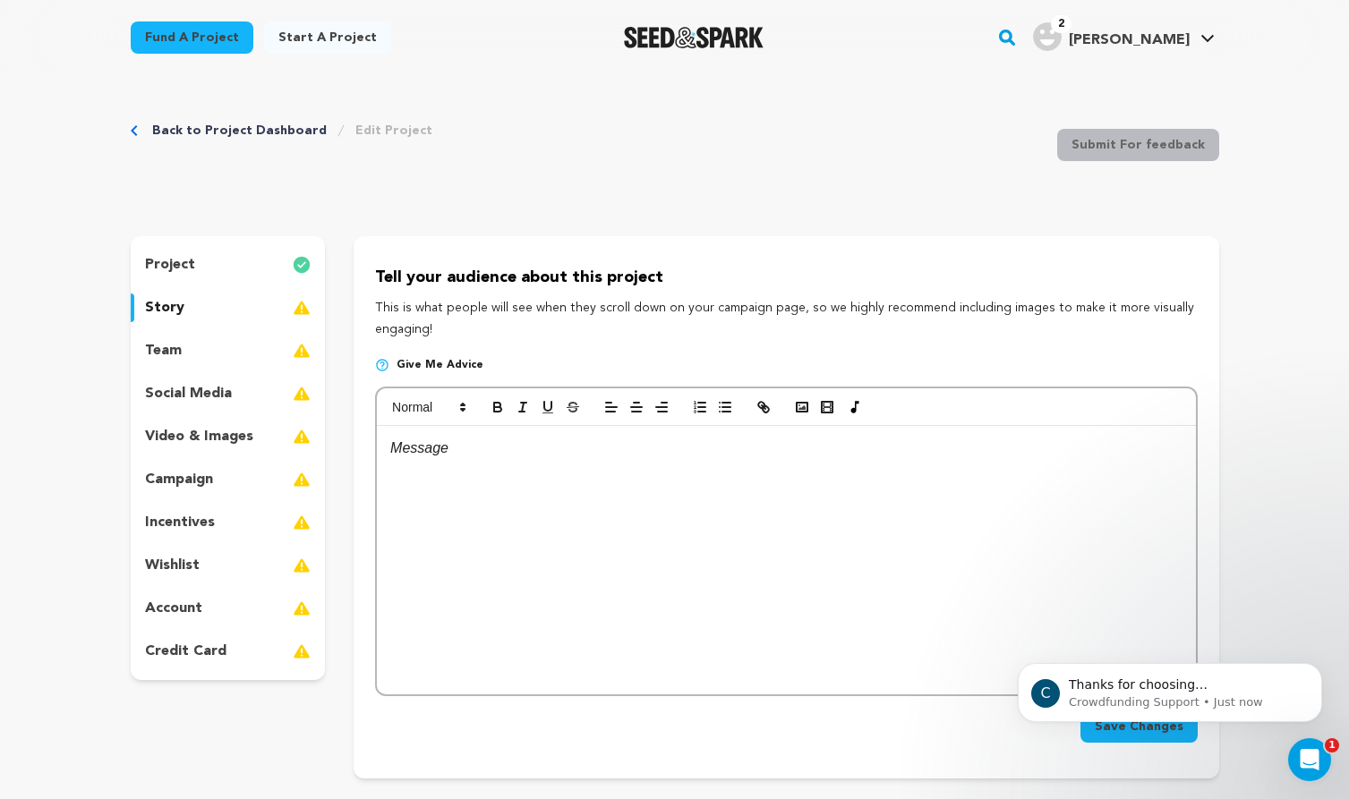
click at [175, 352] on p "team" at bounding box center [163, 350] width 37 height 21
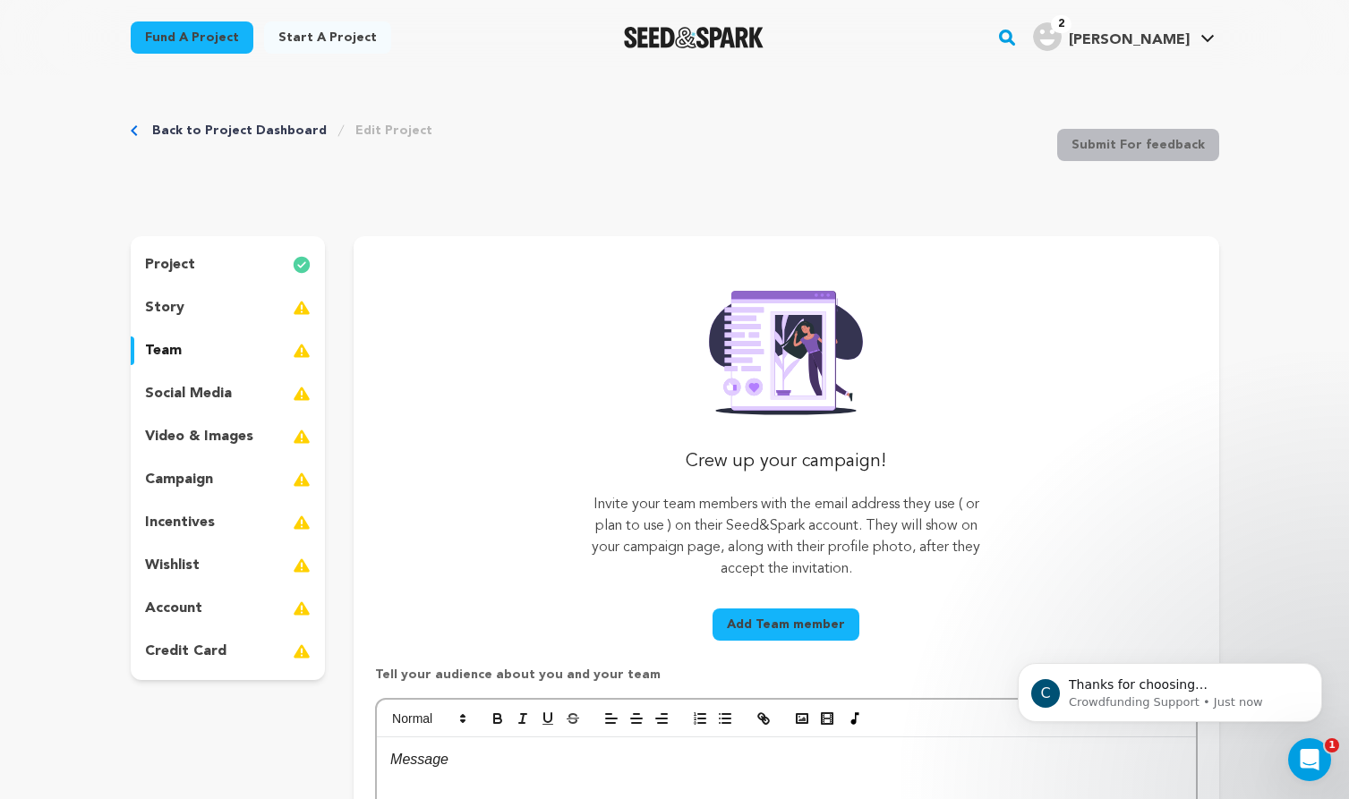
click at [193, 394] on p "social media" at bounding box center [188, 393] width 87 height 21
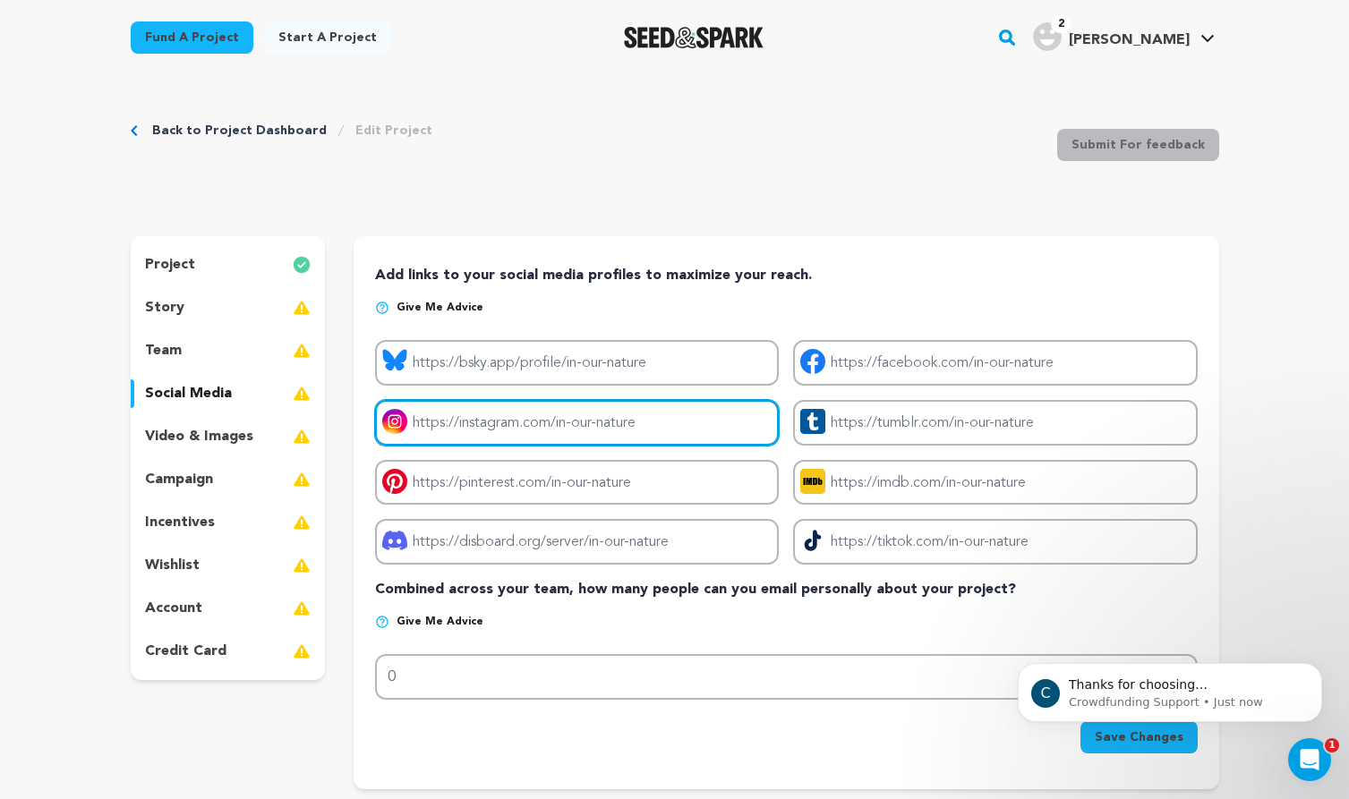
click at [571, 421] on input "Project instagram link" at bounding box center [577, 423] width 404 height 46
click at [632, 422] on input "Project instagram link" at bounding box center [577, 423] width 404 height 46
drag, startPoint x: 627, startPoint y: 417, endPoint x: 720, endPoint y: 418, distance: 92.2
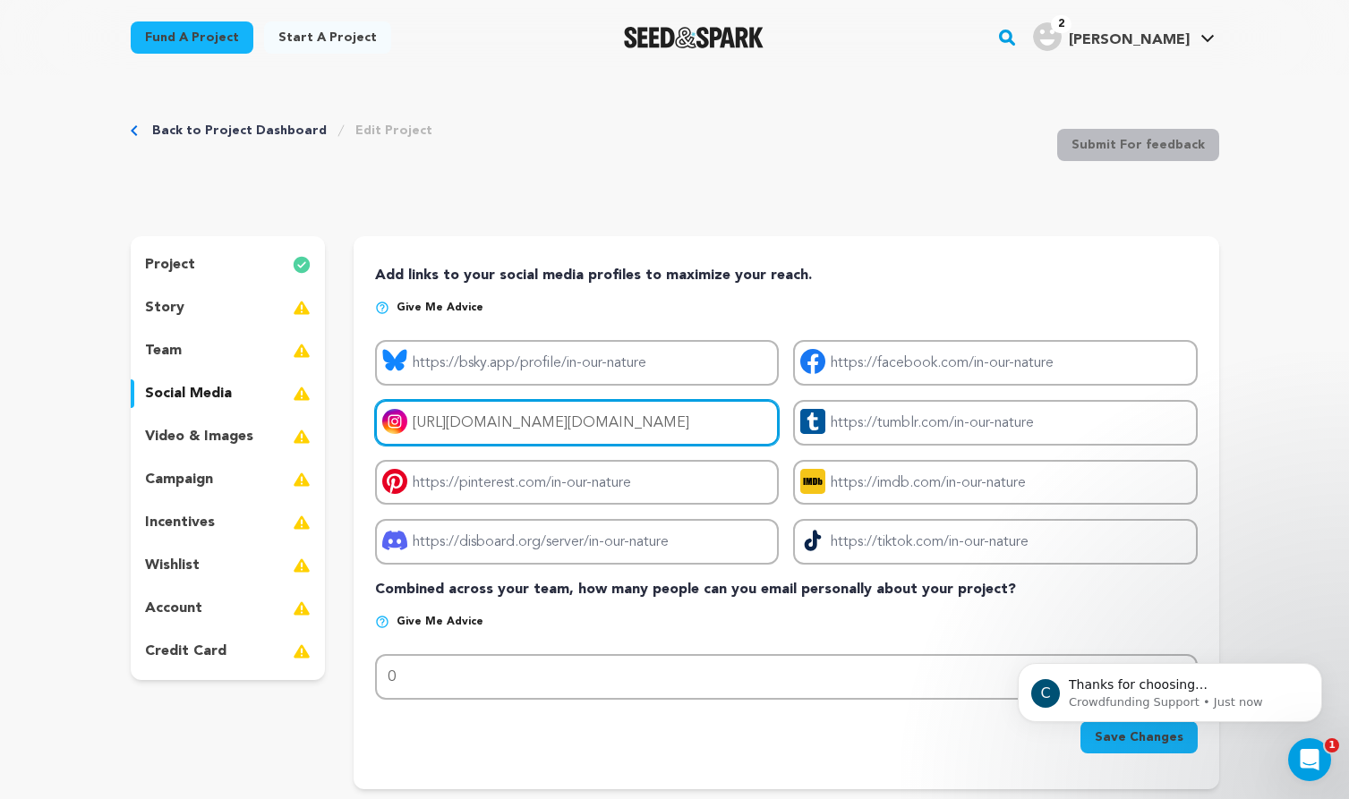
click at [720, 418] on input "https://www.instagram.com/synchronous.tv" at bounding box center [577, 423] width 404 height 46
click at [705, 418] on input "https://www.instagram.com/inournaturemovie" at bounding box center [577, 423] width 404 height 46
type input "https://www.instagram.com/inournaturemovie"
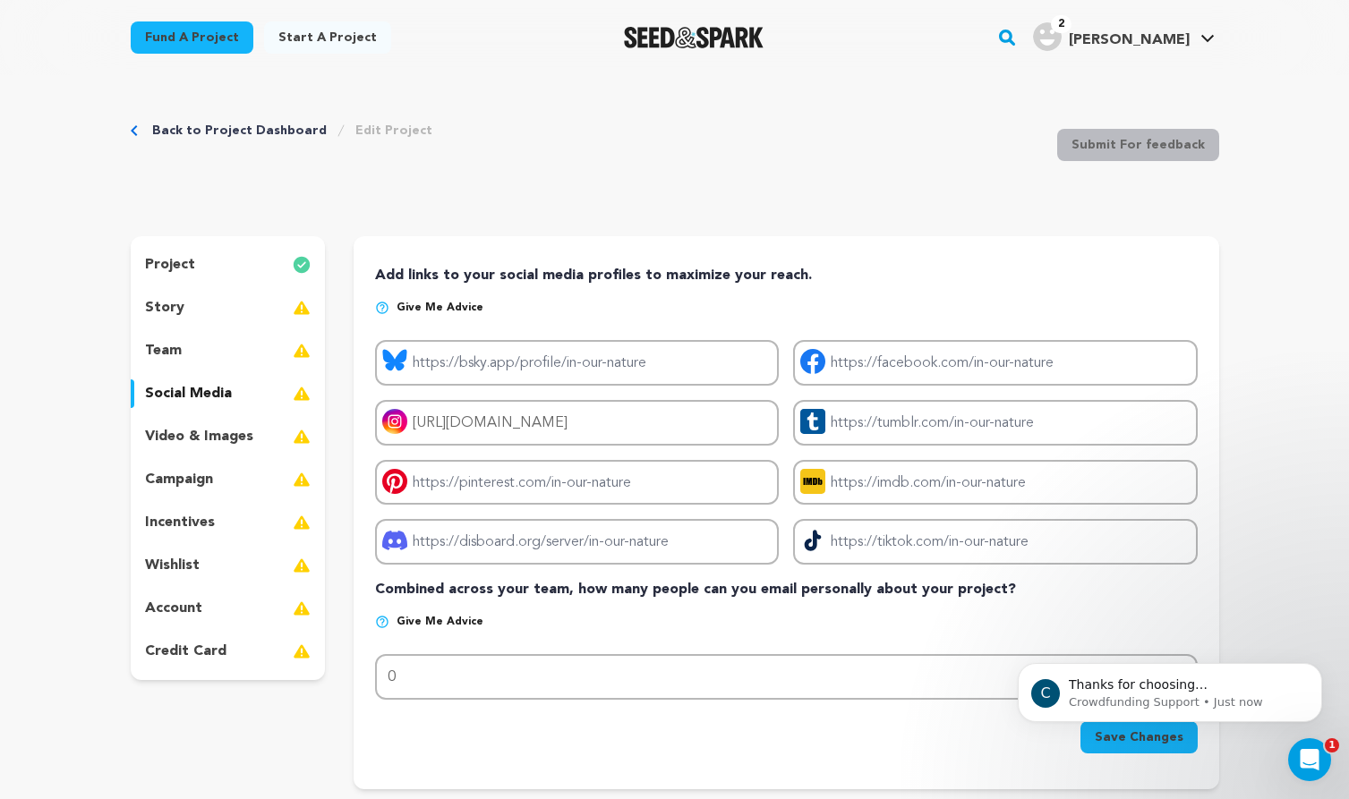
click at [780, 451] on div "Project bluesky link Project facebook link Project instagram link https://www.i…" at bounding box center [786, 452] width 822 height 225
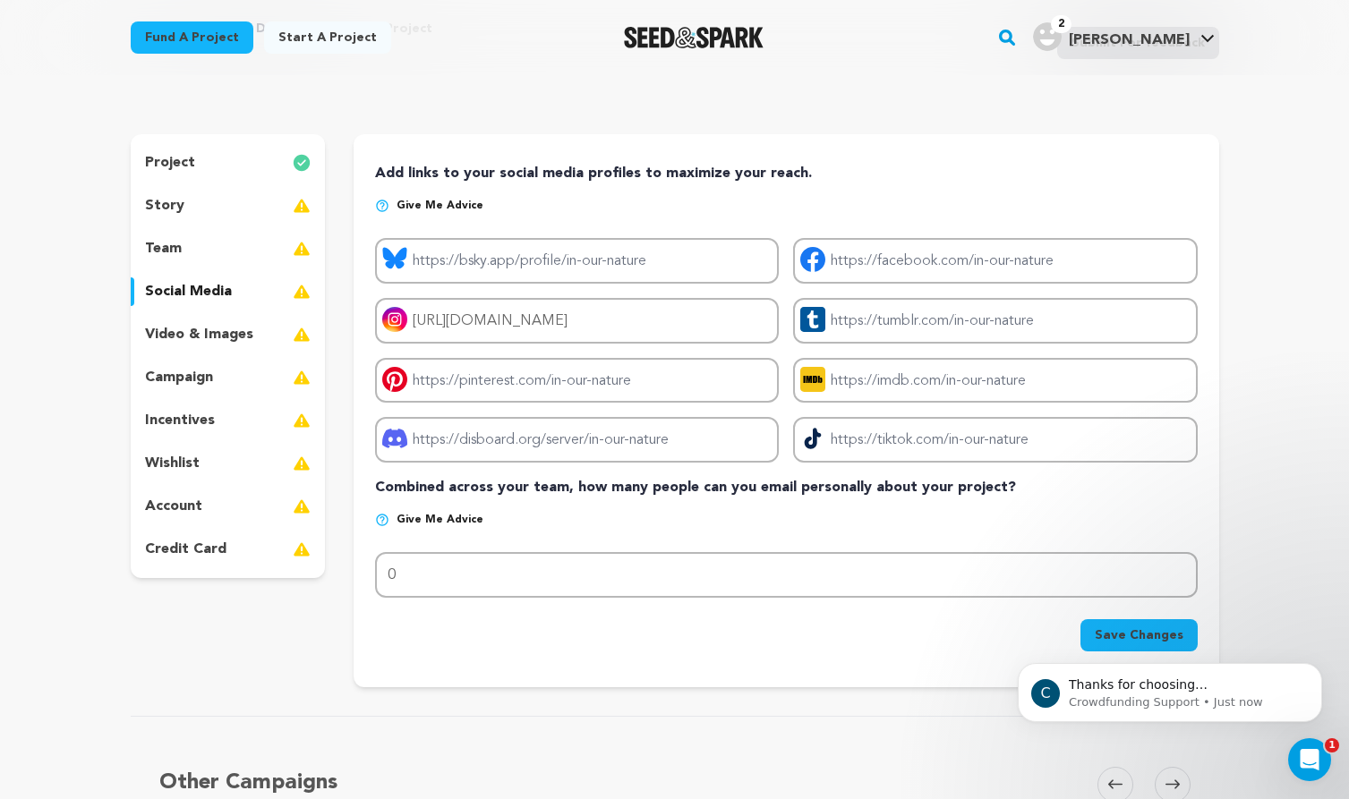
scroll to position [122, 0]
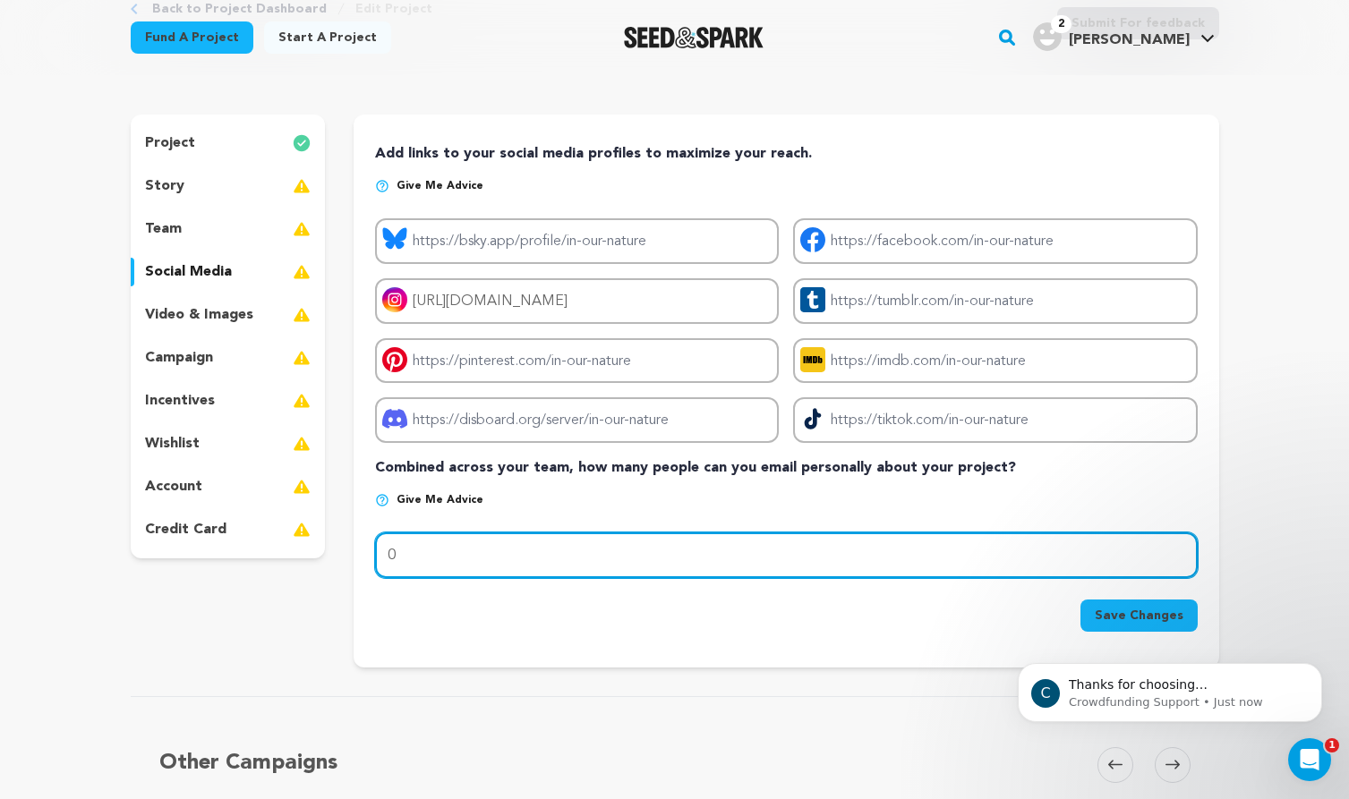
click at [448, 554] on input "0" at bounding box center [786, 556] width 822 height 46
type input "400"
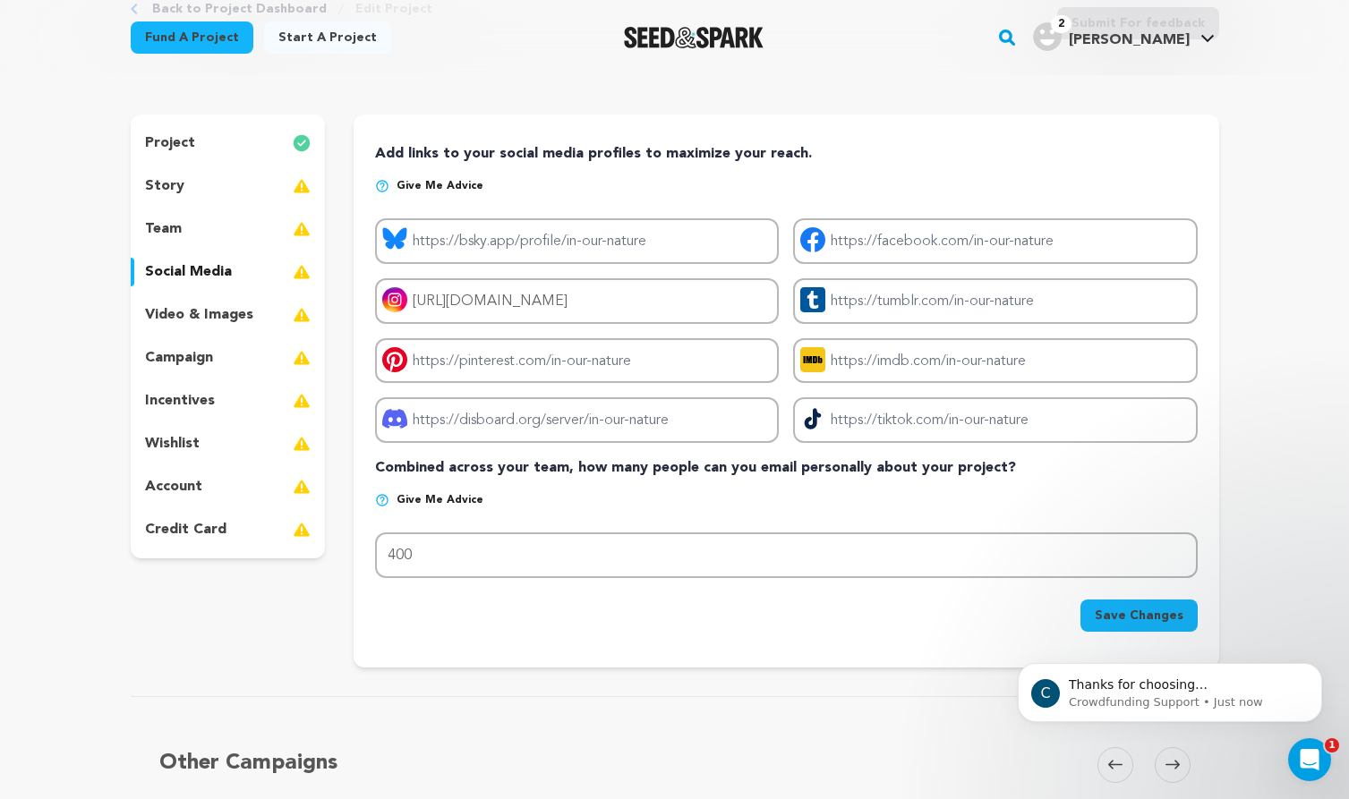
click at [598, 473] on p "Combined across your team, how many people can you email personally about your …" at bounding box center [786, 467] width 822 height 21
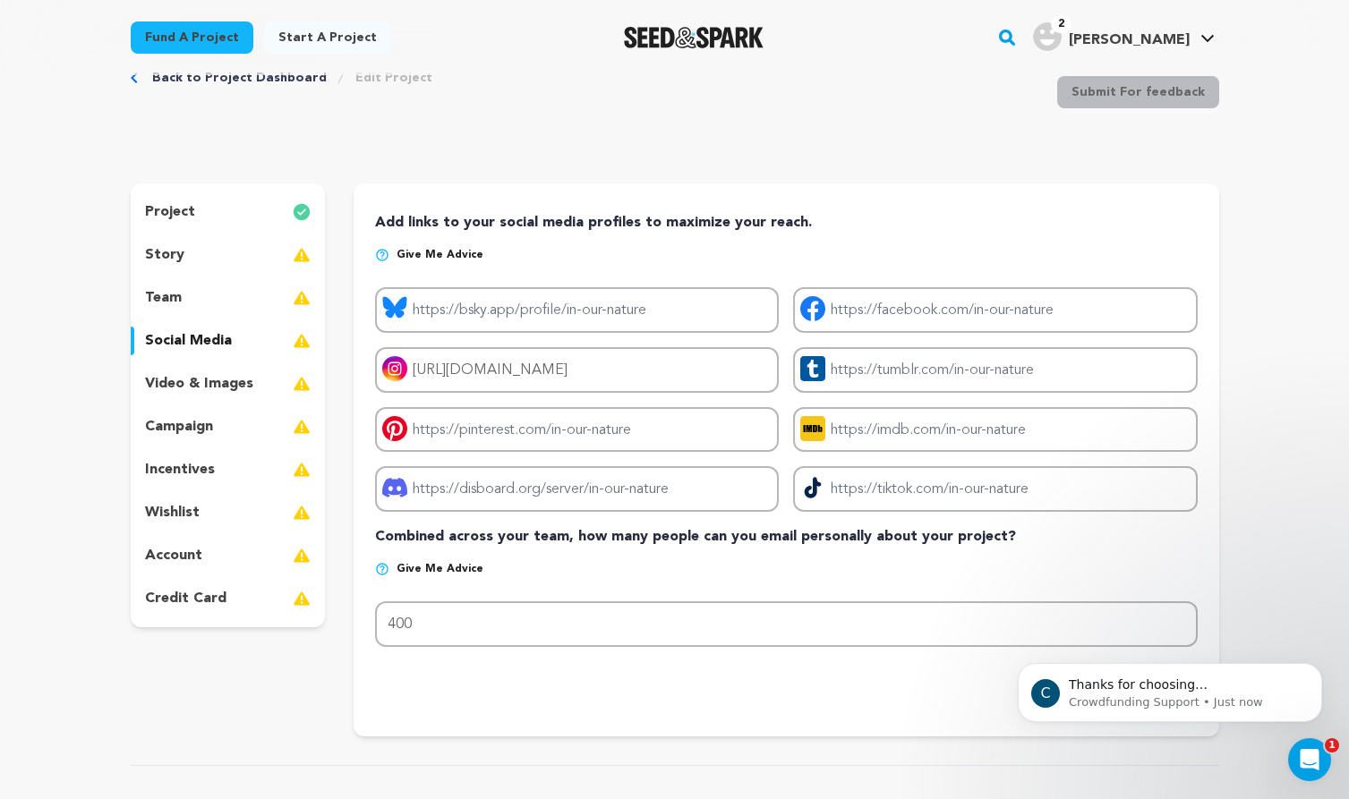
scroll to position [39, 0]
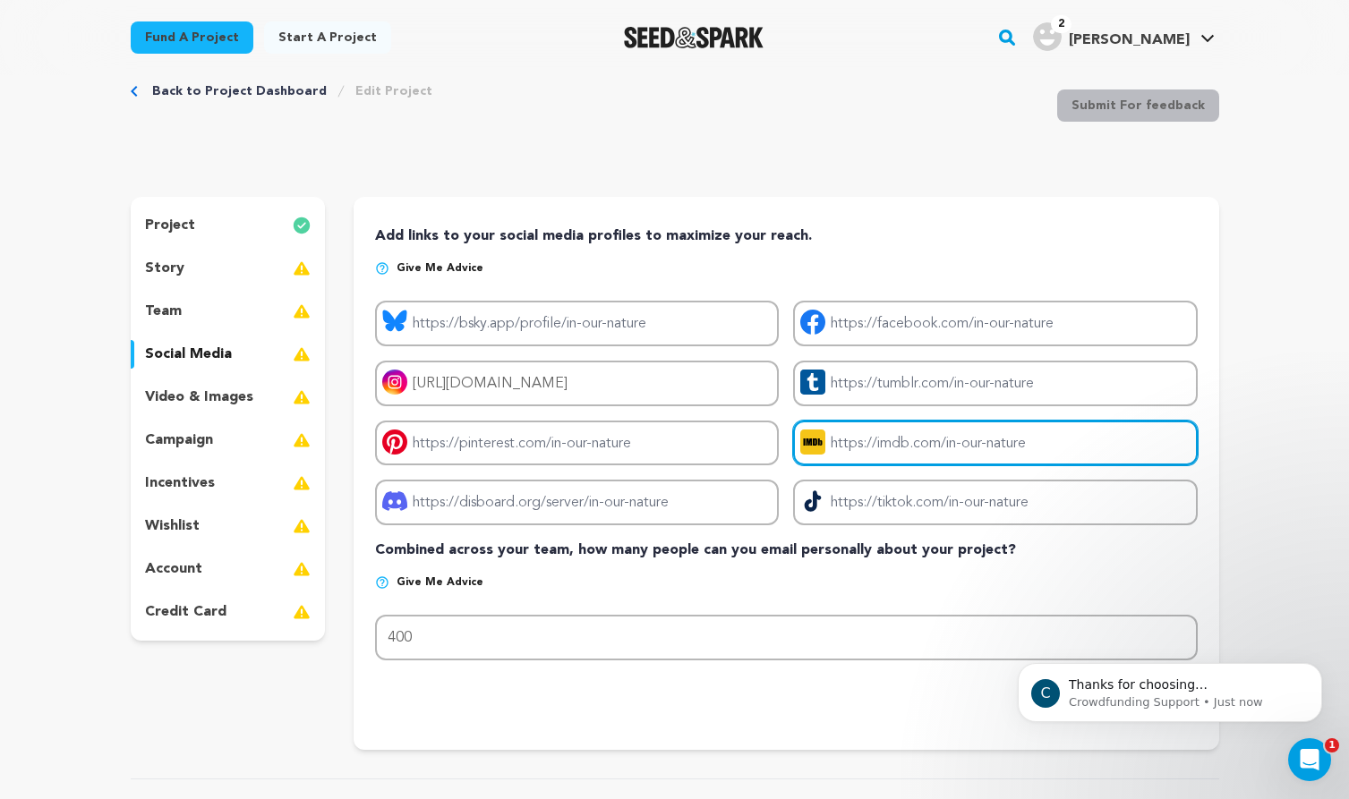
click at [891, 433] on input "Project imdb link" at bounding box center [995, 444] width 404 height 46
click at [949, 444] on input "Project imdb link" at bounding box center [995, 444] width 404 height 46
paste input "https://www.imdb.com/title/tt37140468"
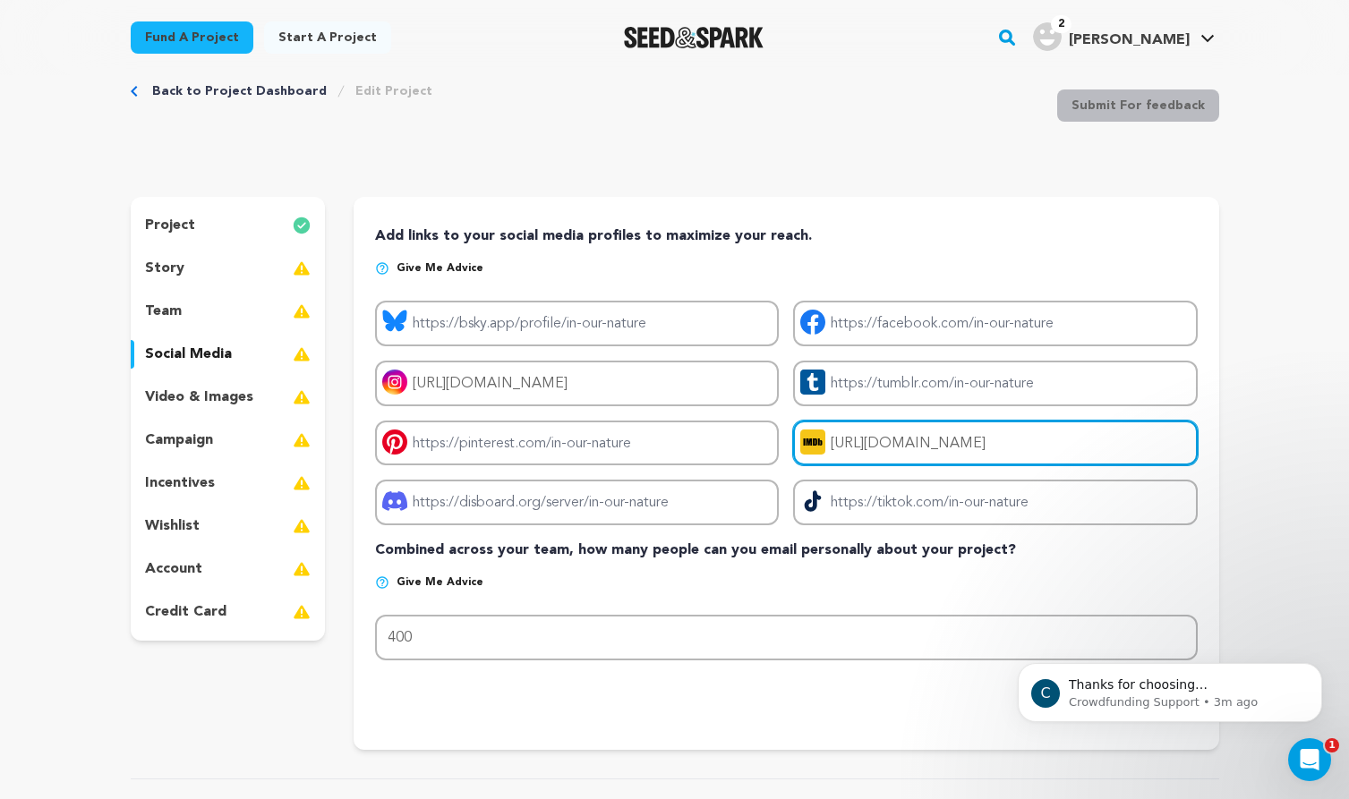
type input "https://www.imdb.com/title/tt37140468"
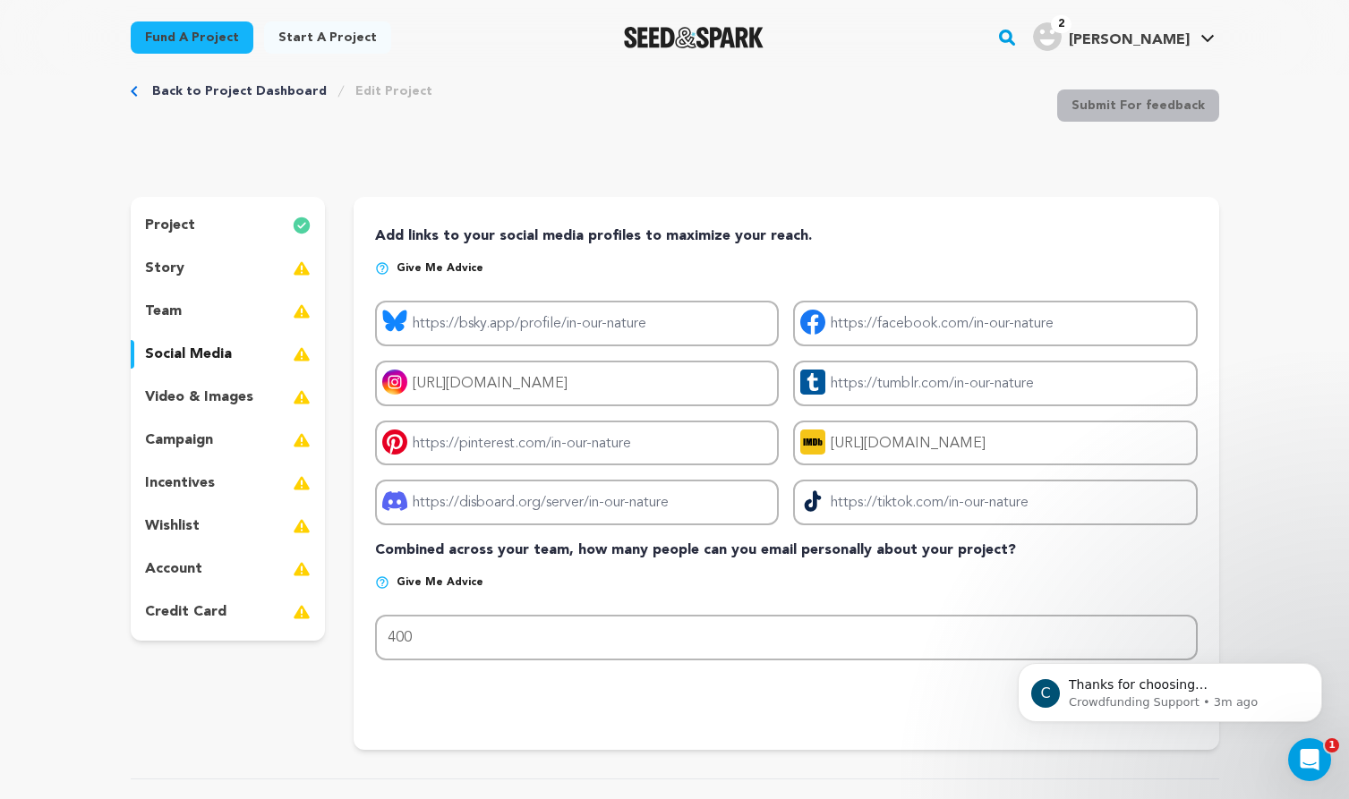
click at [1243, 451] on div "Back to Project Dashboard Edit Project Submit For feedback Submit For feedback …" at bounding box center [675, 508] width 1146 height 944
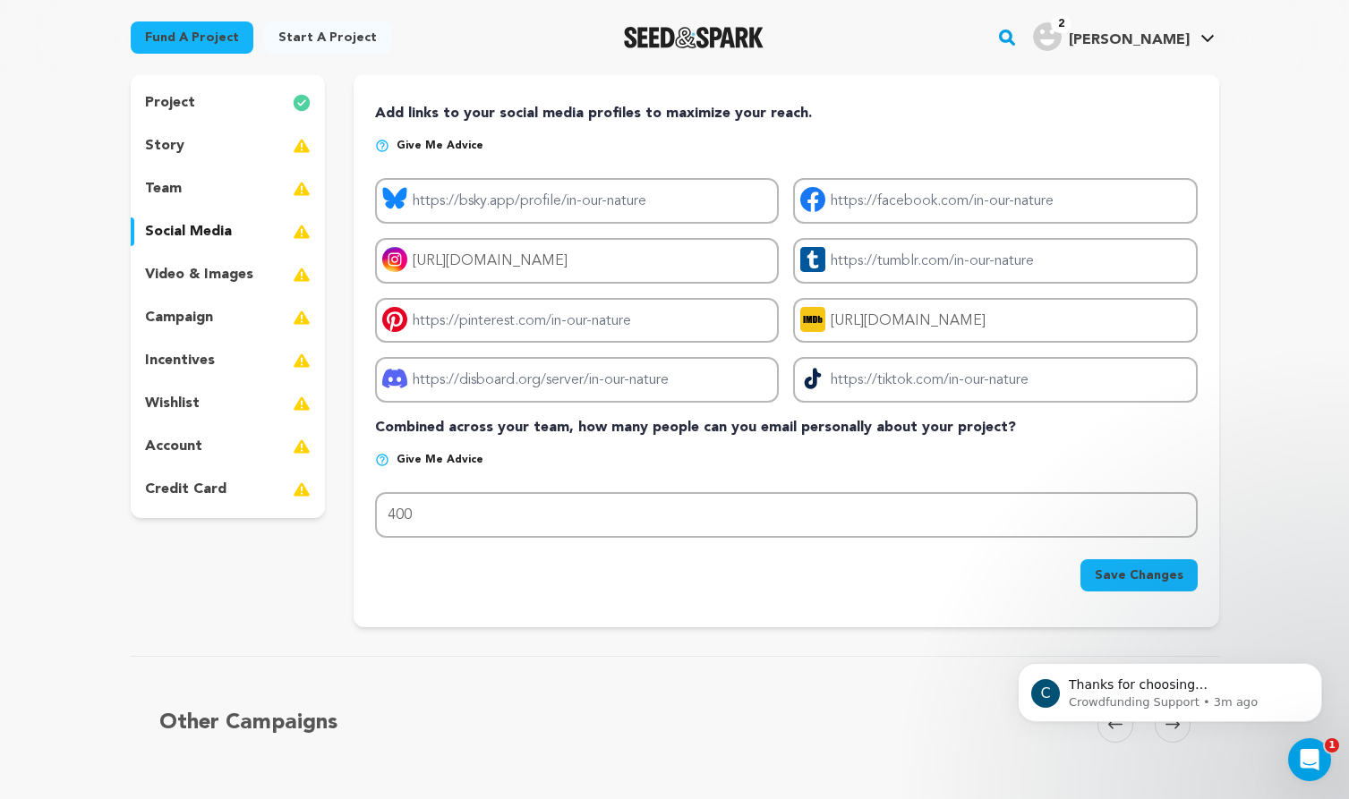
scroll to position [173, 0]
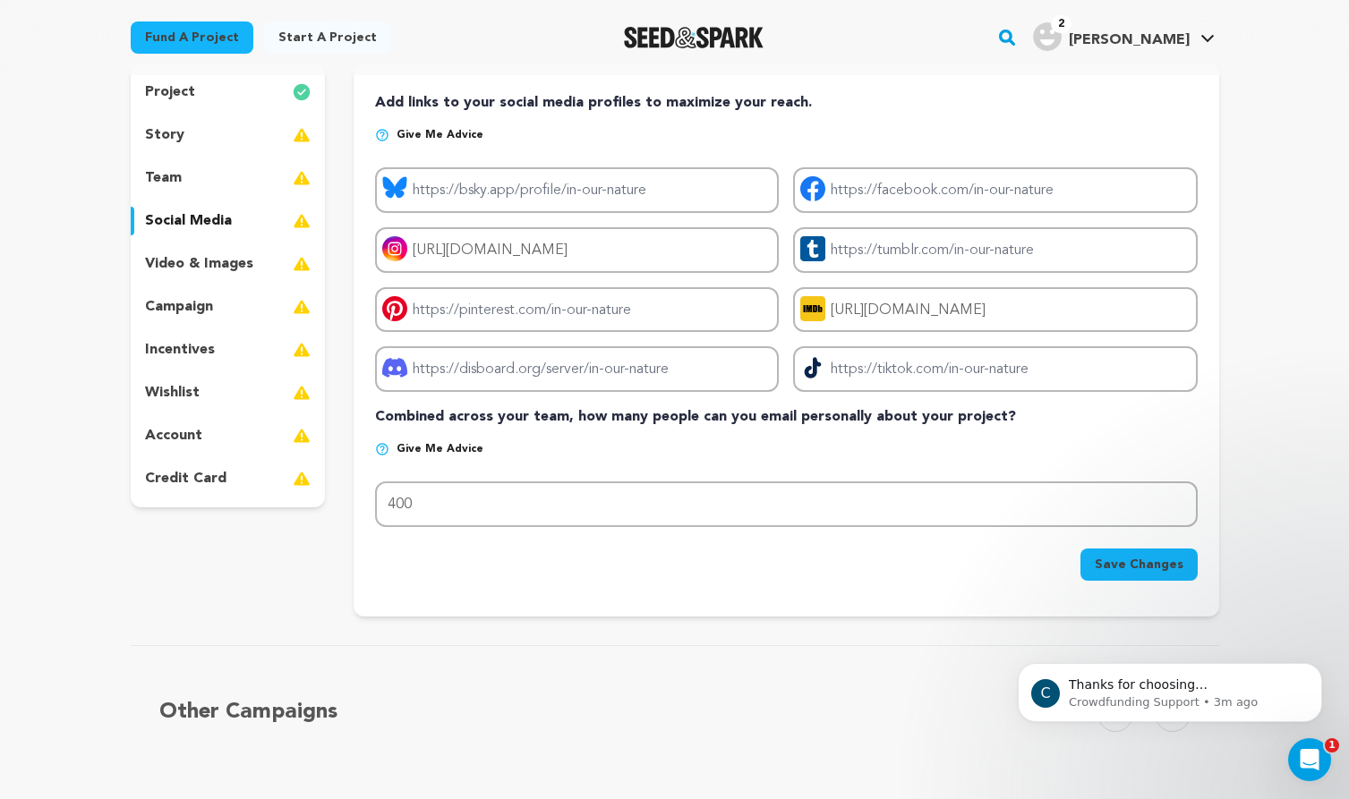
click at [1160, 574] on button "Save Changes" at bounding box center [1138, 565] width 117 height 32
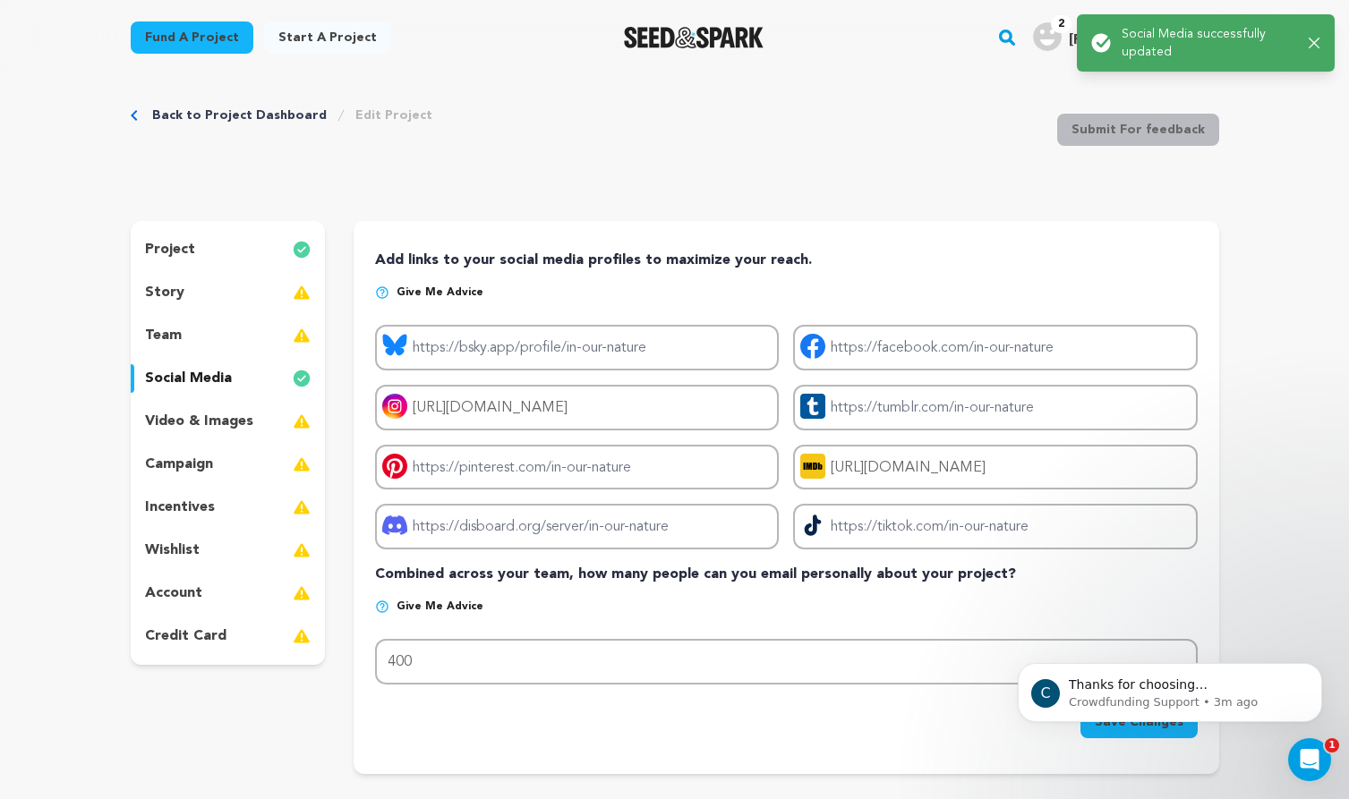
scroll to position [0, 0]
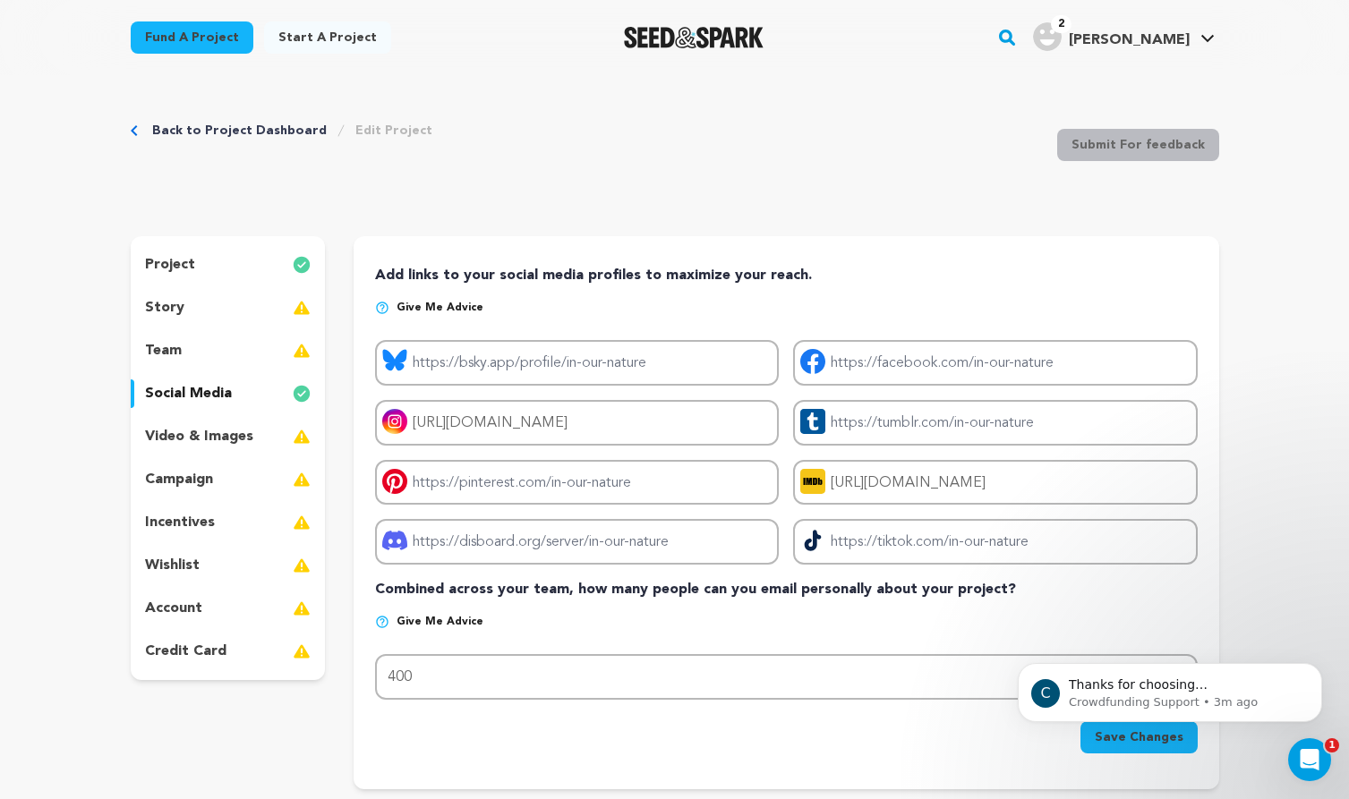
click at [244, 434] on p "video & images" at bounding box center [199, 436] width 108 height 21
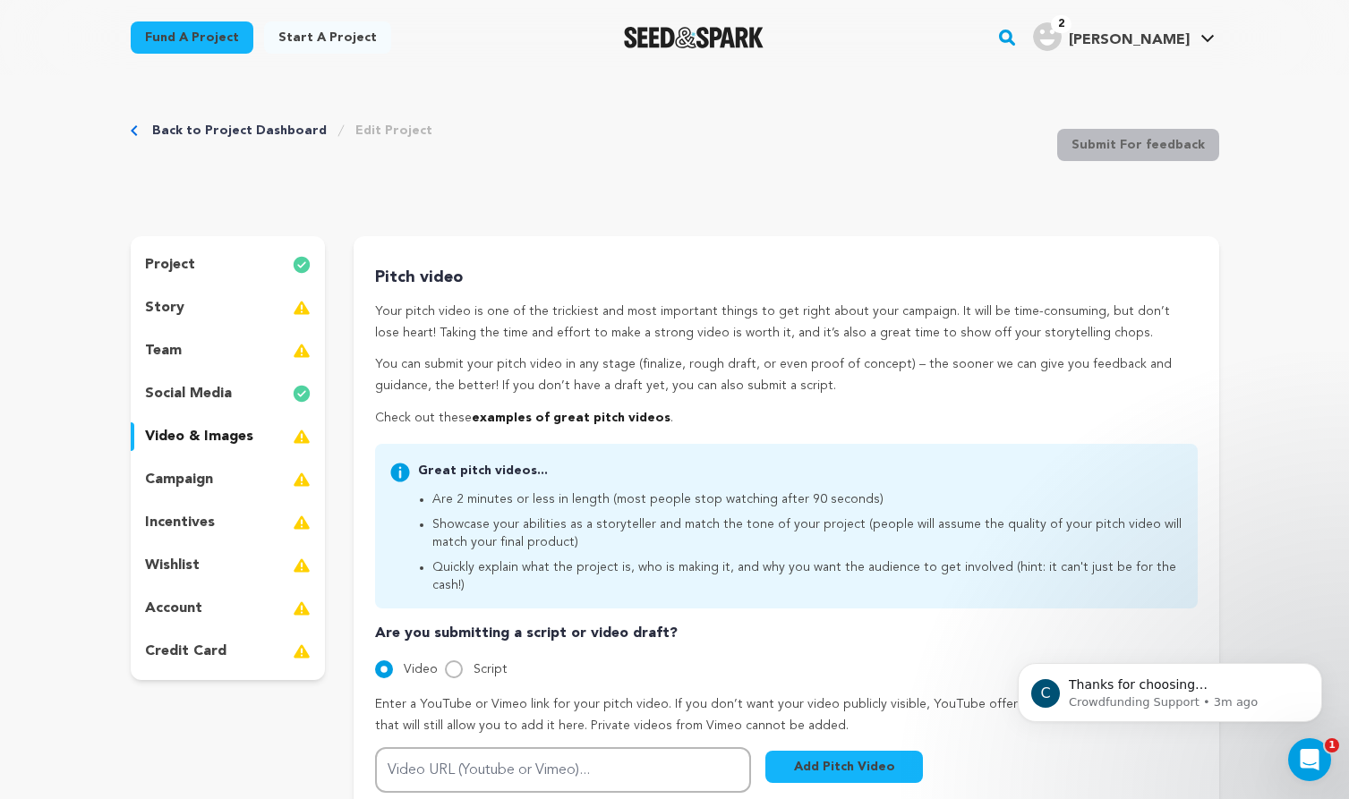
click at [222, 473] on div "campaign" at bounding box center [228, 479] width 195 height 29
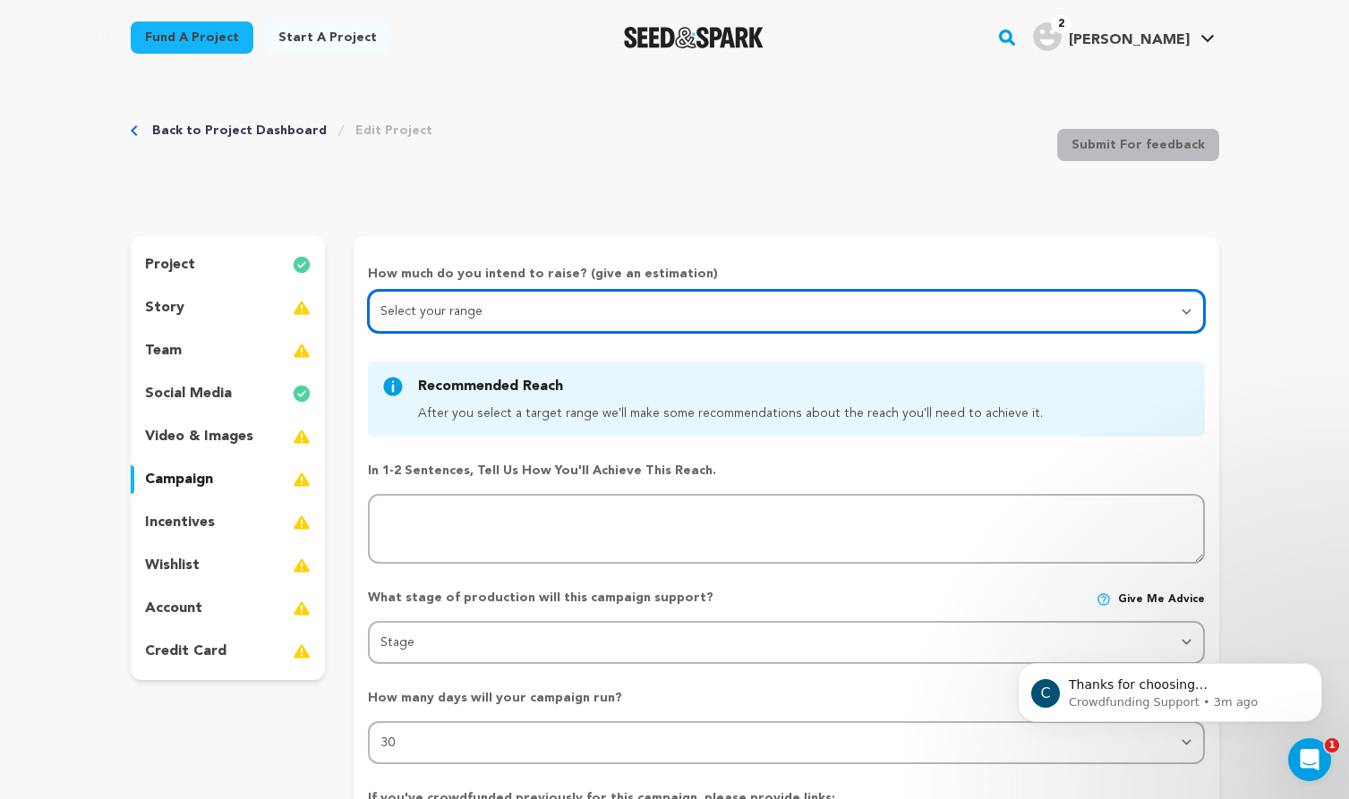
click at [537, 316] on select "Select your range Less than $10k 10k - $14k 15k - $24k 25k - $49k 50k or more" at bounding box center [786, 311] width 836 height 43
select select "3"
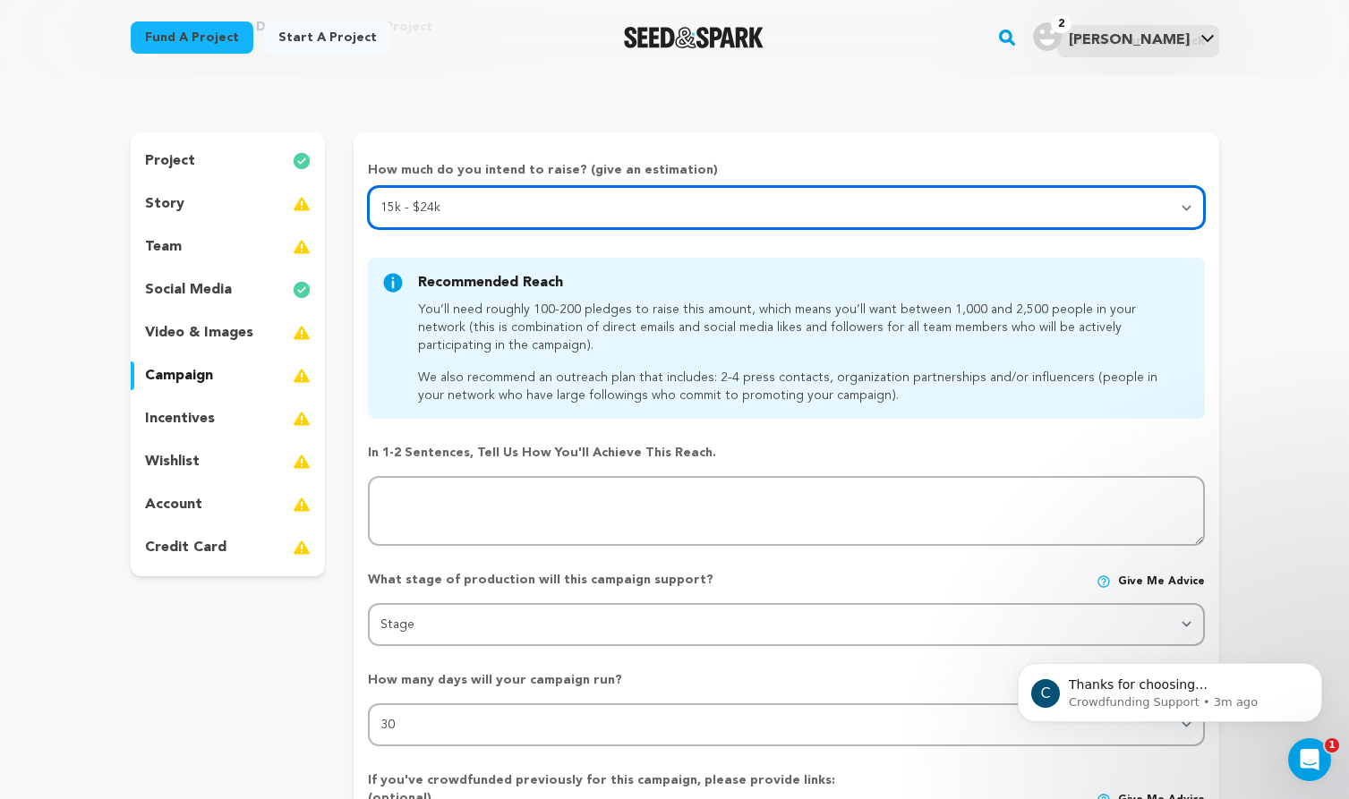
scroll to position [105, 0]
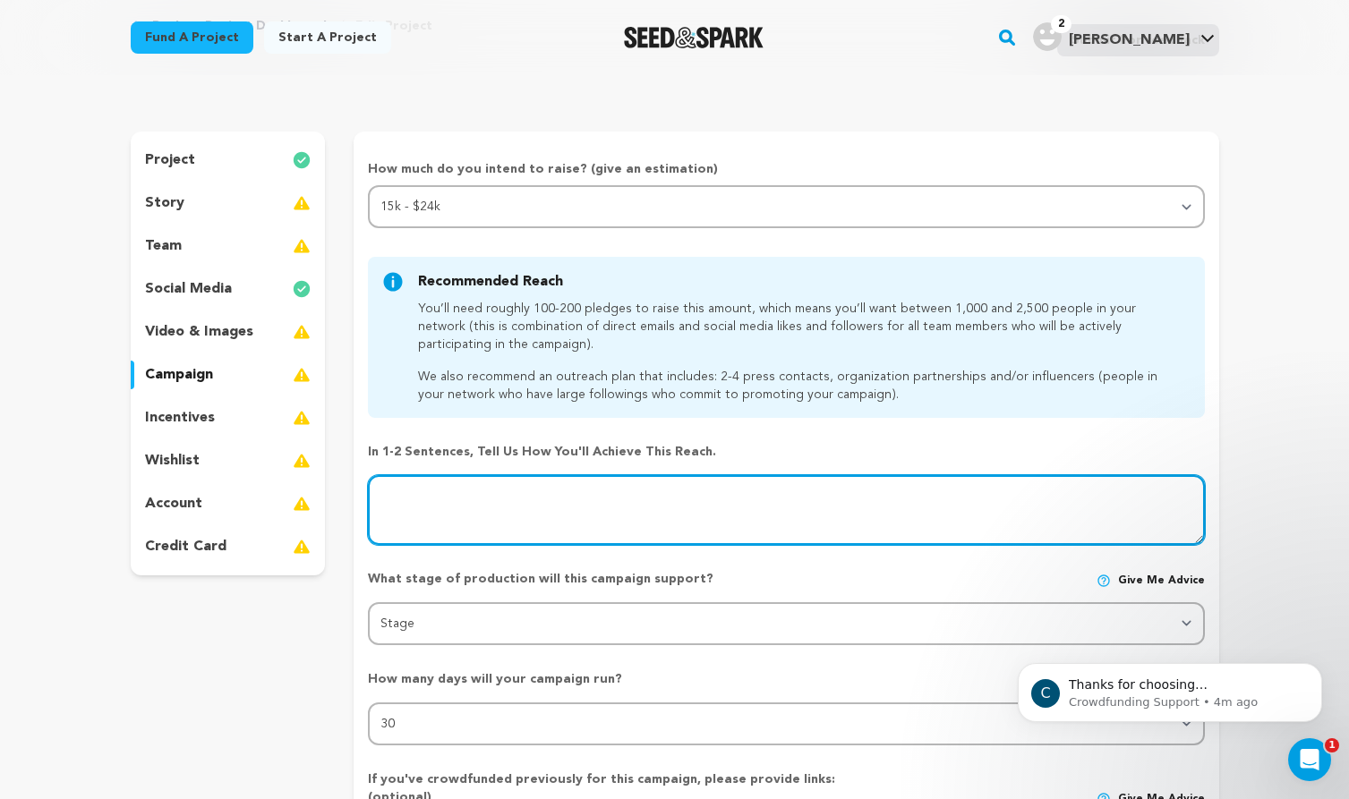
click at [421, 507] on textarea at bounding box center [786, 510] width 836 height 70
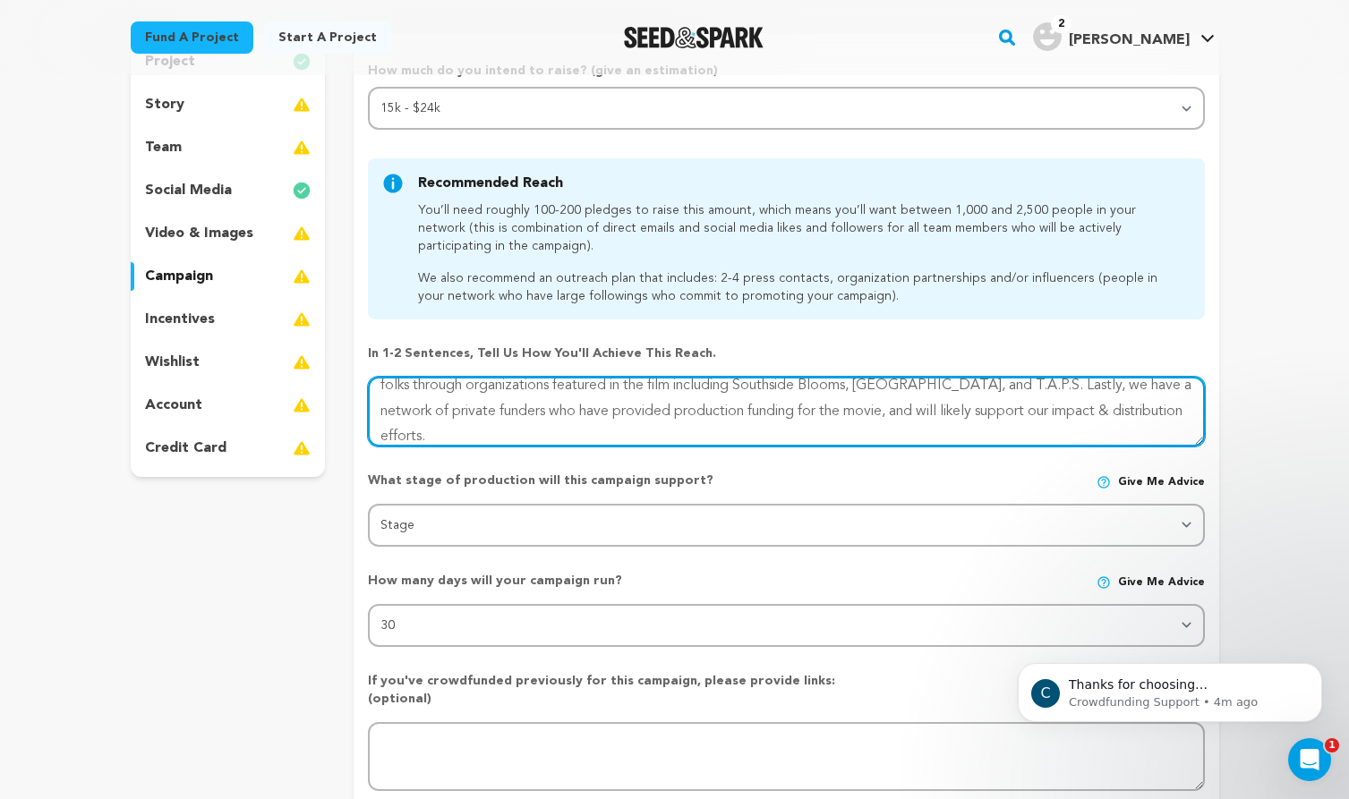
scroll to position [213, 0]
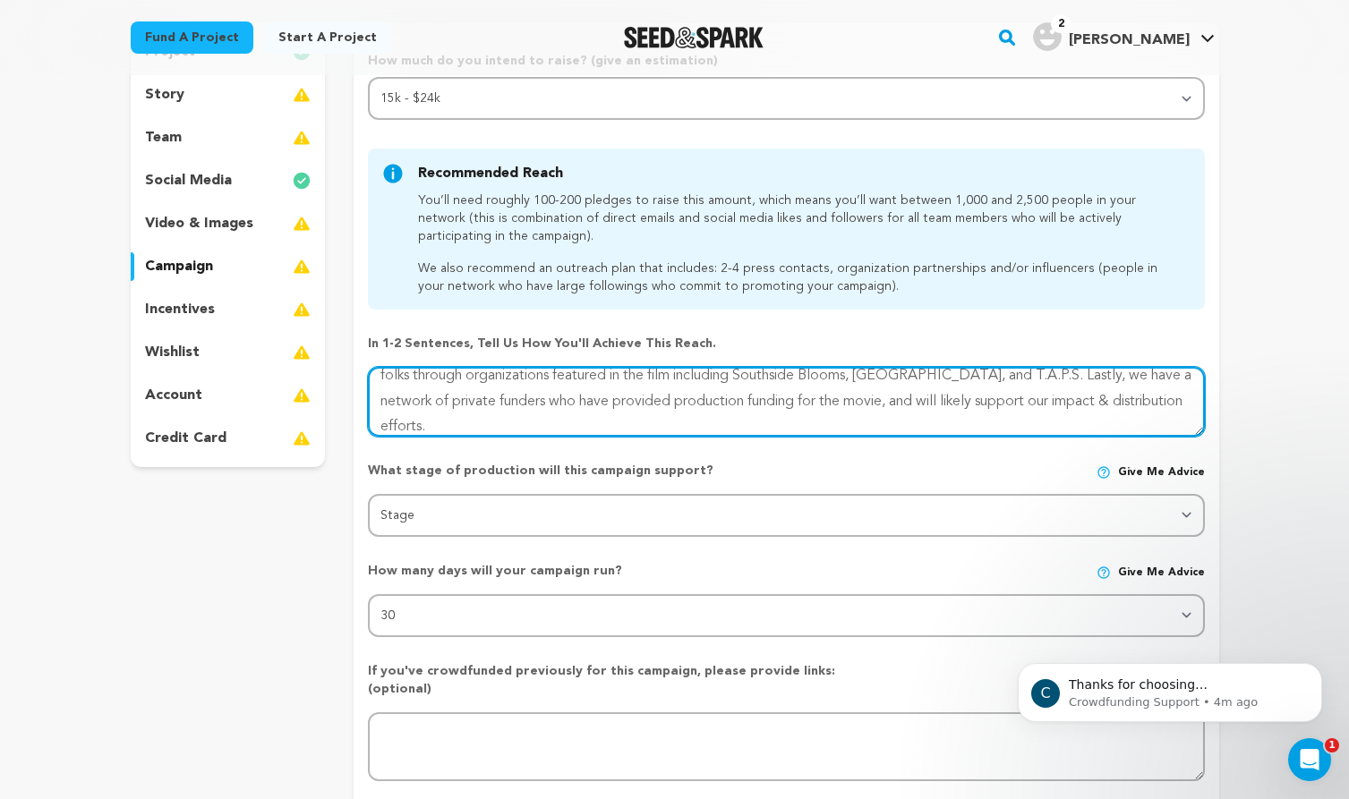
type textarea "We are working closely with our fiscal sponsor NAAEE and their network of 20,00…"
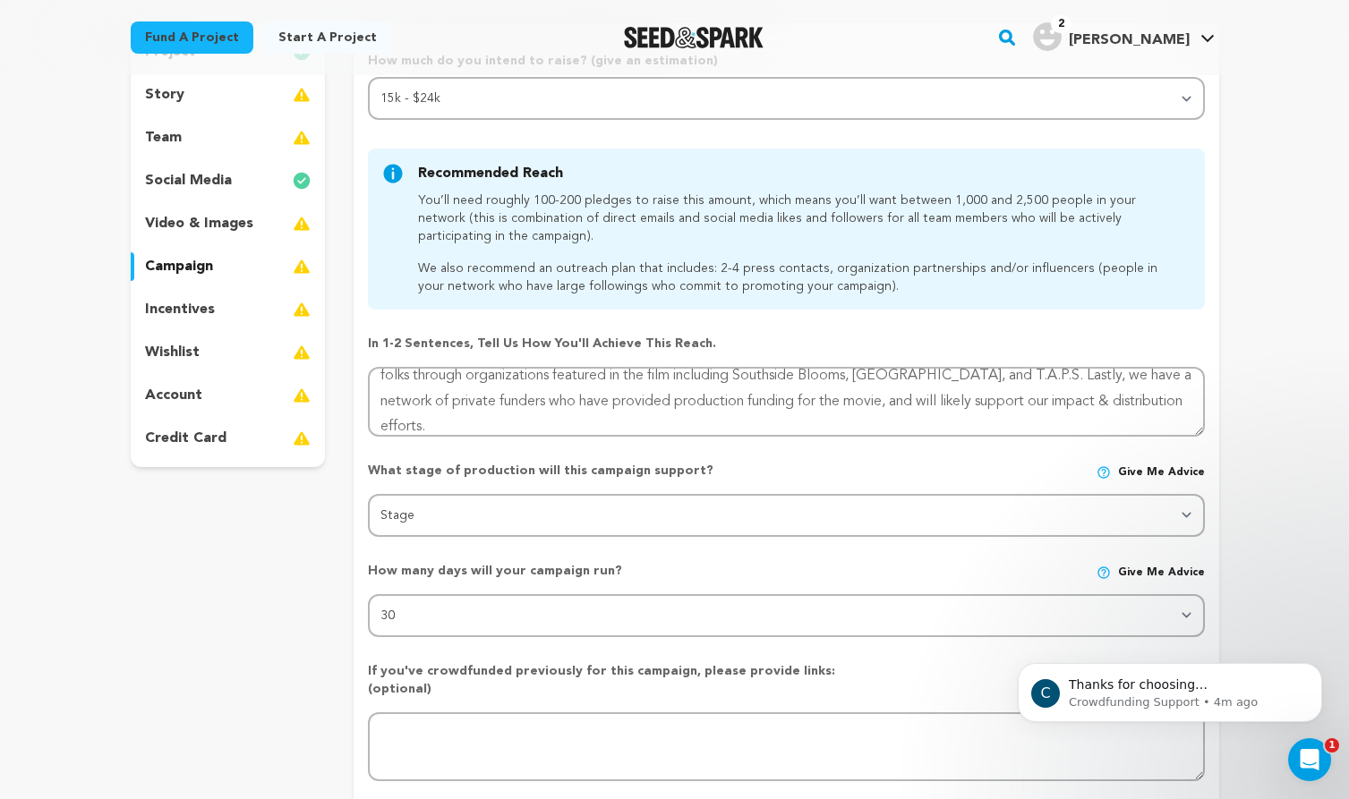
click at [594, 482] on div "What stage of production will this campaign support? Give me advice" at bounding box center [786, 478] width 836 height 32
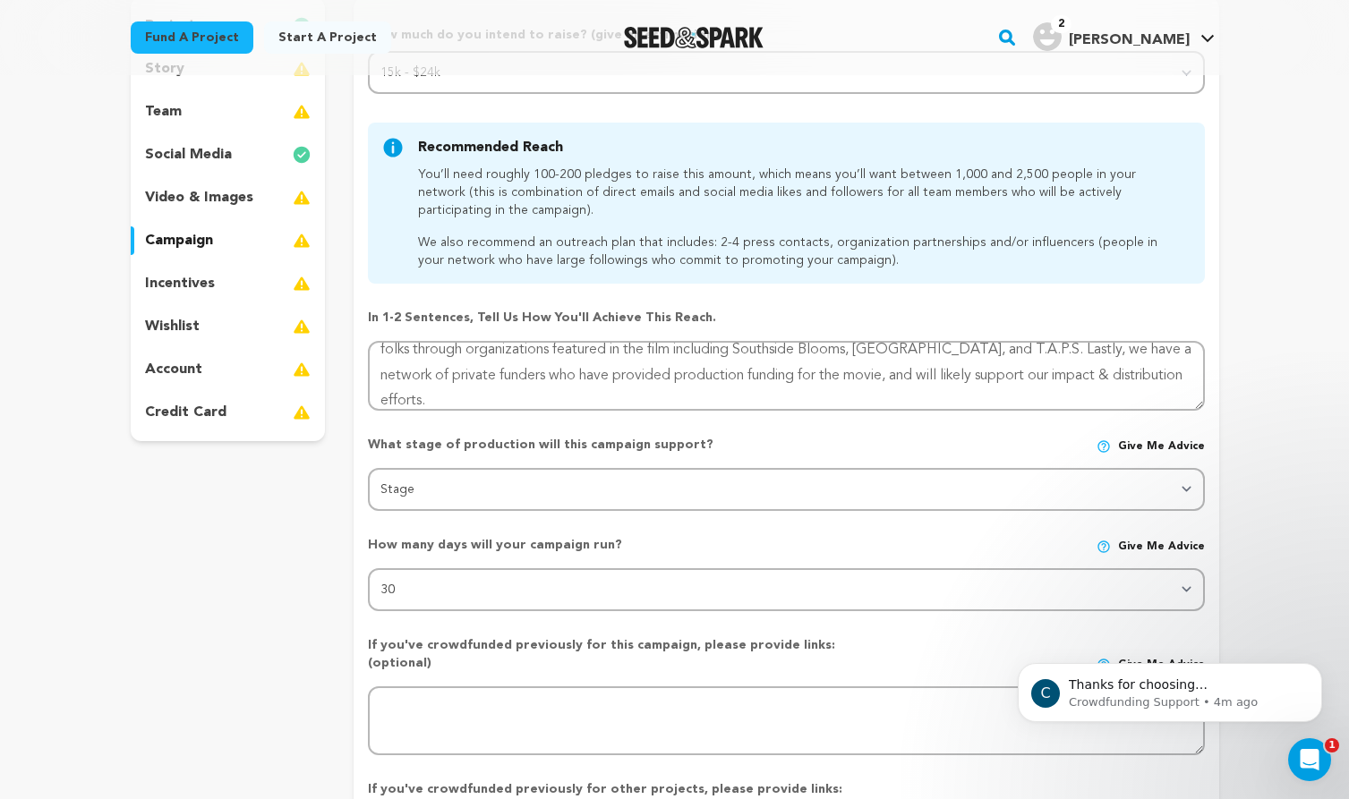
scroll to position [268, 0]
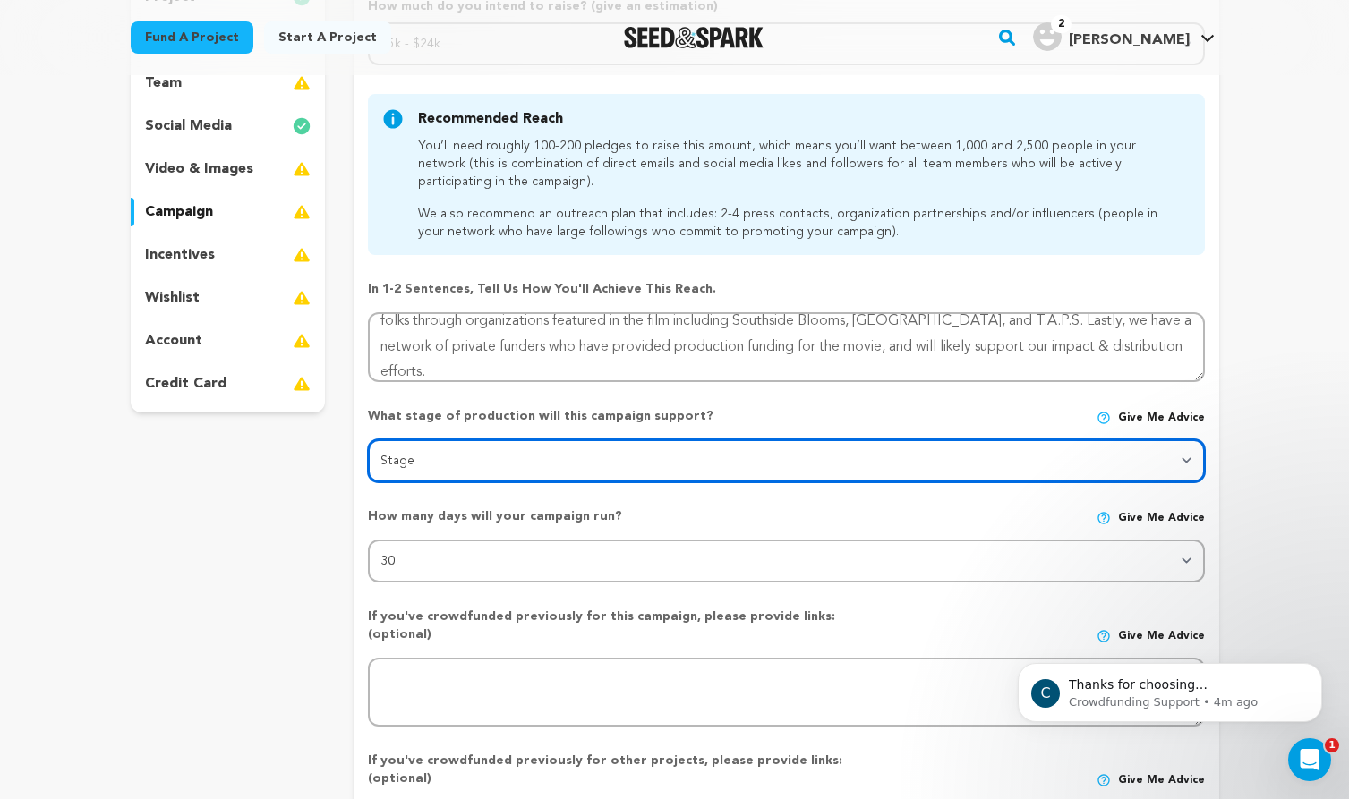
click at [649, 452] on select "Stage DEVELOPMENT PRODUCTION POST-PRODUCTION DISTRIBUTION PRE-PRODUCTION ENHANC…" at bounding box center [786, 460] width 836 height 43
select select "11378"
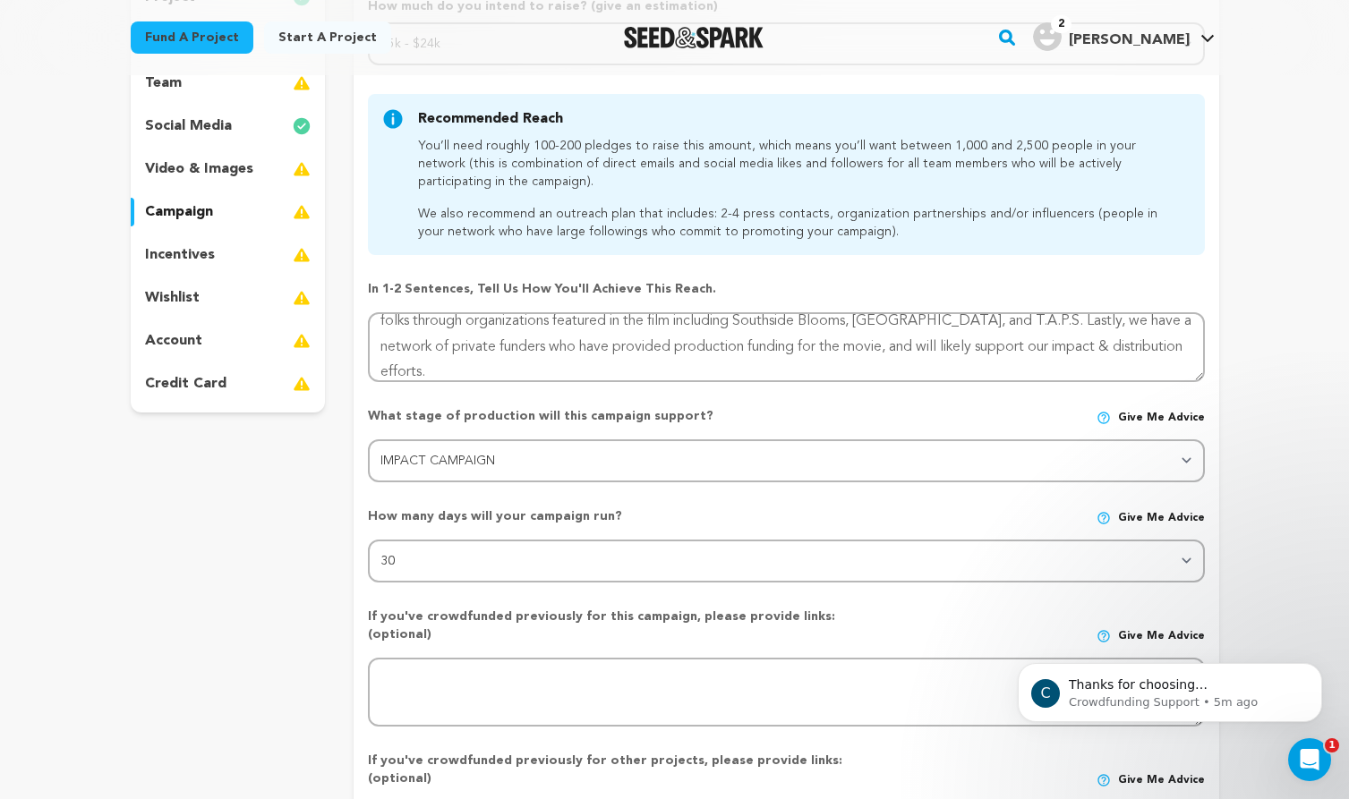
click at [1216, 425] on form "How much do you intend to raise? (give an estimation) Select your range Less th…" at bounding box center [786, 463] width 865 height 932
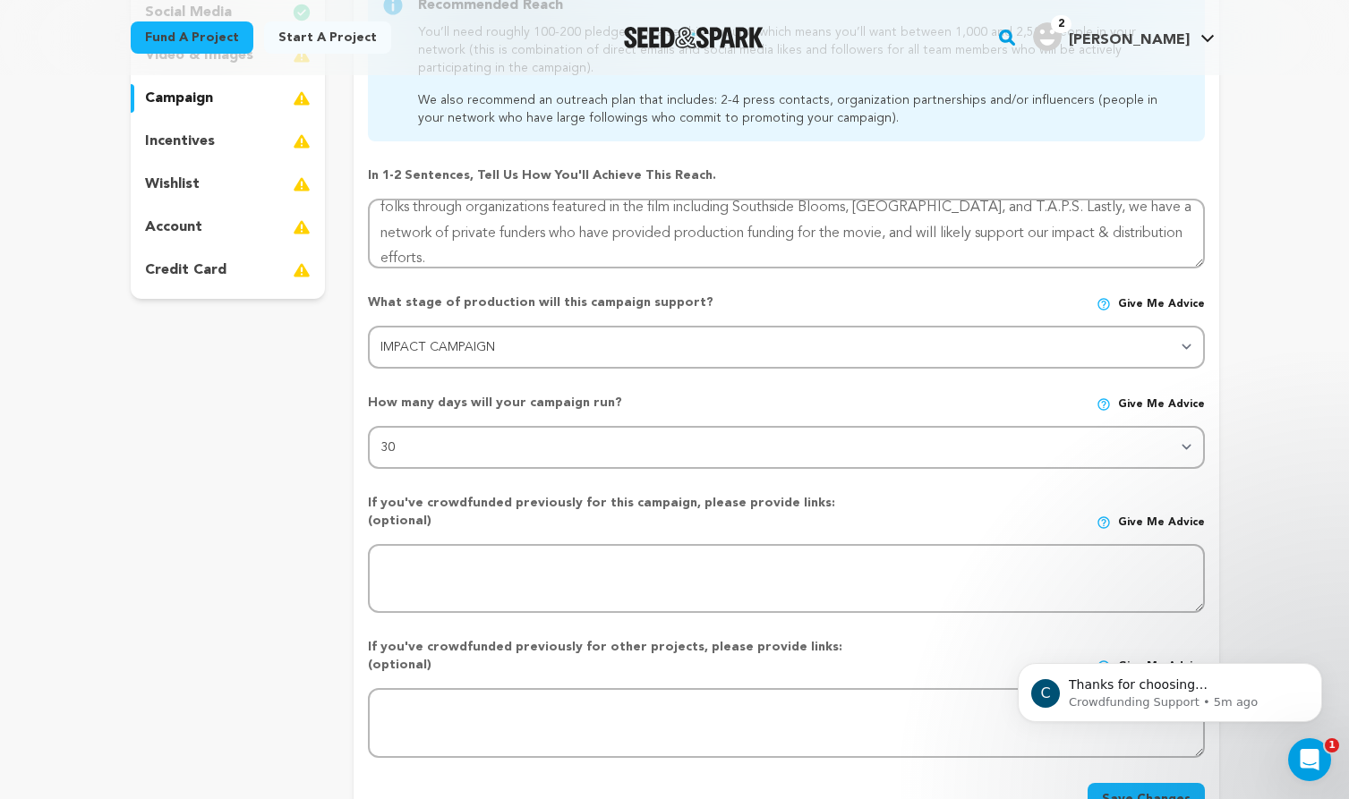
scroll to position [428, 0]
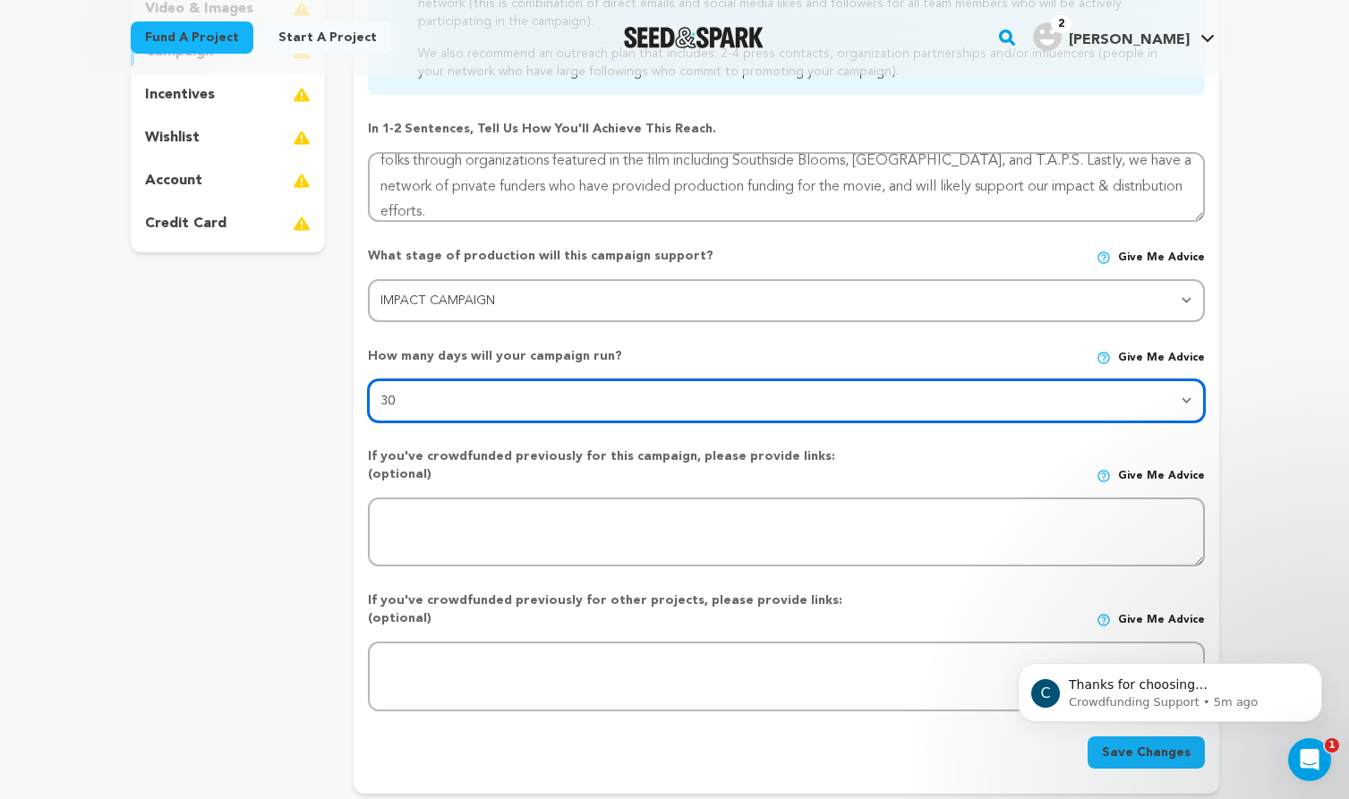
click at [1188, 404] on select "30 45 60" at bounding box center [786, 400] width 836 height 43
select select "45"
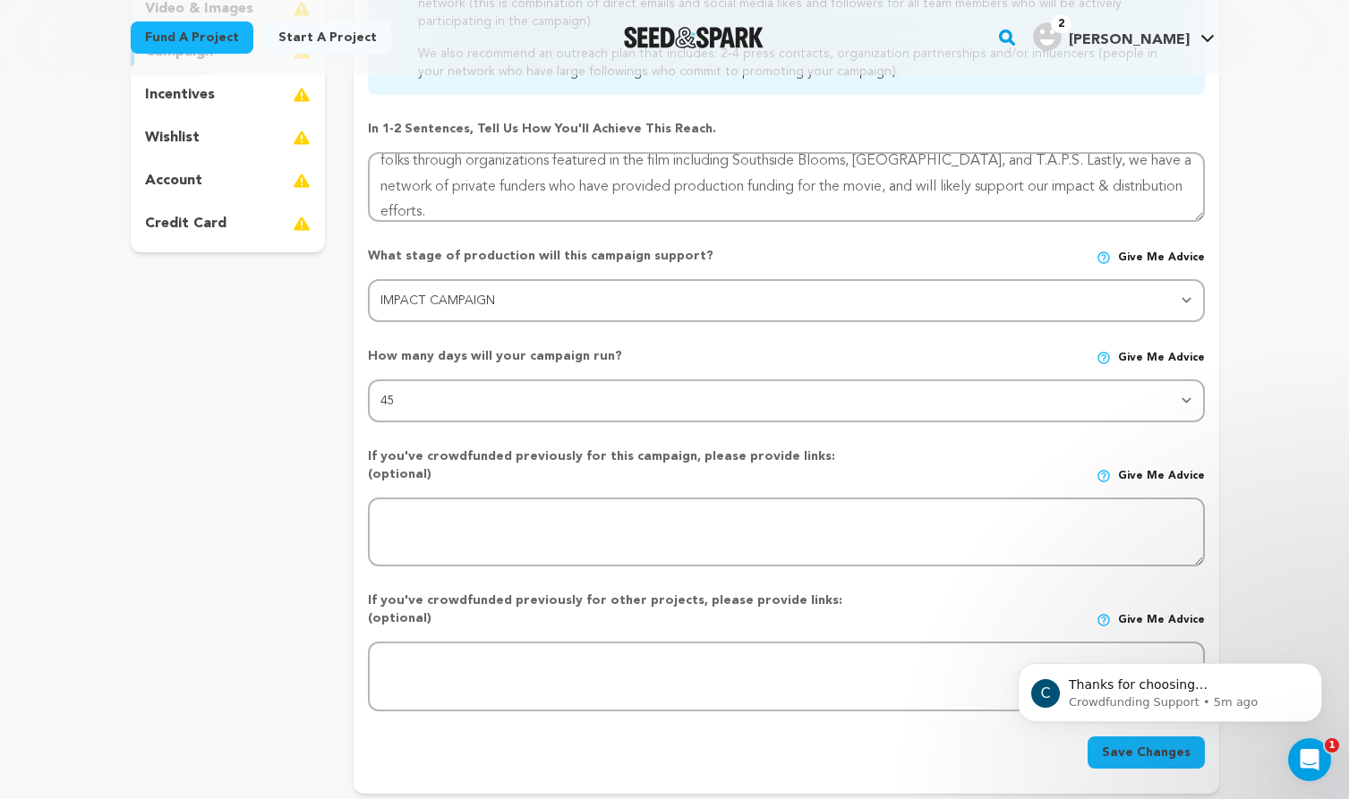
click at [1262, 404] on div "Back to Project Dashboard Edit Project Submit For feedback Submit For feedback …" at bounding box center [674, 565] width 1349 height 1836
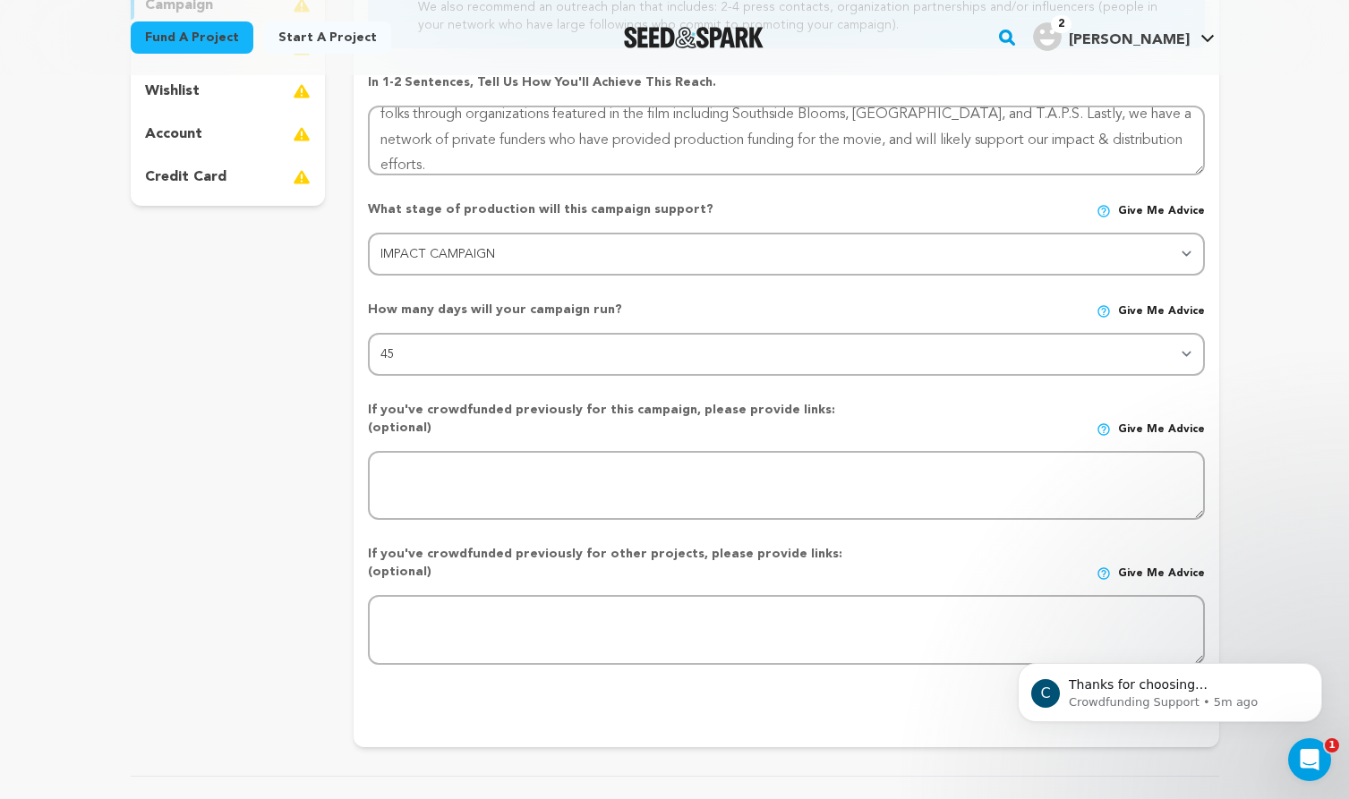
scroll to position [480, 0]
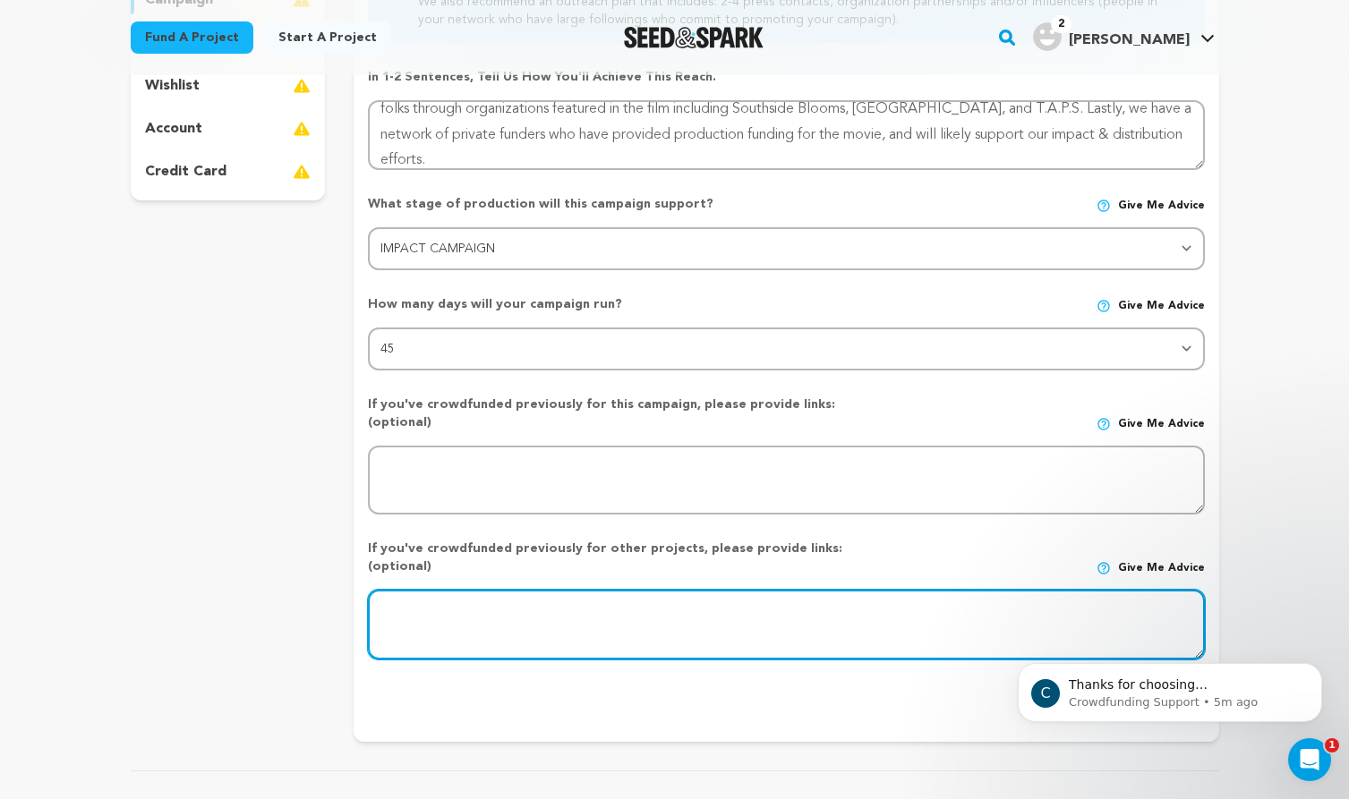
click at [639, 590] on textarea at bounding box center [786, 625] width 836 height 70
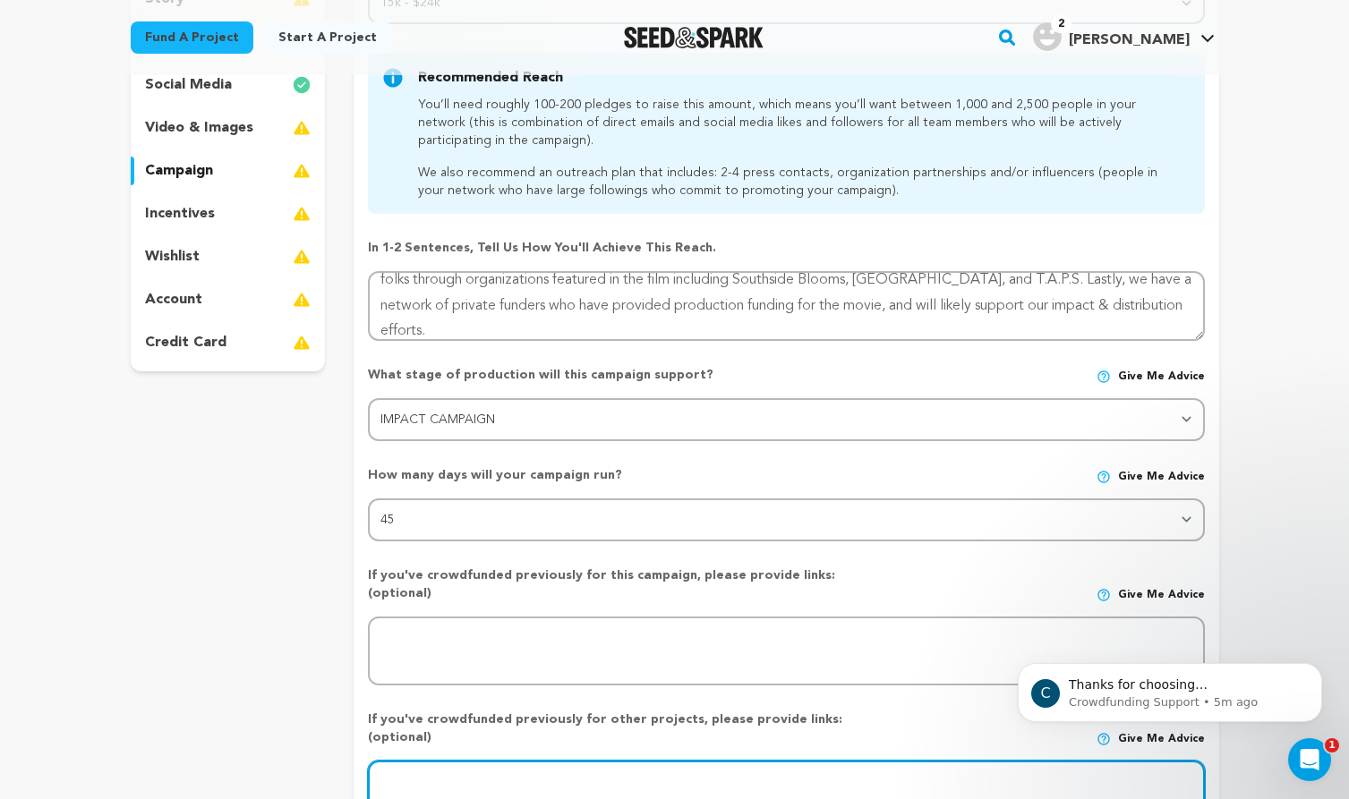
scroll to position [0, 0]
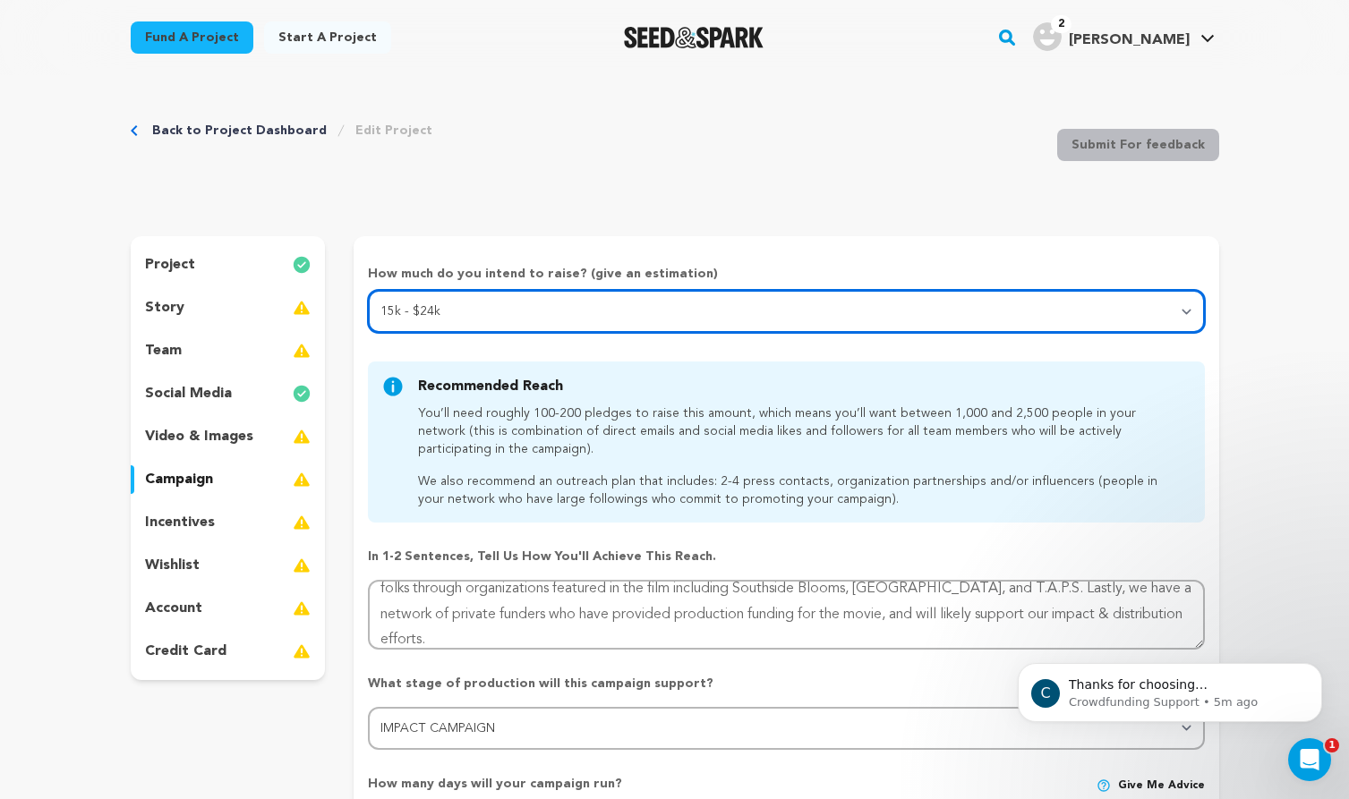
click at [1186, 306] on select "Select your range Less than $10k 10k - $14k 15k - $24k 25k - $49k 50k or more" at bounding box center [786, 311] width 836 height 43
select select "4"
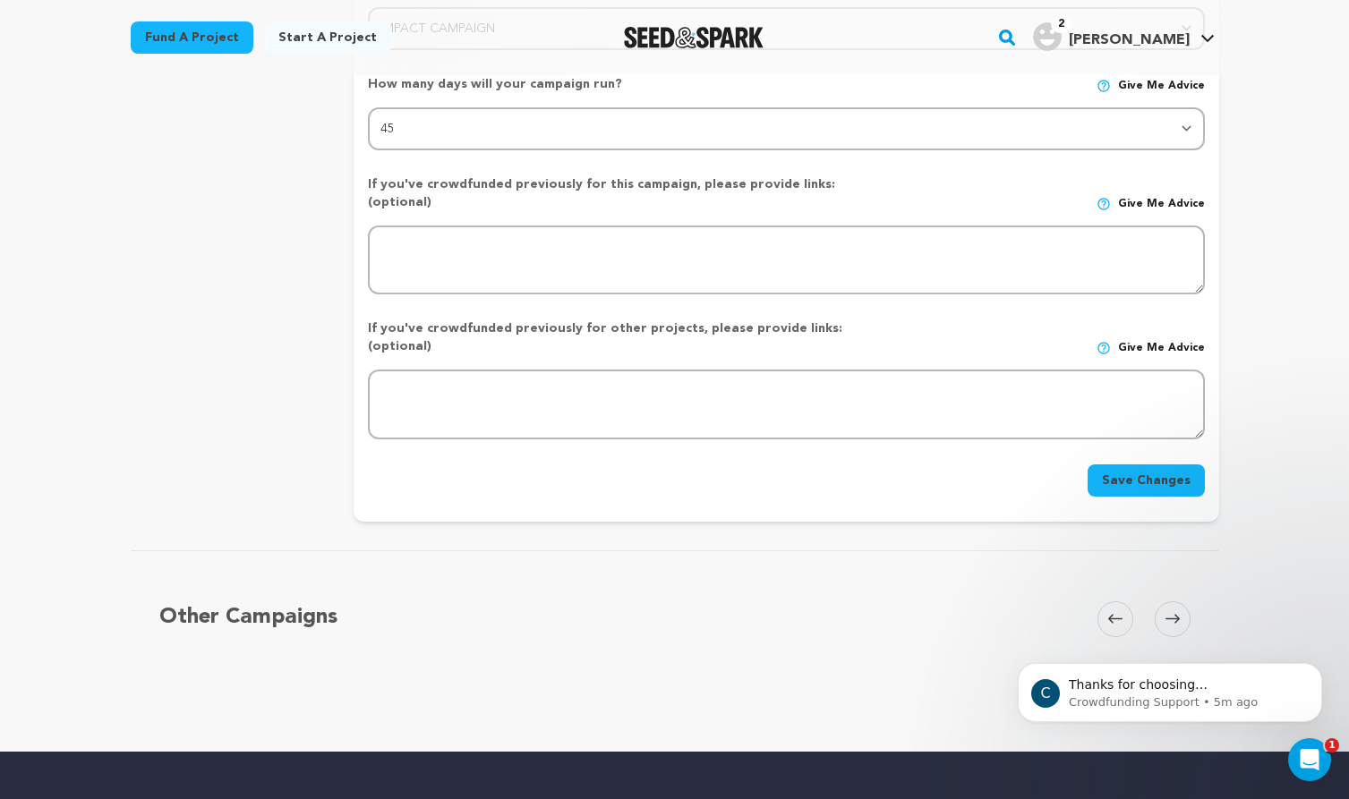
scroll to position [719, 0]
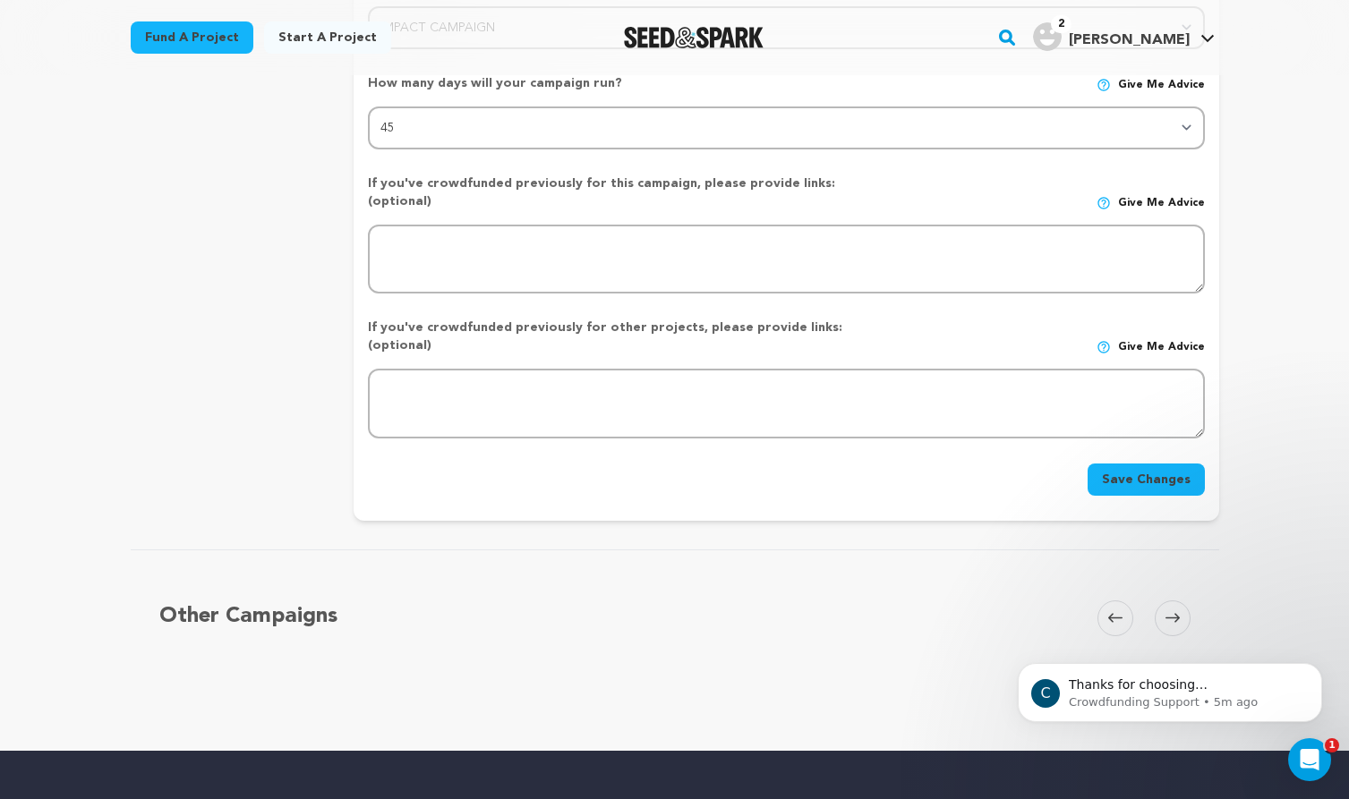
click at [1113, 464] on button "Save Changes" at bounding box center [1145, 480] width 117 height 32
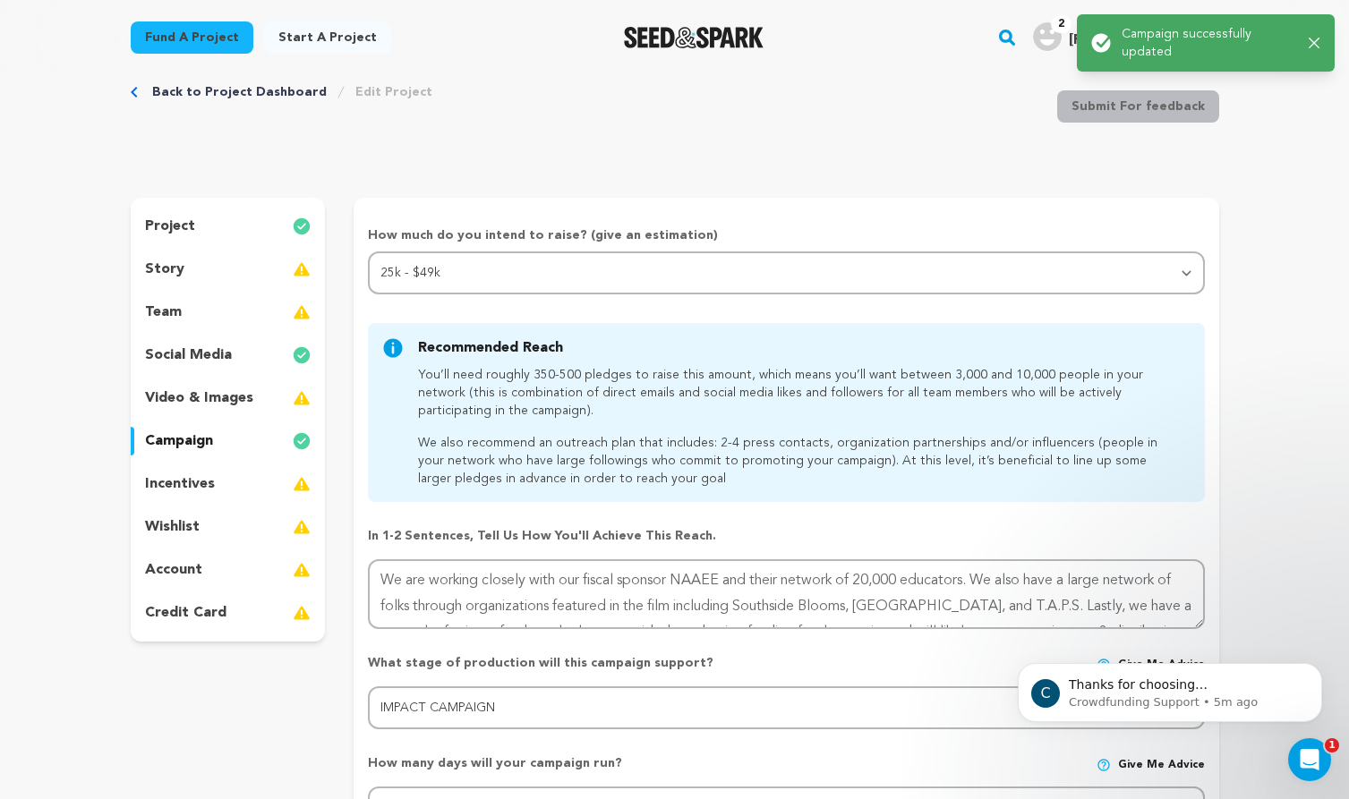
scroll to position [0, 0]
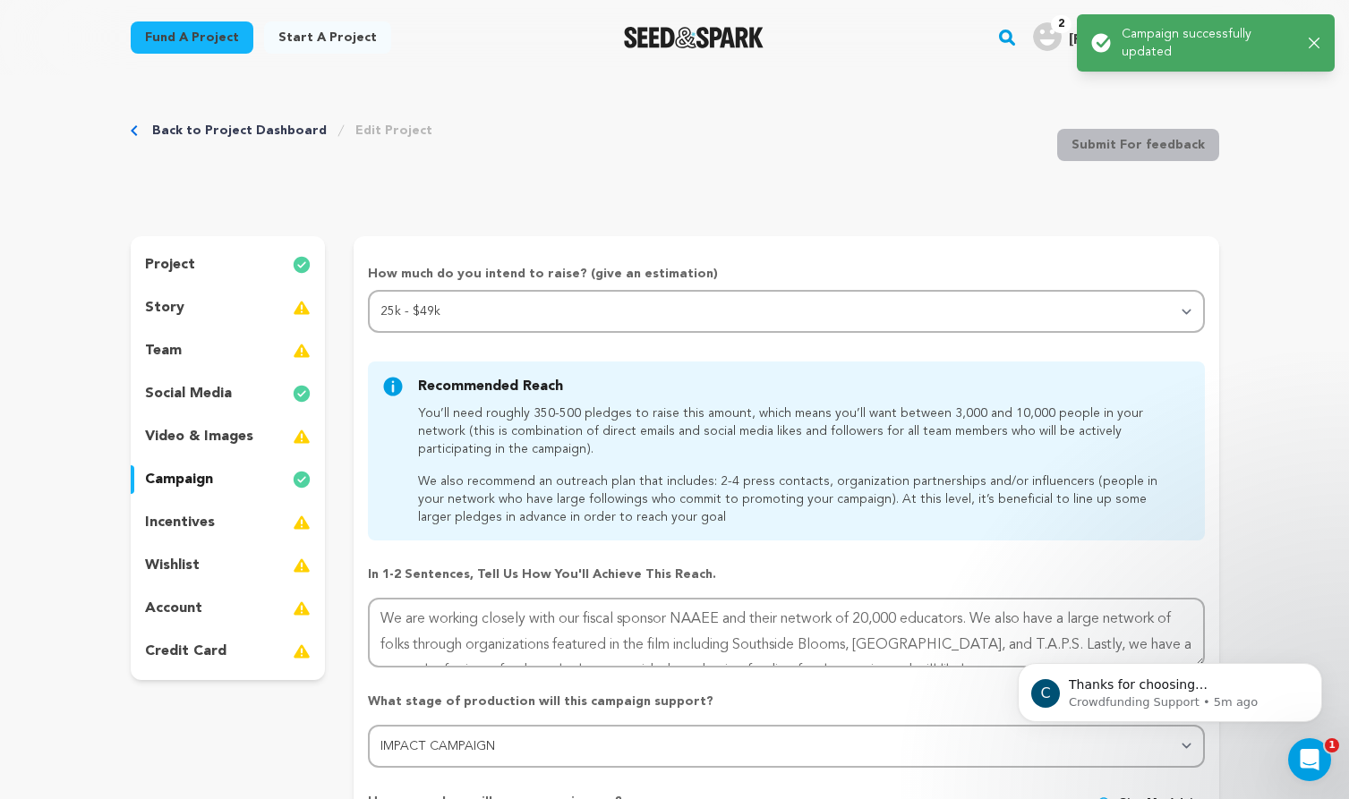
click at [226, 524] on div "incentives" at bounding box center [228, 522] width 195 height 29
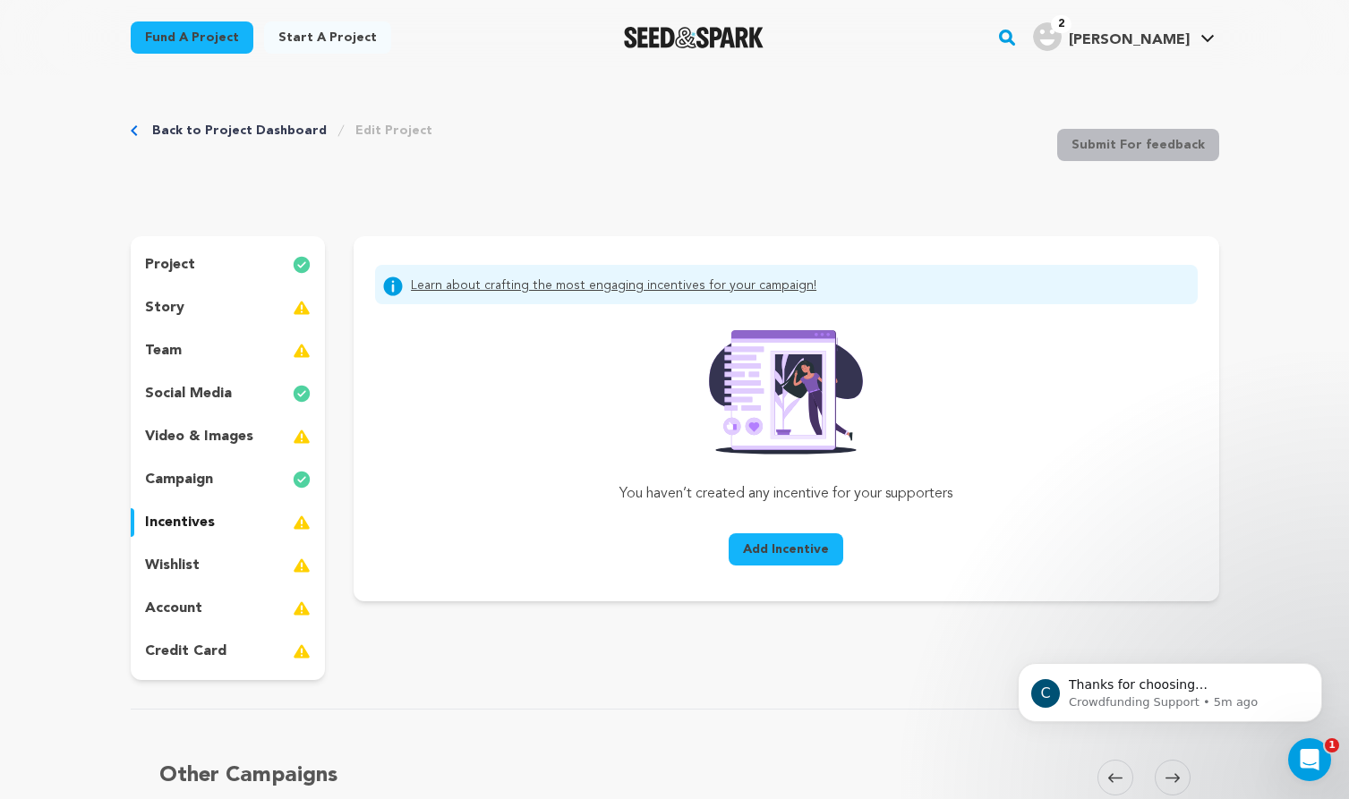
click at [188, 567] on p "wishlist" at bounding box center [172, 565] width 55 height 21
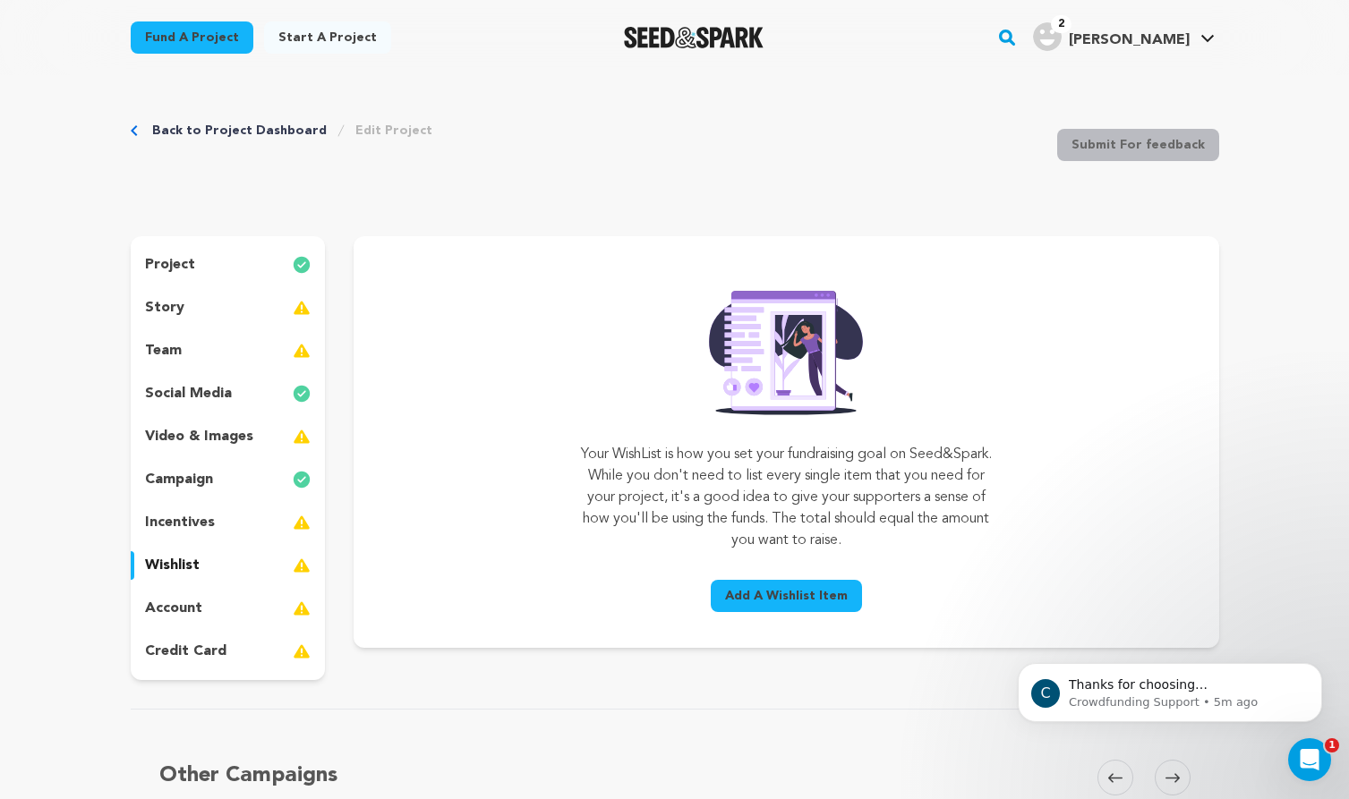
click at [188, 594] on div "account" at bounding box center [228, 608] width 195 height 29
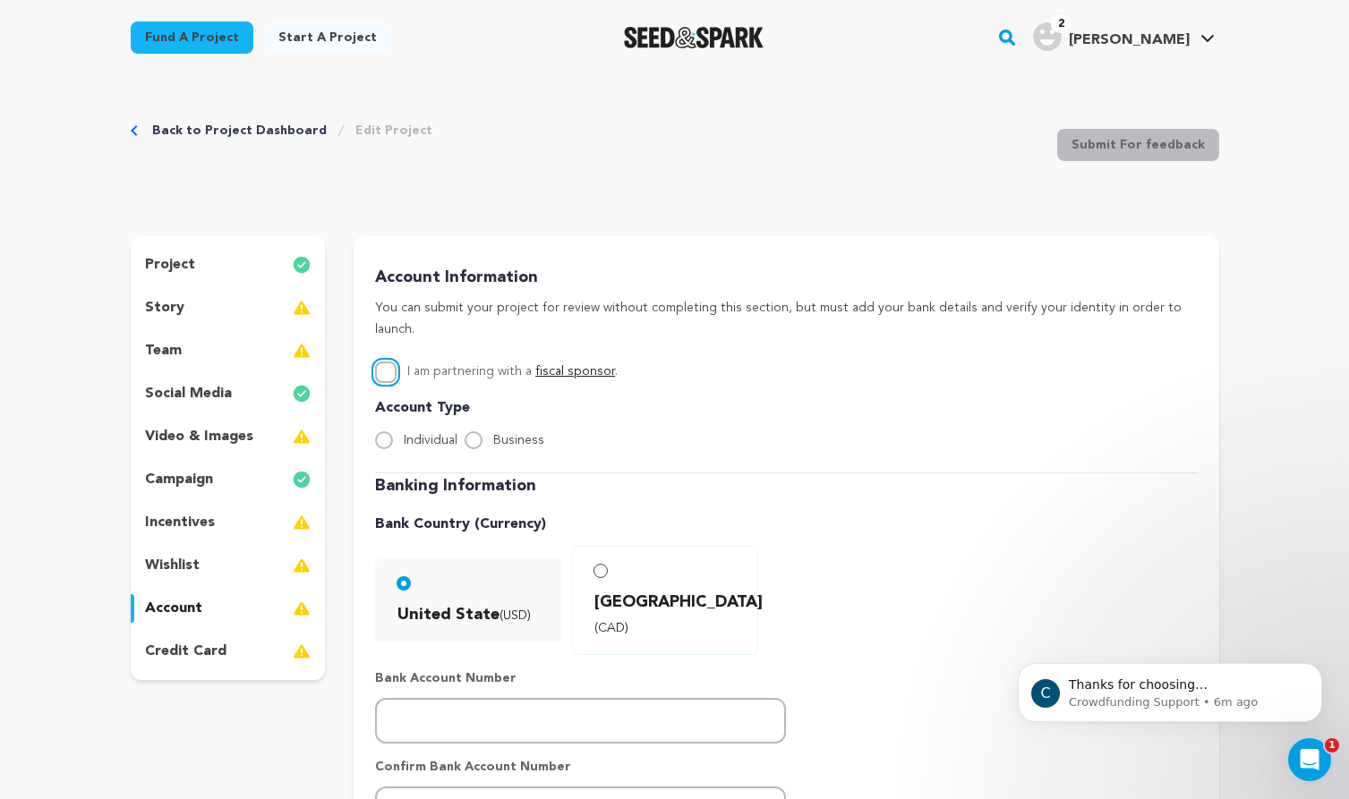
click at [388, 362] on input "I am partnering with a fiscal sponsor ." at bounding box center [385, 372] width 21 height 21
checkbox input "true"
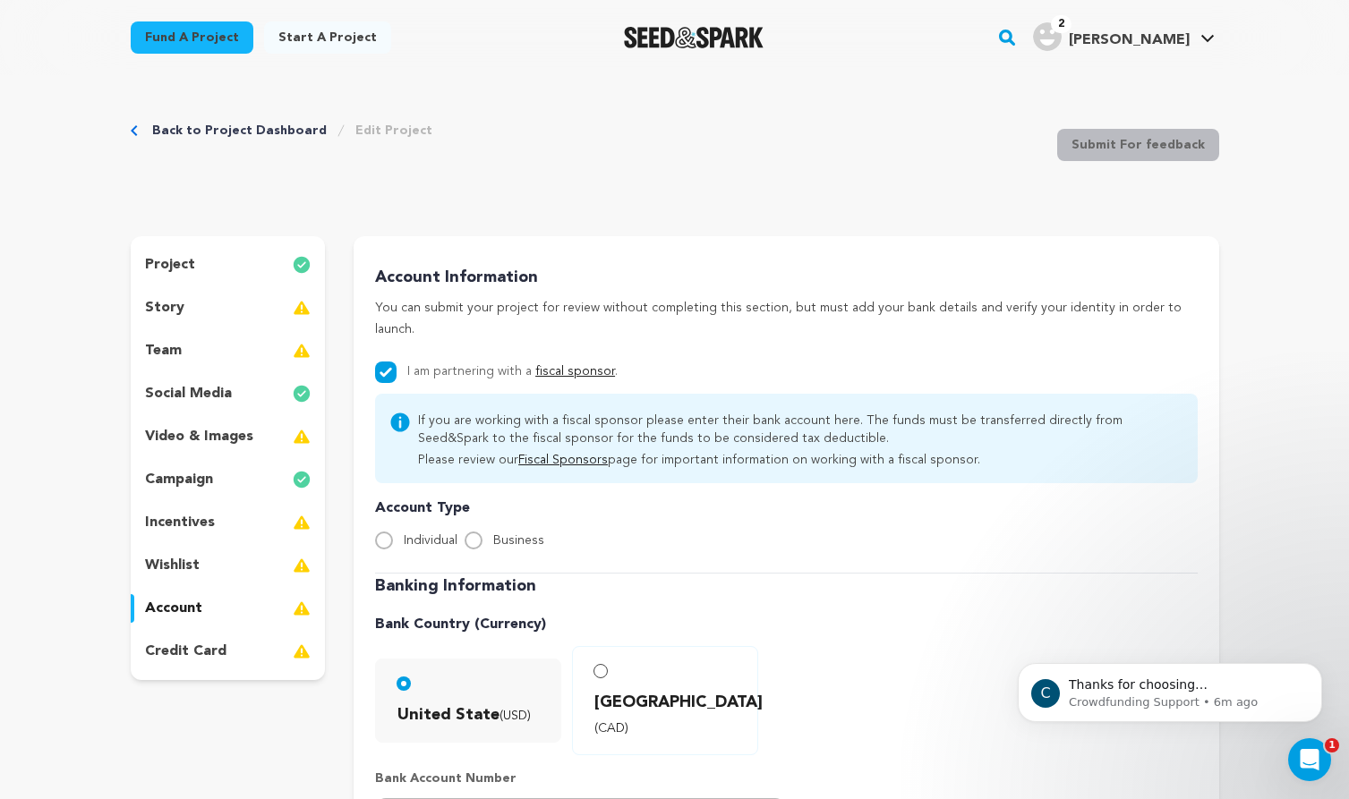
click at [236, 315] on div "story" at bounding box center [228, 308] width 195 height 29
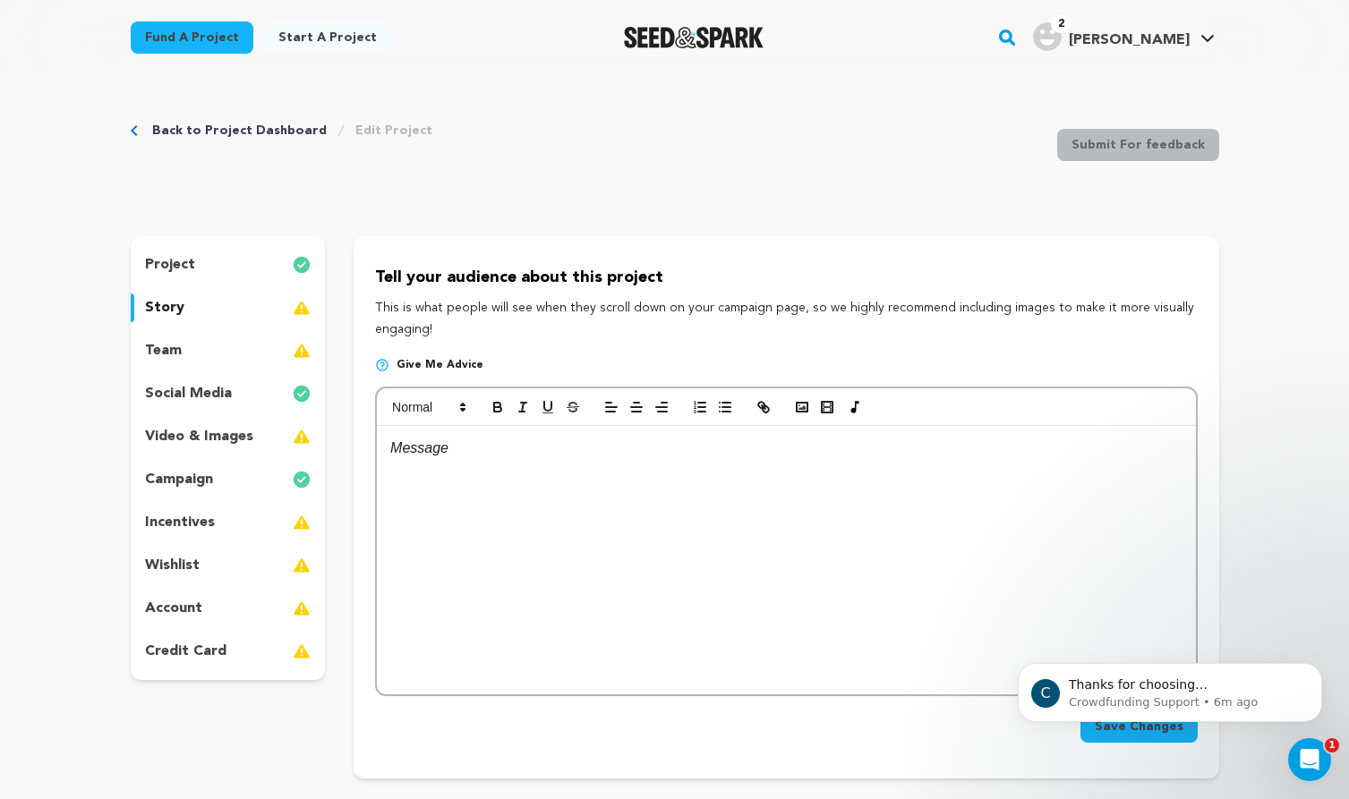
click at [217, 344] on div "team" at bounding box center [228, 351] width 195 height 29
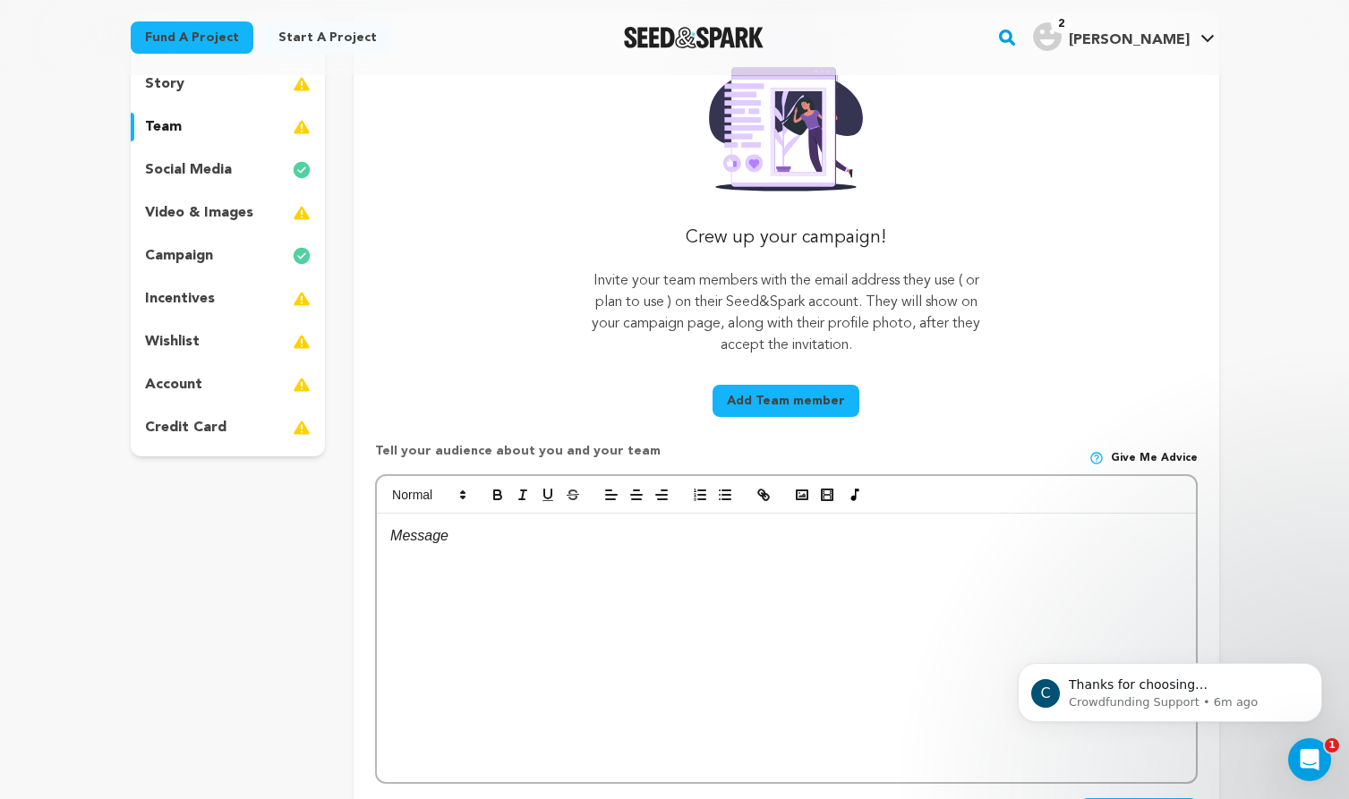
scroll to position [303, 0]
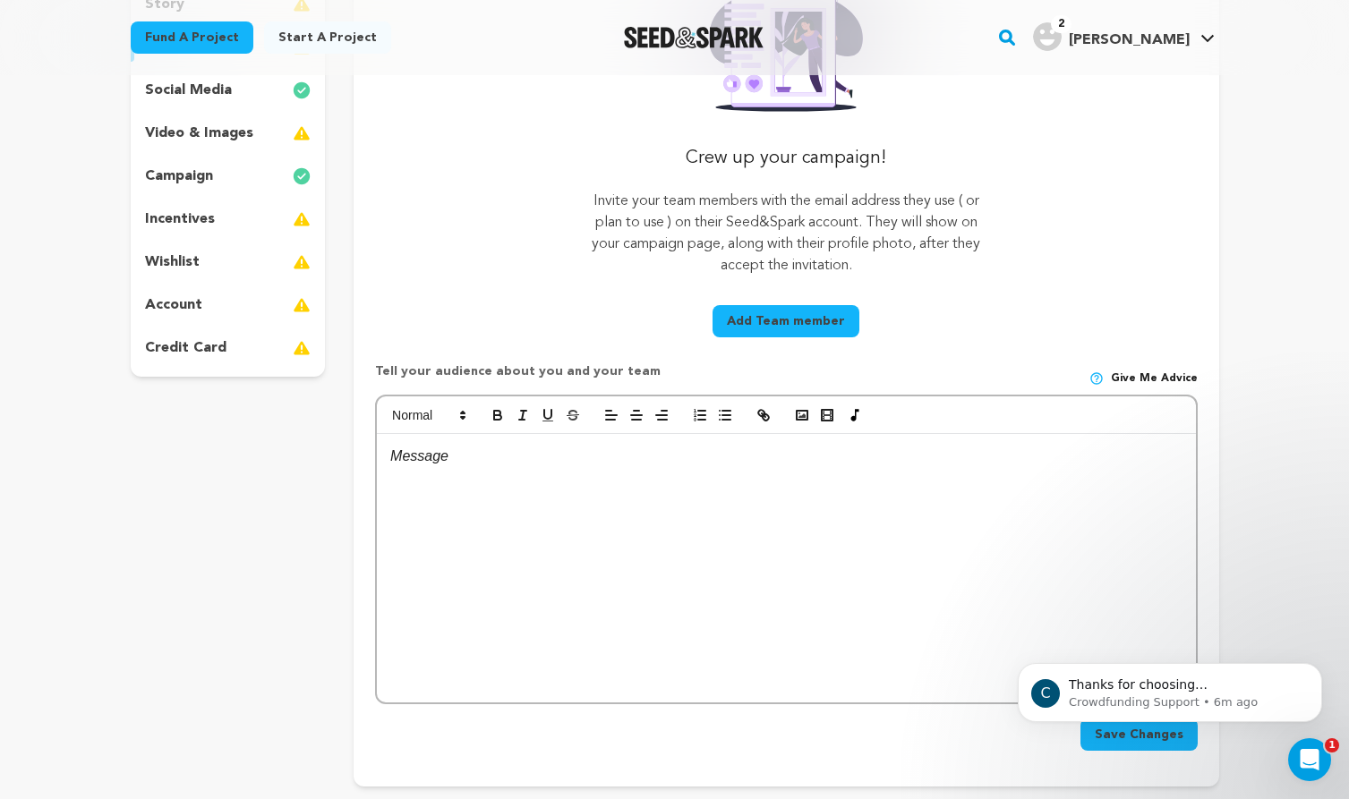
click at [827, 316] on button "Add Team member" at bounding box center [785, 321] width 147 height 32
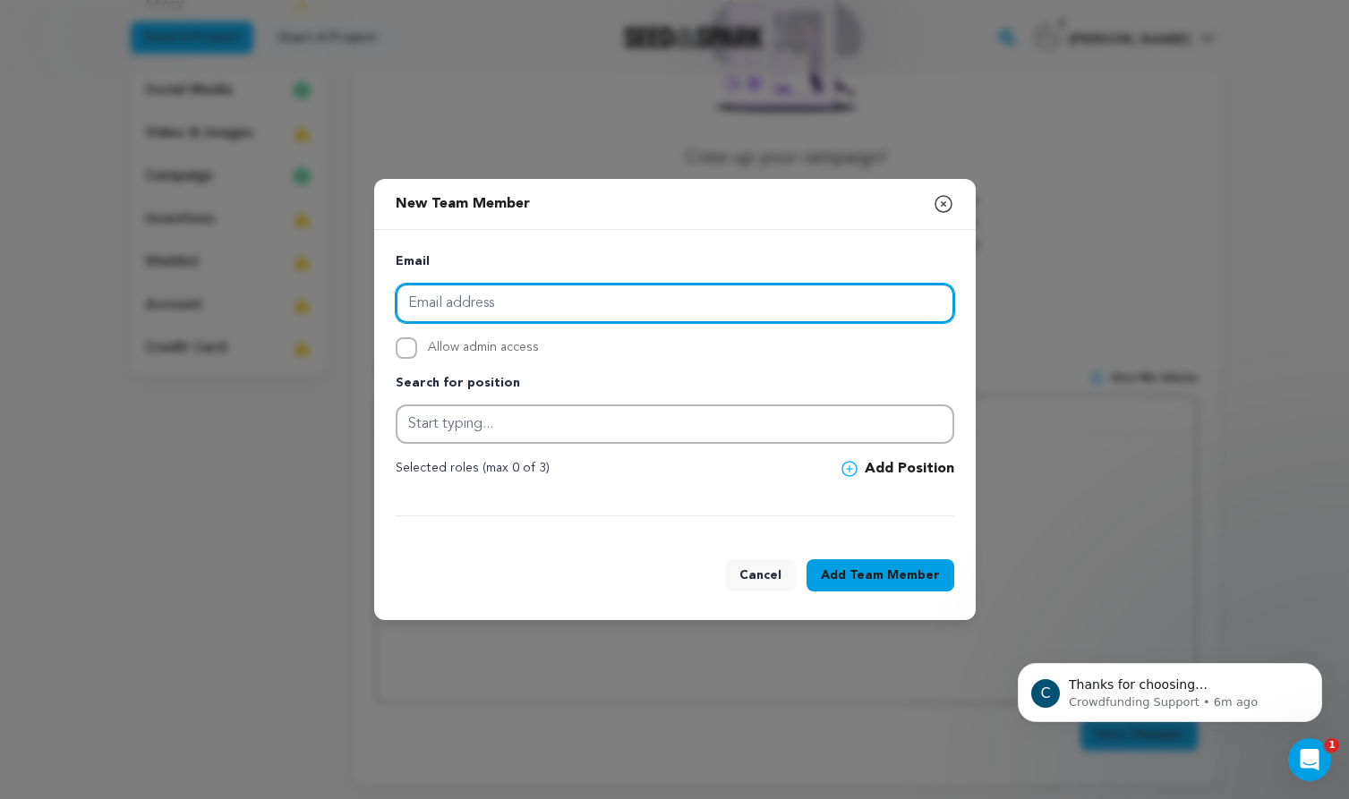
click at [623, 305] on input "email" at bounding box center [675, 303] width 558 height 39
paste input "julietgrable@gmail.com"
click at [564, 312] on input "juliejulietgrable@gmail.com" at bounding box center [675, 303] width 558 height 39
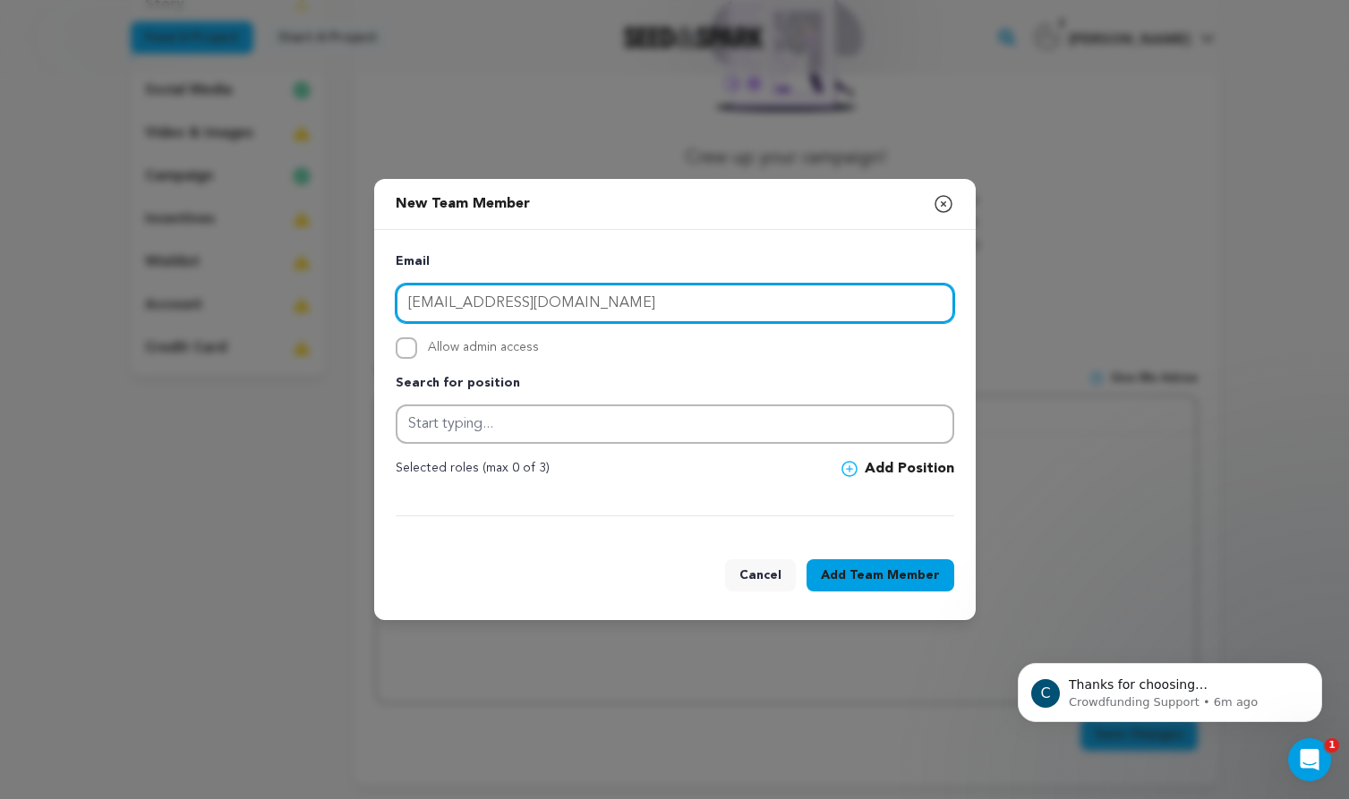
paste input "email"
type input "julietgrable@gmail.com"
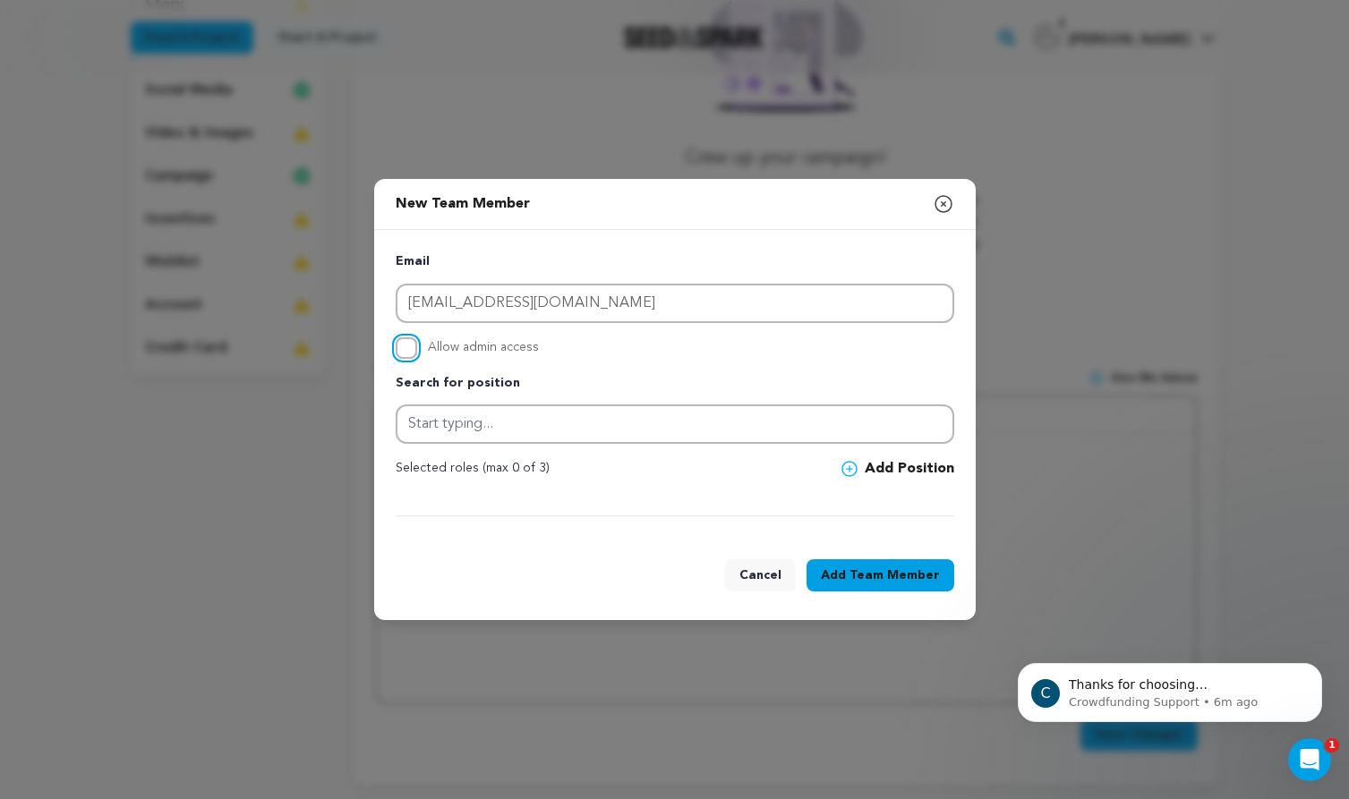
click at [410, 350] on input "Allow admin access" at bounding box center [406, 347] width 21 height 21
checkbox input "true"
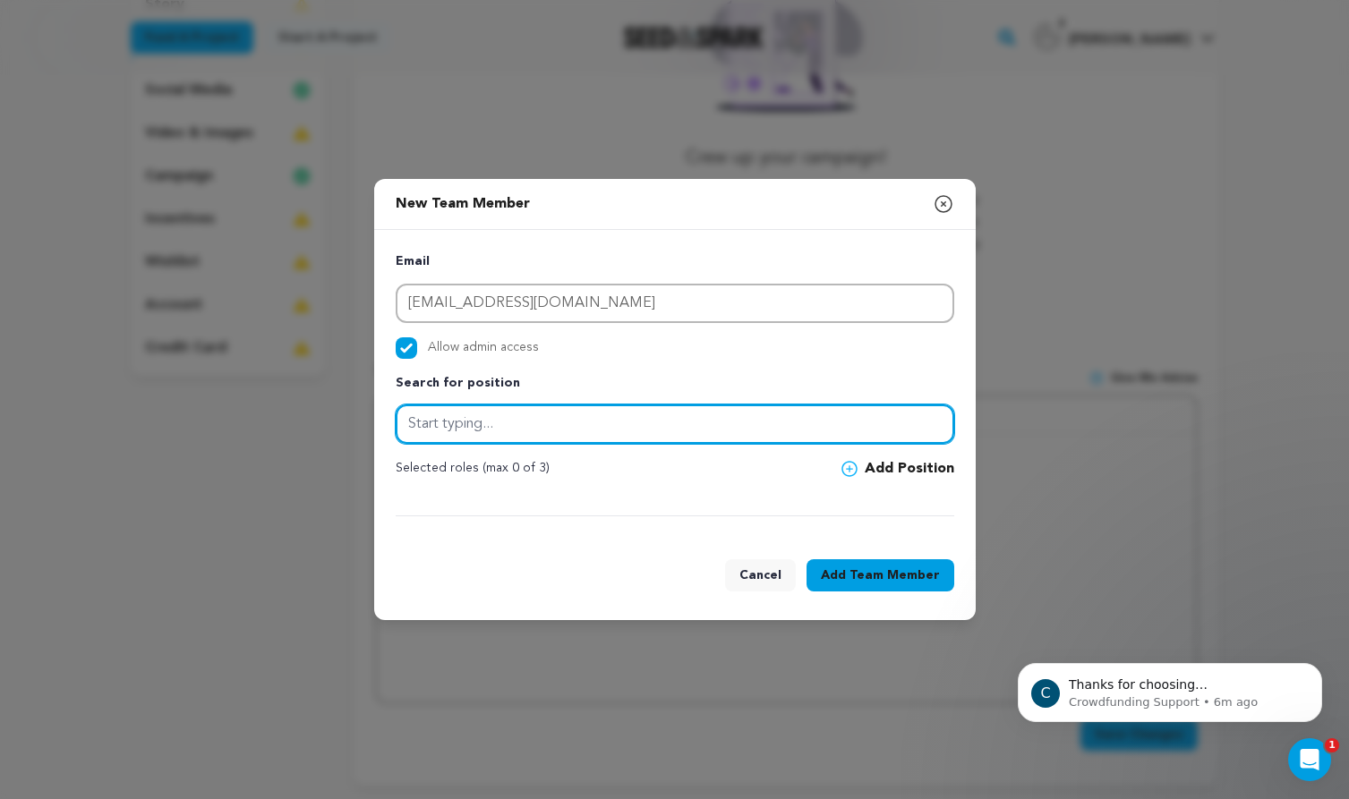
click at [545, 422] on input "text" at bounding box center [675, 424] width 558 height 39
drag, startPoint x: 435, startPoint y: 422, endPoint x: 379, endPoint y: 422, distance: 56.4
click at [380, 422] on div "Email julietgrable@gmail.com Allow admin access Search for position Co-Producer…" at bounding box center [674, 384] width 601 height 309
type input "Co-Producer"
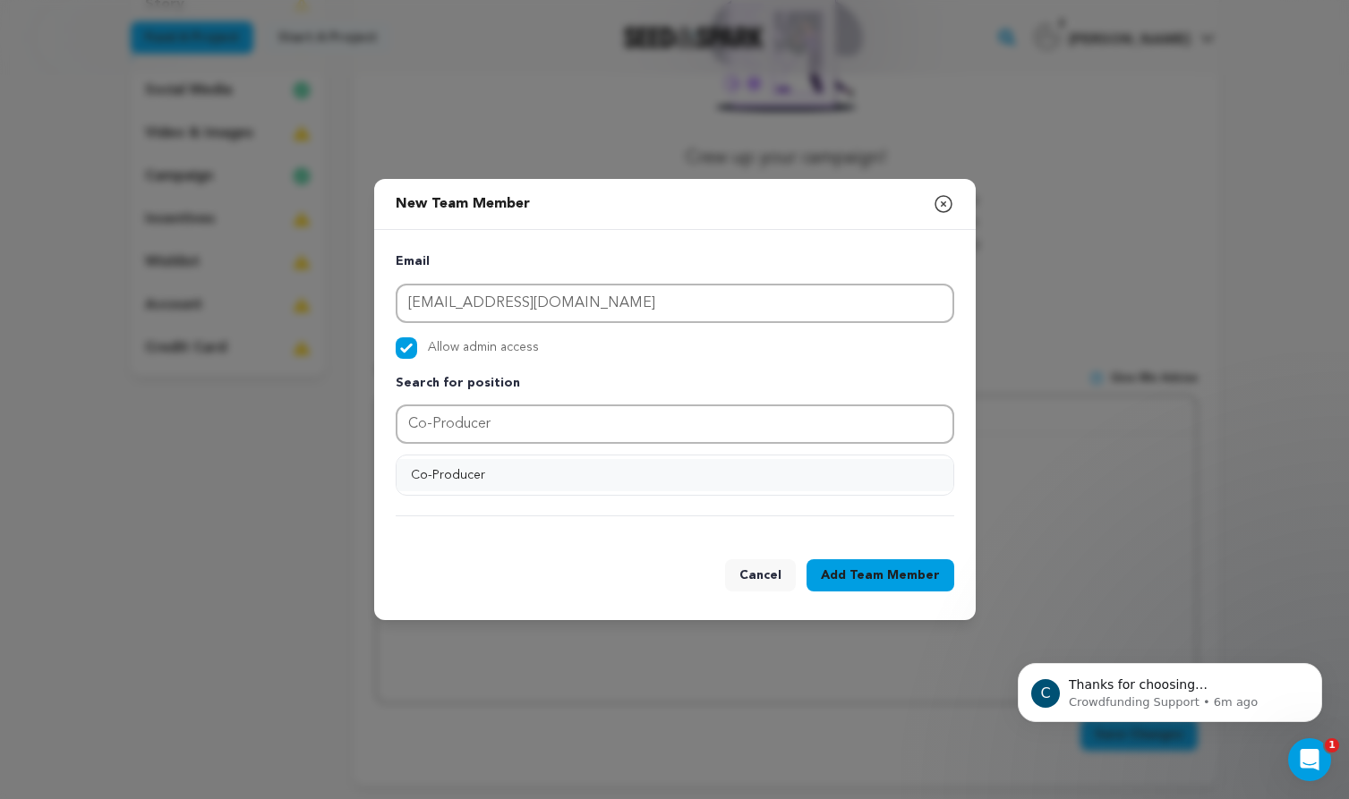
click at [471, 472] on button "Co-Producer" at bounding box center [674, 475] width 557 height 32
click at [874, 581] on span "Team Member" at bounding box center [894, 576] width 90 height 18
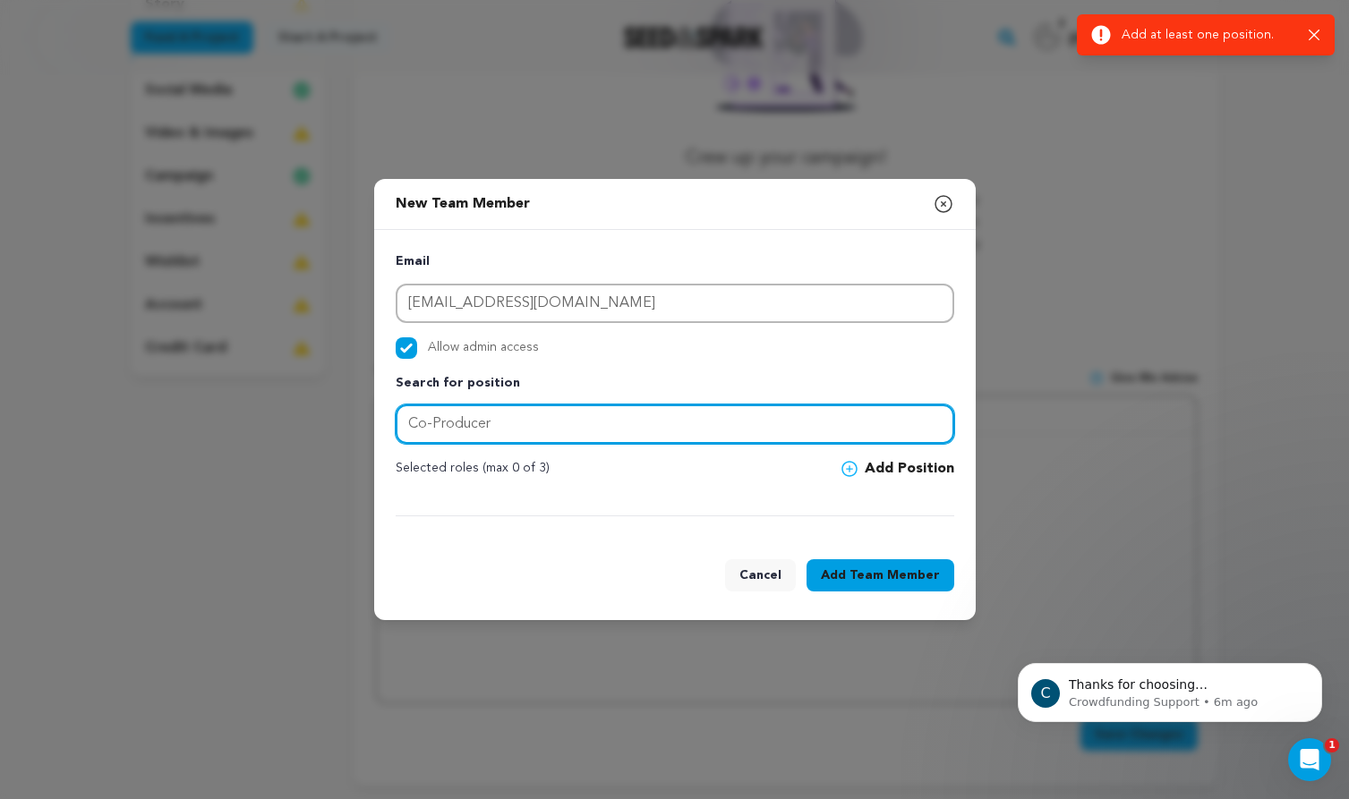
click at [567, 414] on input "Co-Producer" at bounding box center [675, 424] width 558 height 39
click at [573, 430] on input "Co-Producer" at bounding box center [675, 424] width 558 height 39
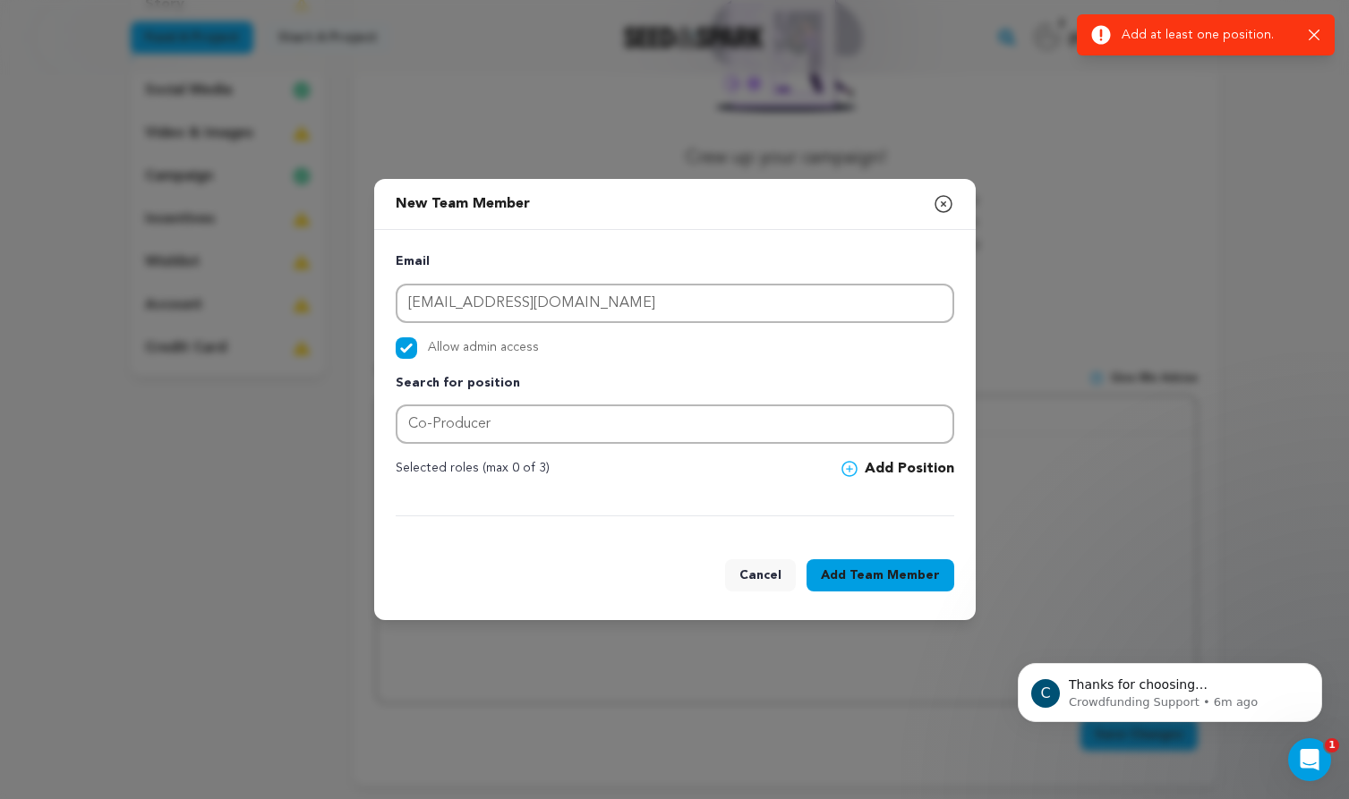
click at [871, 465] on button "Add Position" at bounding box center [897, 468] width 113 height 21
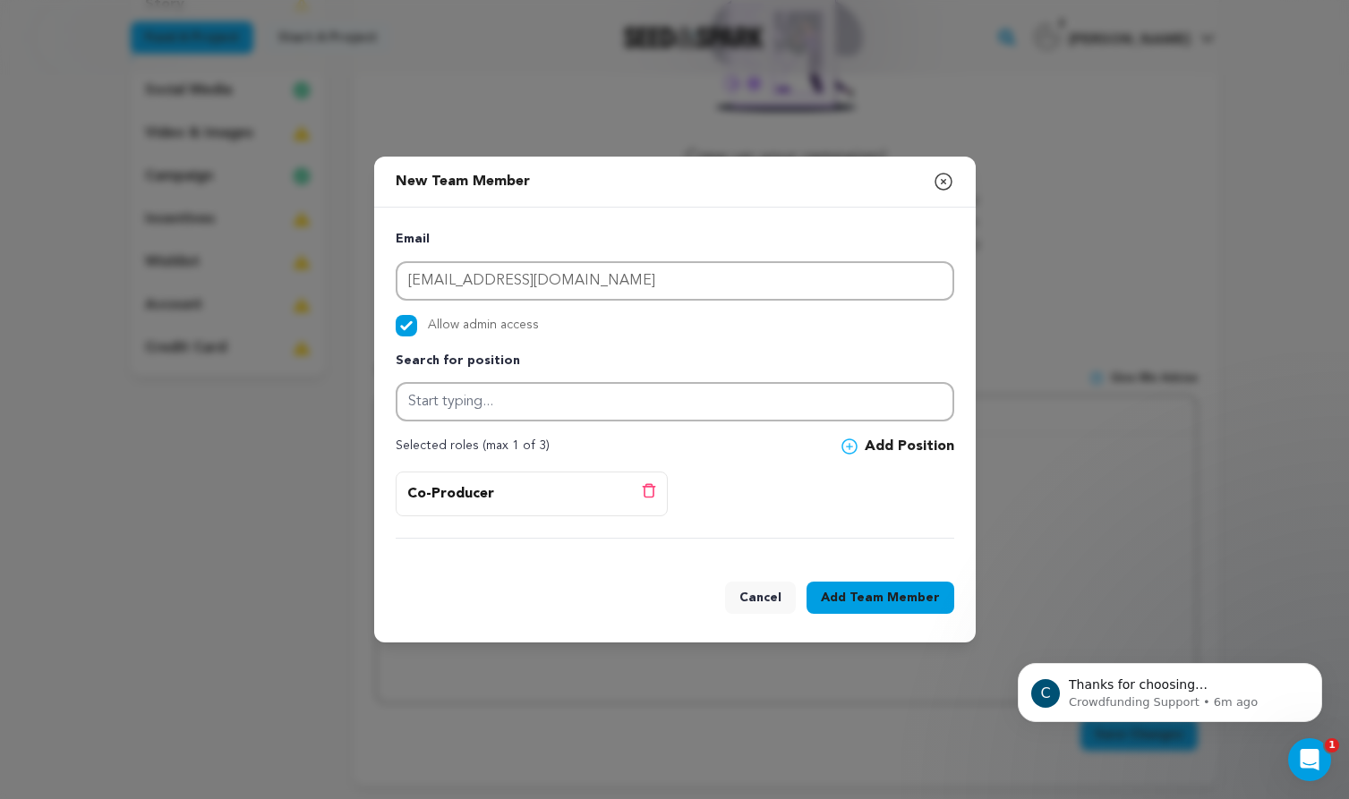
click at [896, 610] on button "Add Team Member" at bounding box center [880, 598] width 148 height 32
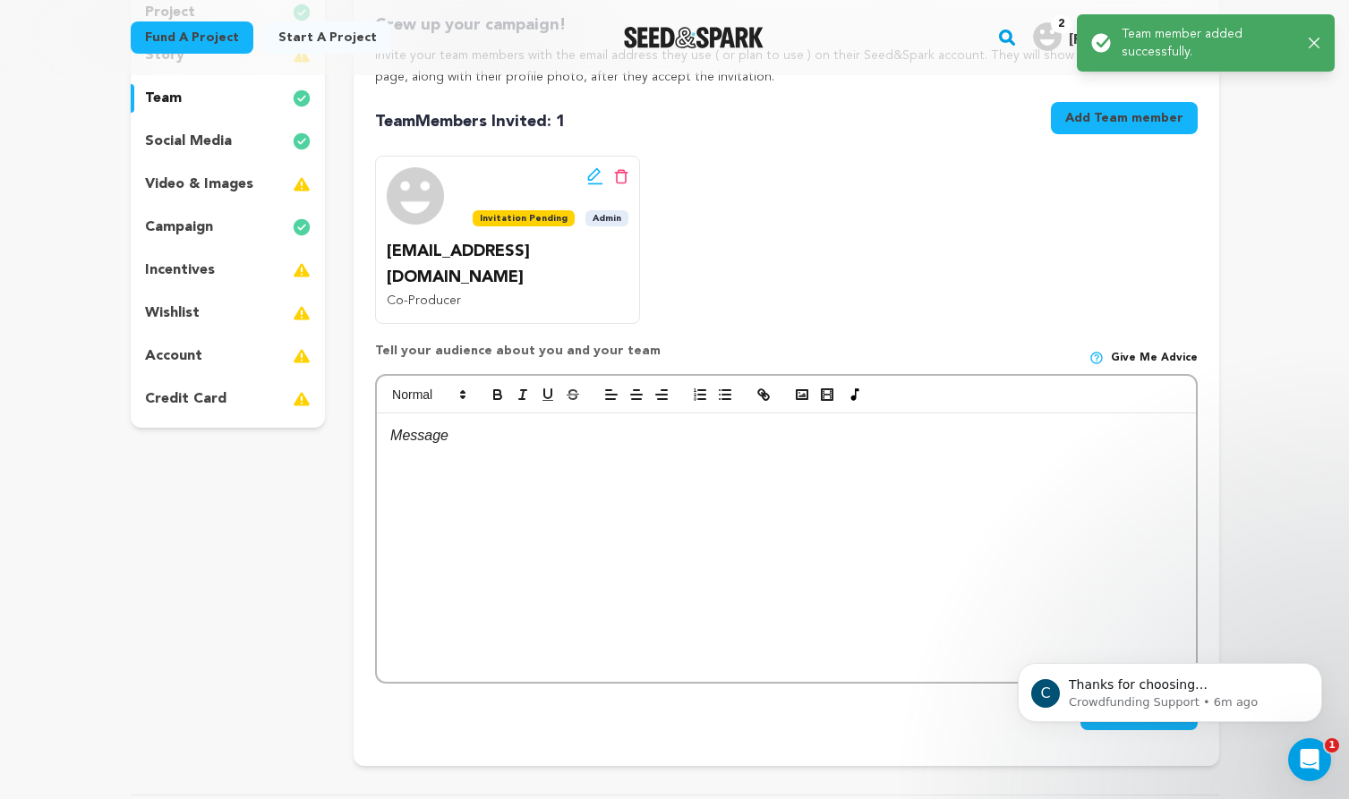
scroll to position [0, 0]
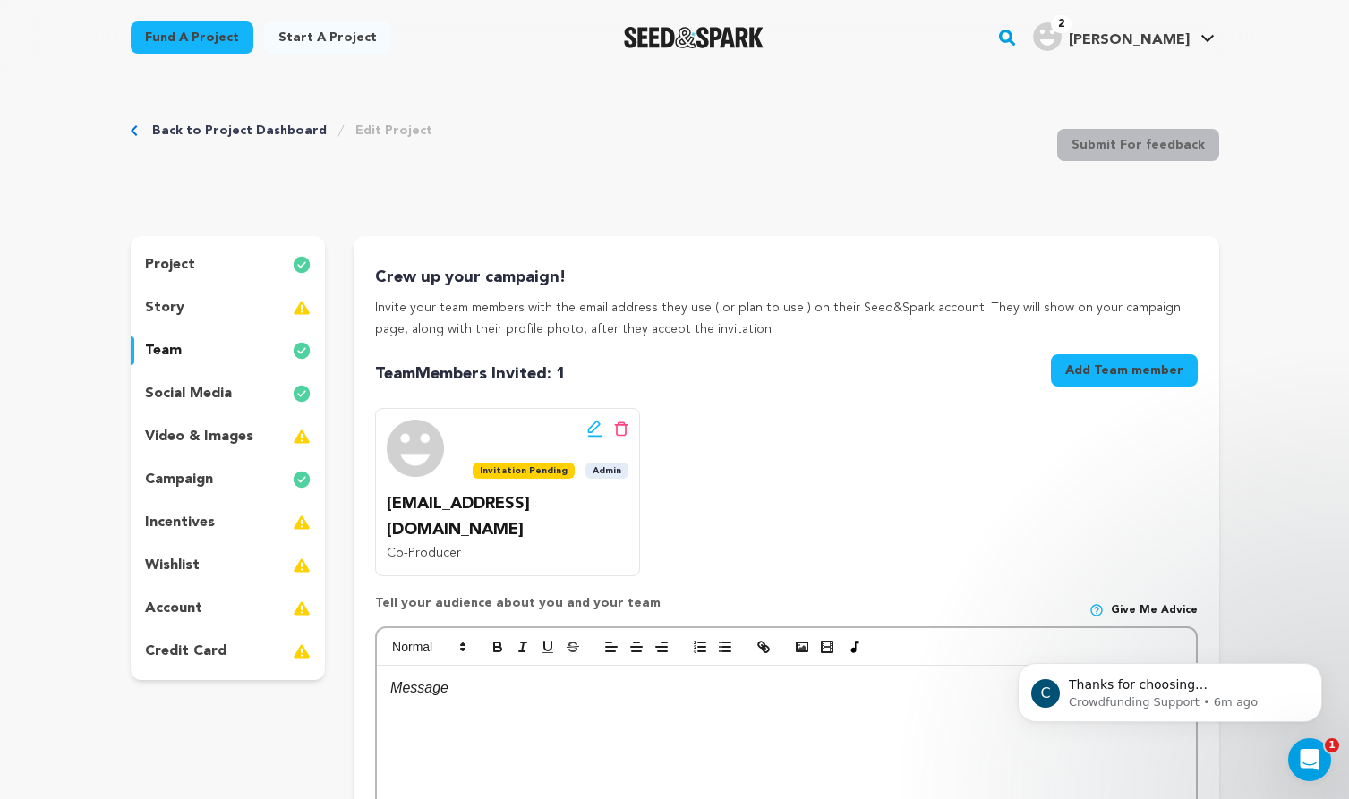
click at [186, 311] on div "story" at bounding box center [228, 308] width 195 height 29
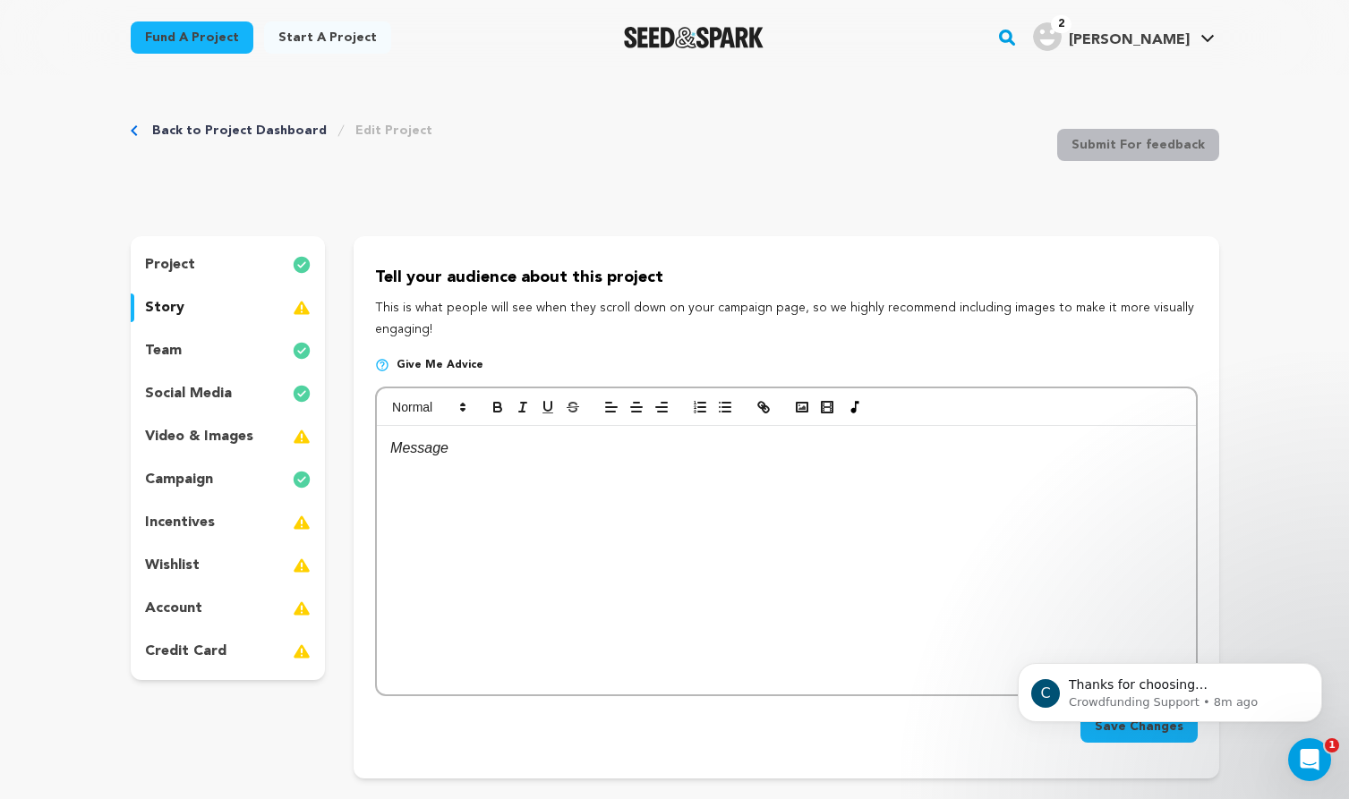
click at [472, 466] on div at bounding box center [786, 560] width 818 height 269
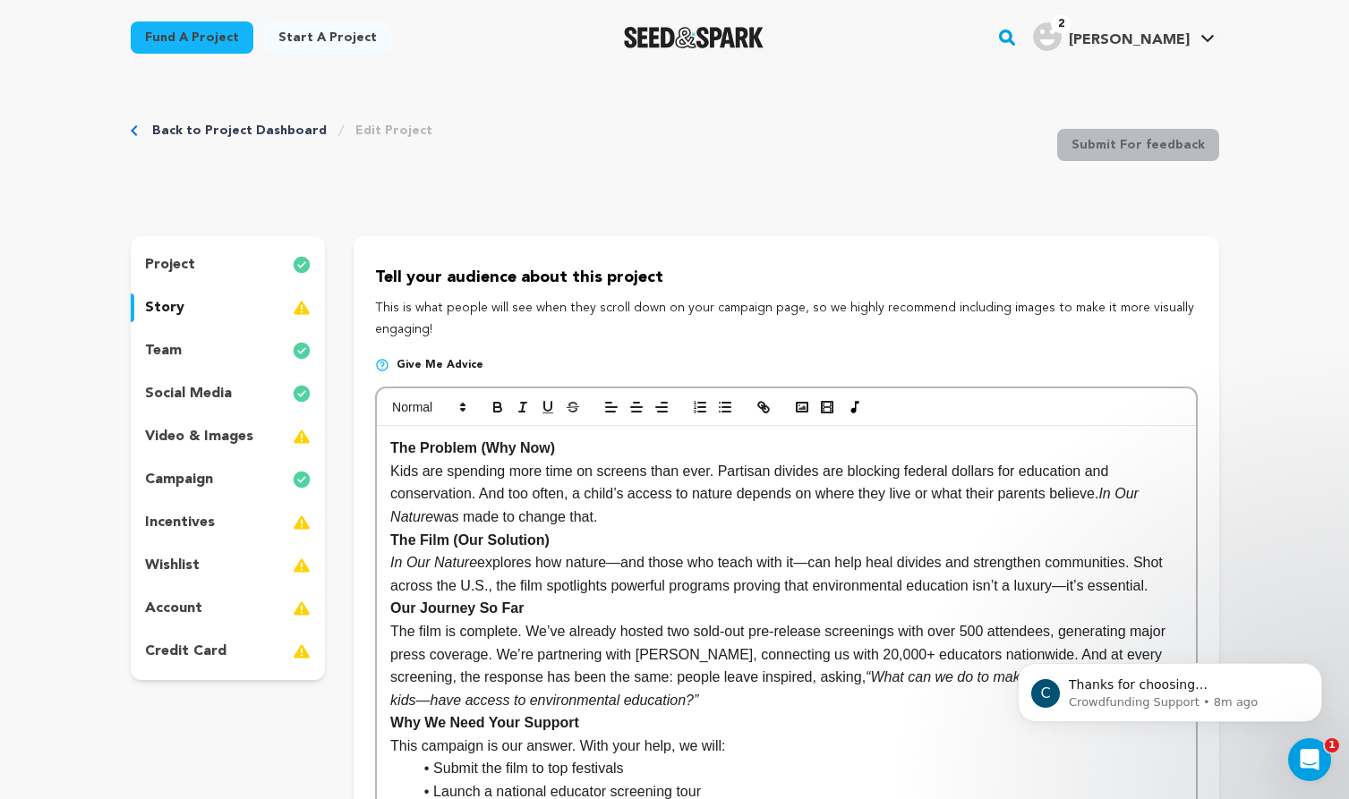
click at [623, 519] on p "Kids are spending more time on screens than ever. Partisan divides are blocking…" at bounding box center [785, 494] width 791 height 69
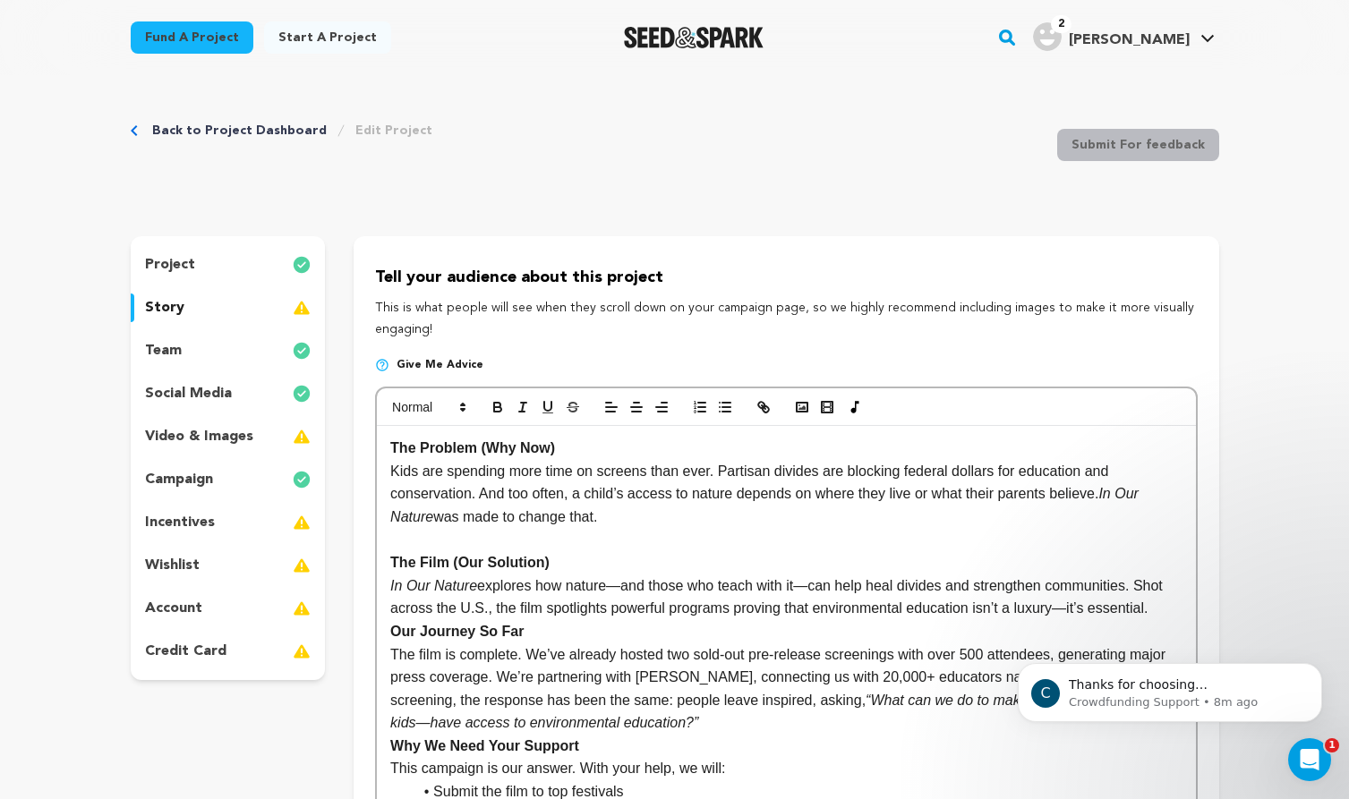
click at [1174, 613] on p "In Our Nature explores how nature—and those who teach with it—can help heal div…" at bounding box center [785, 598] width 791 height 46
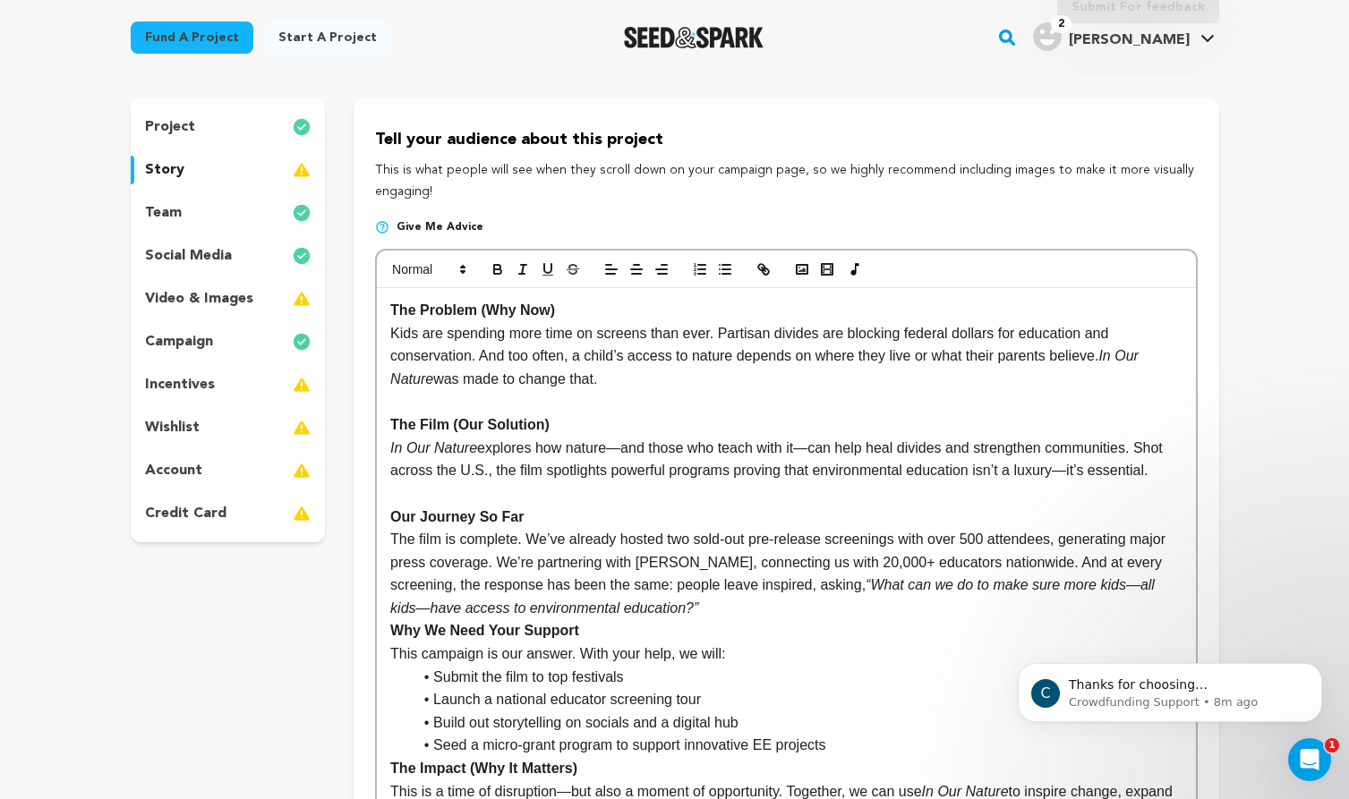
scroll to position [150, 0]
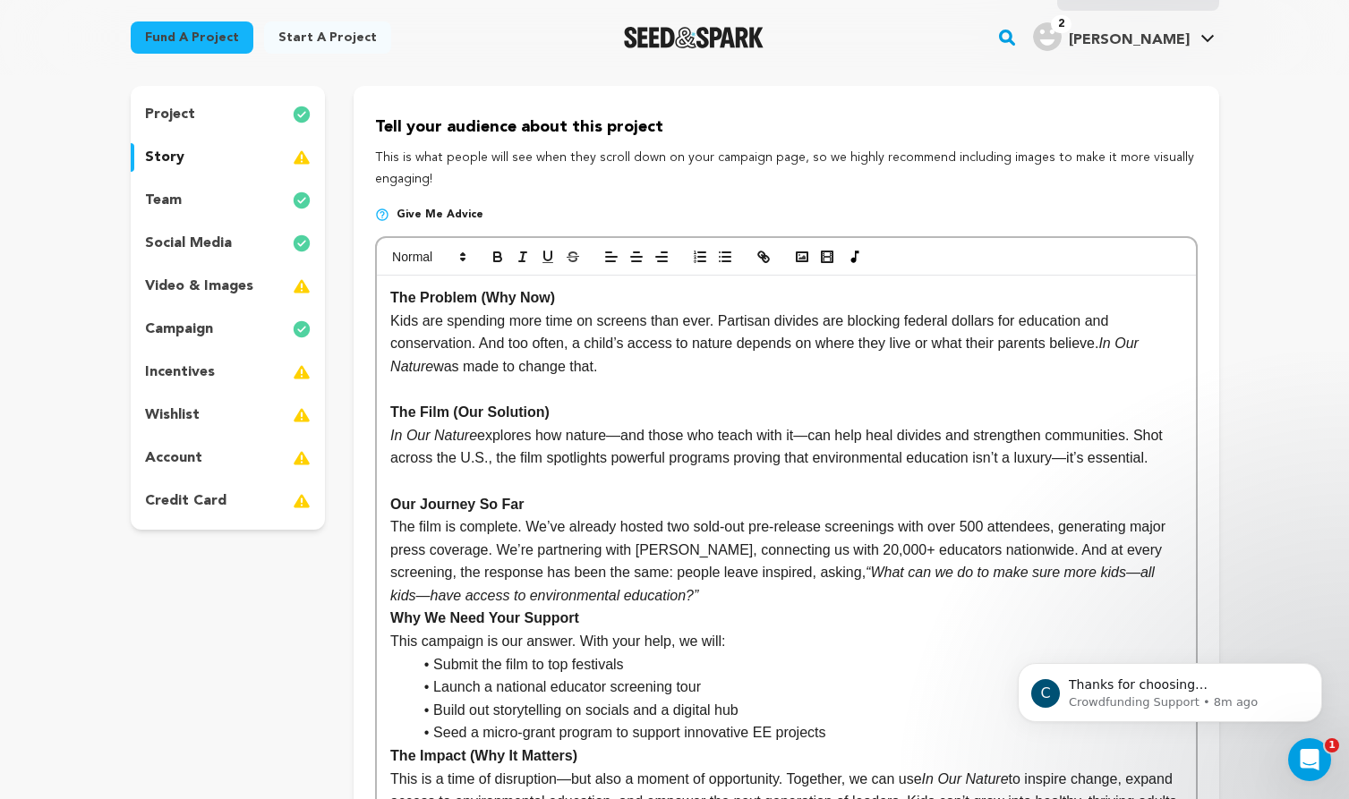
click at [731, 601] on p "The film is complete. We’ve already hosted two sold-out pre-release screenings …" at bounding box center [785, 561] width 791 height 91
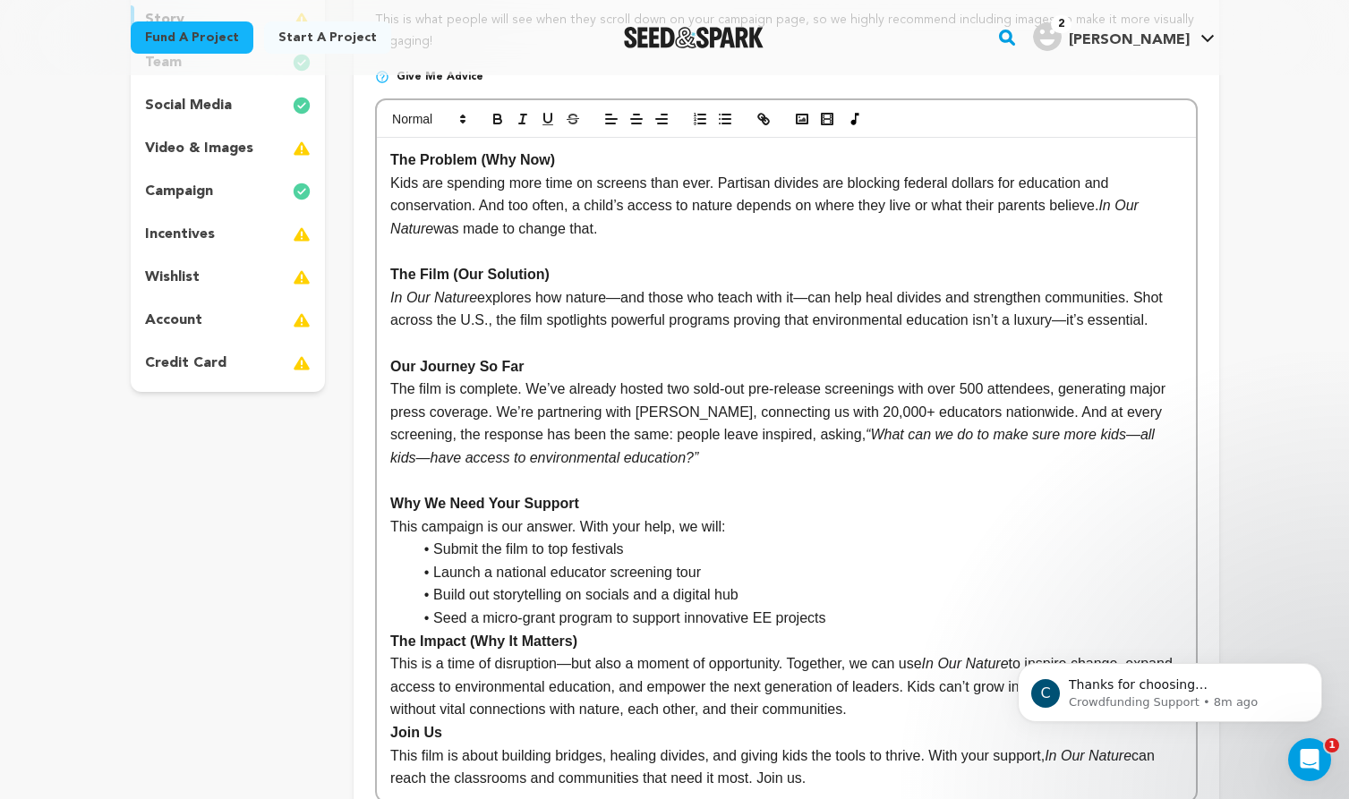
scroll to position [381, 0]
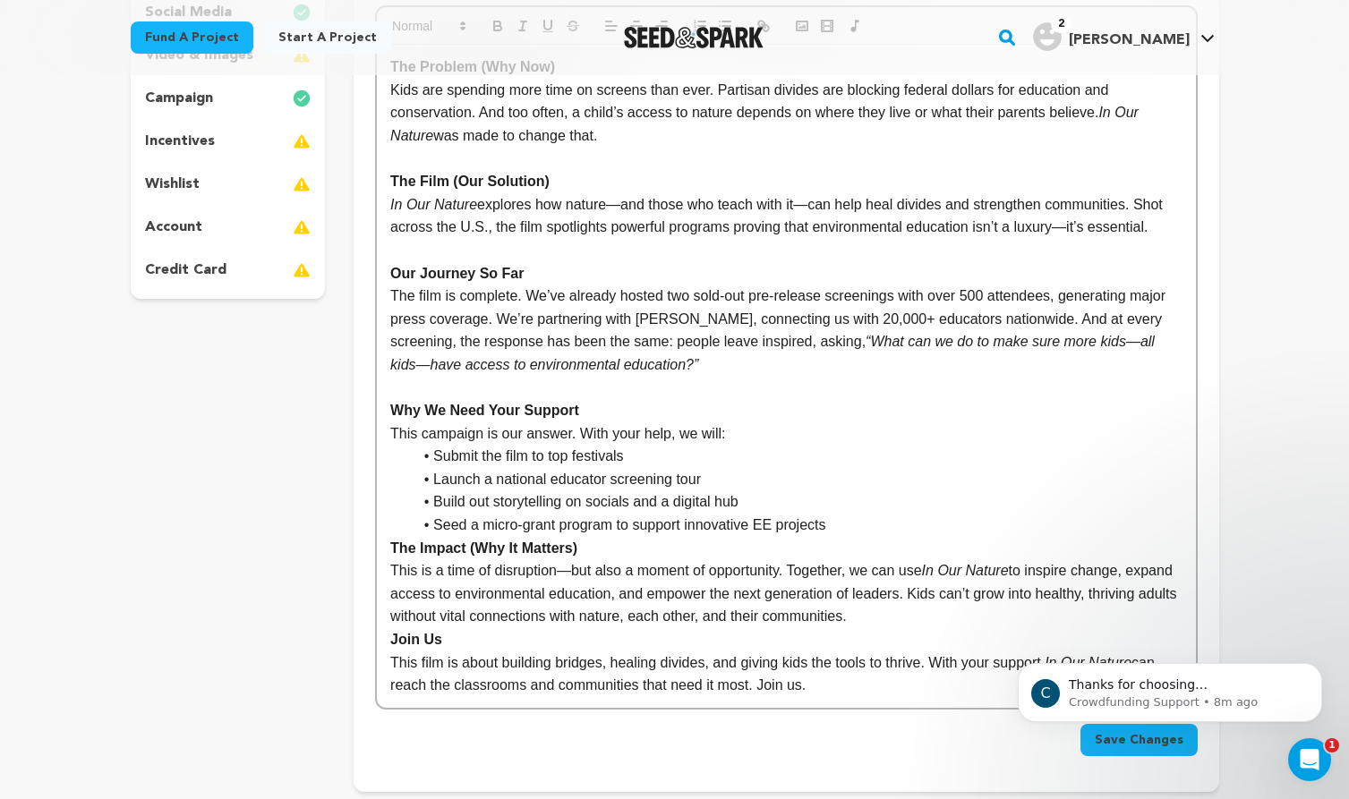
click at [859, 530] on li "Seed a micro-grant program to support innovative EE projects" at bounding box center [797, 525] width 770 height 23
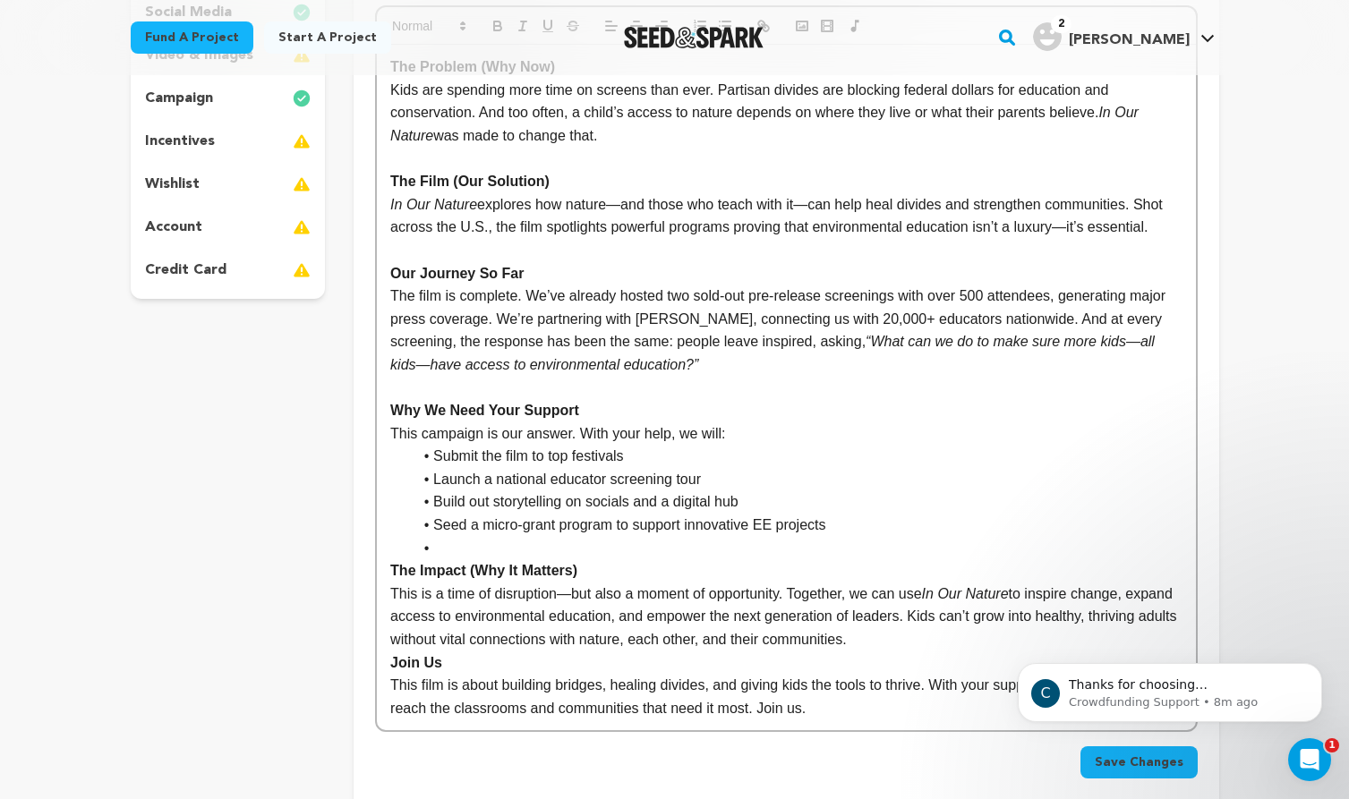
click at [976, 643] on p "This is a time of disruption—but also a moment of opportunity. Together, we can…" at bounding box center [785, 617] width 791 height 69
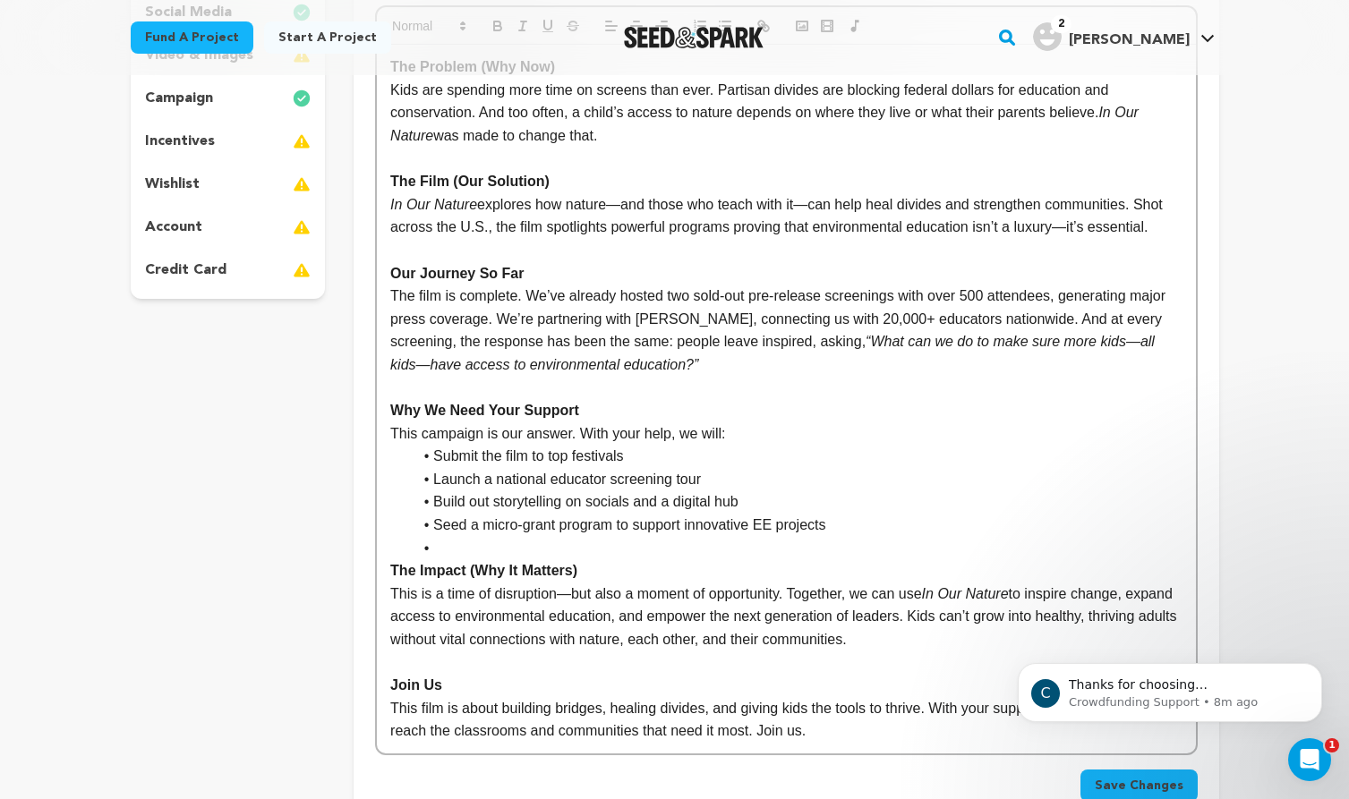
click at [487, 552] on li at bounding box center [797, 548] width 770 height 23
click at [531, 522] on li "Seed a micro-grant program to support innovative EE projects" at bounding box center [797, 525] width 770 height 23
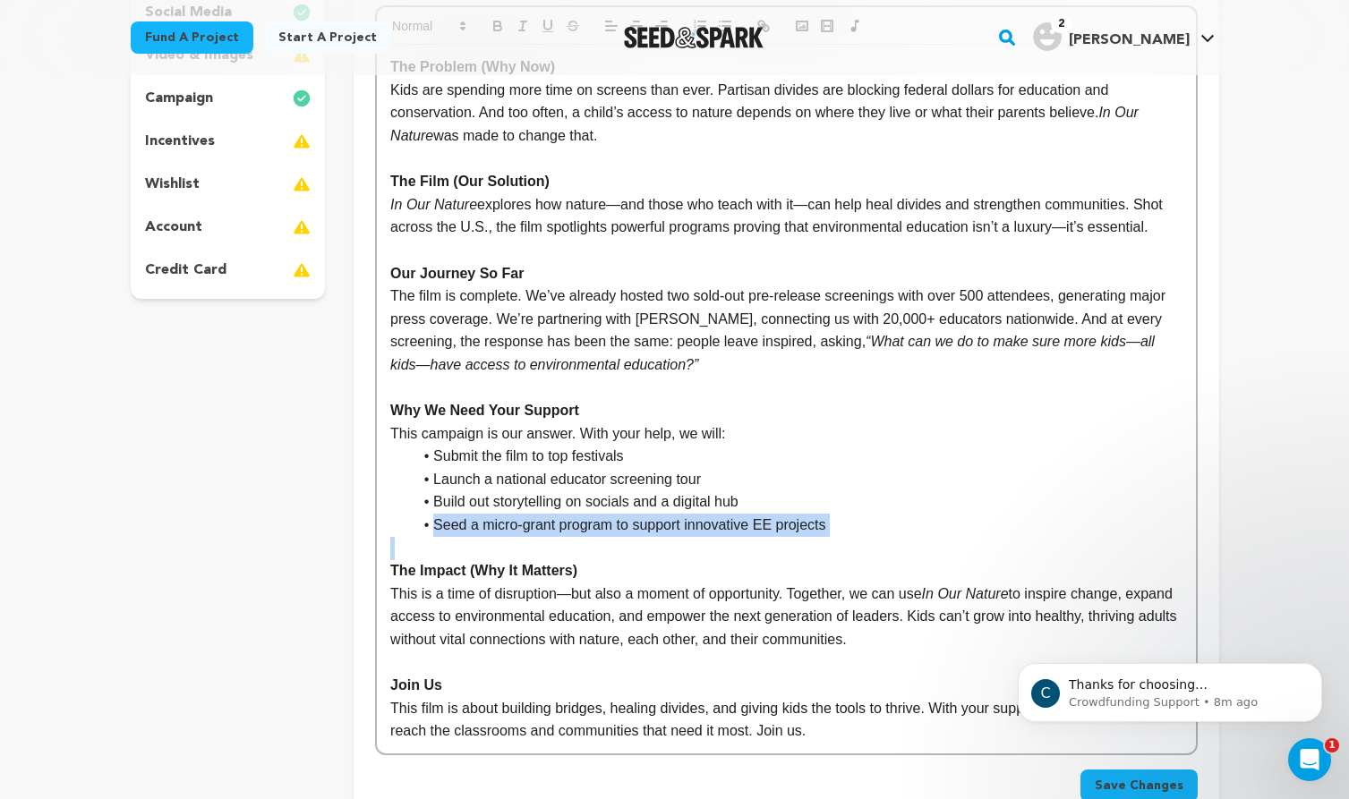
click at [575, 510] on li "Build out storytelling on socials and a digital hub" at bounding box center [797, 501] width 770 height 23
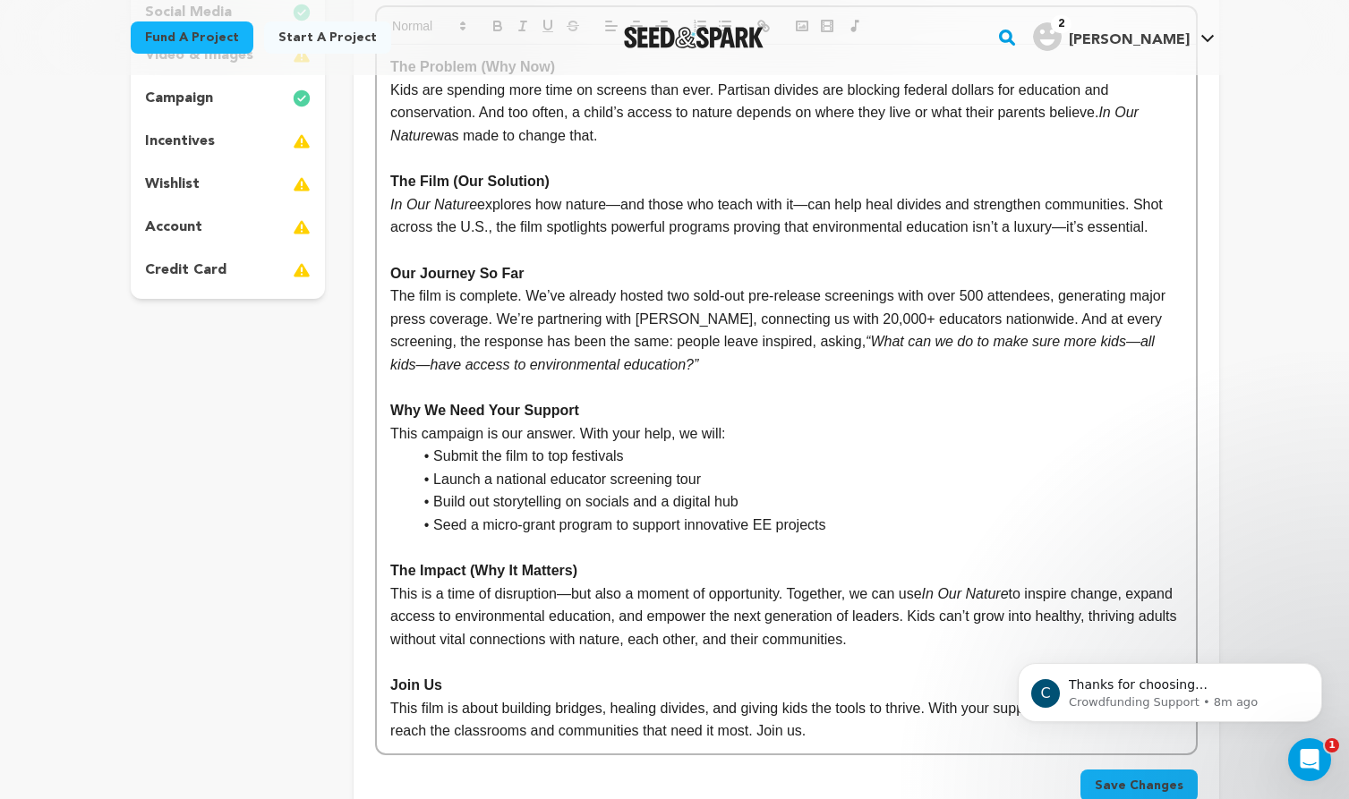
click at [537, 446] on li "Submit the film to top festivals" at bounding box center [797, 456] width 770 height 23
click at [610, 430] on p "This campaign is our answer. With your help, we will:" at bounding box center [785, 433] width 791 height 23
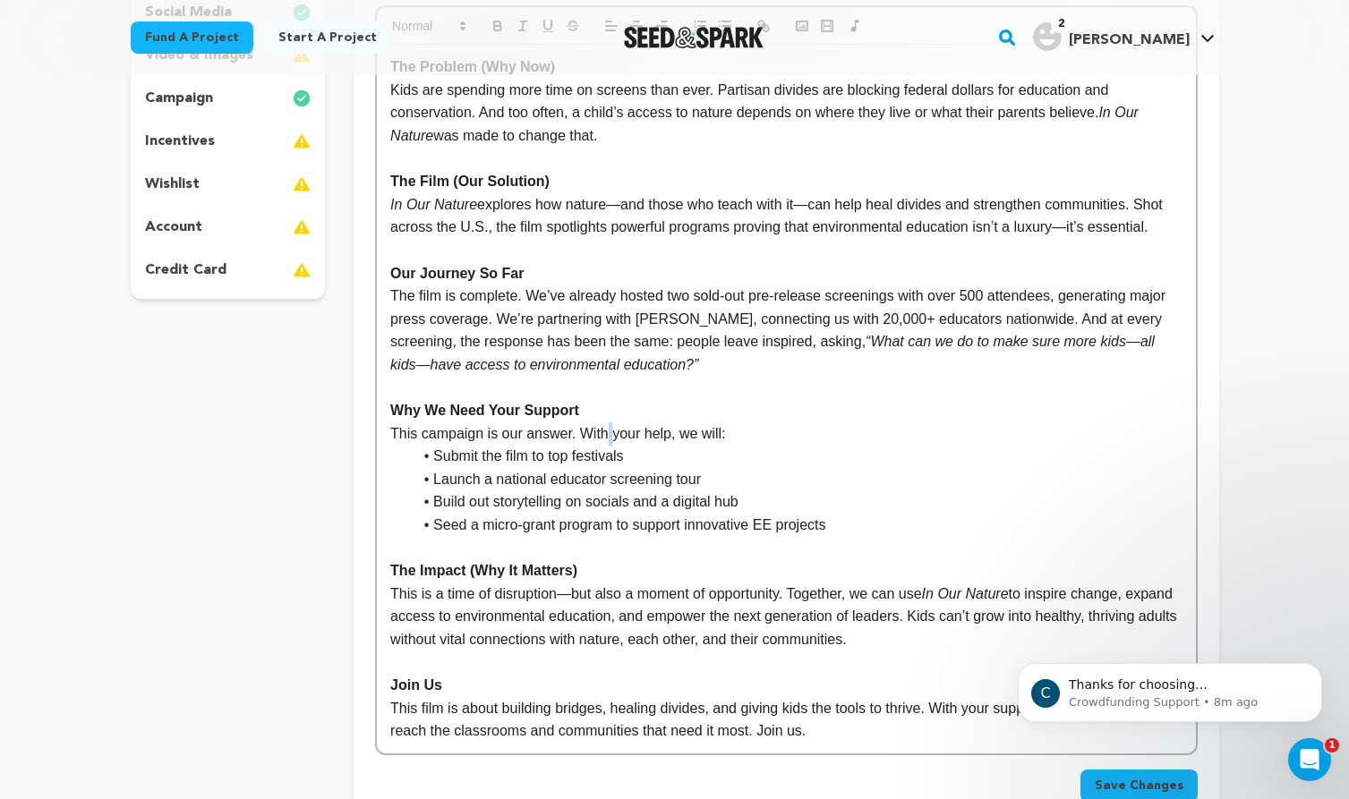
click at [610, 430] on p "This campaign is our answer. With your help, we will:" at bounding box center [785, 433] width 791 height 23
click at [668, 430] on p "This campaign is our answer. With your help, we will:" at bounding box center [785, 433] width 791 height 23
click at [720, 482] on li "Launch a national educator screening tour" at bounding box center [797, 479] width 770 height 23
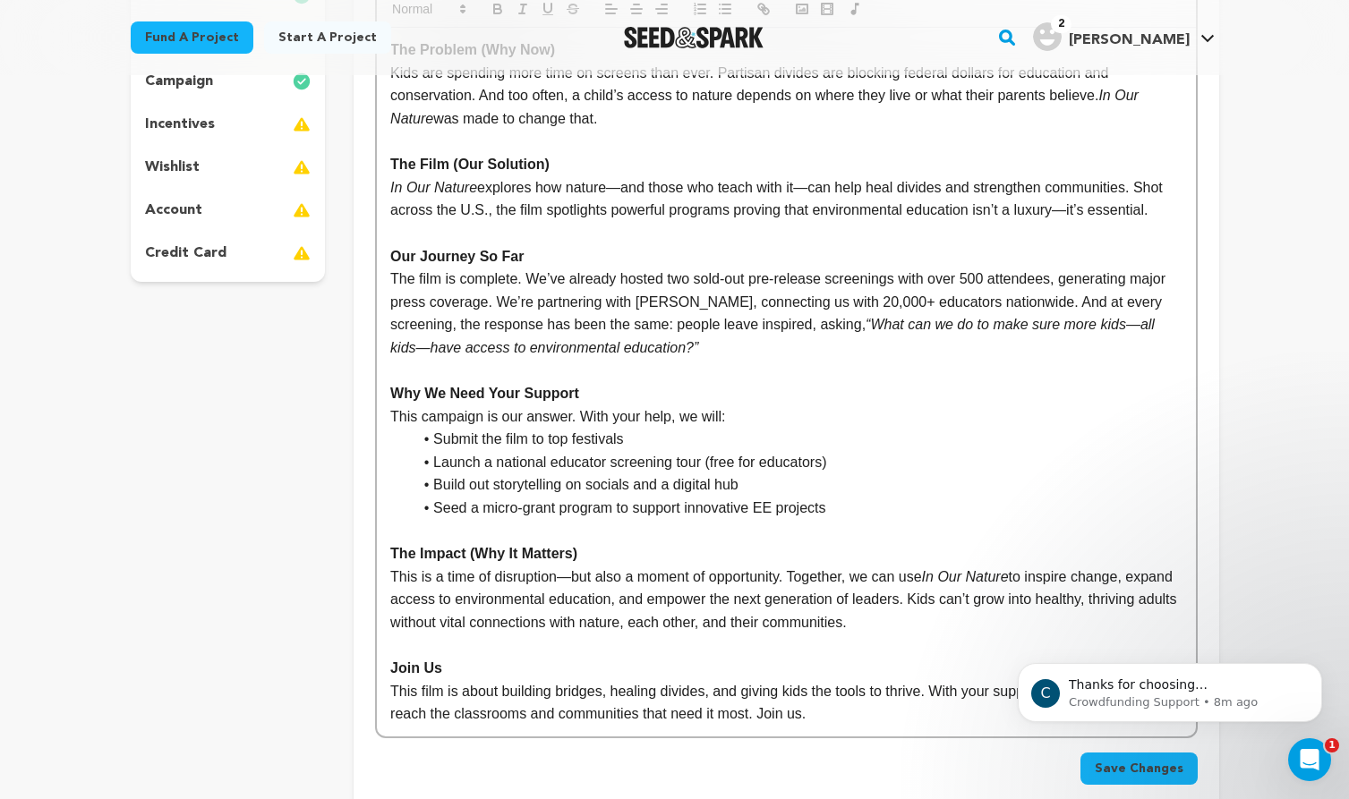
scroll to position [404, 0]
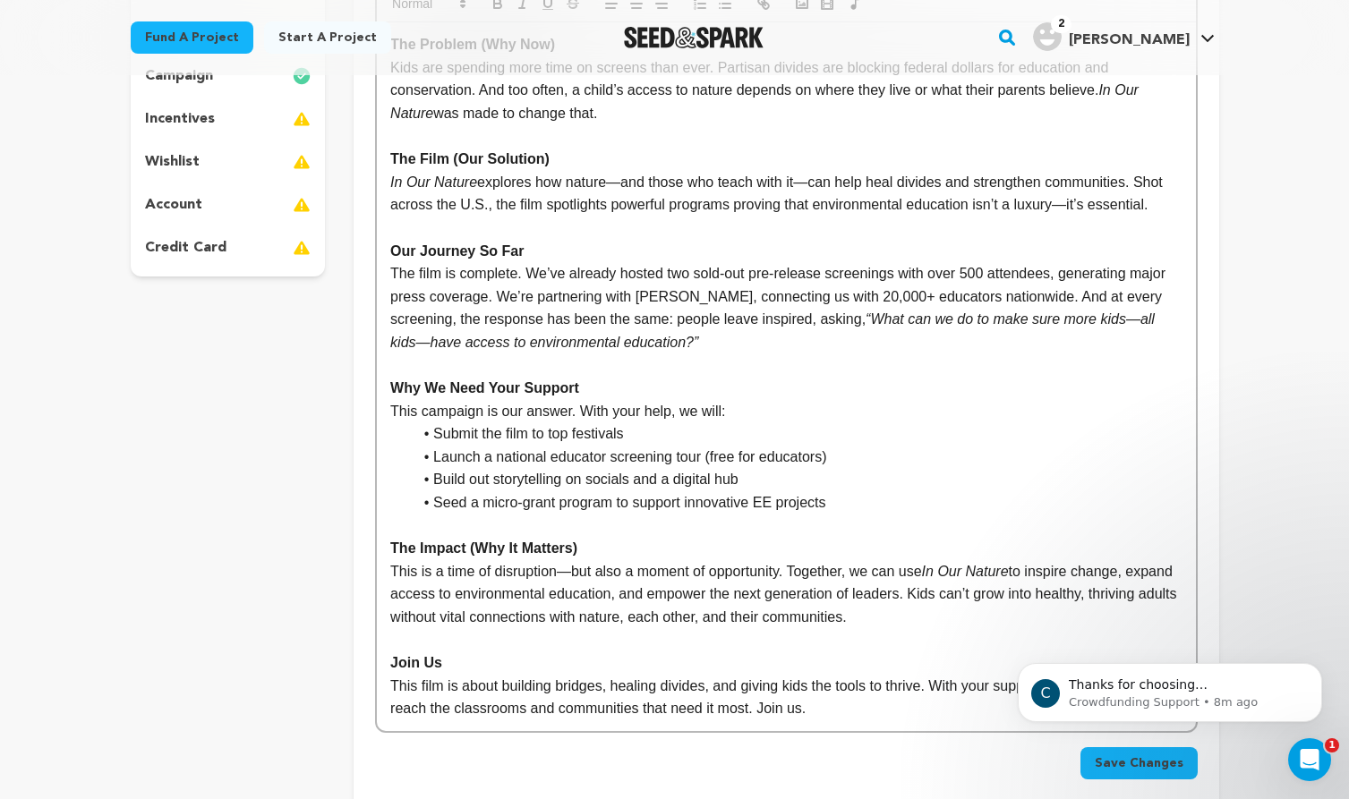
click at [635, 478] on li "Build out storytelling on socials and a digital hub" at bounding box center [797, 479] width 770 height 23
drag, startPoint x: 749, startPoint y: 483, endPoint x: 424, endPoint y: 487, distance: 324.9
click at [424, 487] on li "Build out storytelling on socials and a digital hub" at bounding box center [797, 479] width 770 height 23
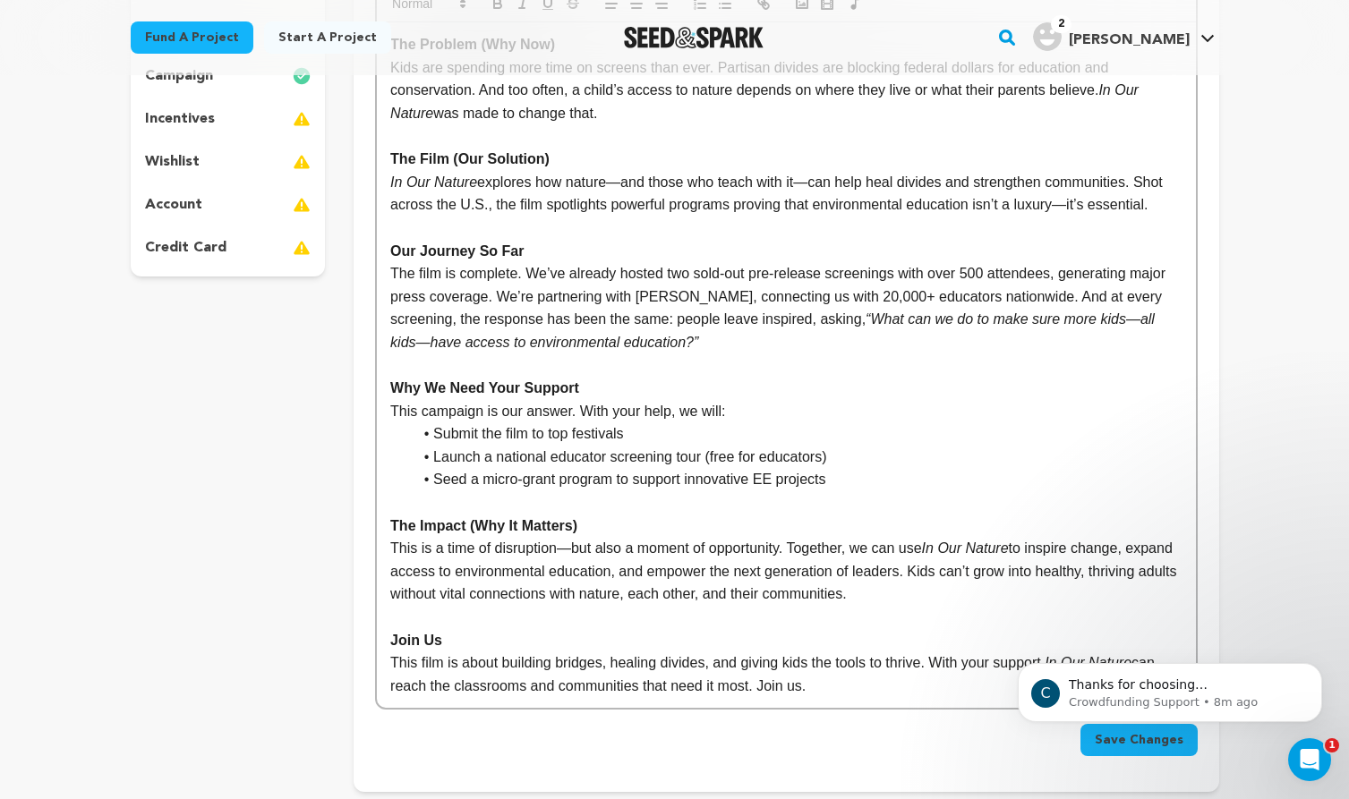
click at [847, 477] on li "Seed a micro-grant program to support innovative EE projects" at bounding box center [797, 479] width 770 height 23
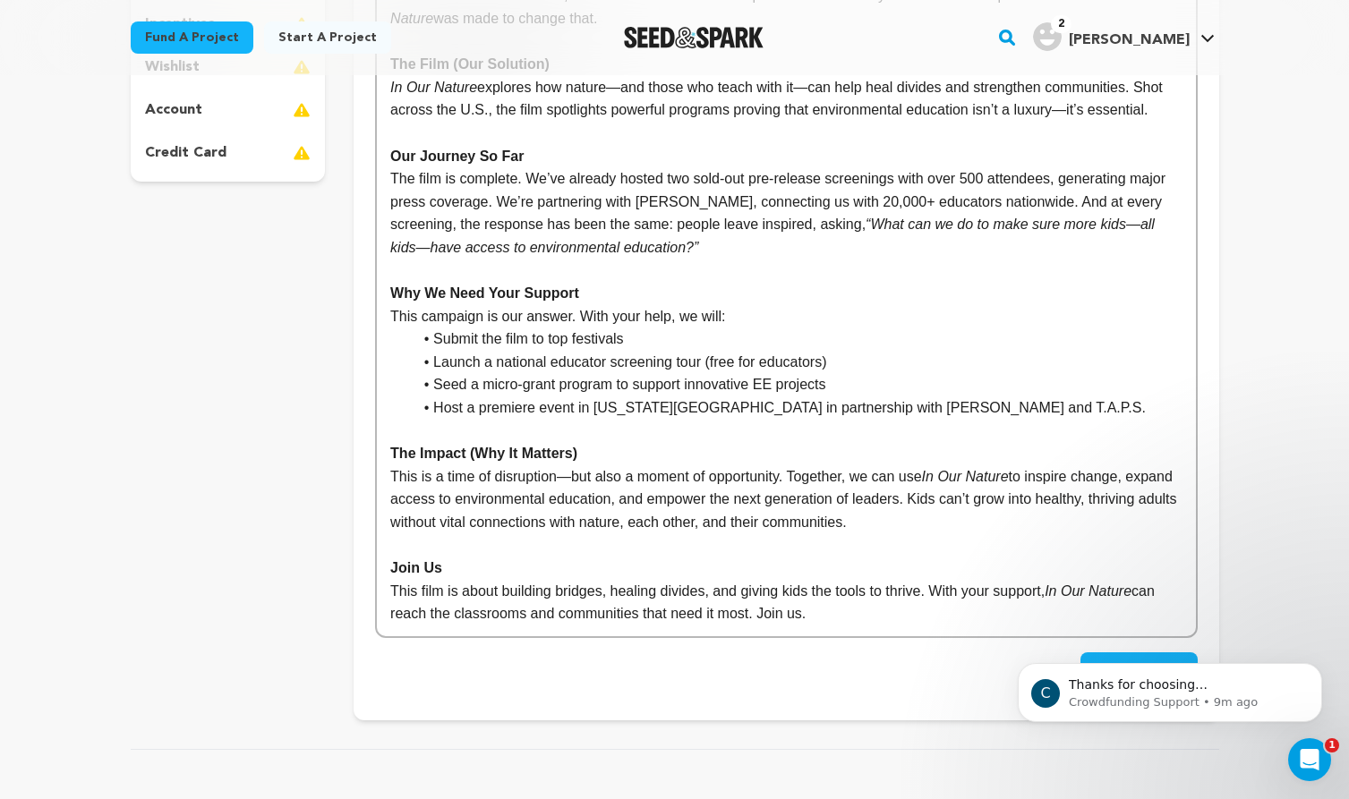
scroll to position [505, 0]
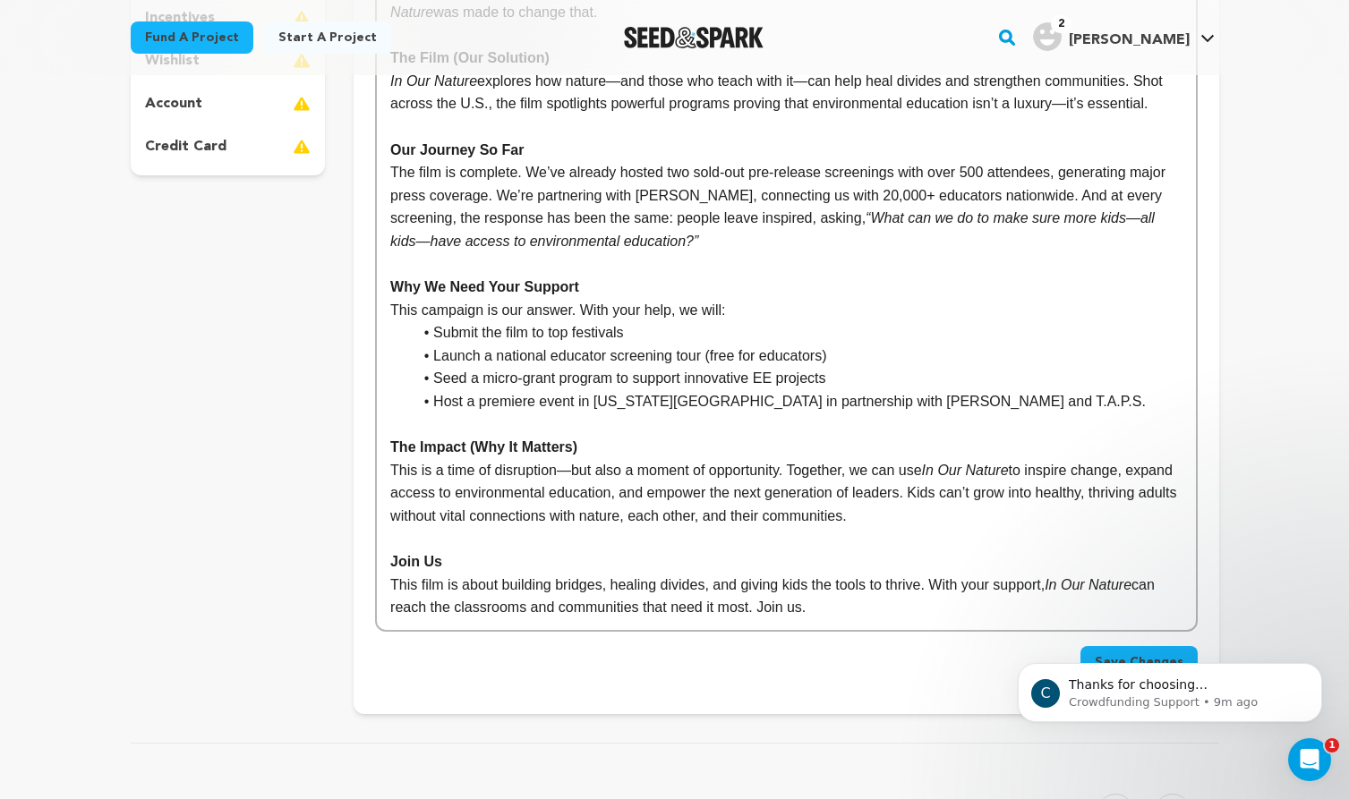
click at [746, 482] on p "This is a time of disruption—but also a moment of opportunity. Together, we can…" at bounding box center [785, 493] width 791 height 69
click at [657, 487] on p "This is a time of disruption—but also a moment of opportunity. Together, we can…" at bounding box center [785, 493] width 791 height 69
click at [800, 492] on p "This is a time of disruption—but also a moment of opportunity. Together, we can…" at bounding box center [785, 493] width 791 height 69
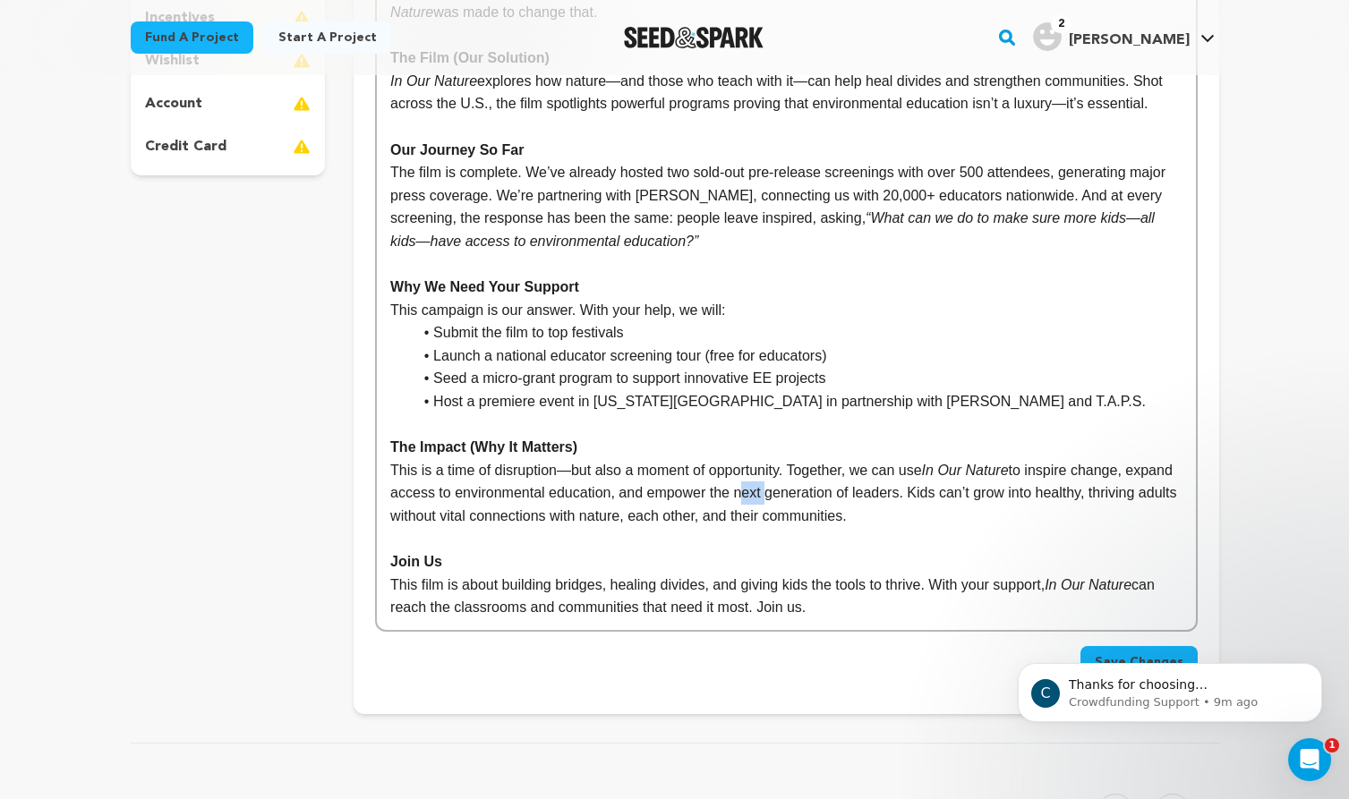
click at [870, 492] on p "This is a time of disruption—but also a moment of opportunity. Together, we can…" at bounding box center [785, 493] width 791 height 69
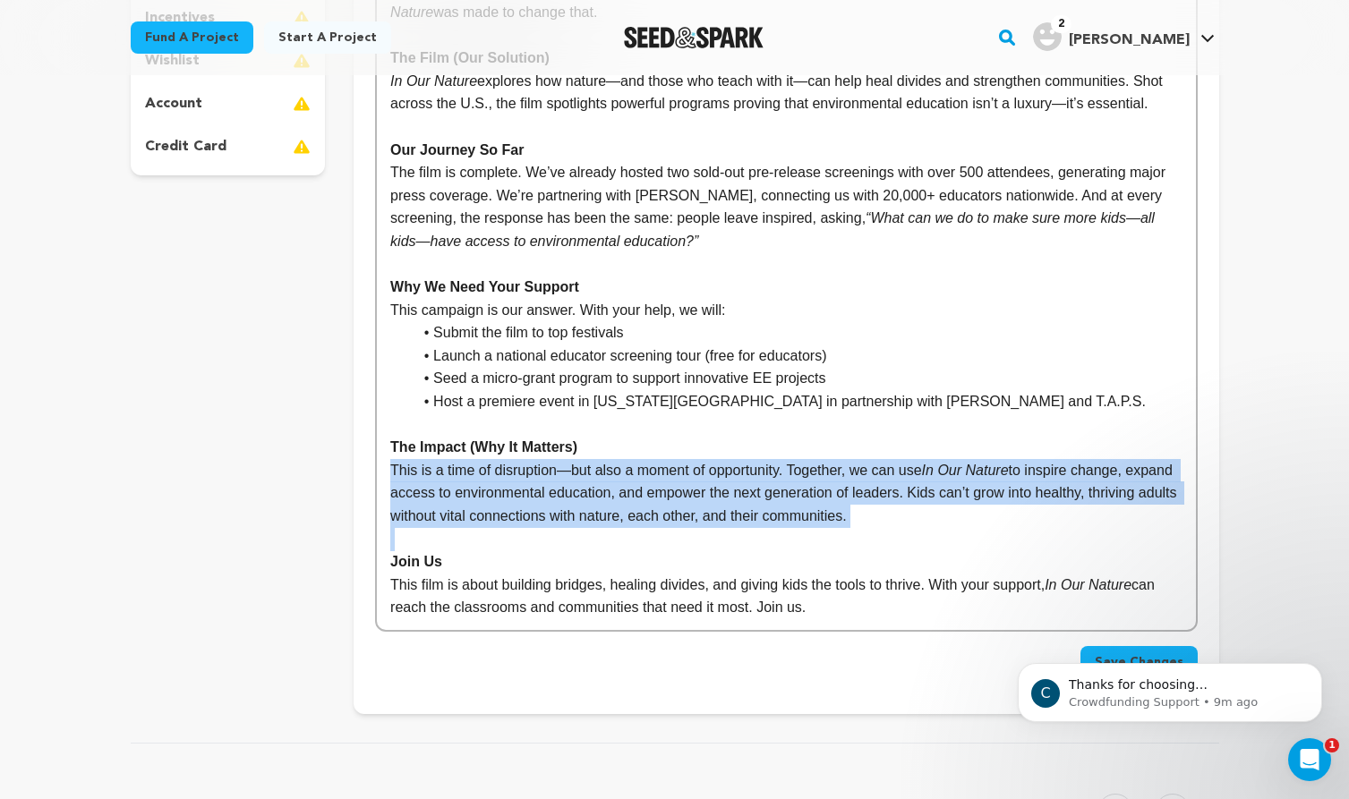
click at [930, 492] on p "This is a time of disruption—but also a moment of opportunity. Together, we can…" at bounding box center [785, 493] width 791 height 69
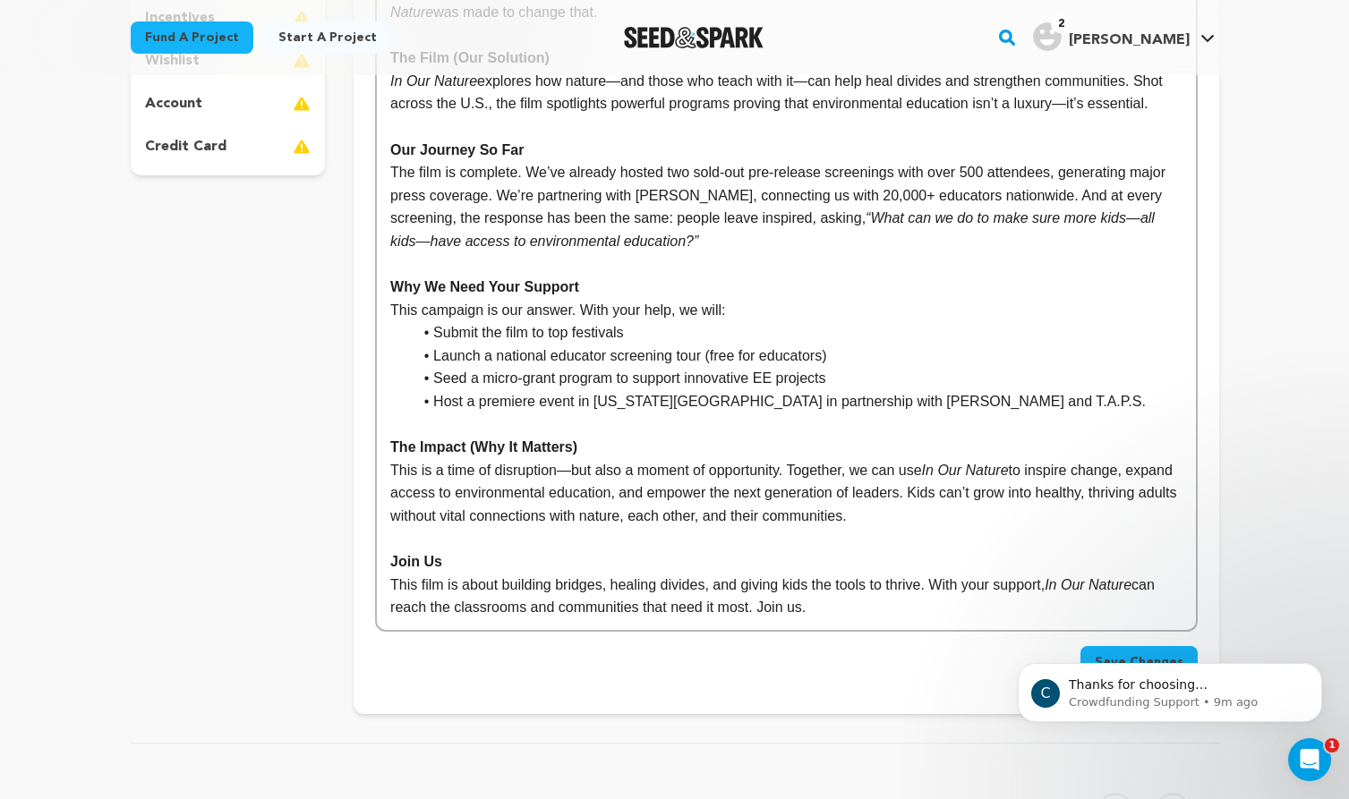
click at [930, 492] on p "This is a time of disruption—but also a moment of opportunity. Together, we can…" at bounding box center [785, 493] width 791 height 69
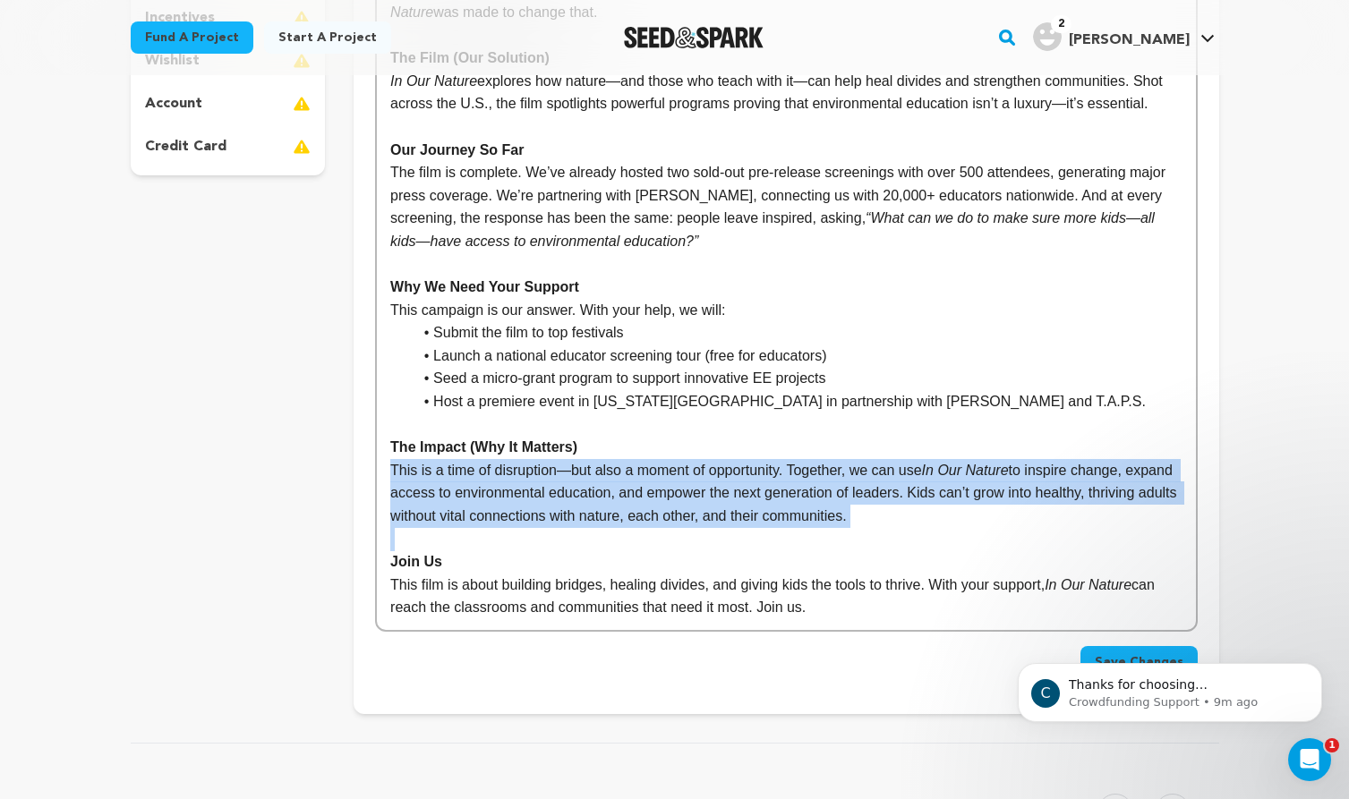
click at [813, 504] on p "This is a time of disruption—but also a moment of opportunity. Together, we can…" at bounding box center [785, 493] width 791 height 69
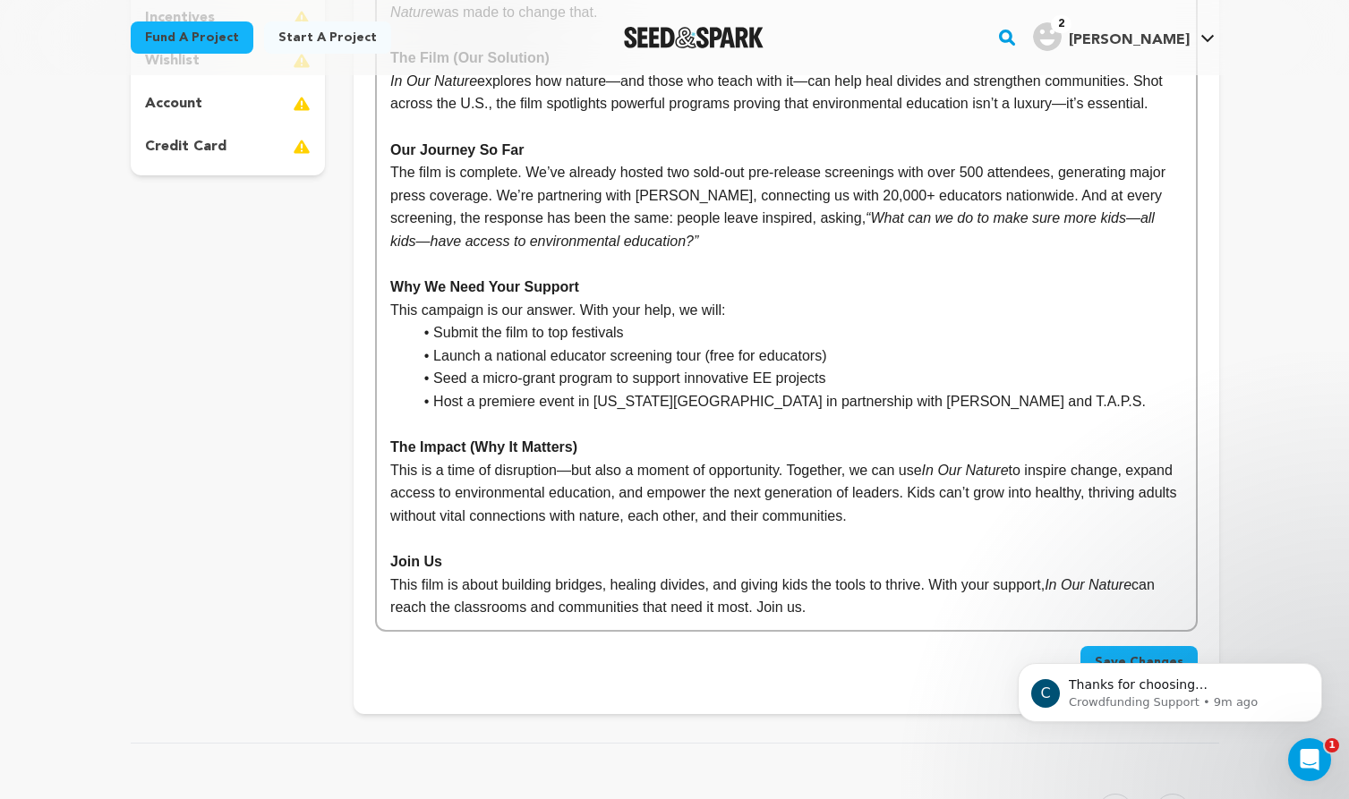
click at [813, 504] on p "This is a time of disruption—but also a moment of opportunity. Together, we can…" at bounding box center [785, 493] width 791 height 69
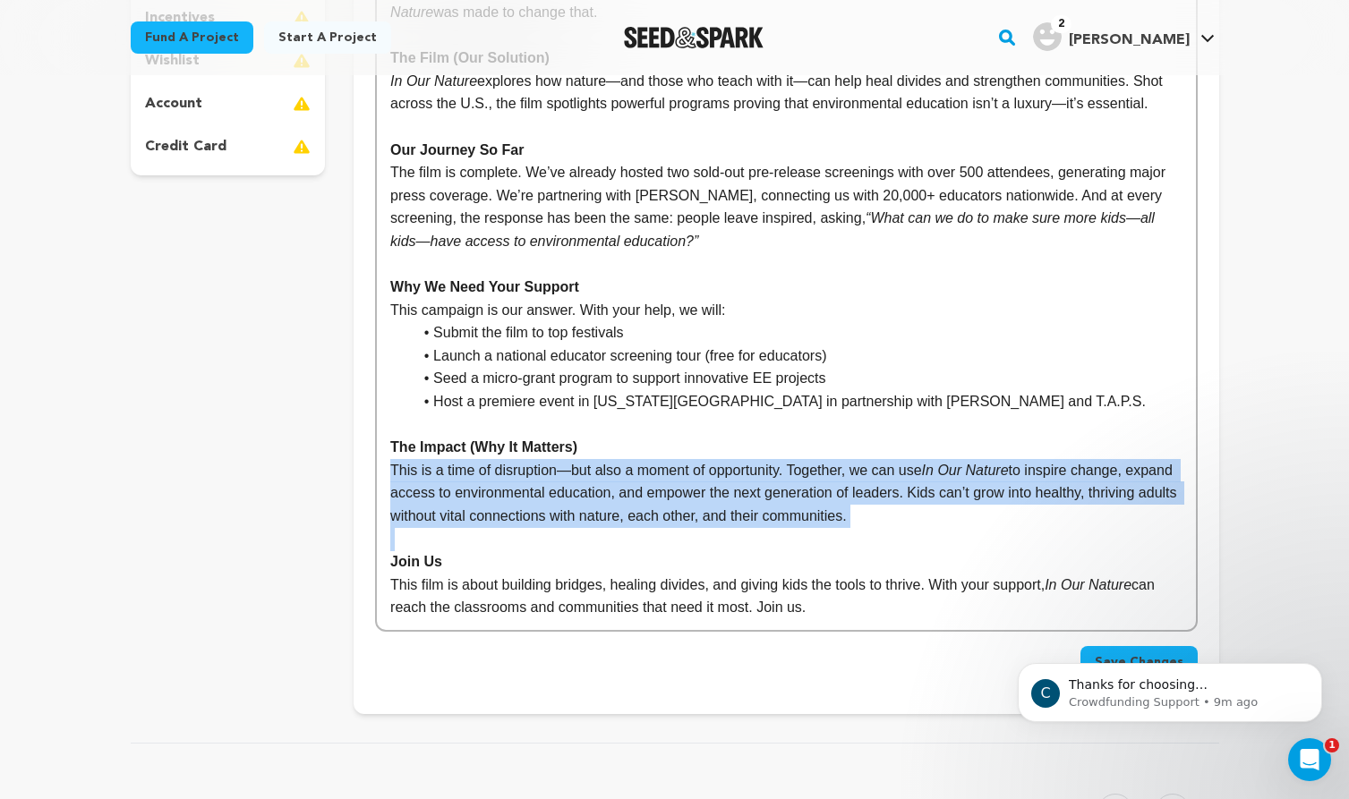
click at [874, 505] on p "This is a time of disruption—but also a moment of opportunity. Together, we can…" at bounding box center [785, 493] width 791 height 69
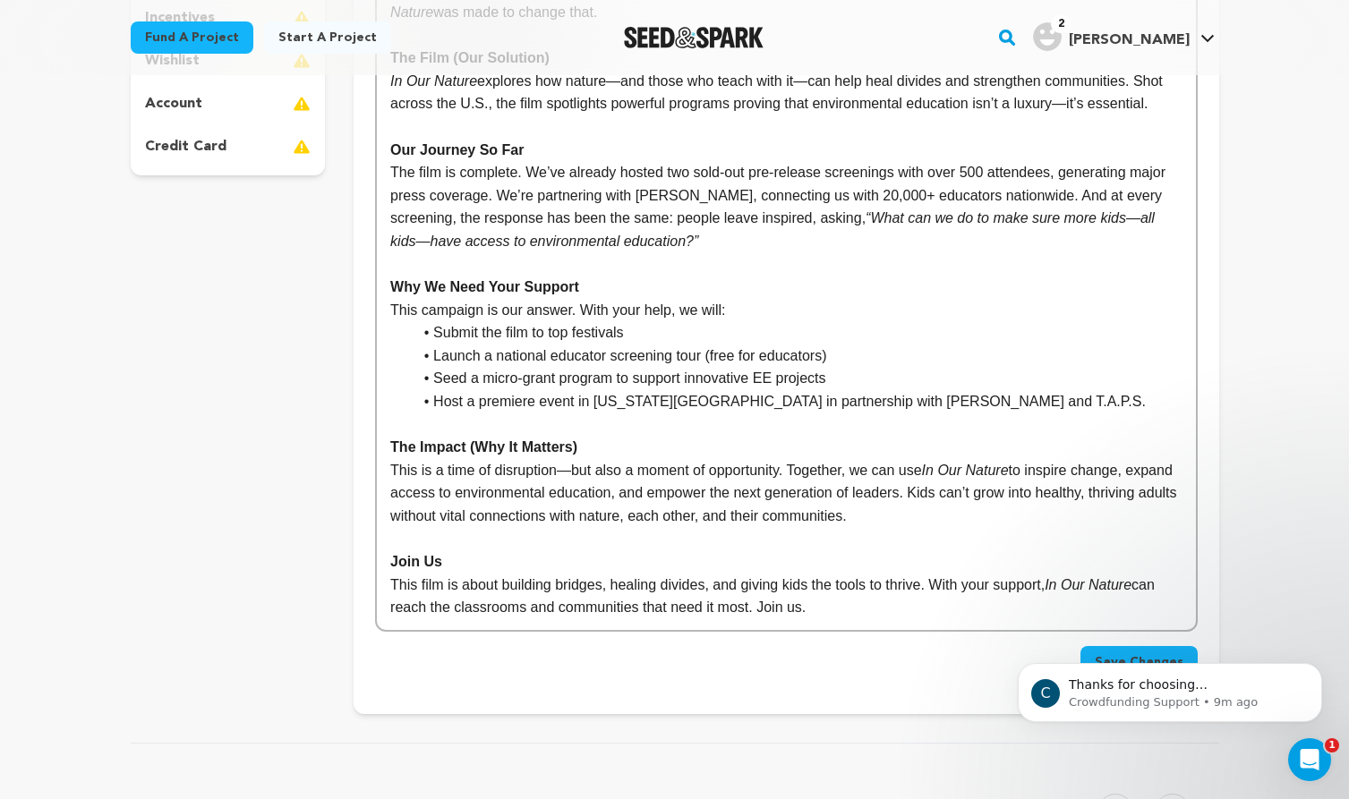
click at [874, 505] on p "This is a time of disruption—but also a moment of opportunity. Together, we can…" at bounding box center [785, 493] width 791 height 69
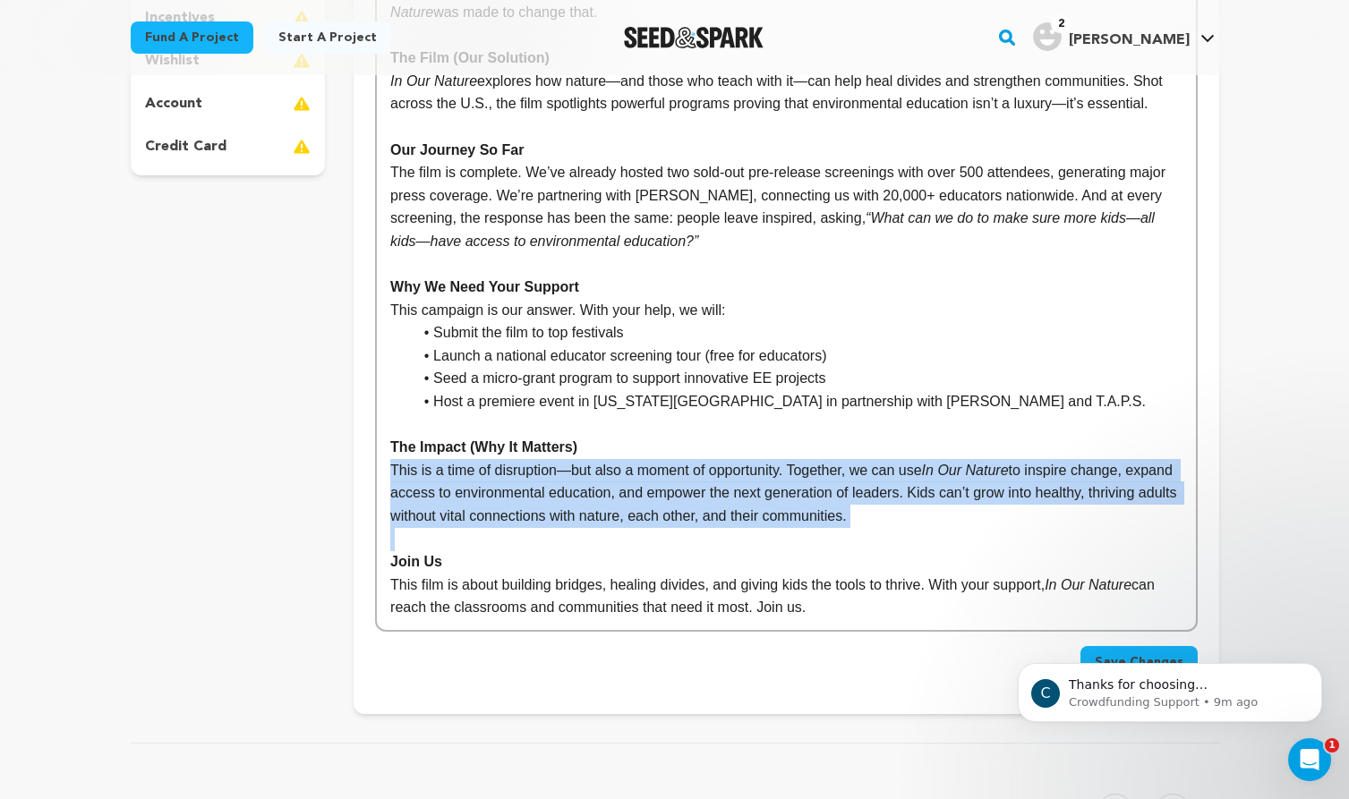
click at [942, 510] on p "This is a time of disruption—but also a moment of opportunity. Together, we can…" at bounding box center [785, 493] width 791 height 69
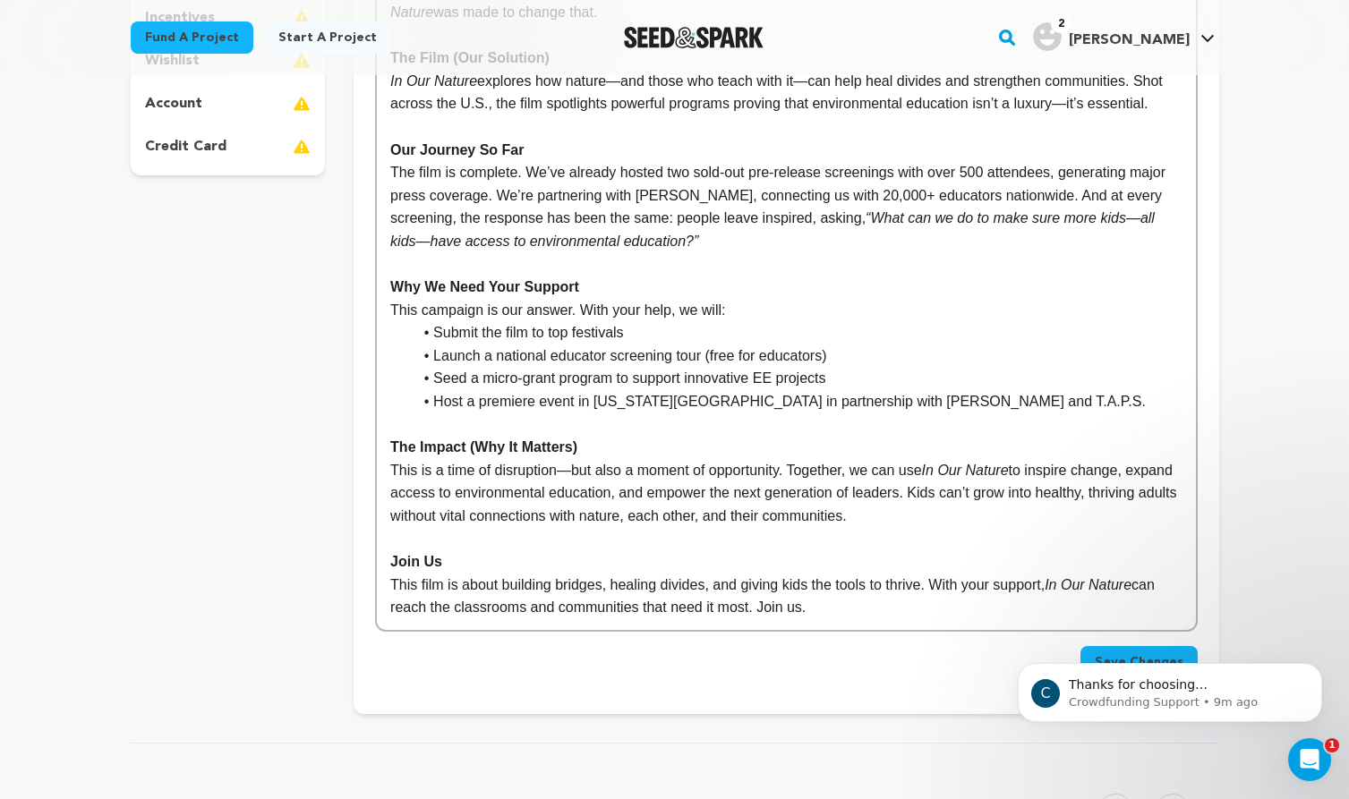
click at [942, 510] on p "This is a time of disruption—but also a moment of opportunity. Together, we can…" at bounding box center [785, 493] width 791 height 69
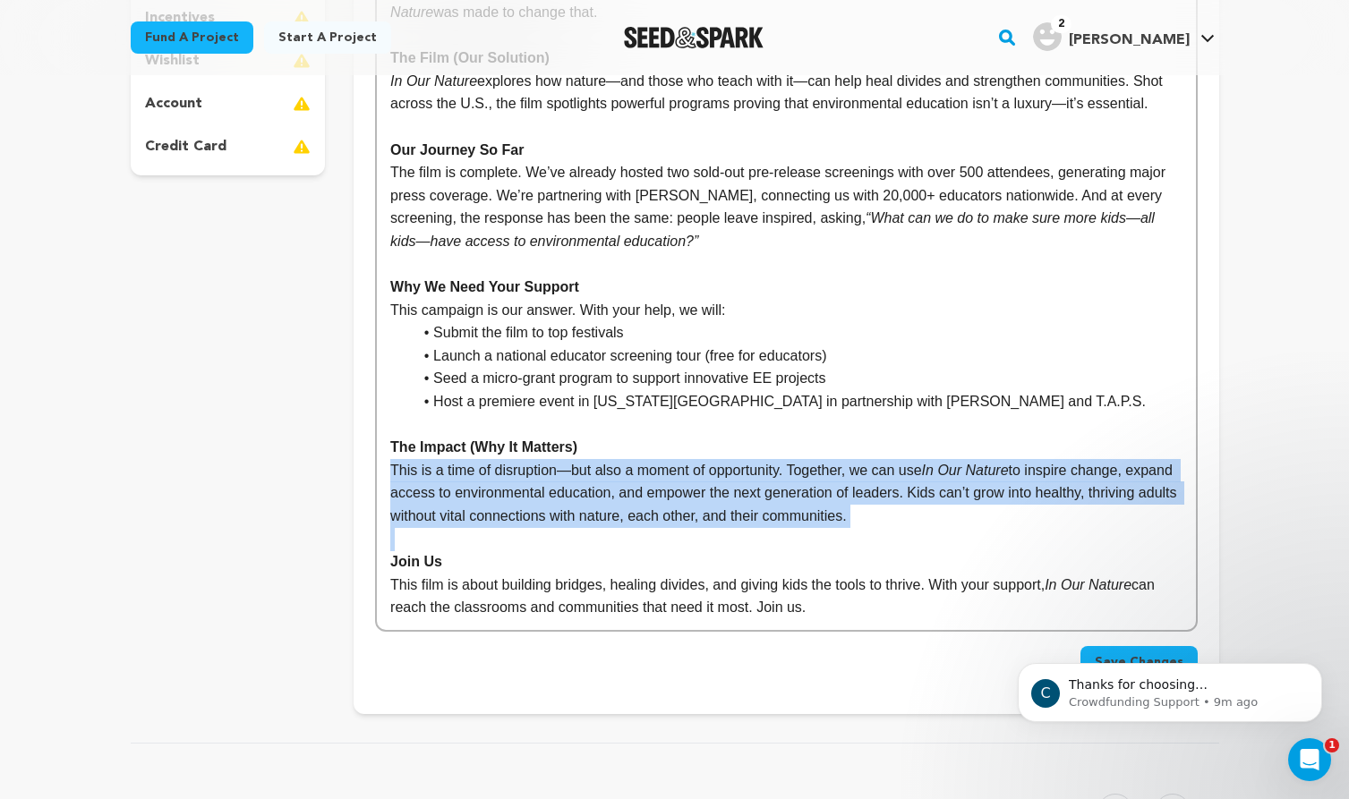
click at [980, 508] on p "This is a time of disruption—but also a moment of opportunity. Together, we can…" at bounding box center [785, 493] width 791 height 69
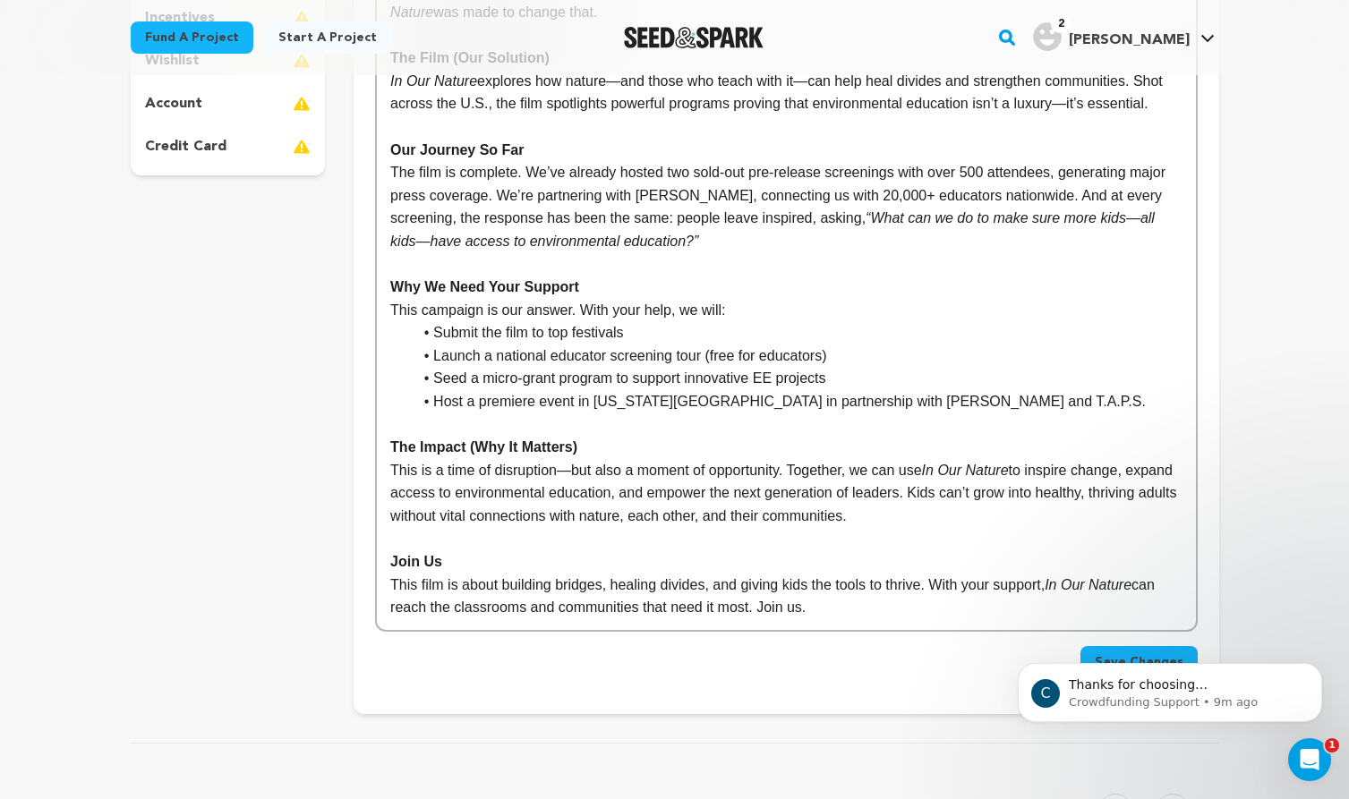
click at [980, 508] on p "This is a time of disruption—but also a moment of opportunity. Together, we can…" at bounding box center [785, 493] width 791 height 69
click at [953, 496] on p "This is a time of disruption—but also a moment of opportunity. Together, we can…" at bounding box center [785, 493] width 791 height 69
click at [992, 496] on p "This is a time of disruption—but also a moment of opportunity. Together, we can…" at bounding box center [785, 493] width 791 height 69
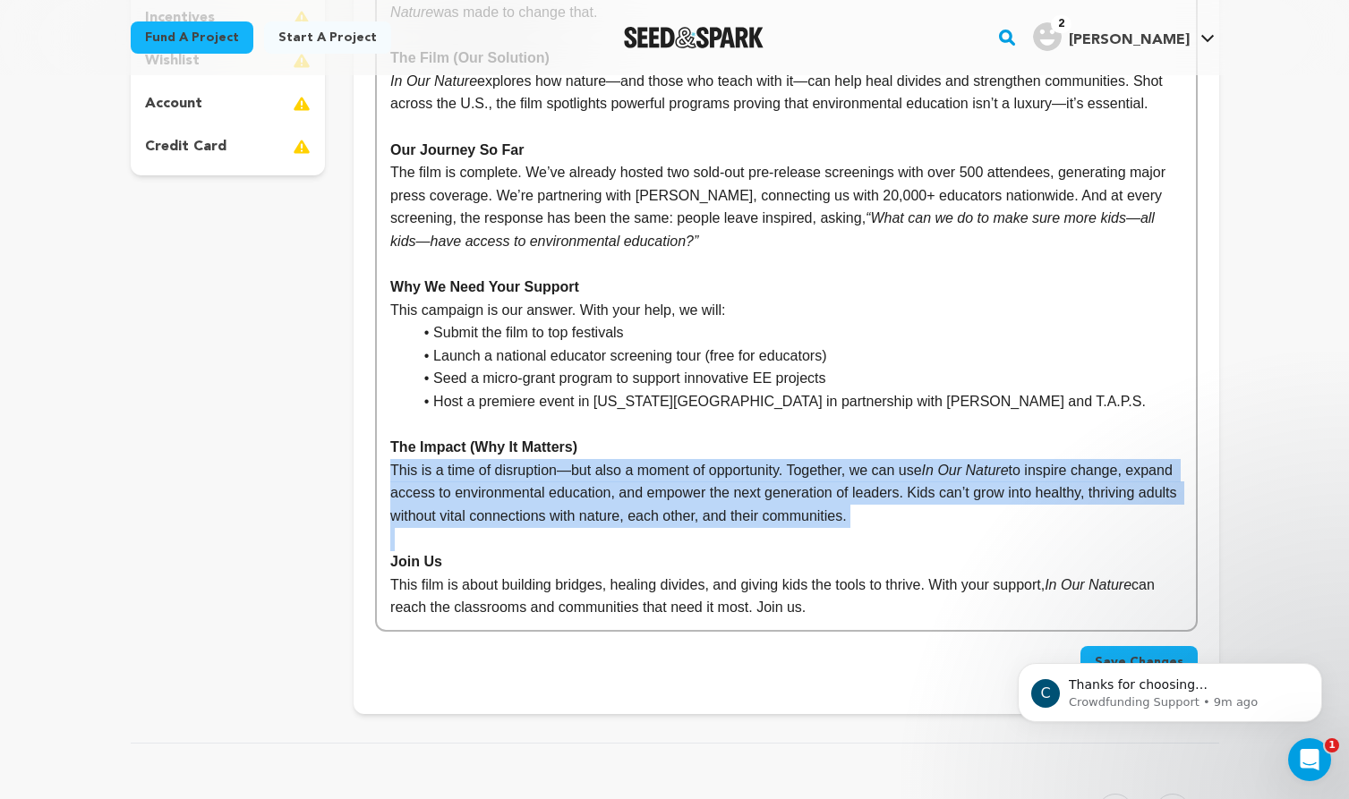
click at [1035, 491] on p "This is a time of disruption—but also a moment of opportunity. Together, we can…" at bounding box center [785, 493] width 791 height 69
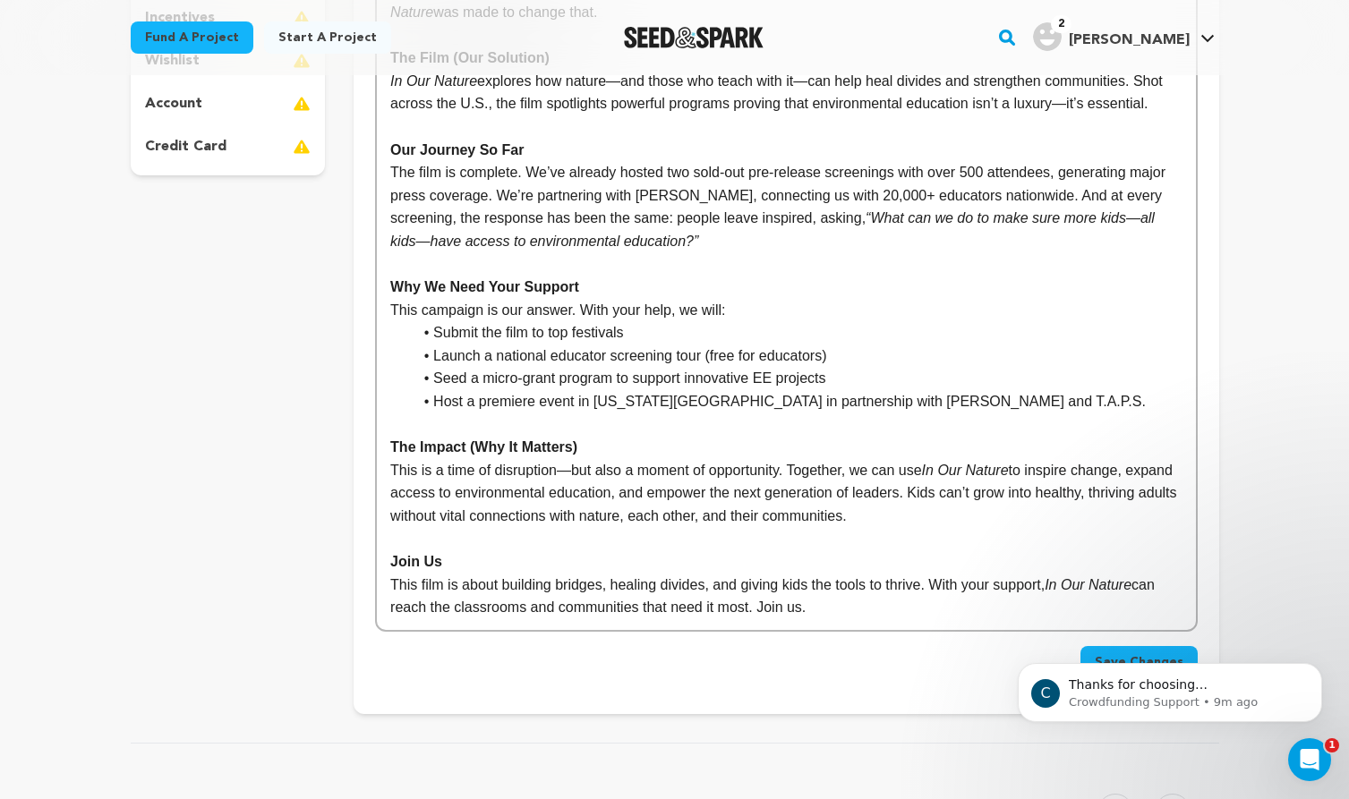
click at [1035, 491] on p "This is a time of disruption—but also a moment of opportunity. Together, we can…" at bounding box center [785, 493] width 791 height 69
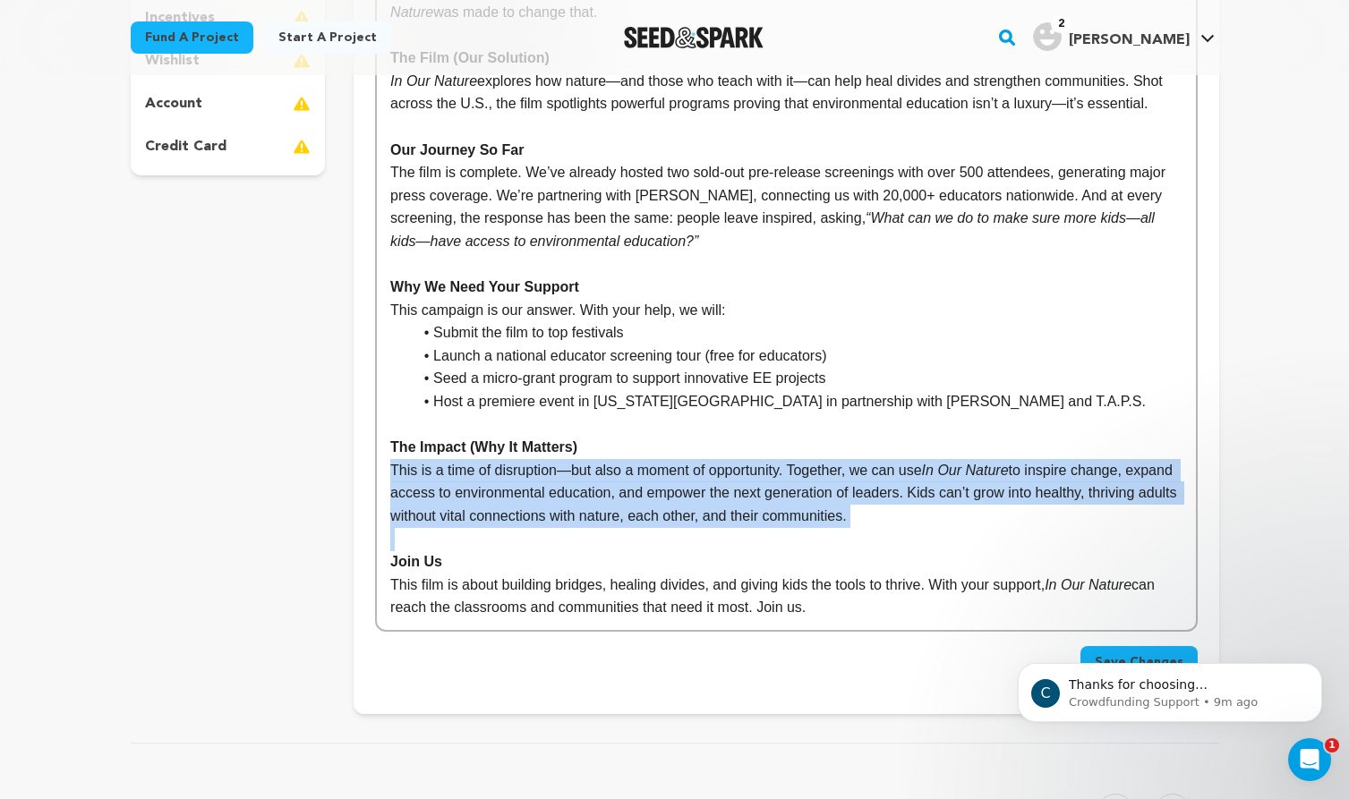
click at [1071, 498] on p "This is a time of disruption—but also a moment of opportunity. Together, we can…" at bounding box center [785, 493] width 791 height 69
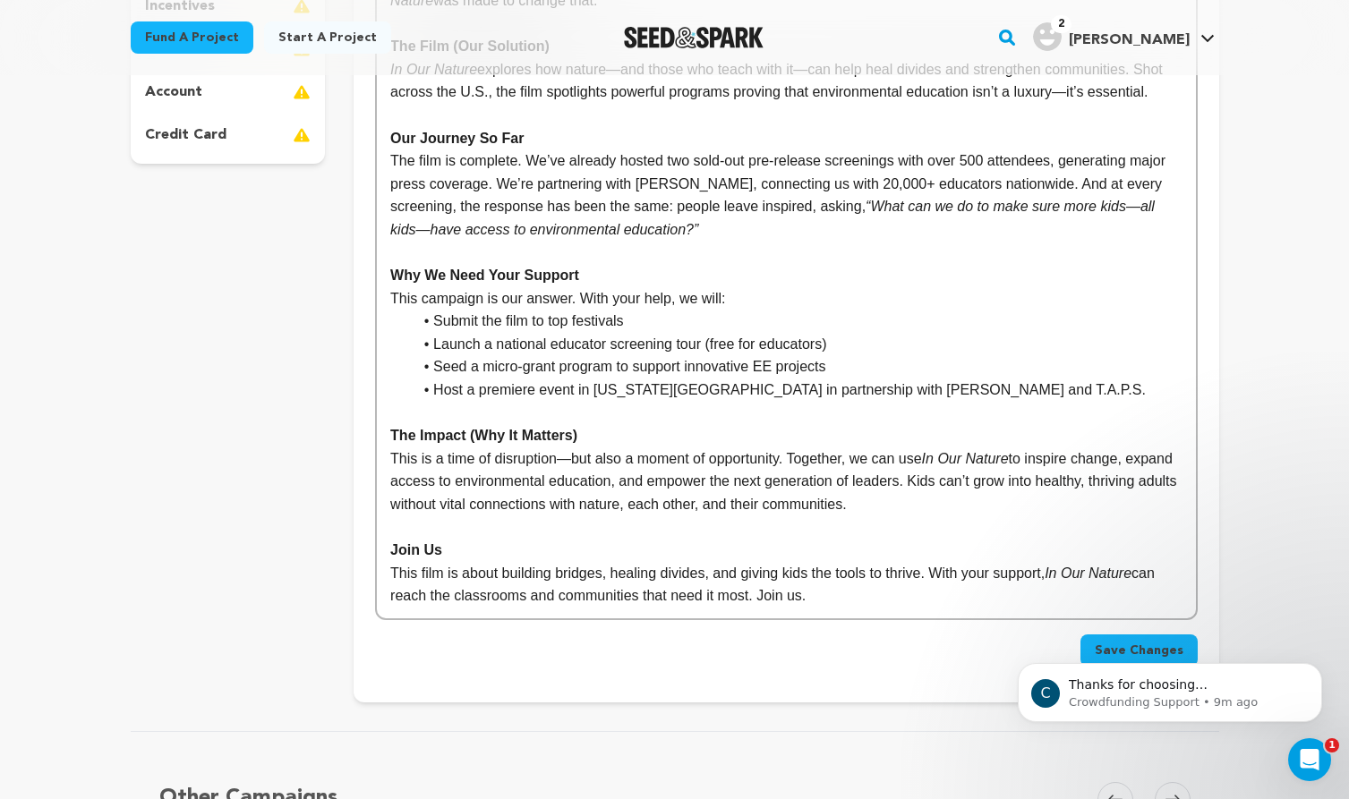
scroll to position [520, 0]
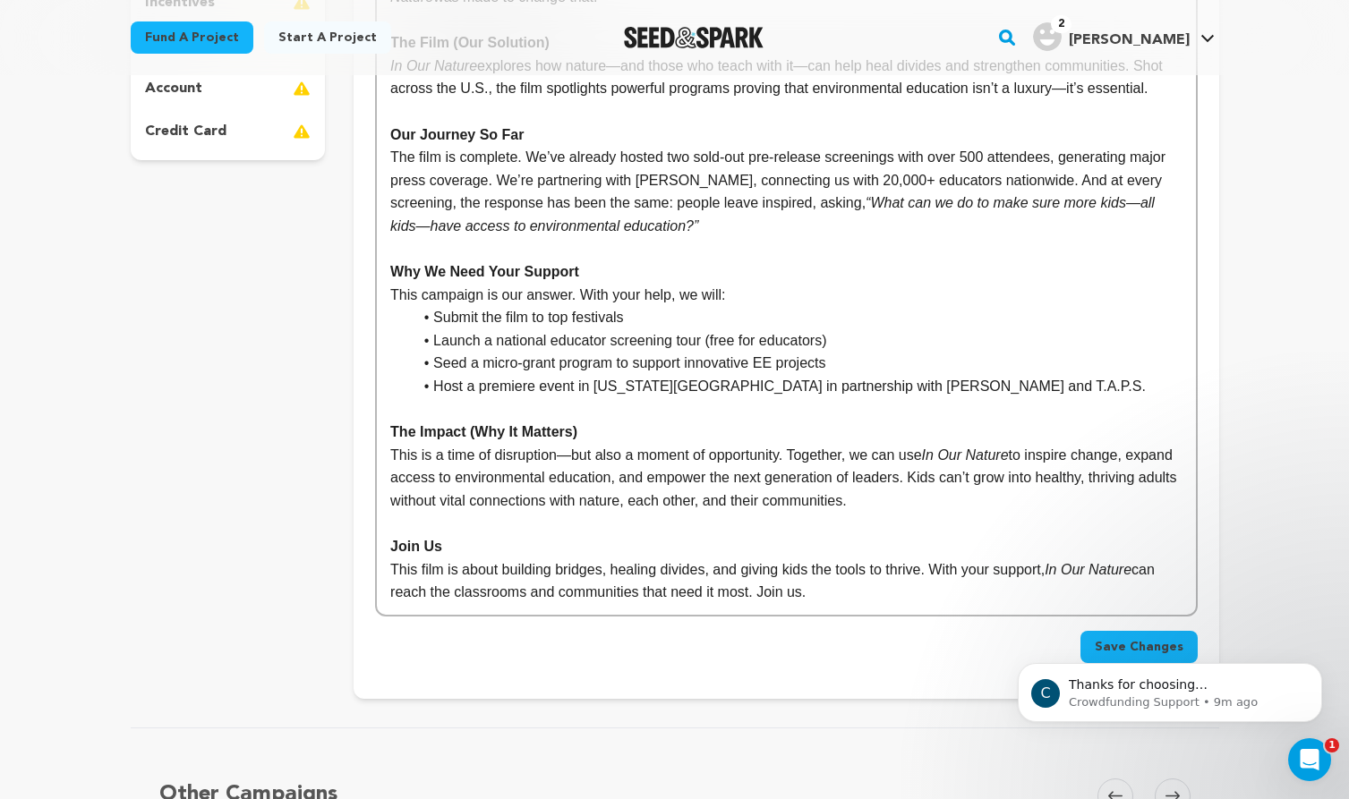
click at [996, 500] on p "This is a time of disruption—but also a moment of opportunity. Together, we can…" at bounding box center [785, 478] width 791 height 69
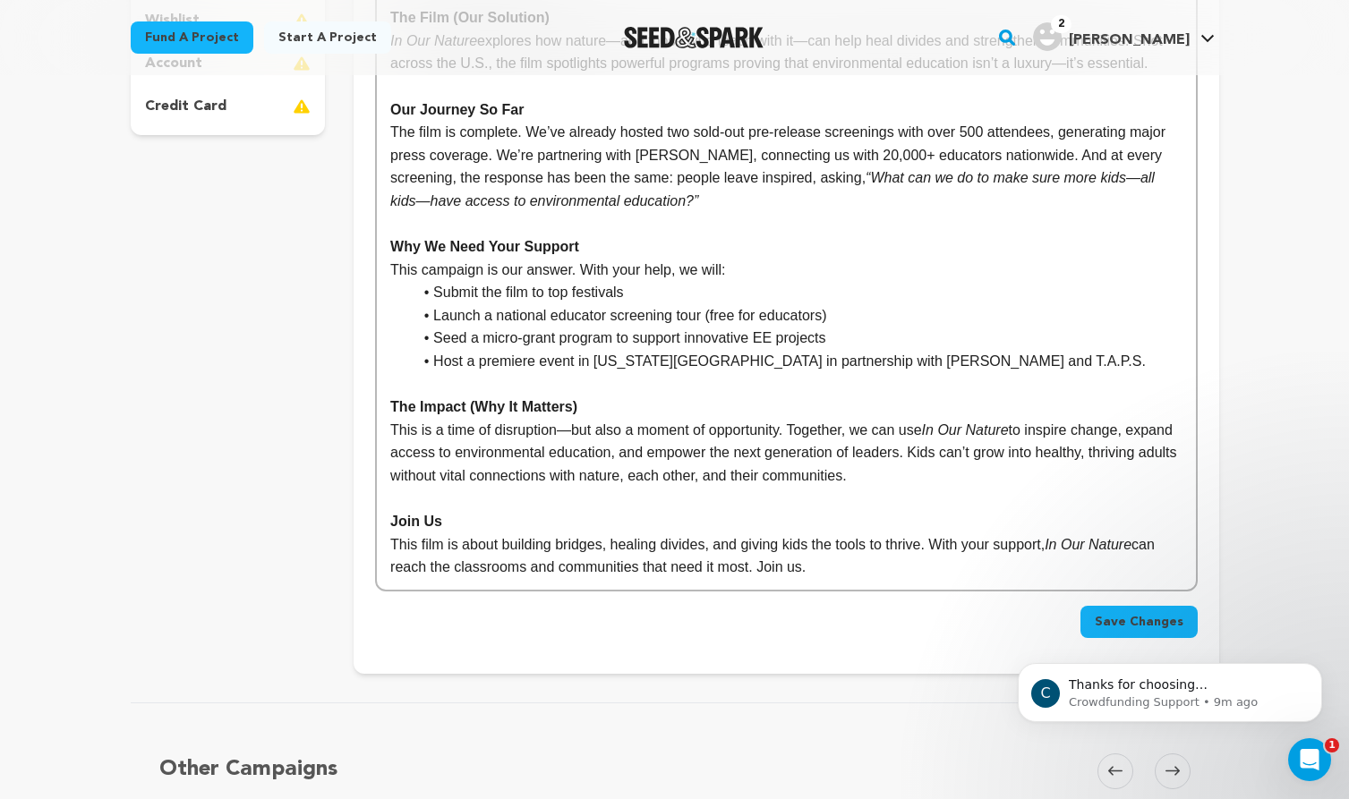
scroll to position [547, 0]
click at [761, 560] on p "This film is about building bridges, healing divides, and giving kids the tools…" at bounding box center [785, 555] width 791 height 46
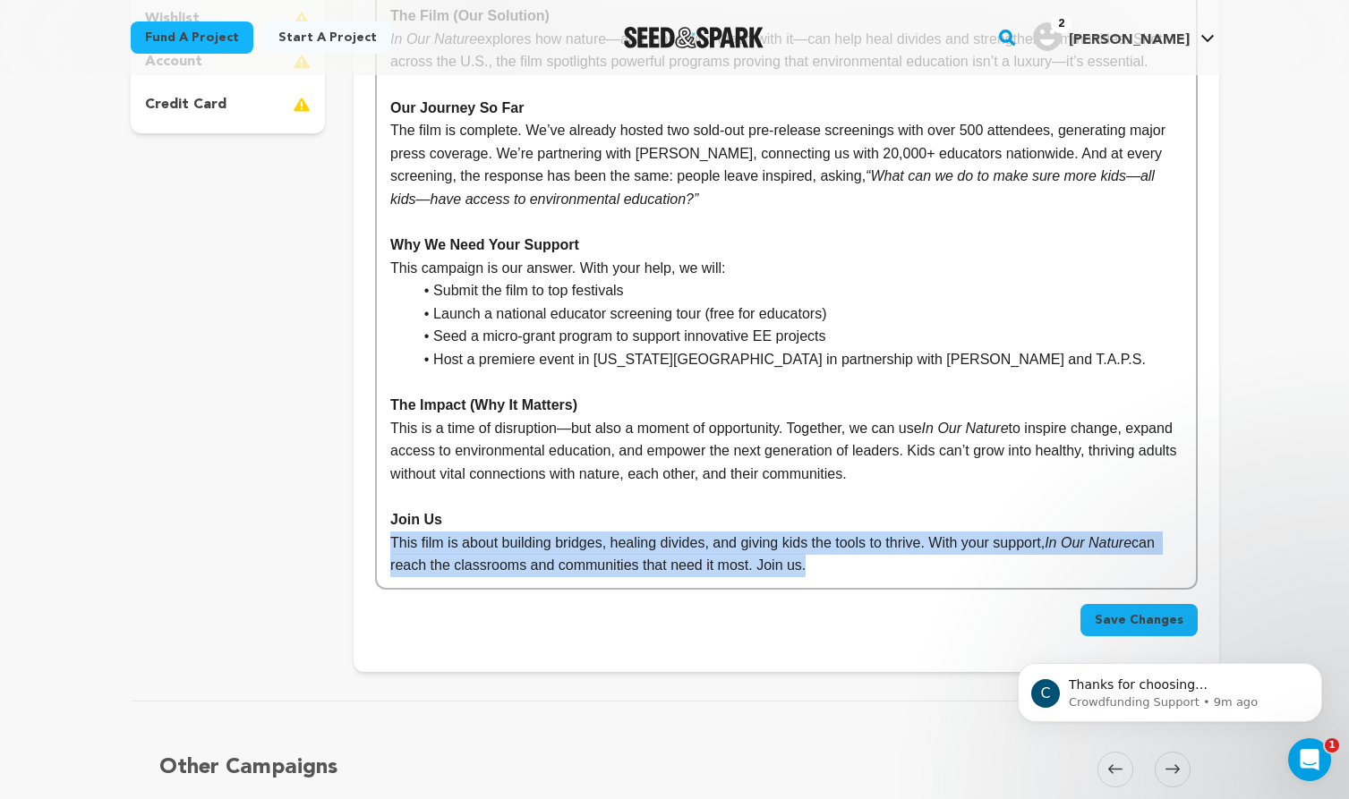
click at [800, 560] on p "This film is about building bridges, healing divides, and giving kids the tools…" at bounding box center [785, 555] width 791 height 46
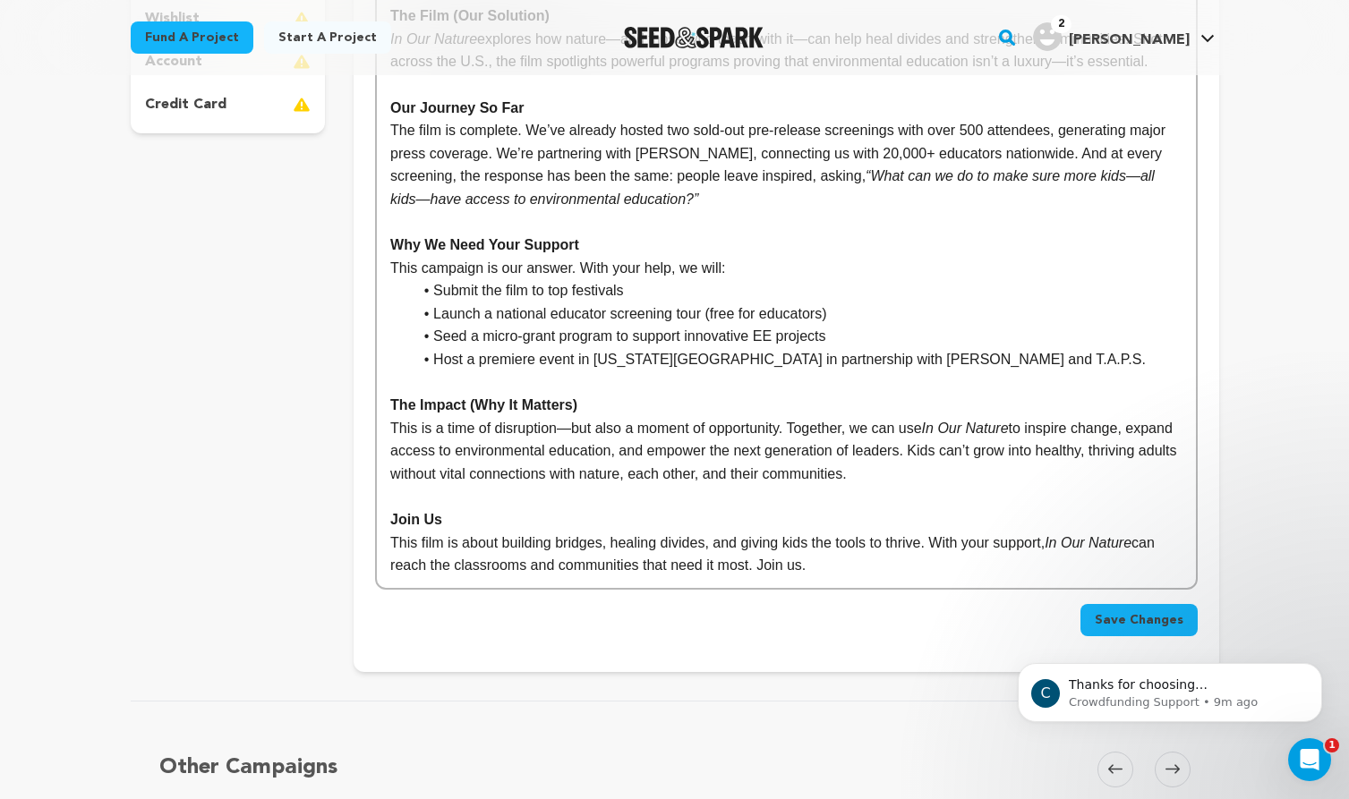
click at [800, 560] on p "This film is about building bridges, healing divides, and giving kids the tools…" at bounding box center [785, 555] width 791 height 46
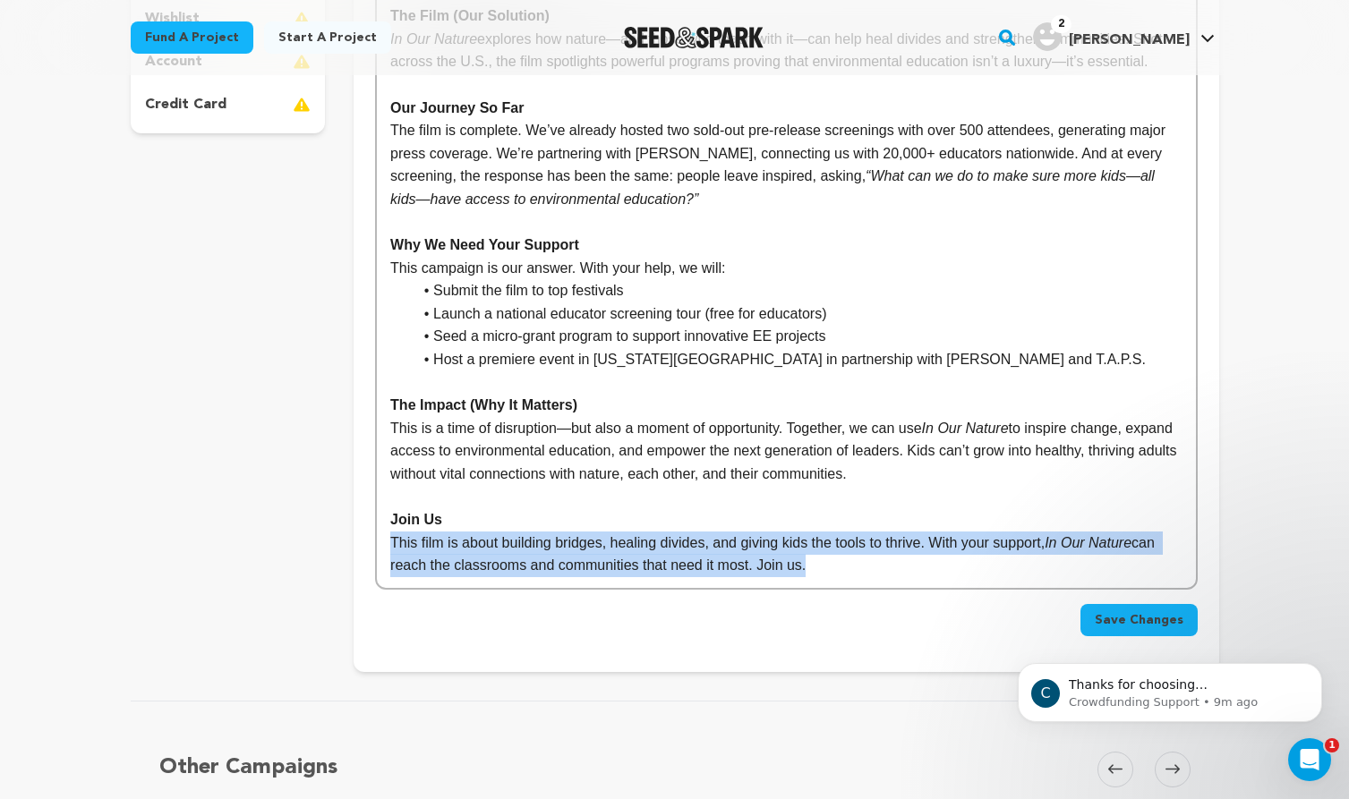
click at [846, 553] on p "This film is about building bridges, healing divides, and giving kids the tools…" at bounding box center [785, 555] width 791 height 46
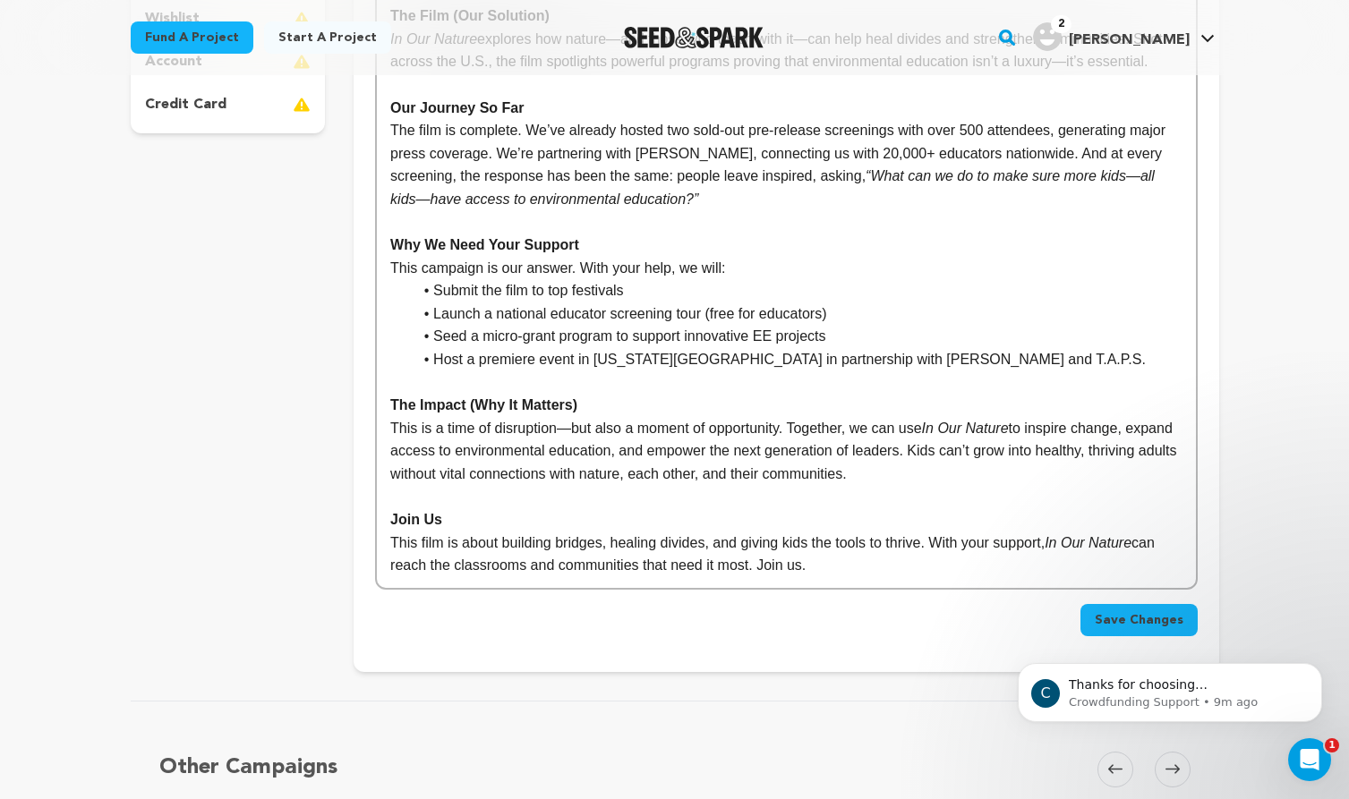
click at [1131, 542] on em "In Our Nature" at bounding box center [1087, 542] width 87 height 15
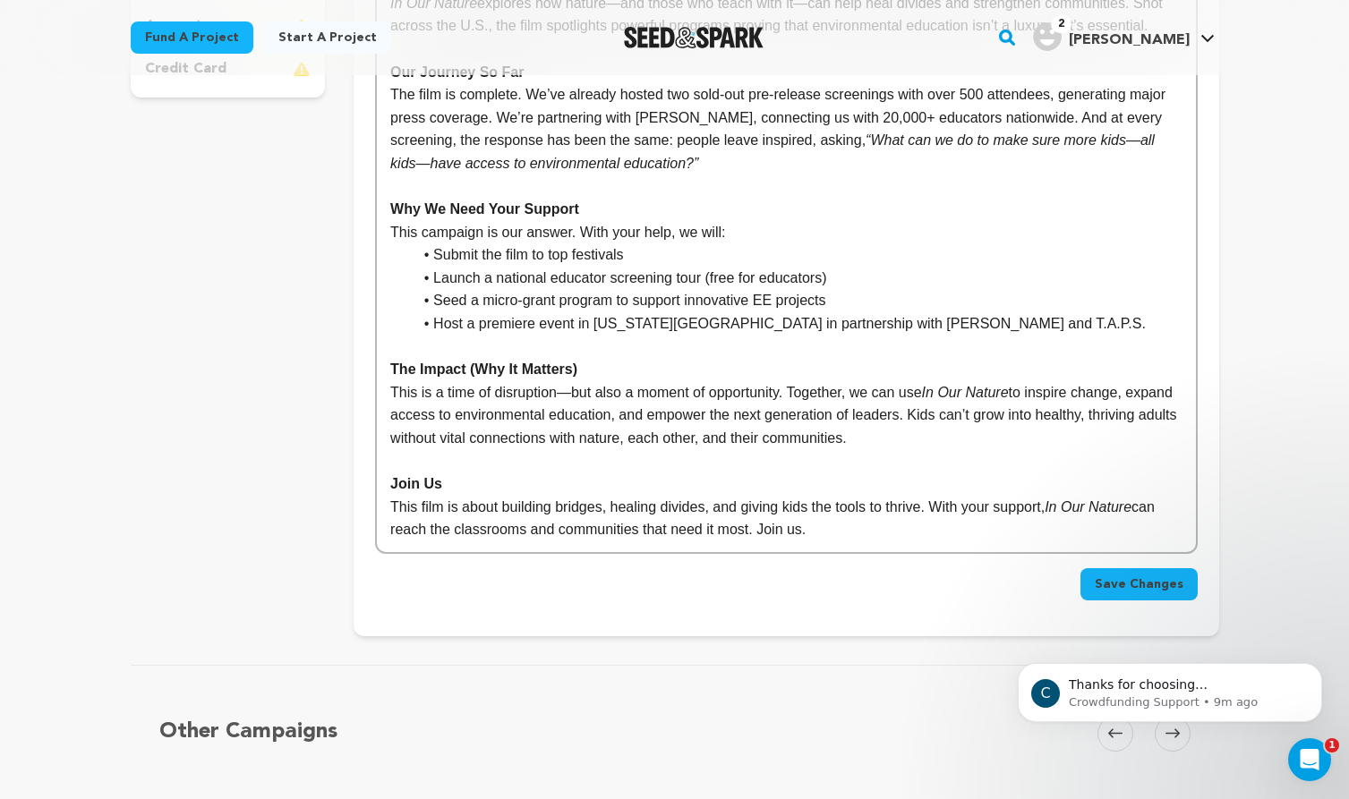
scroll to position [586, 0]
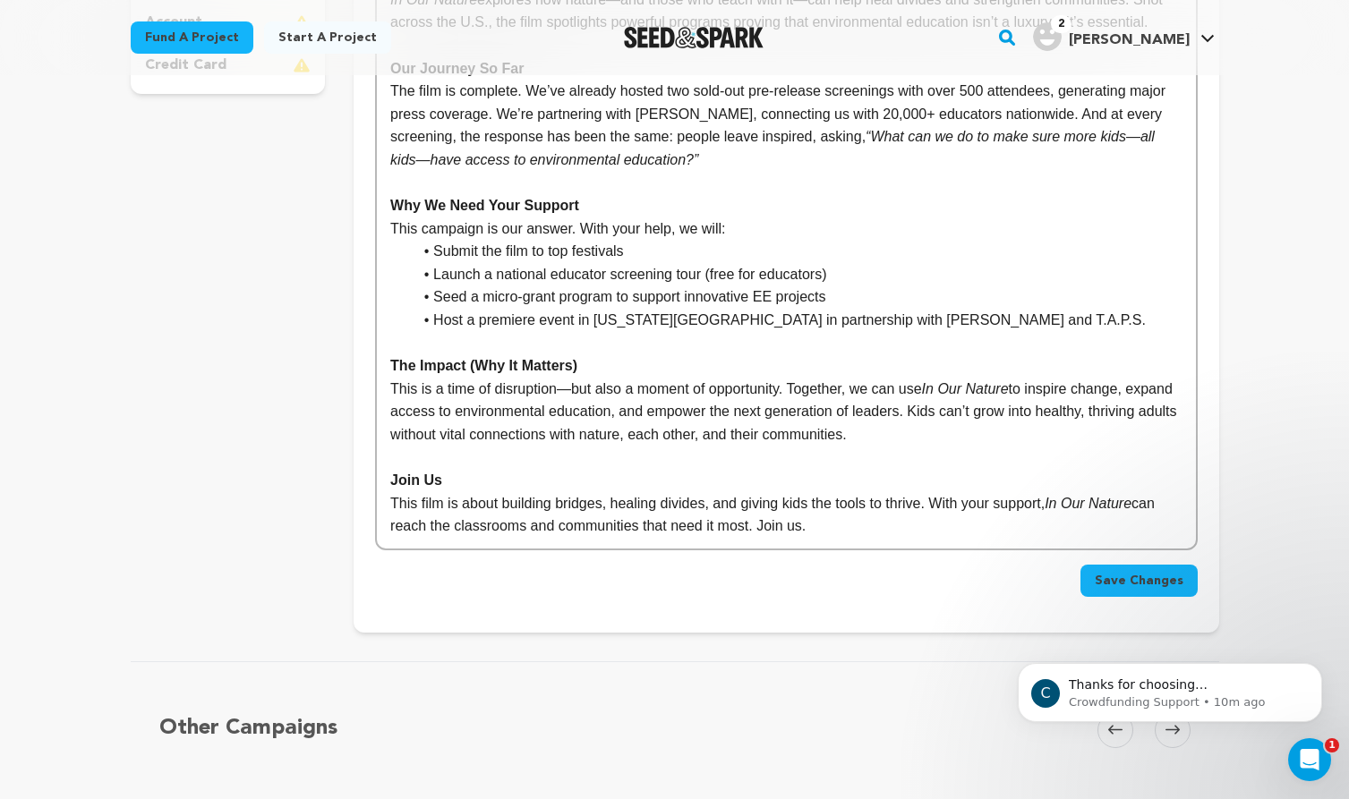
click at [832, 526] on p "This film is about building bridges, healing divides, and giving kids the tools…" at bounding box center [785, 515] width 791 height 46
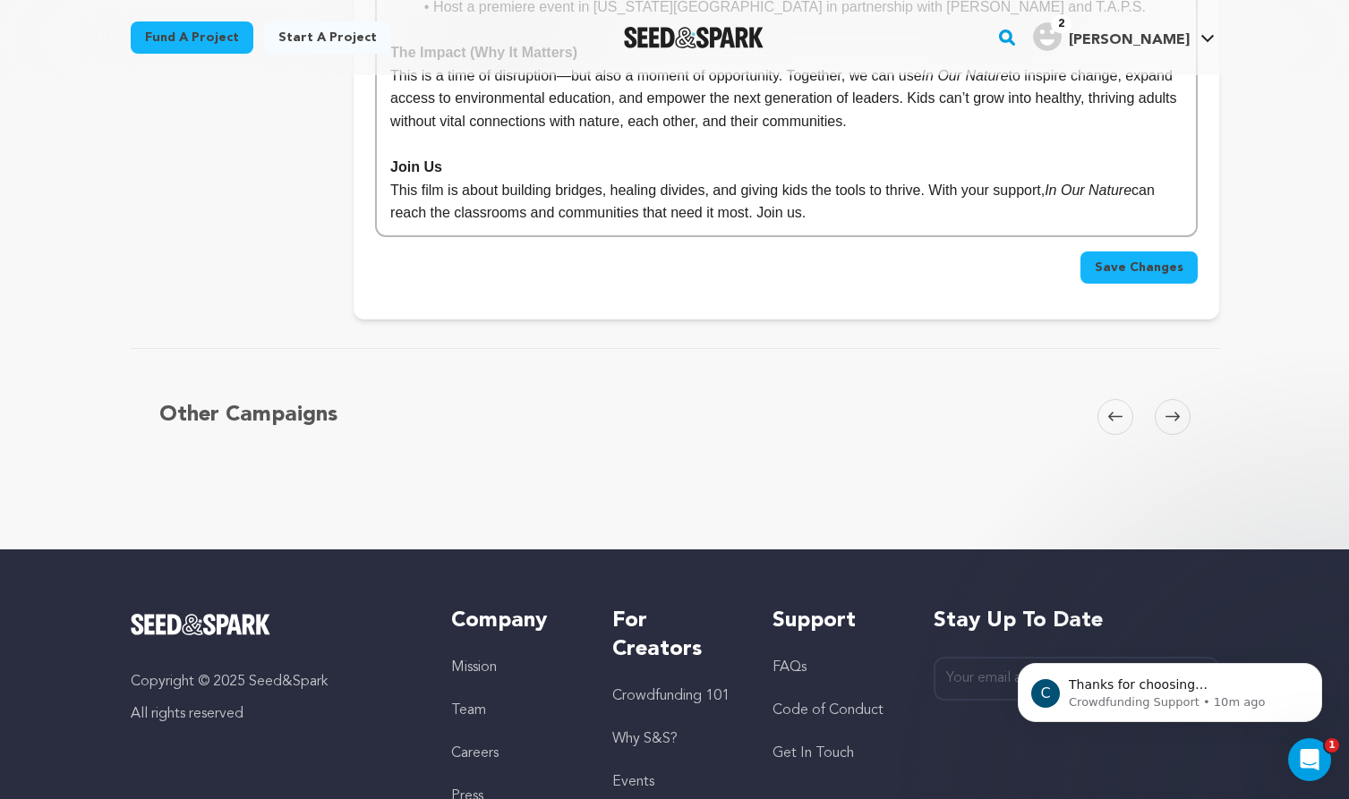
scroll to position [950, 0]
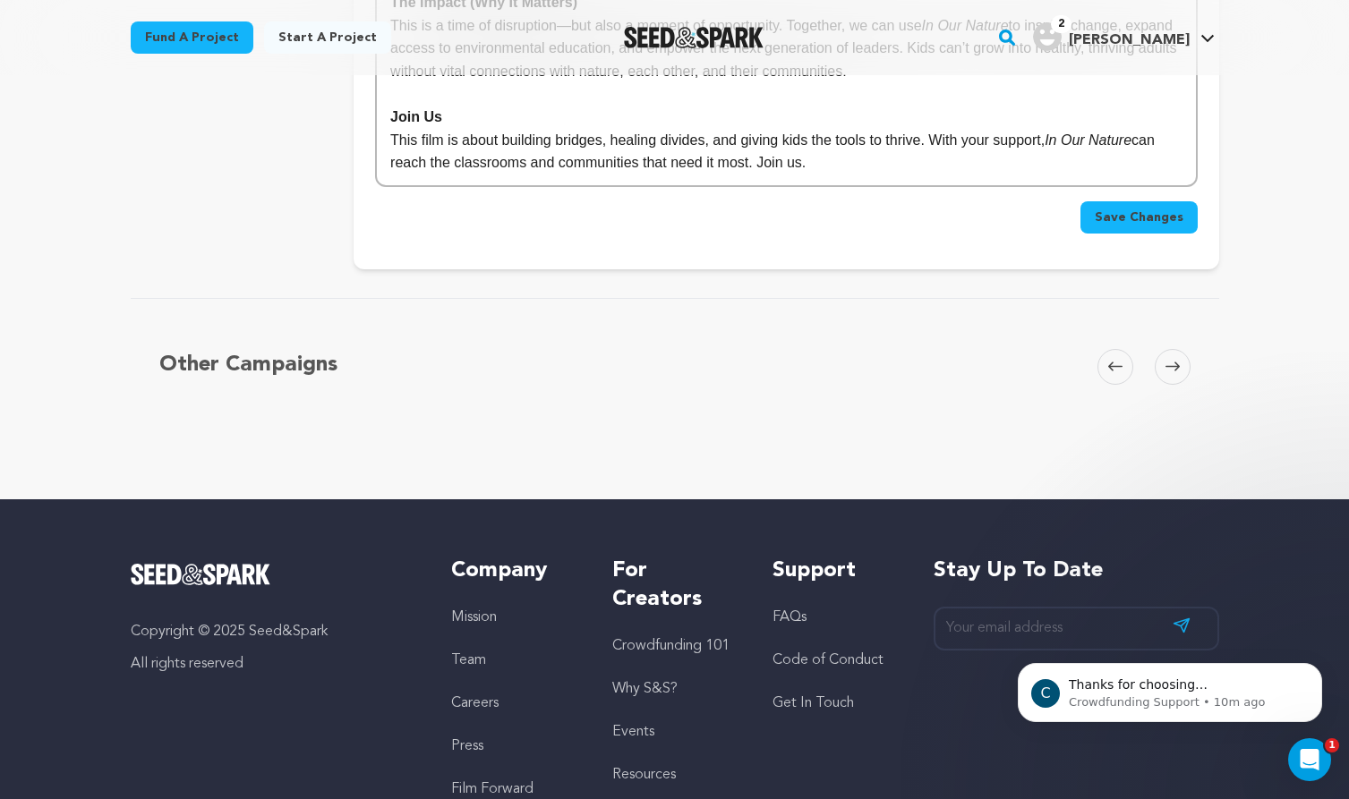
click at [1148, 222] on span "Save Changes" at bounding box center [1139, 218] width 89 height 18
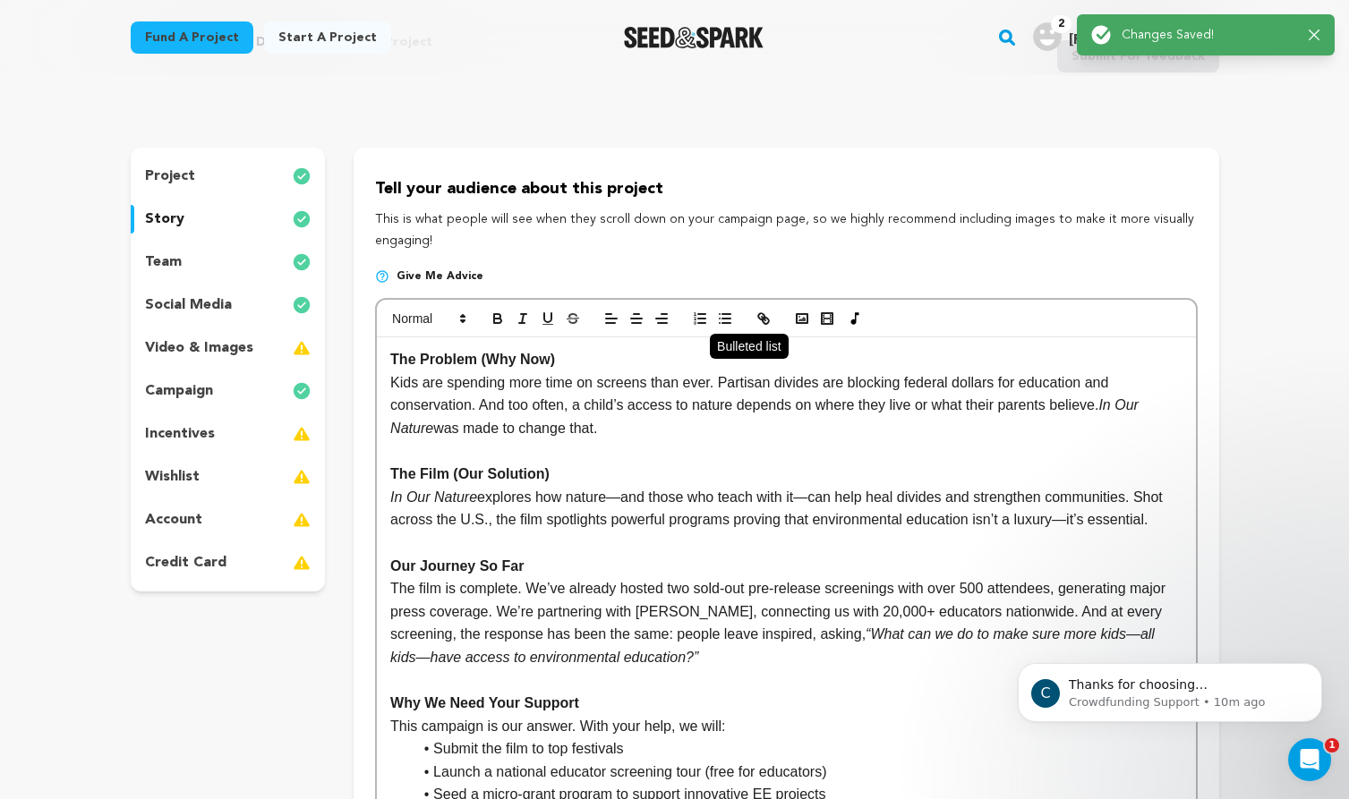
scroll to position [94, 0]
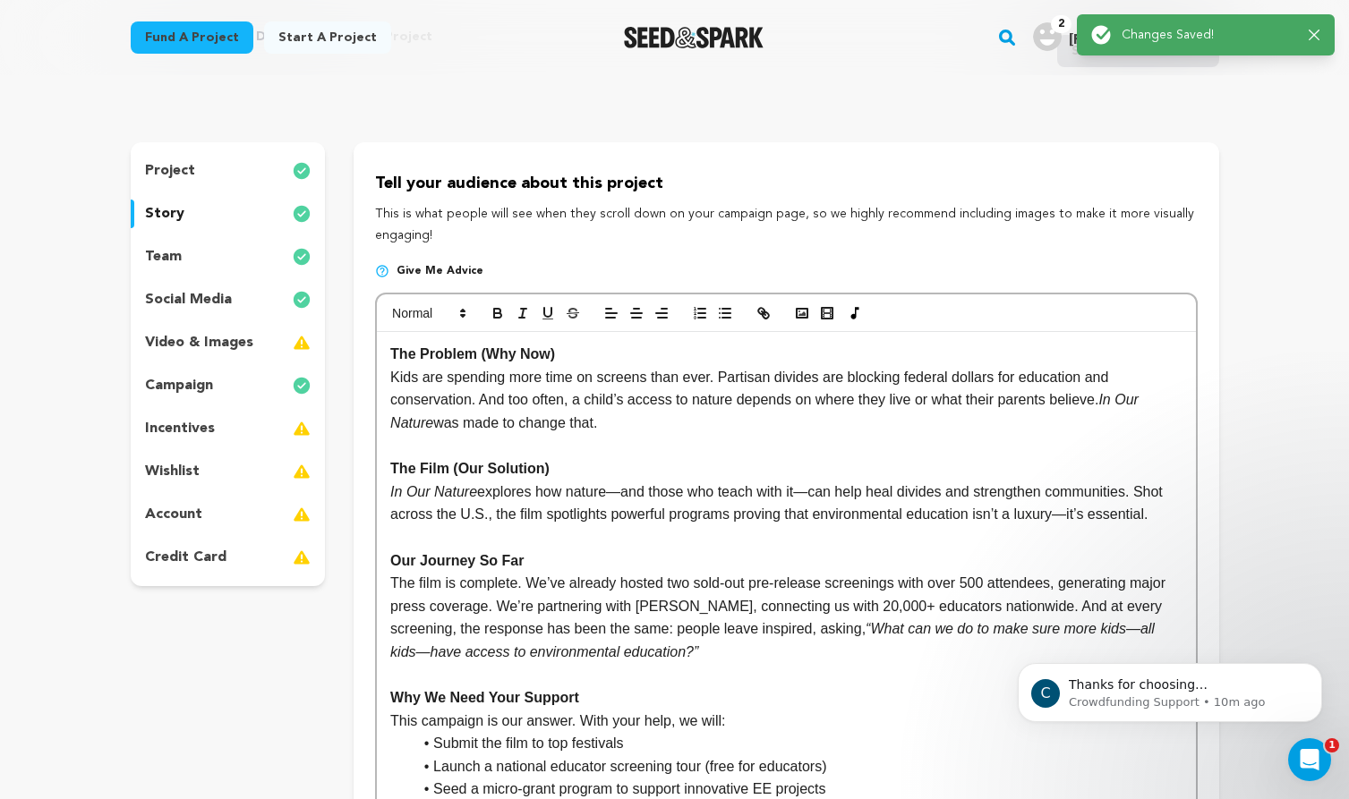
click at [662, 602] on p "The film is complete. We’ve already hosted two sold-out pre-release screenings …" at bounding box center [785, 617] width 791 height 91
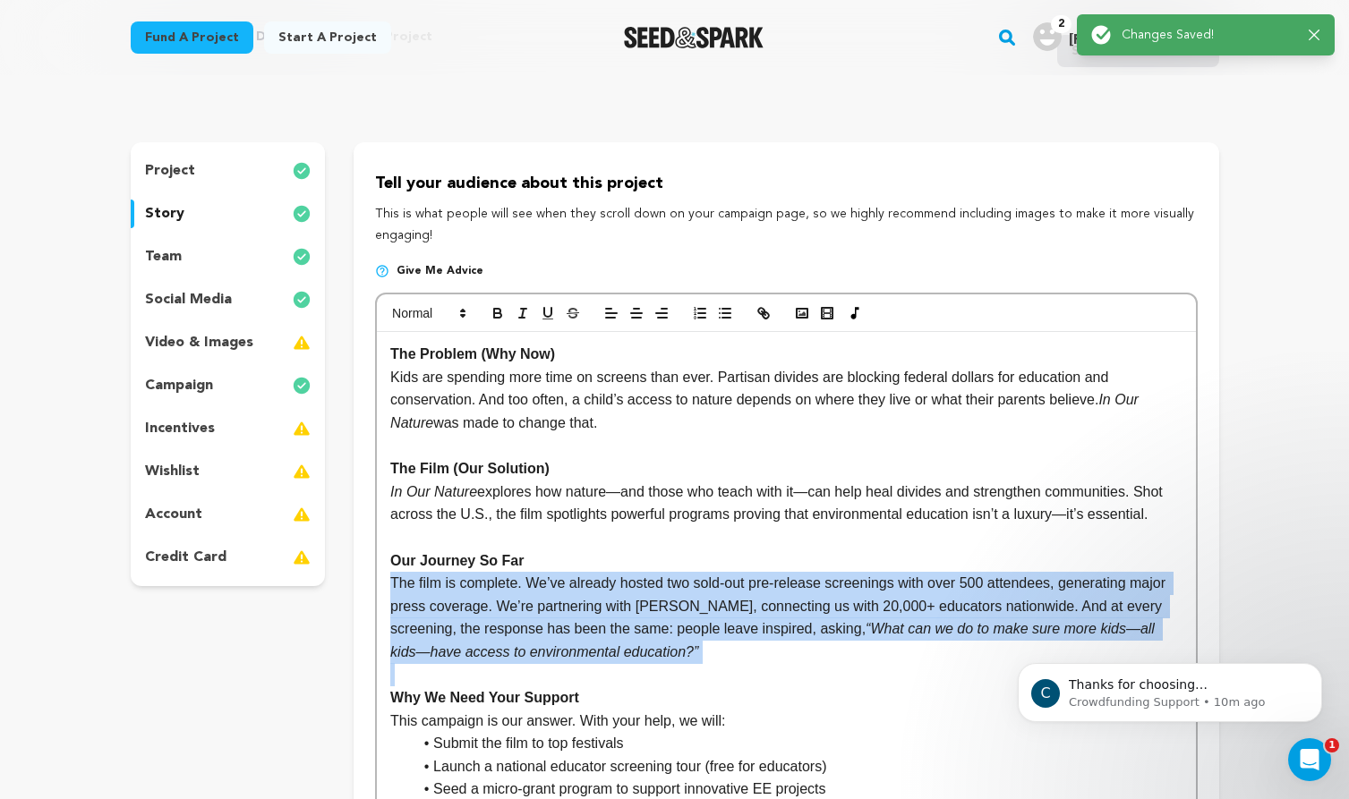
click at [728, 601] on p "The film is complete. We’ve already hosted two sold-out pre-release screenings …" at bounding box center [785, 617] width 791 height 91
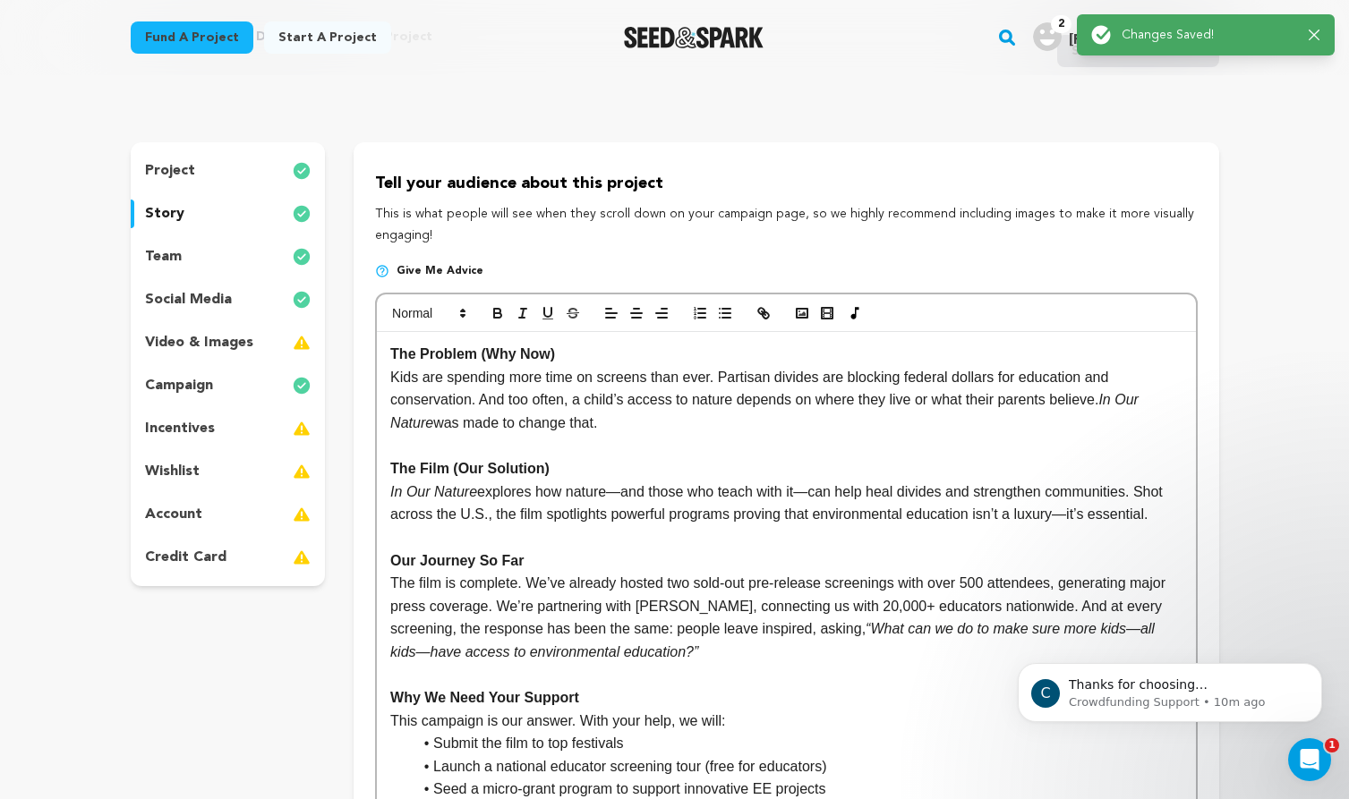
click at [728, 601] on p "The film is complete. We’ve already hosted two sold-out pre-release screenings …" at bounding box center [785, 617] width 791 height 91
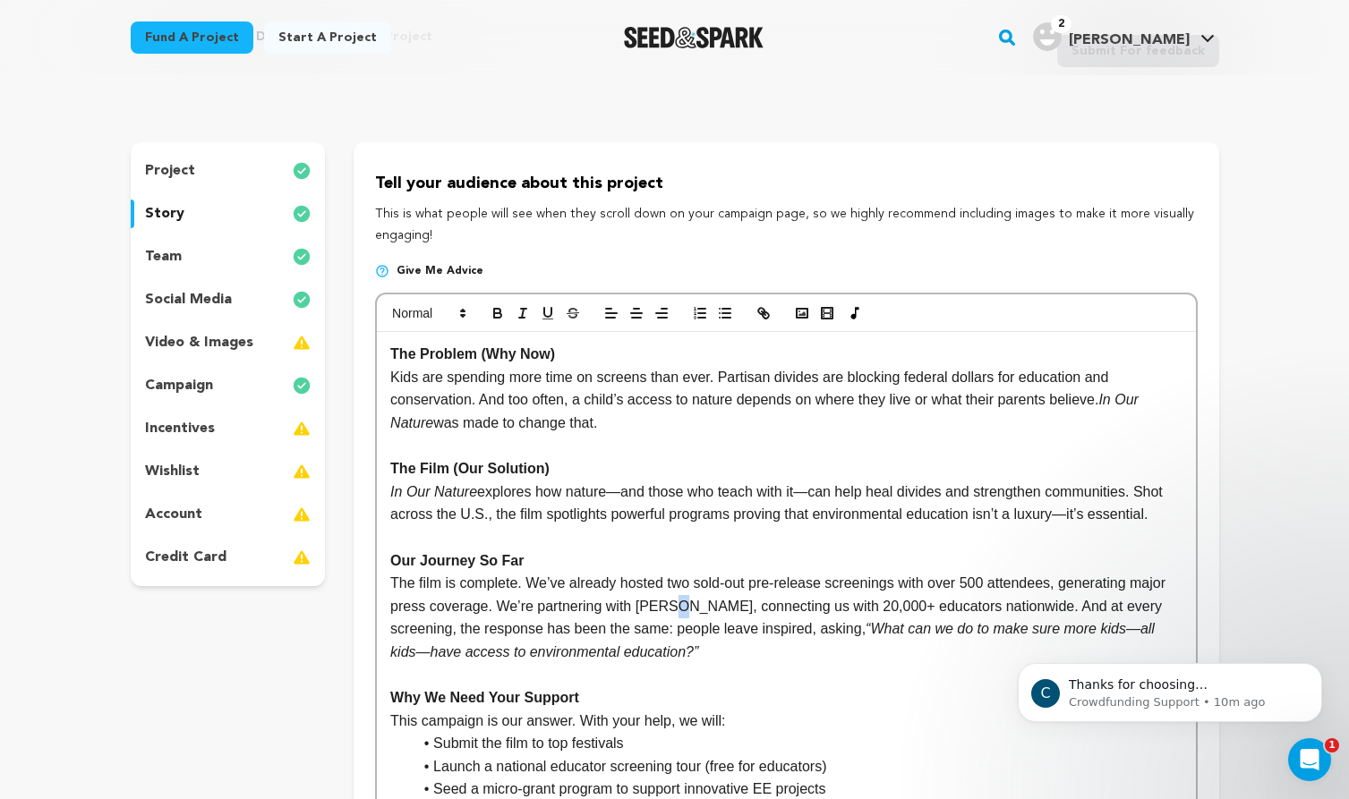
click at [728, 601] on p "The film is complete. We’ve already hosted two sold-out pre-release screenings …" at bounding box center [785, 617] width 791 height 91
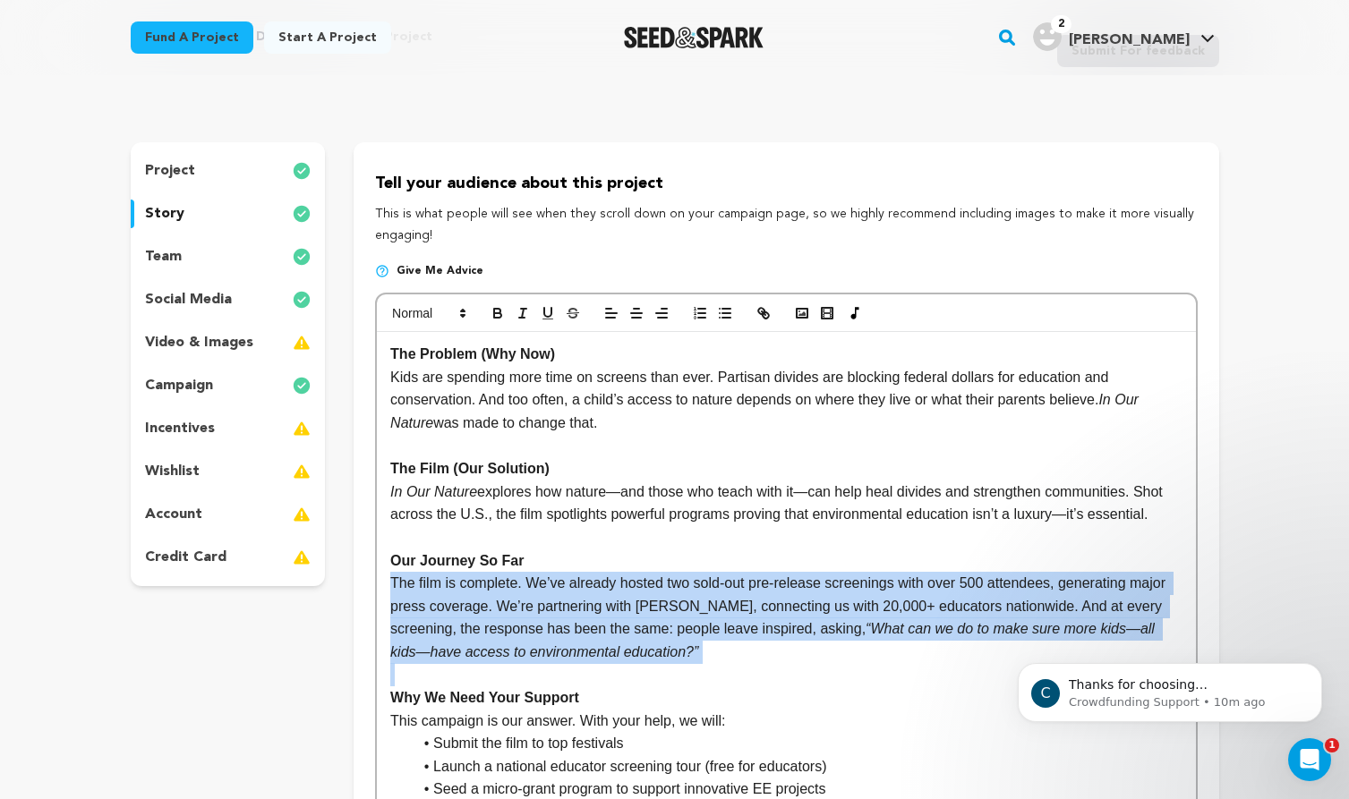
click at [794, 601] on p "The film is complete. We’ve already hosted two sold-out pre-release screenings …" at bounding box center [785, 617] width 791 height 91
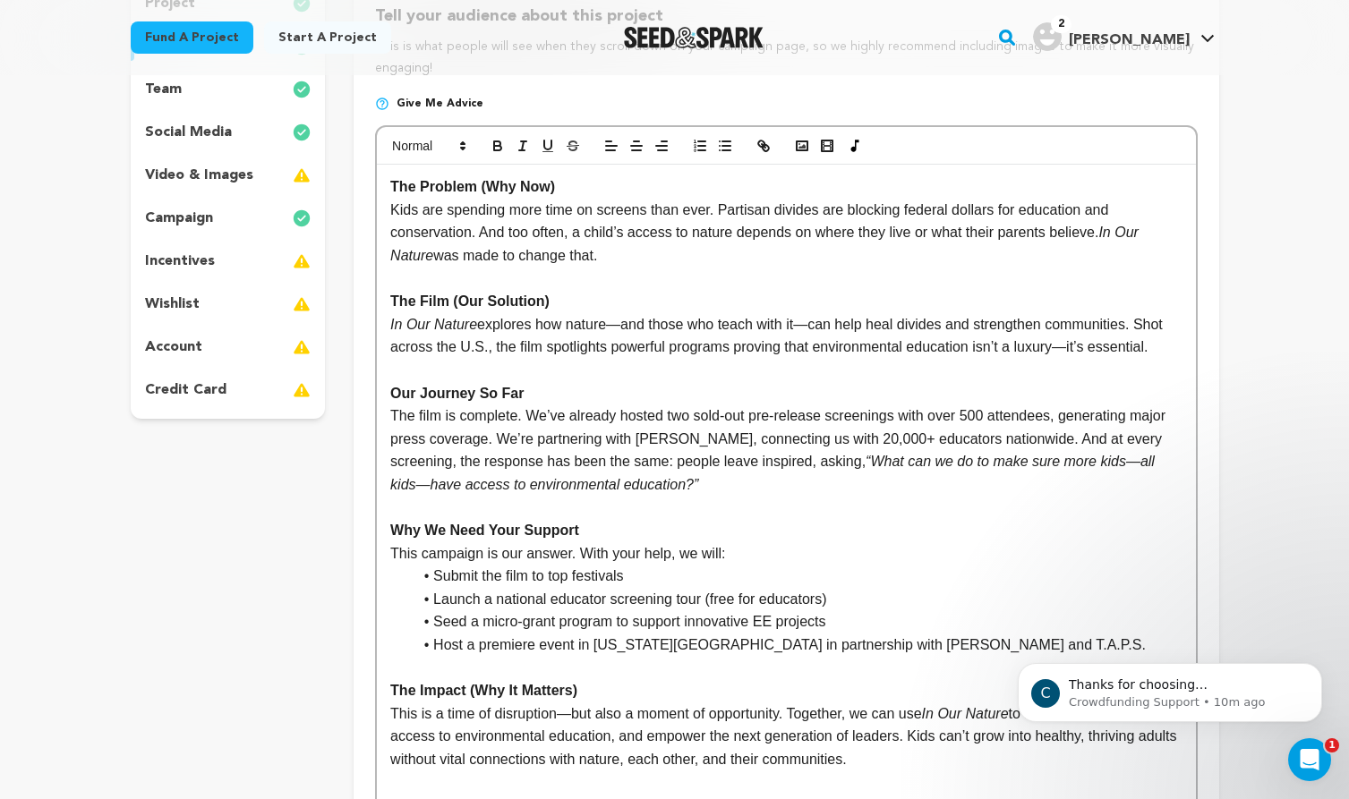
scroll to position [310, 0]
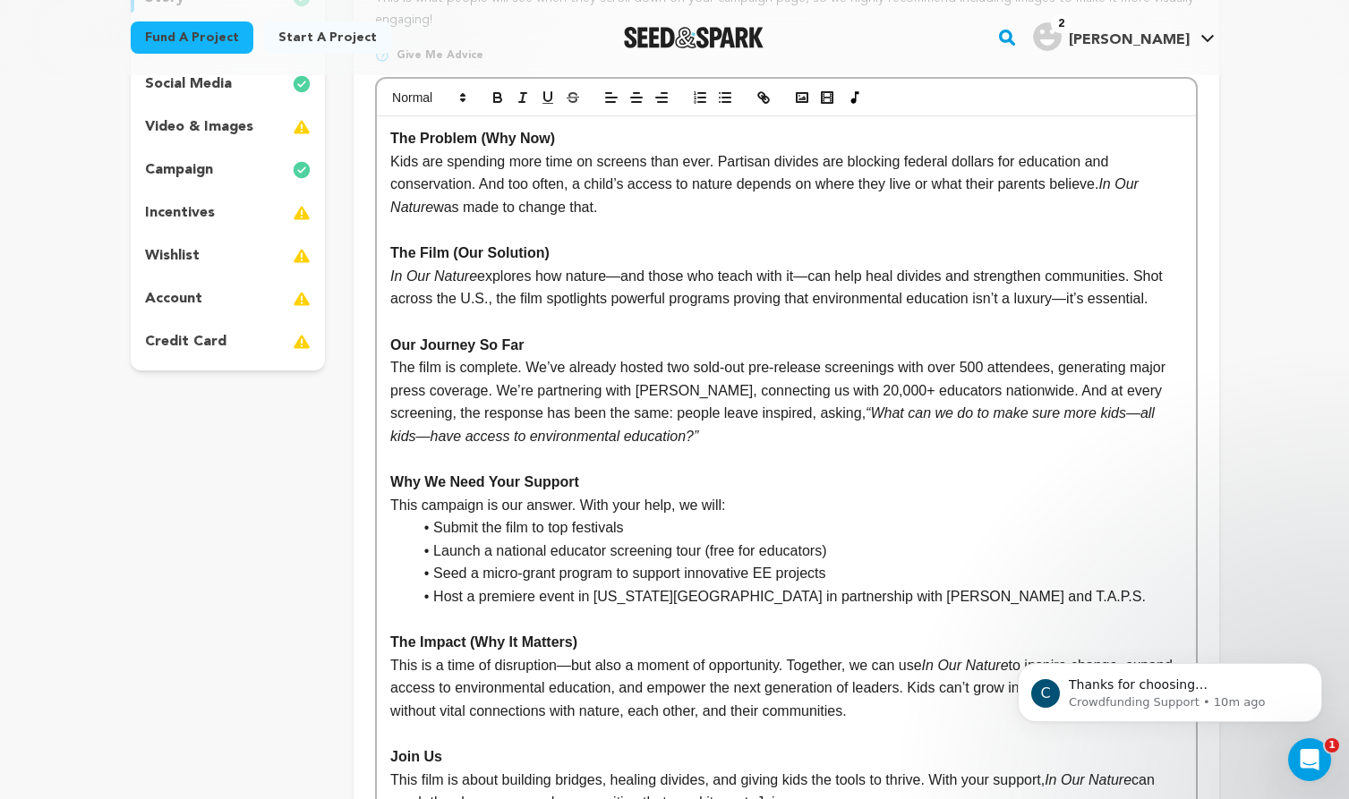
click at [632, 453] on p at bounding box center [785, 459] width 791 height 23
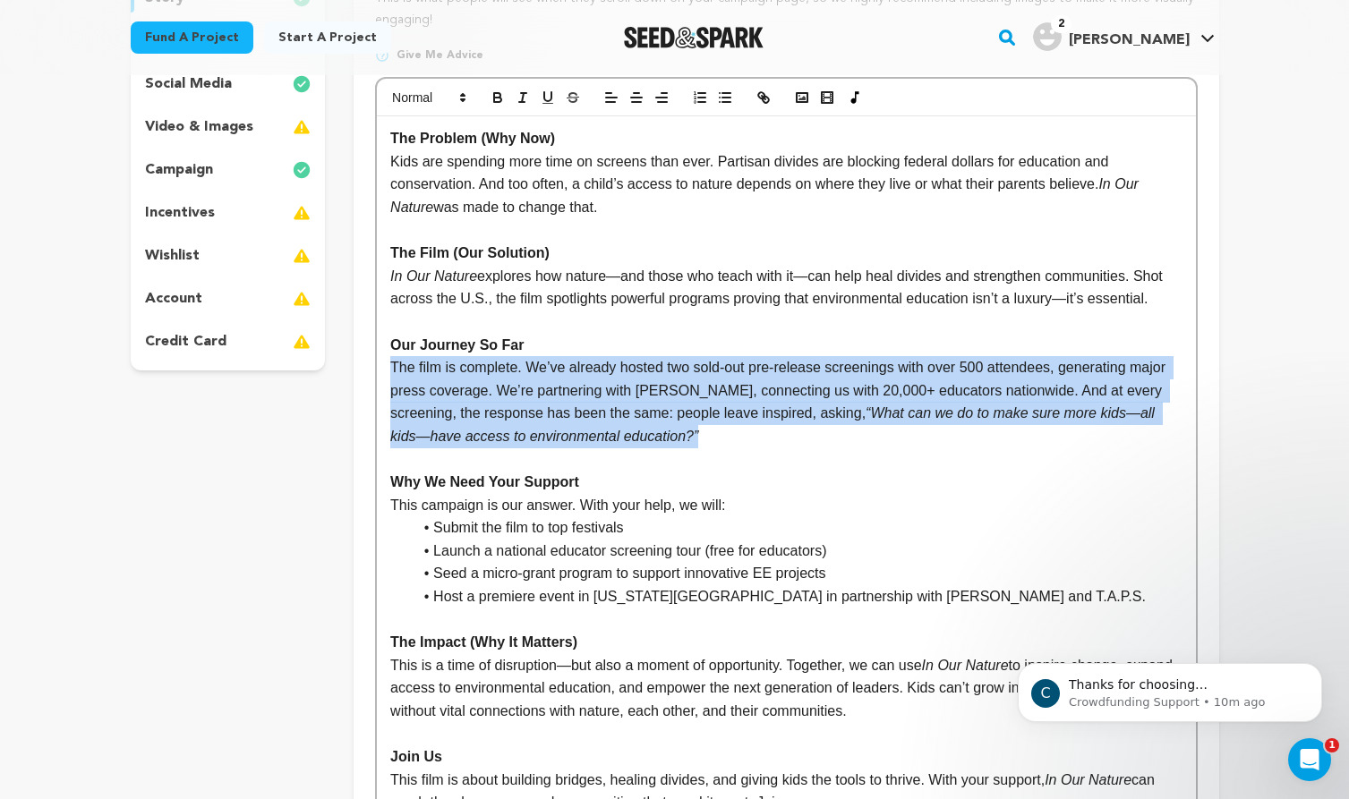
drag, startPoint x: 712, startPoint y: 443, endPoint x: 382, endPoint y: 373, distance: 337.6
click at [382, 373] on div "The Problem (Why Now) Kids are spending more time on screens than ever. Partisa…" at bounding box center [786, 470] width 818 height 709
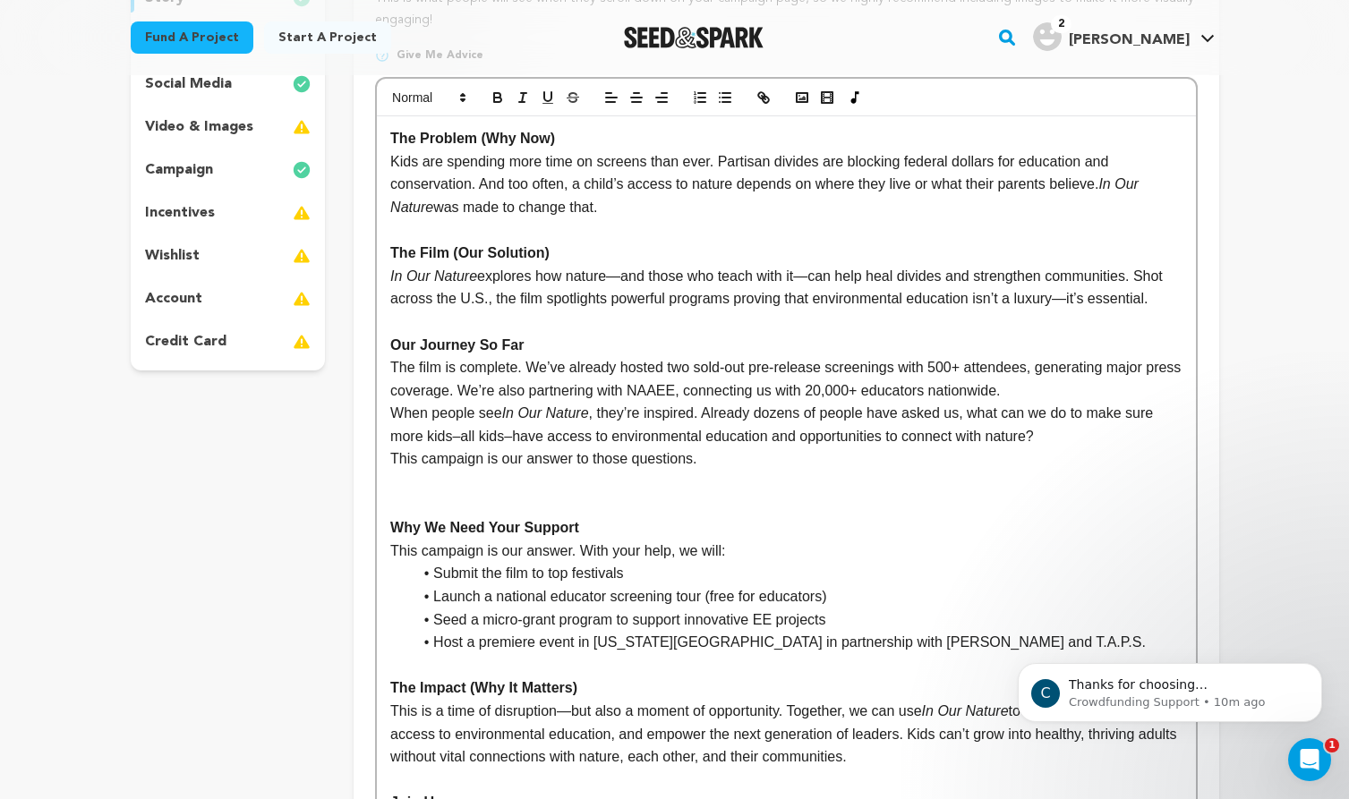
scroll to position [0, 0]
click at [1069, 384] on p "The film is complete. We’ve already hosted two sold-out pre-release screenings …" at bounding box center [785, 379] width 791 height 46
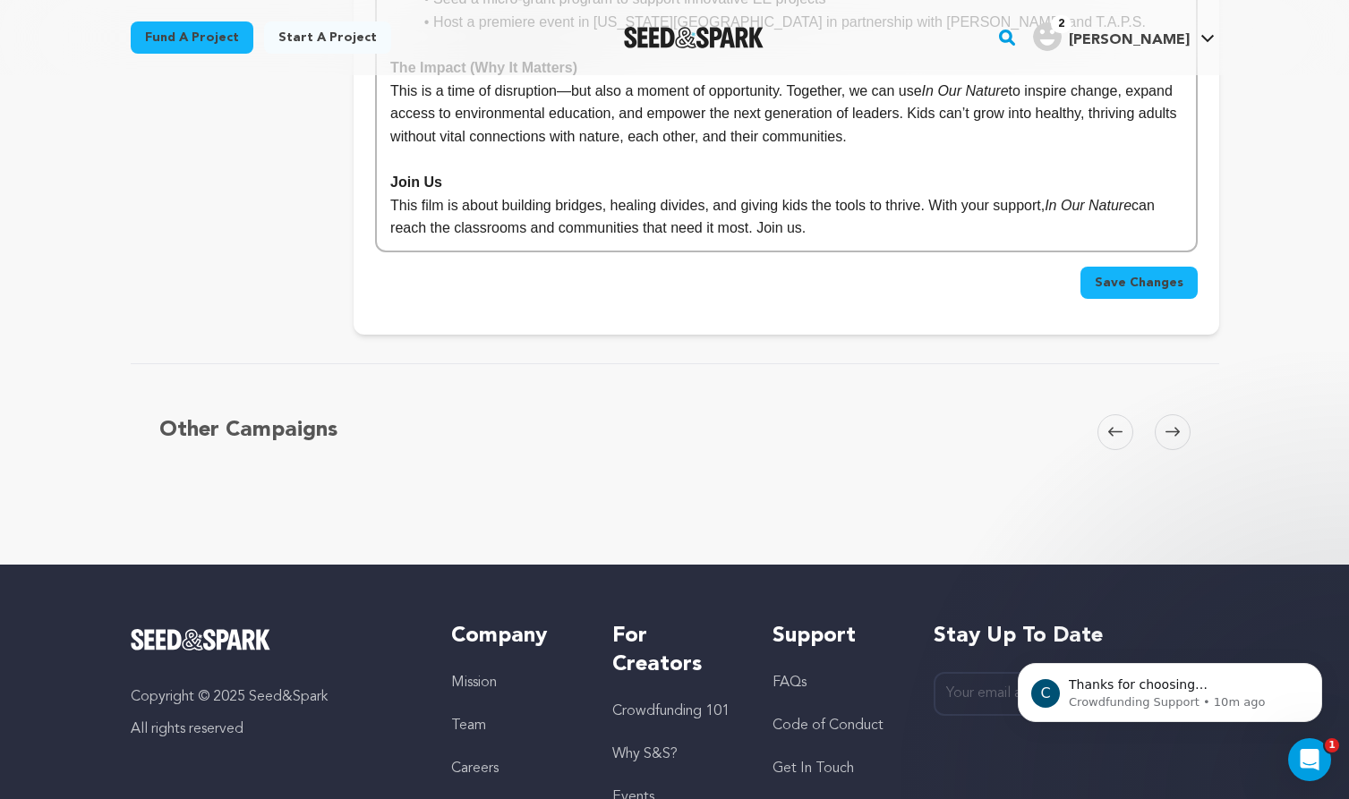
scroll to position [972, 0]
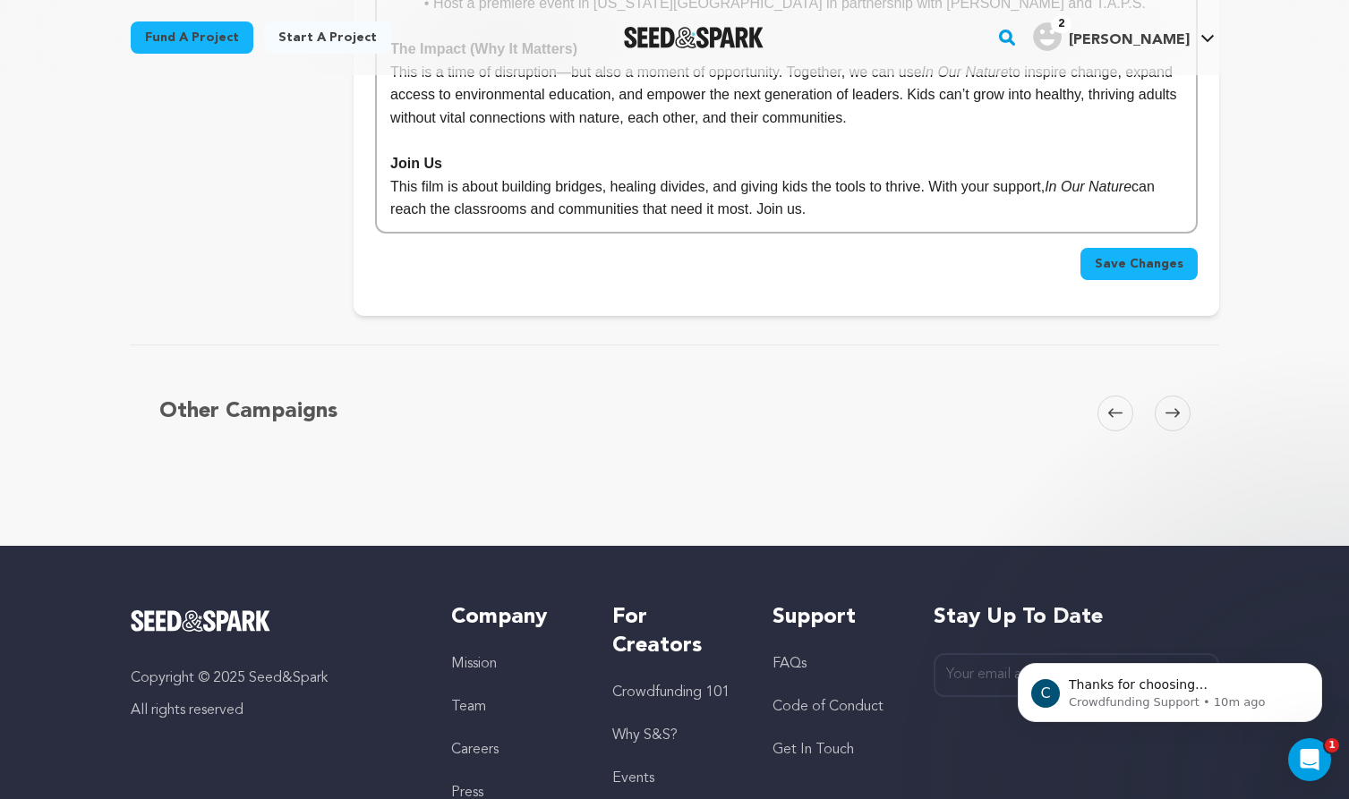
click at [1135, 268] on span "Save Changes" at bounding box center [1139, 264] width 89 height 18
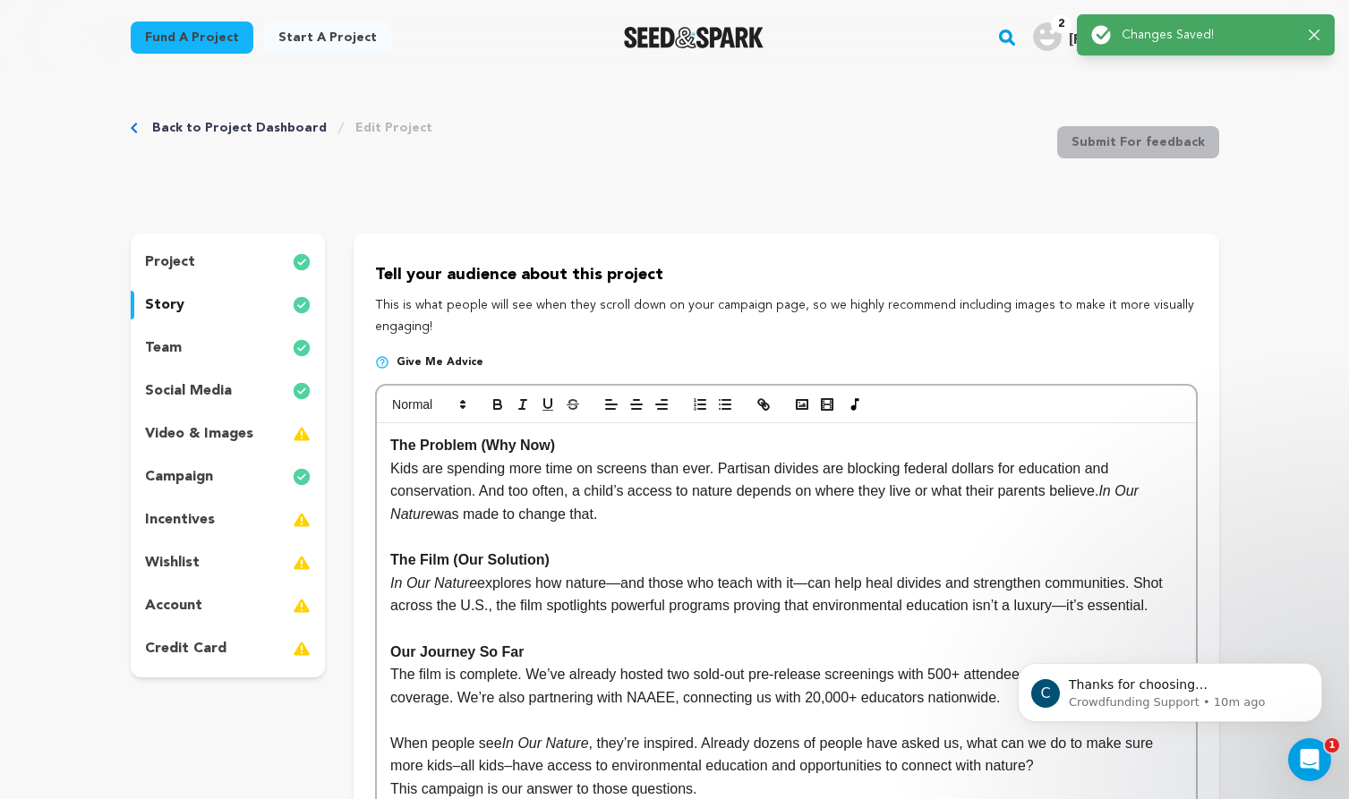
scroll to position [0, 0]
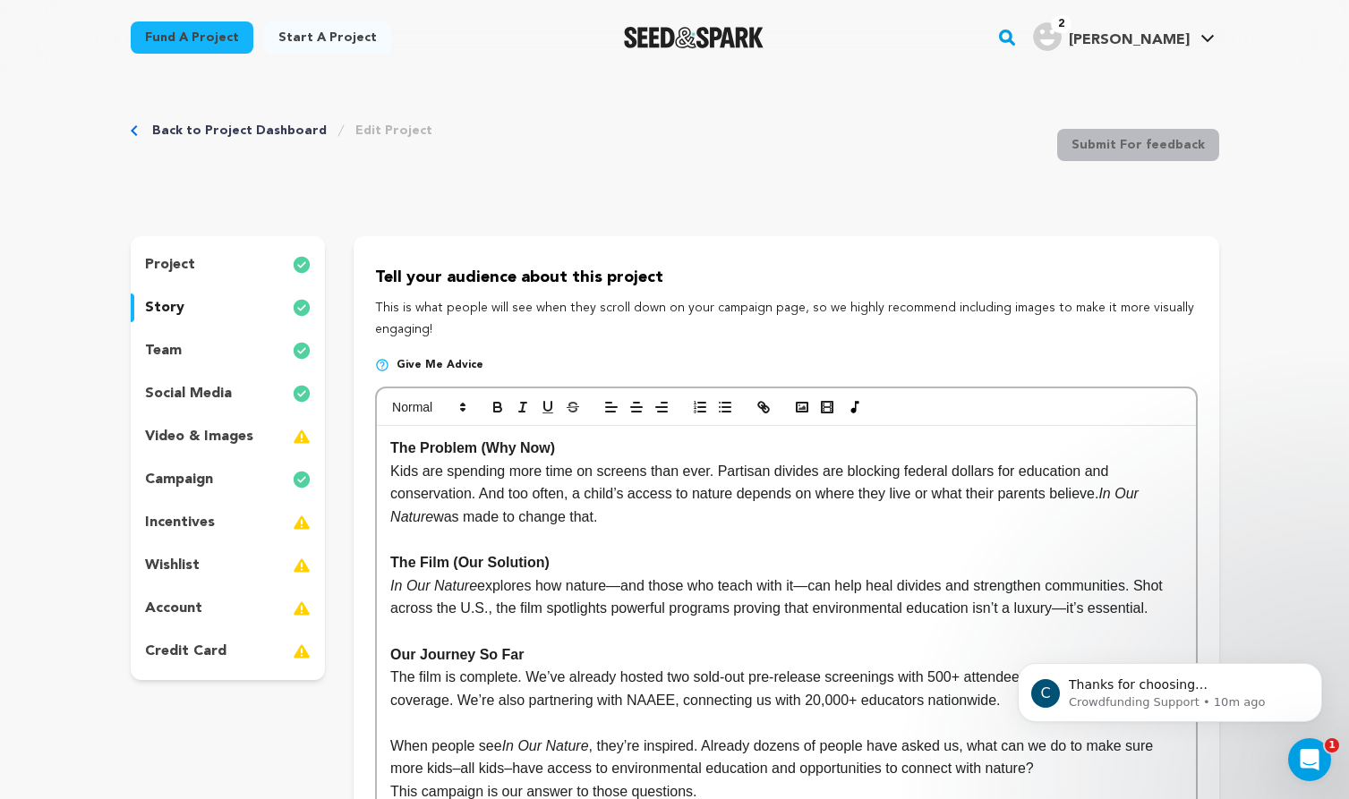
click at [251, 431] on p "video & images" at bounding box center [199, 436] width 108 height 21
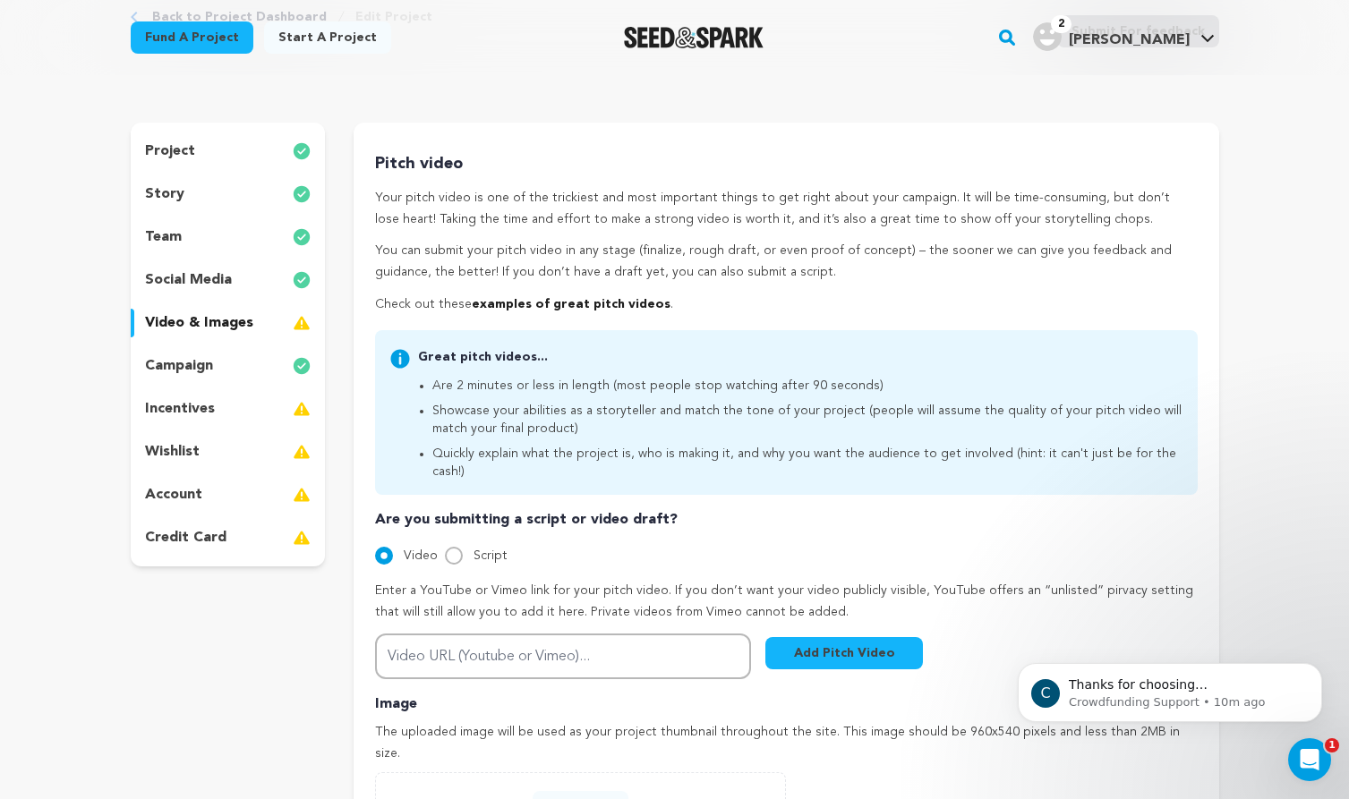
scroll to position [151, 0]
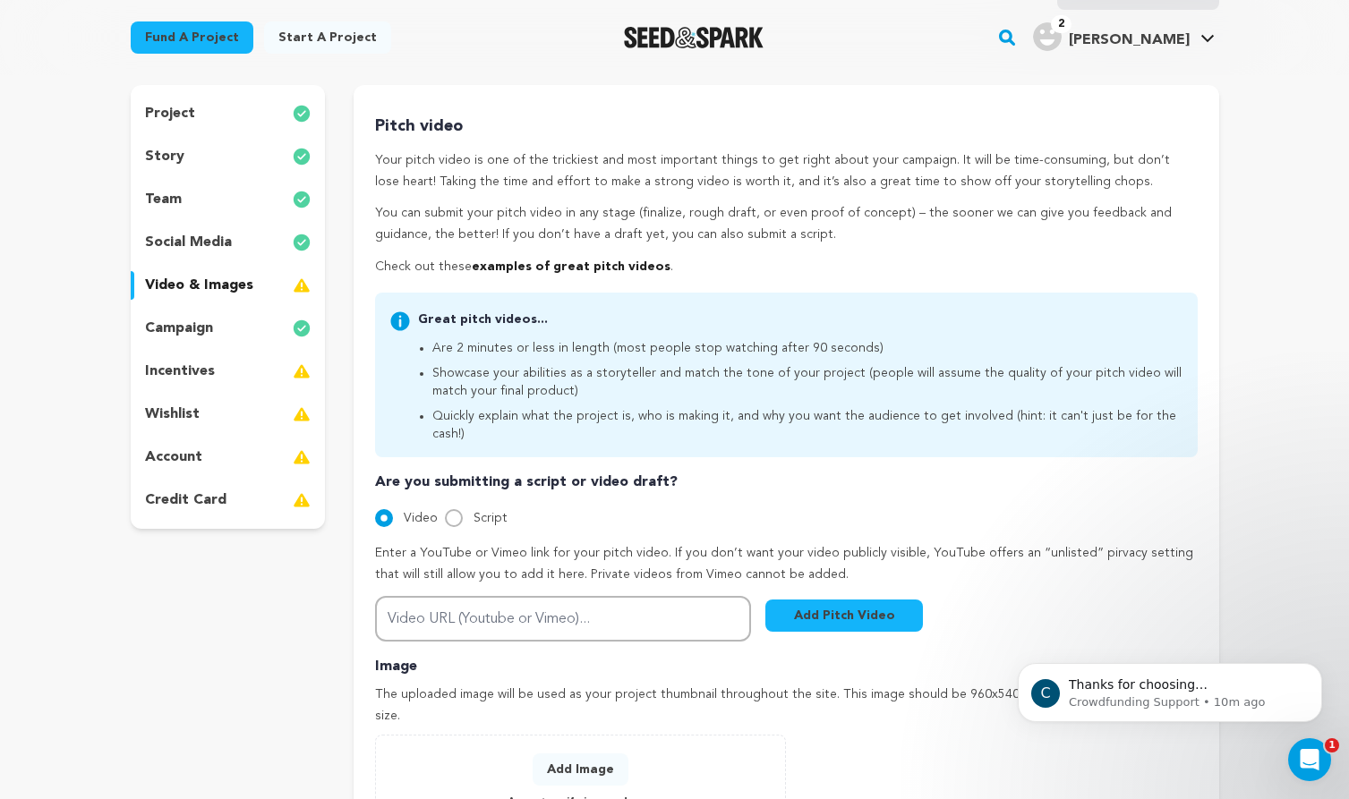
click at [197, 385] on div "incentives" at bounding box center [228, 371] width 195 height 29
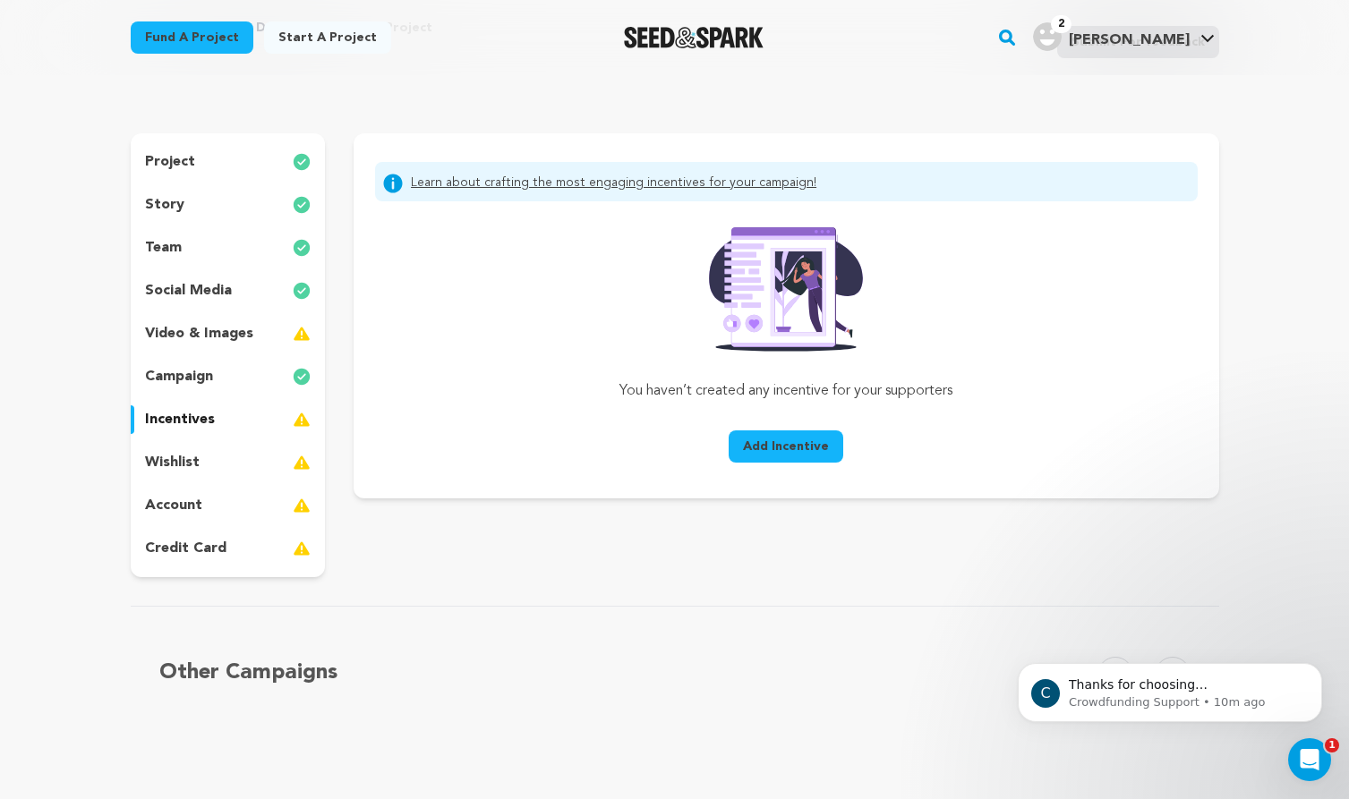
scroll to position [70, 0]
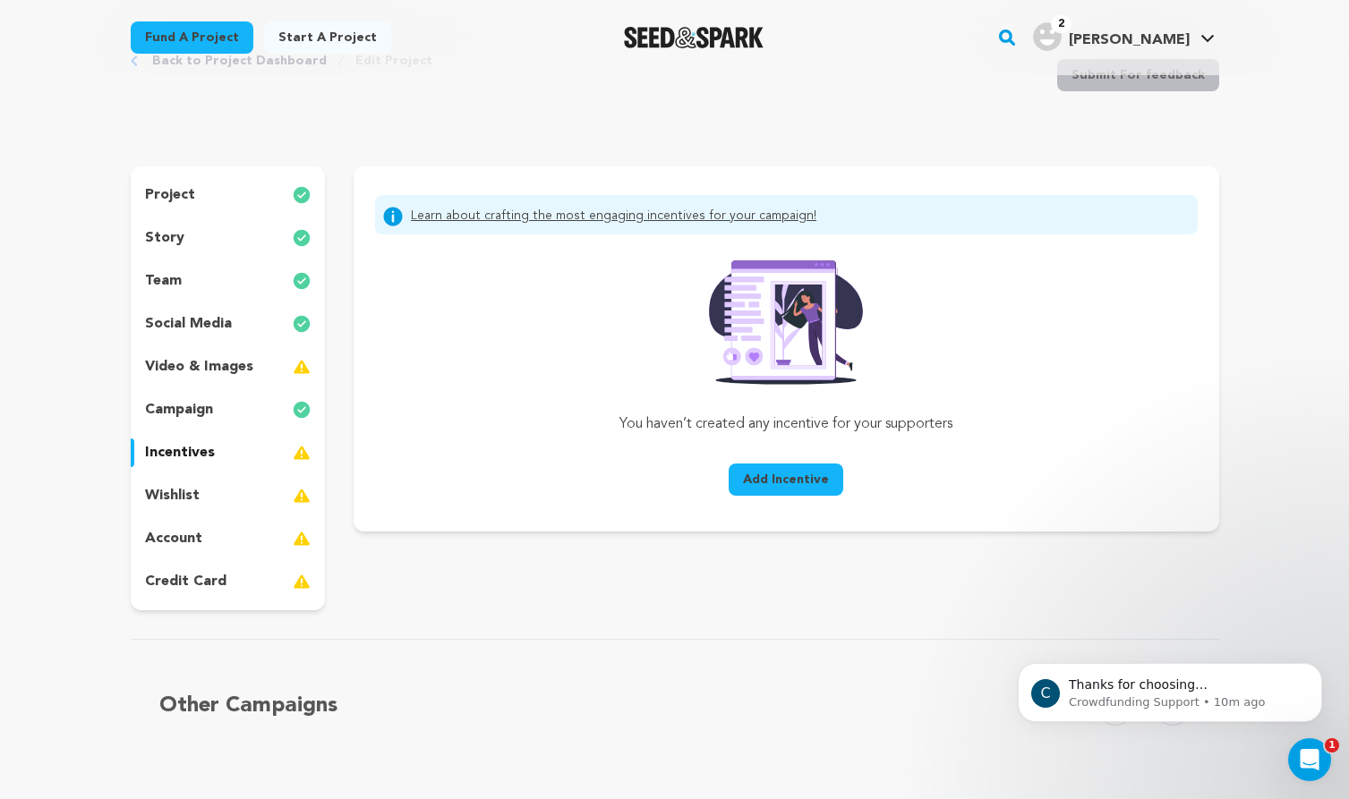
click at [780, 482] on span "Add Incentive" at bounding box center [786, 480] width 86 height 18
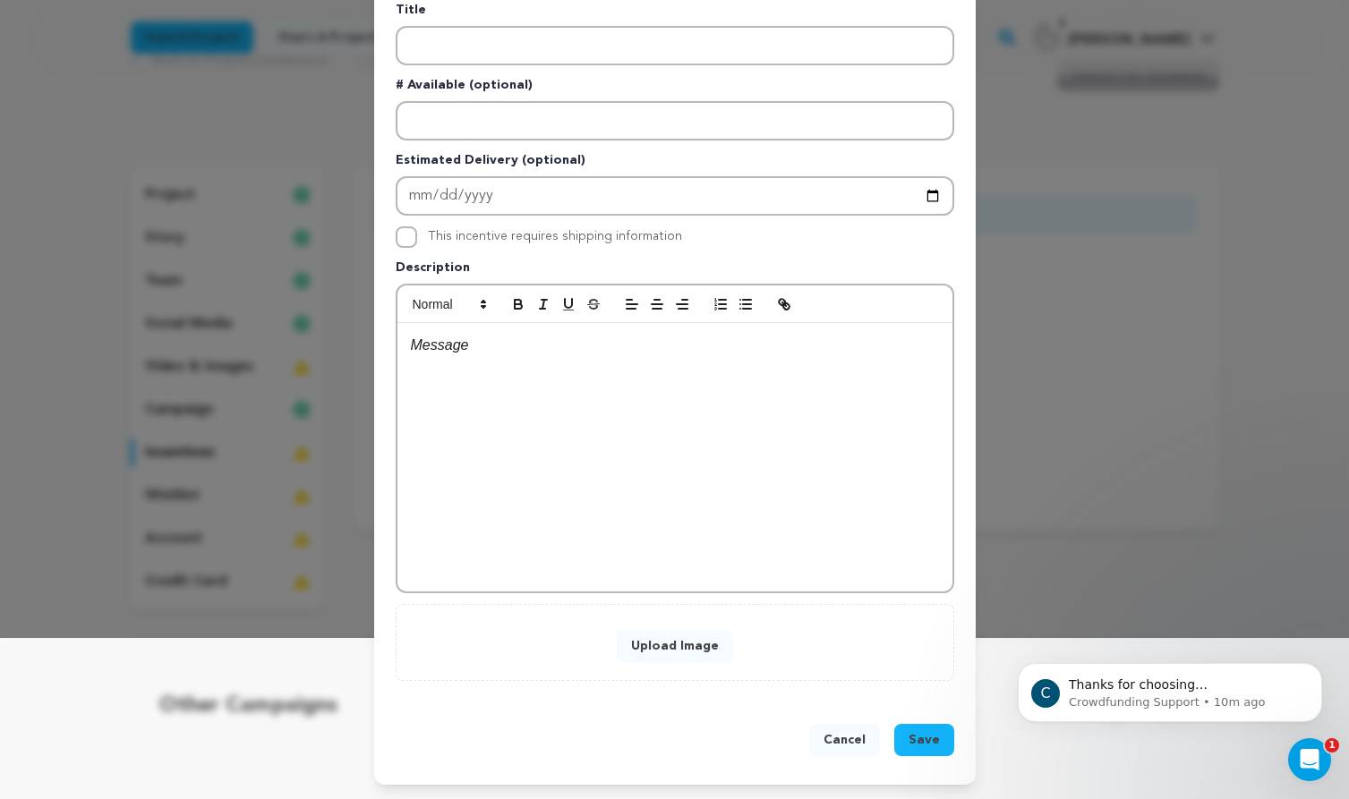
scroll to position [0, 0]
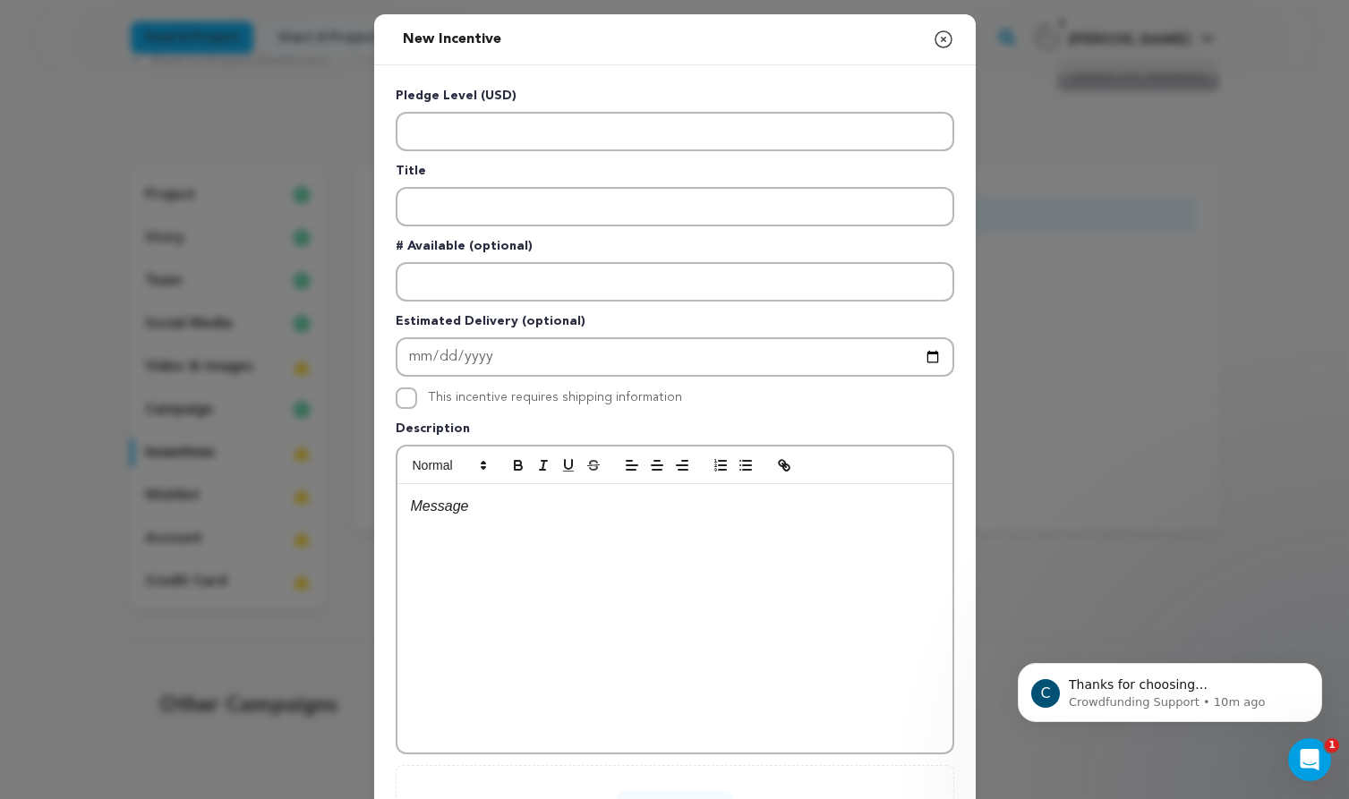
click at [947, 41] on icon "button" at bounding box center [943, 39] width 21 height 21
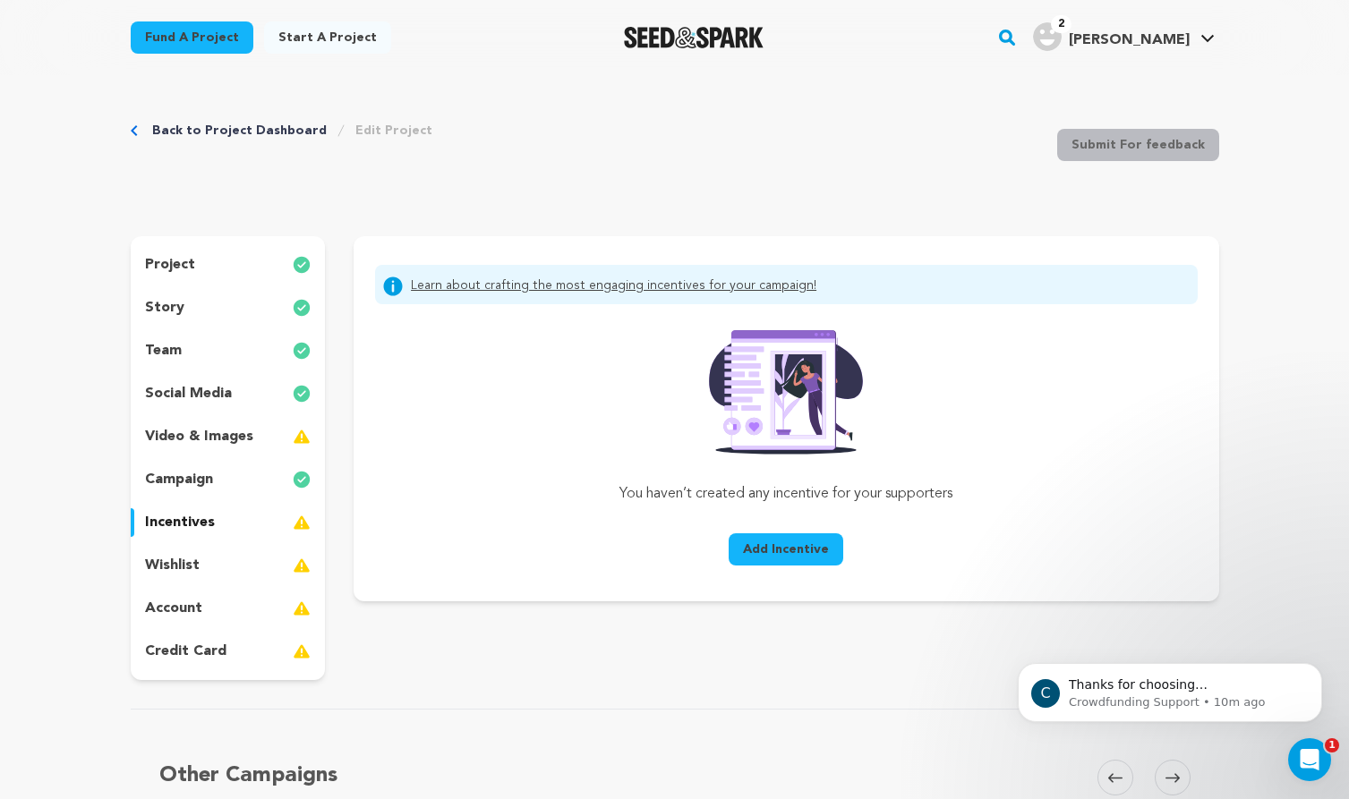
click at [221, 144] on div "Back to Project Dashboard Edit Project Submit For feedback Submit For feedback" at bounding box center [675, 149] width 1088 height 118
click at [226, 128] on link "Back to Project Dashboard" at bounding box center [239, 131] width 175 height 18
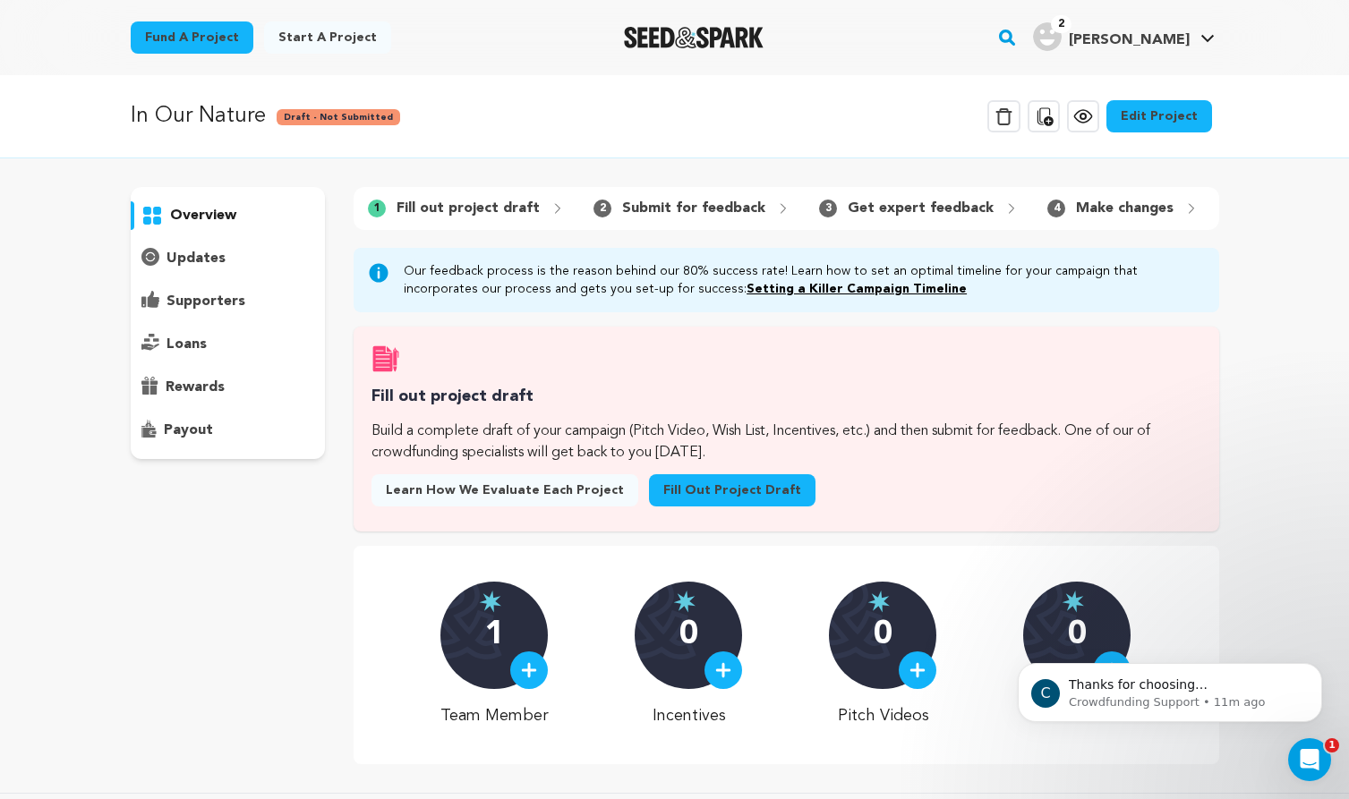
click at [210, 344] on div "loans" at bounding box center [228, 344] width 195 height 29
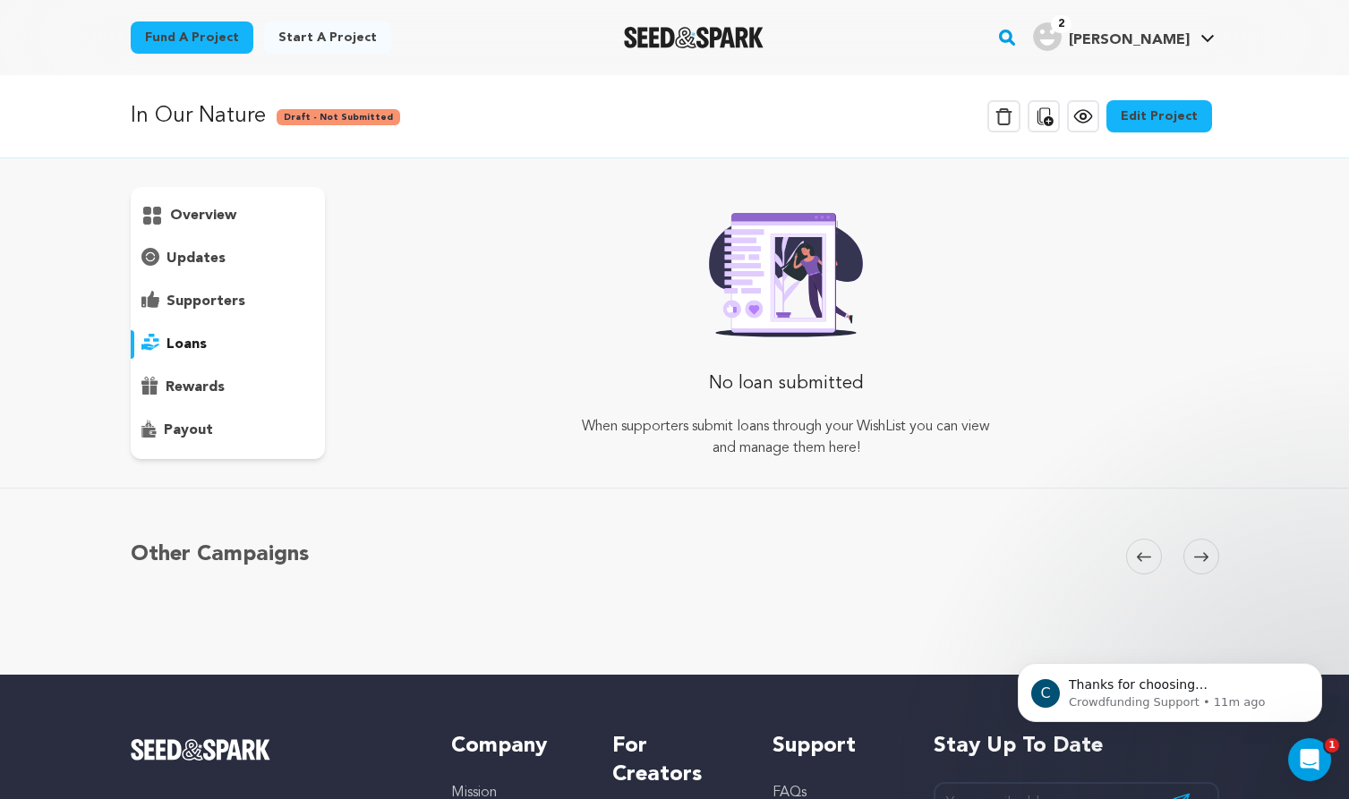
click at [192, 206] on p "overview" at bounding box center [203, 215] width 66 height 21
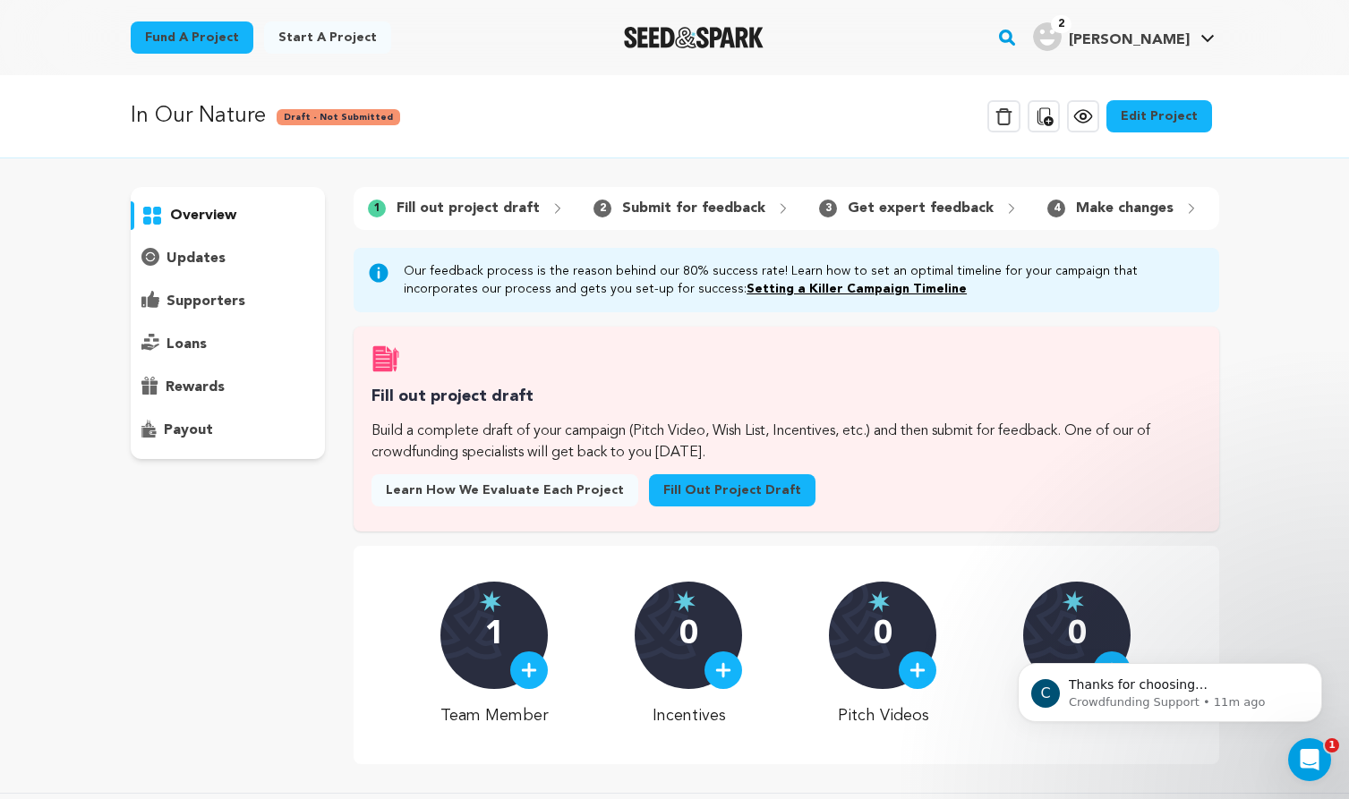
click at [450, 205] on p "Fill out project draft" at bounding box center [467, 208] width 143 height 21
click at [733, 492] on link "Fill out project draft" at bounding box center [732, 490] width 166 height 32
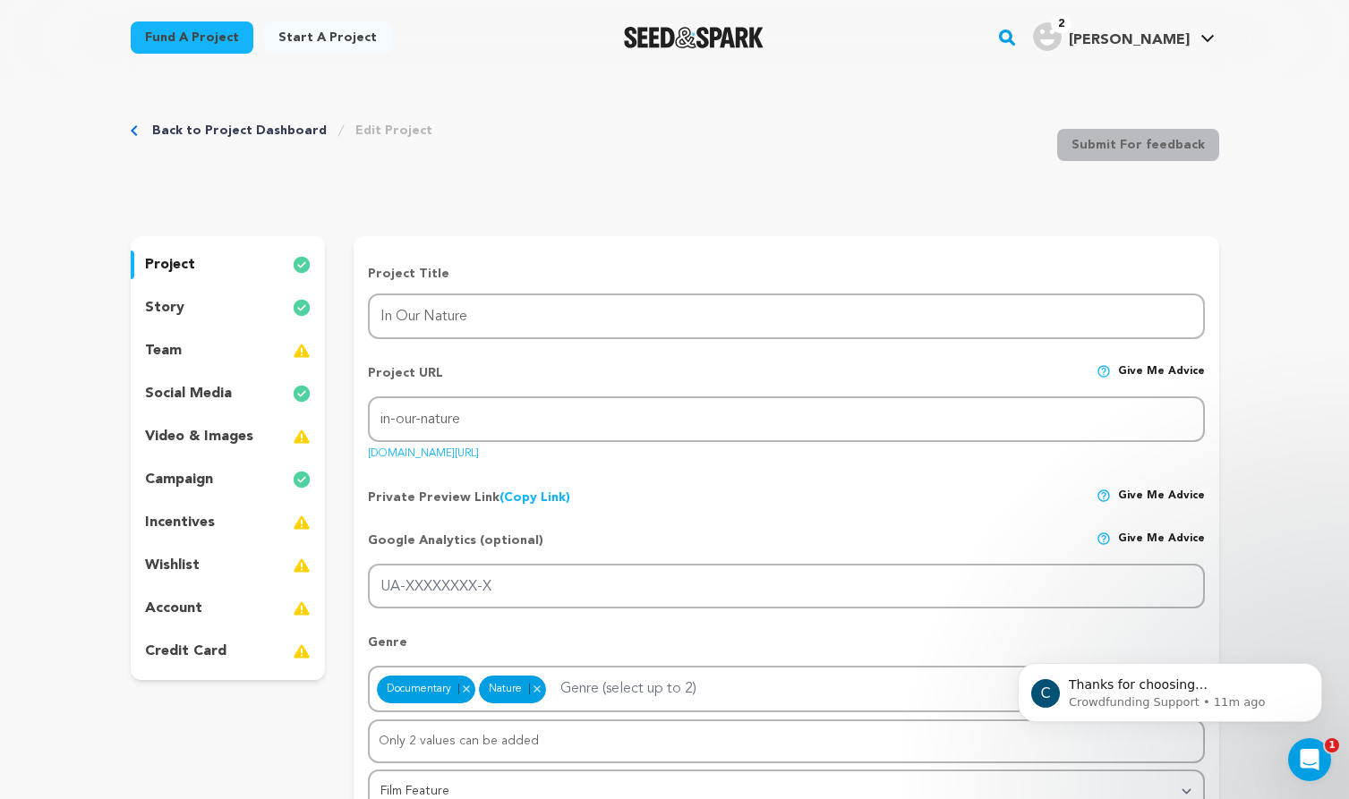
click at [234, 126] on link "Back to Project Dashboard" at bounding box center [239, 131] width 175 height 18
